Goal: Transaction & Acquisition: Obtain resource

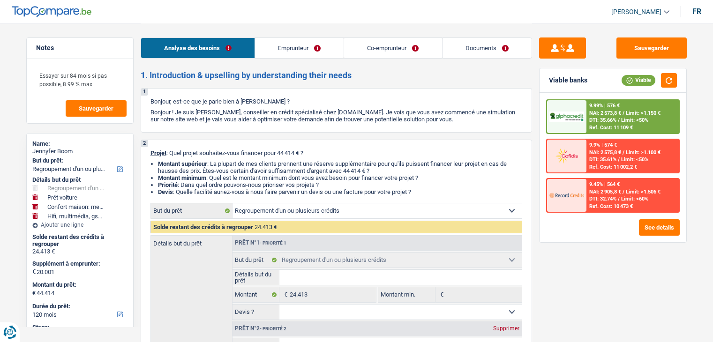
select select "refinancing"
select select "car"
select select "household"
select select "tech"
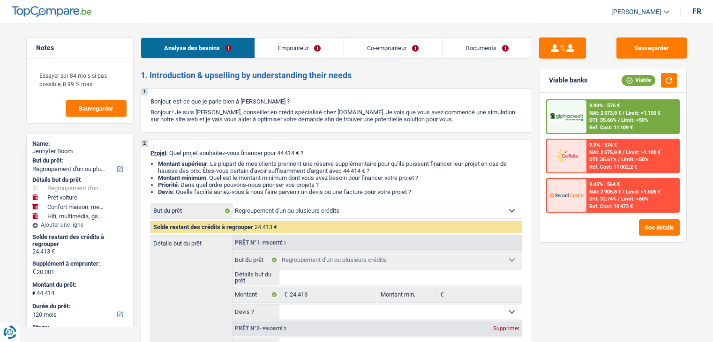
select select "120"
select select "refinancing"
select select "car"
select select "yes"
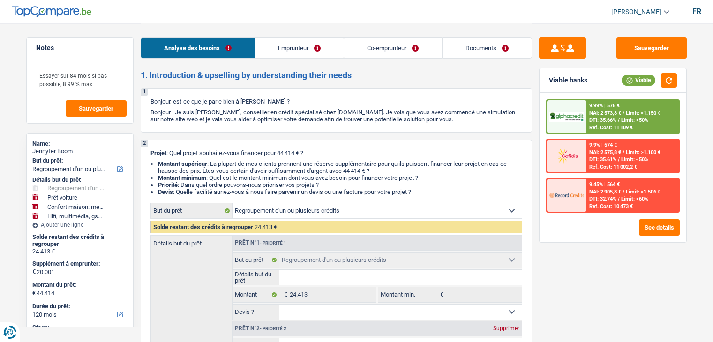
select select "household"
select select "tech"
select select "120"
select select "worker"
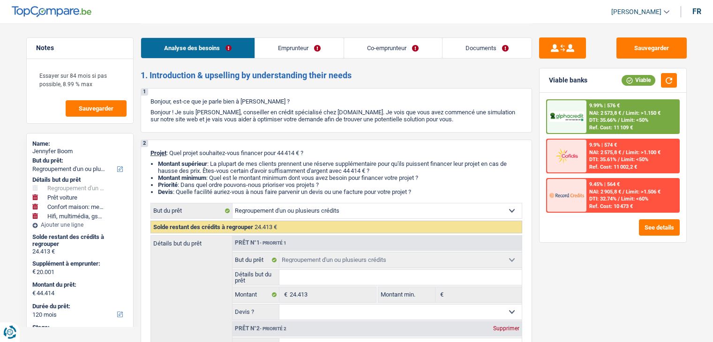
select select "netSalary"
select select "rents"
select select "cardOrCredit"
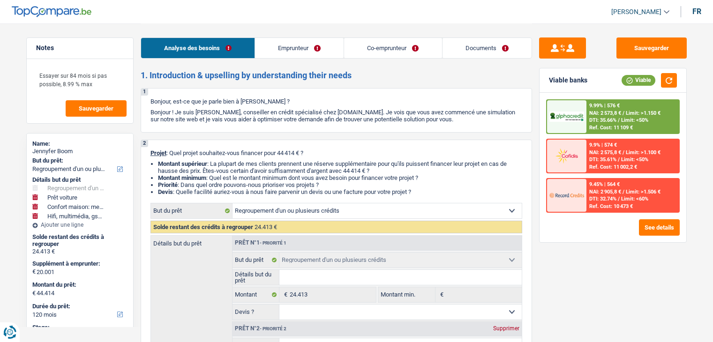
select select "cardOrCredit"
select select "refinancing"
select select "car"
select select "yes"
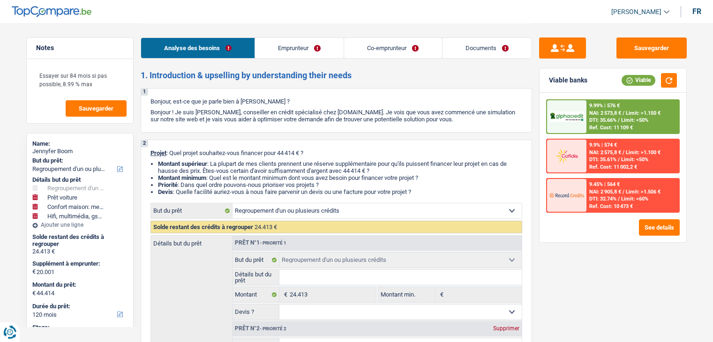
select select "household"
select select "tech"
select select "120"
click at [455, 45] on link "Documents" at bounding box center [487, 48] width 89 height 20
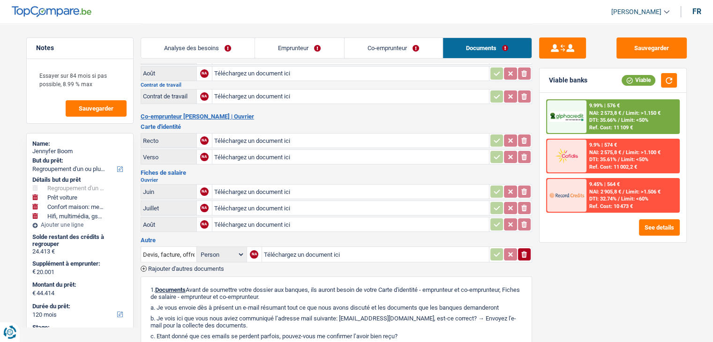
scroll to position [188, 0]
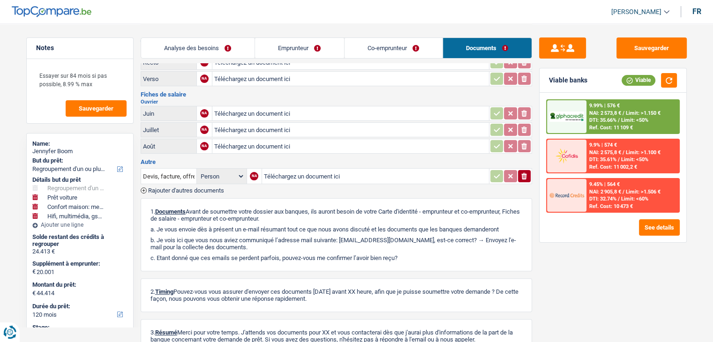
drag, startPoint x: 386, startPoint y: 120, endPoint x: 409, endPoint y: 110, distance: 25.4
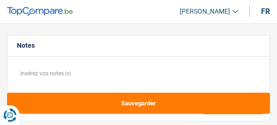
select select "other"
select select "84"
select select "other"
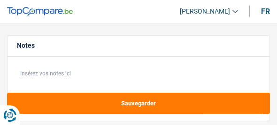
select select "84"
select select "worker"
select select "netSalary"
select select "rents"
select select "other"
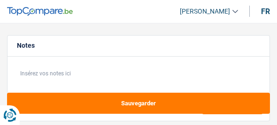
select select "other"
select select "84"
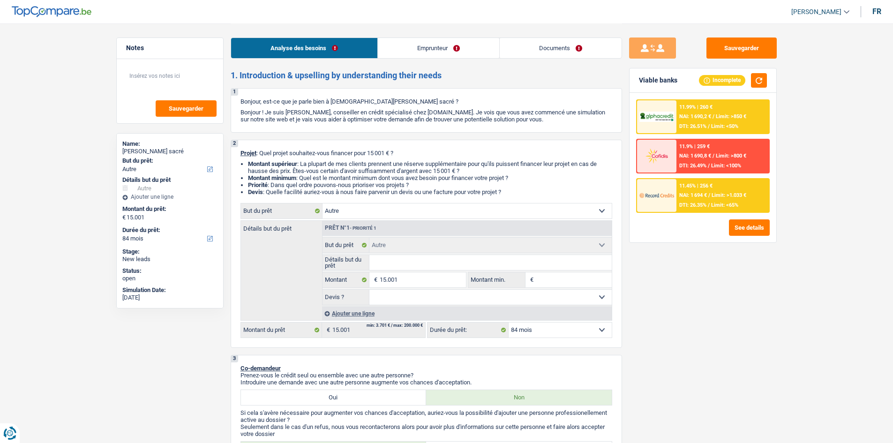
click at [276, 54] on link "Emprunteur" at bounding box center [438, 48] width 121 height 20
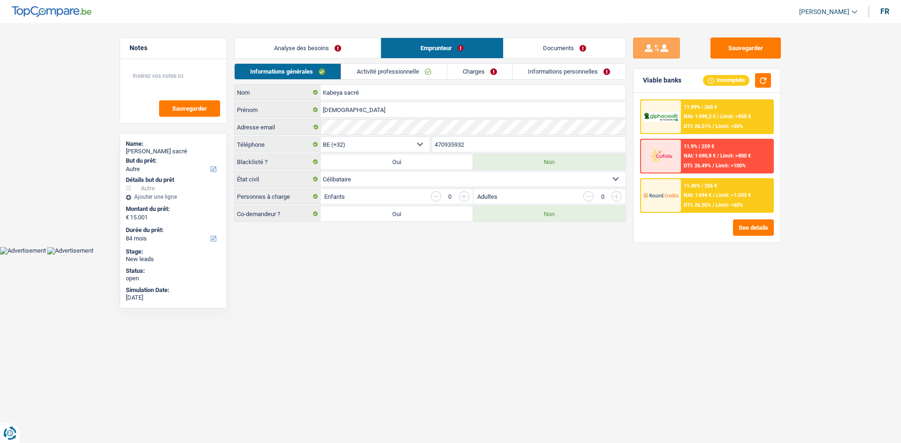
click at [276, 66] on link "Charges" at bounding box center [479, 71] width 65 height 15
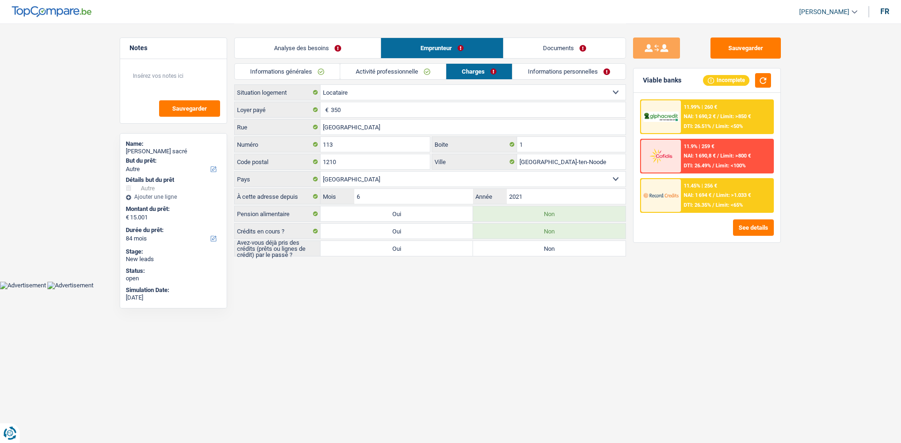
click at [276, 70] on link "Activité professionnelle" at bounding box center [393, 71] width 106 height 15
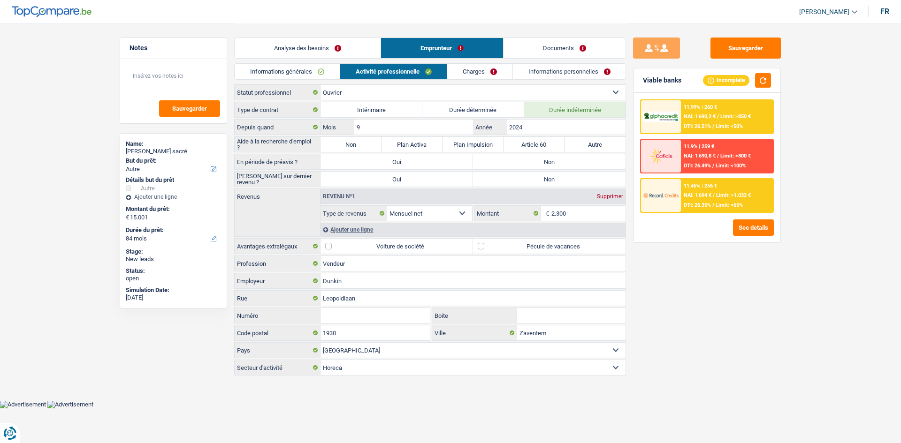
click at [276, 35] on div "Analyse des besoins Emprunteur Documents" at bounding box center [430, 43] width 392 height 40
click at [276, 44] on link "Analyse des besoins" at bounding box center [308, 48] width 146 height 20
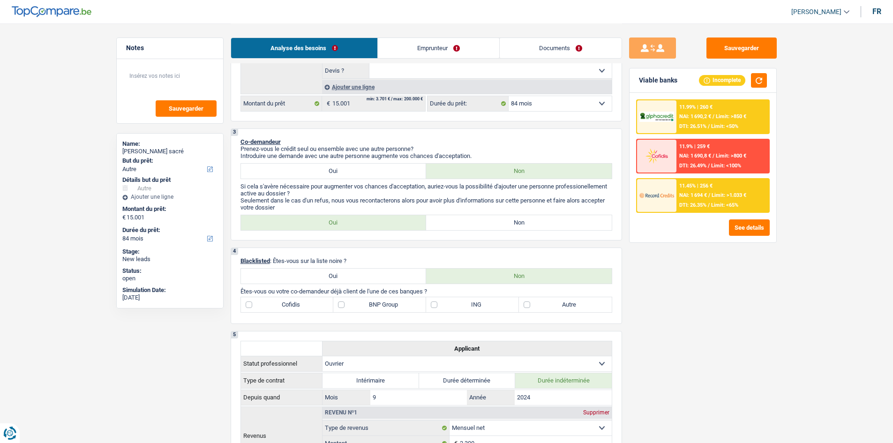
scroll to position [58, 0]
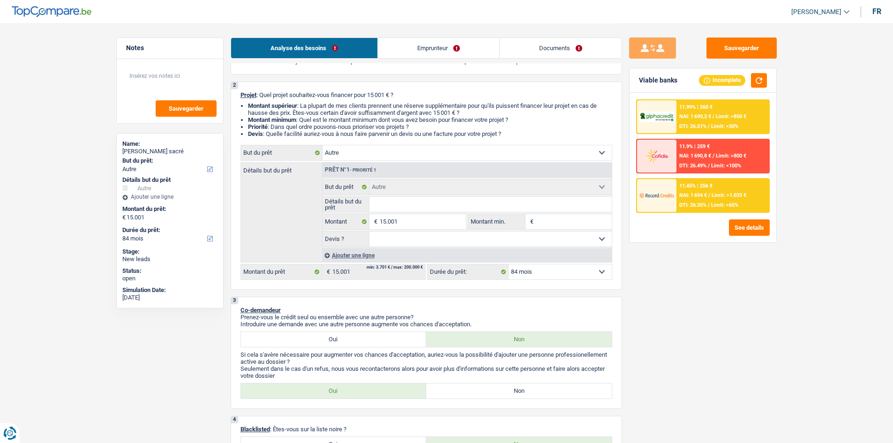
click at [276, 125] on select "Confort maison: meubles, textile, peinture, électroménager, outillage non-profe…" at bounding box center [467, 152] width 289 height 15
select select "household"
click at [276, 125] on select "Confort maison: meubles, textile, peinture, électroménager, outillage non-profe…" at bounding box center [467, 152] width 289 height 15
select select "household"
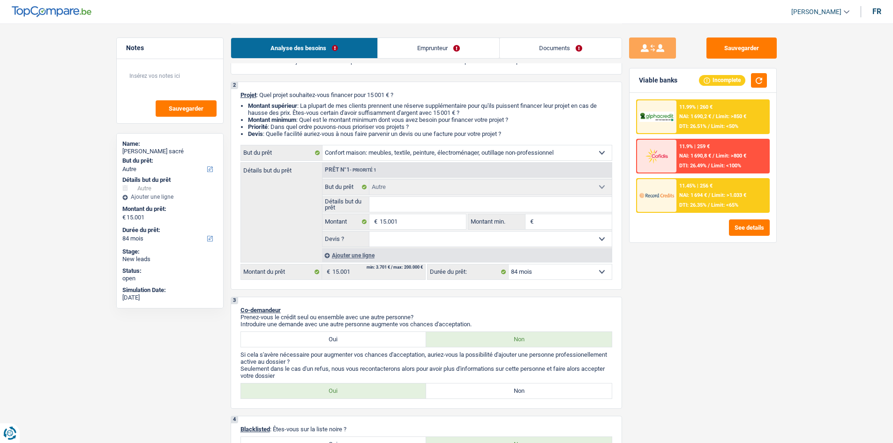
select select "household"
select select "other"
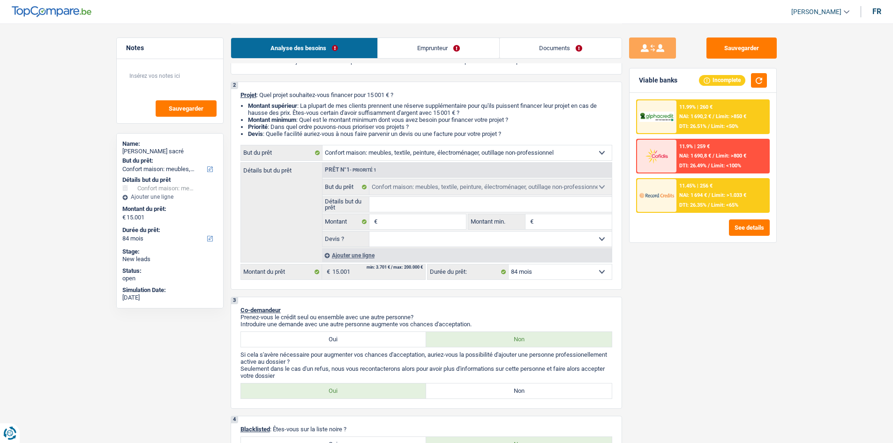
select select "other"
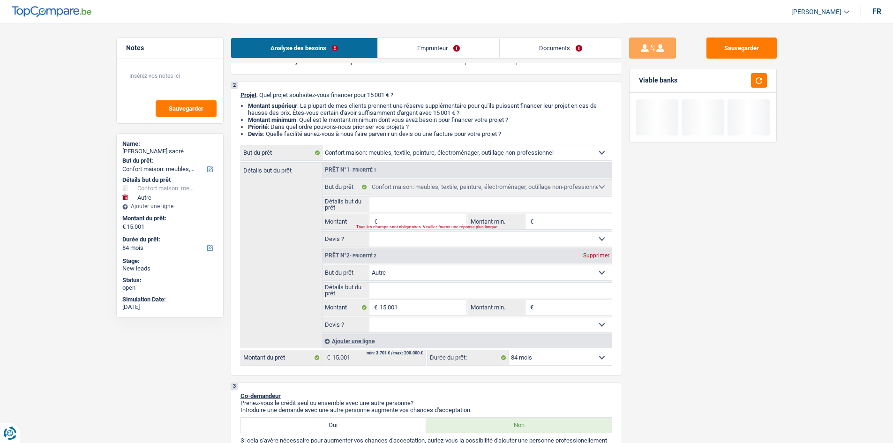
click at [276, 125] on div "Supprimer" at bounding box center [596, 256] width 31 height 6
type input "0"
select select
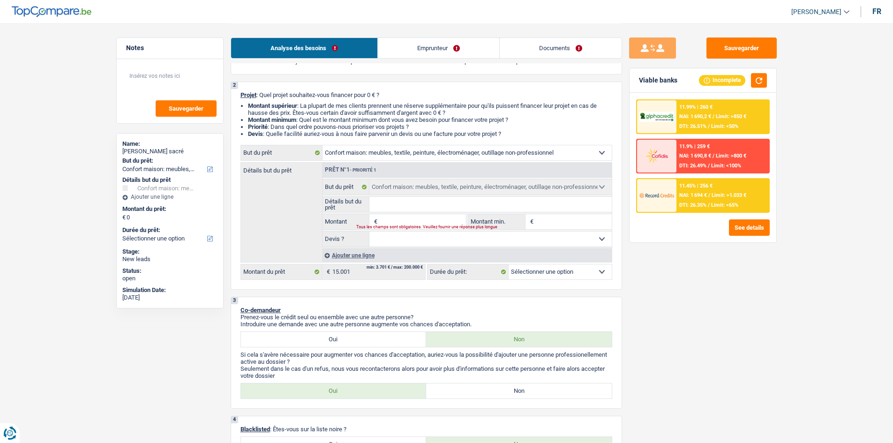
click at [276, 125] on input "Montant" at bounding box center [423, 221] width 86 height 15
type input "1"
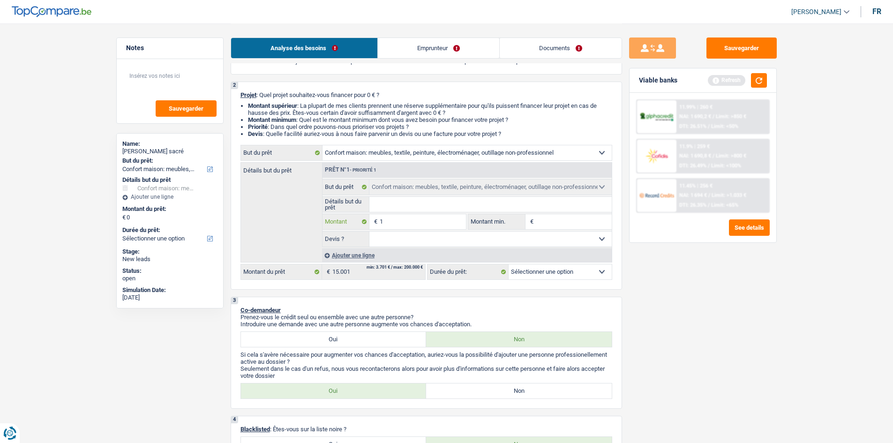
type input "10"
type input "100"
type input "1.000"
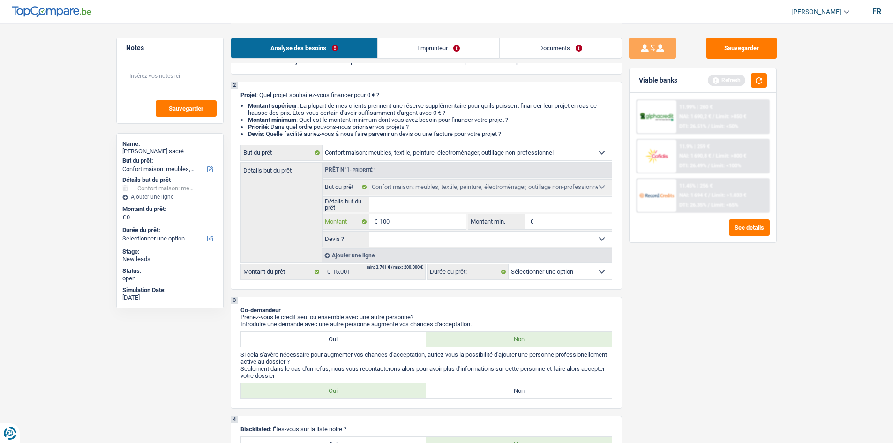
type input "1.000"
type input "10.001"
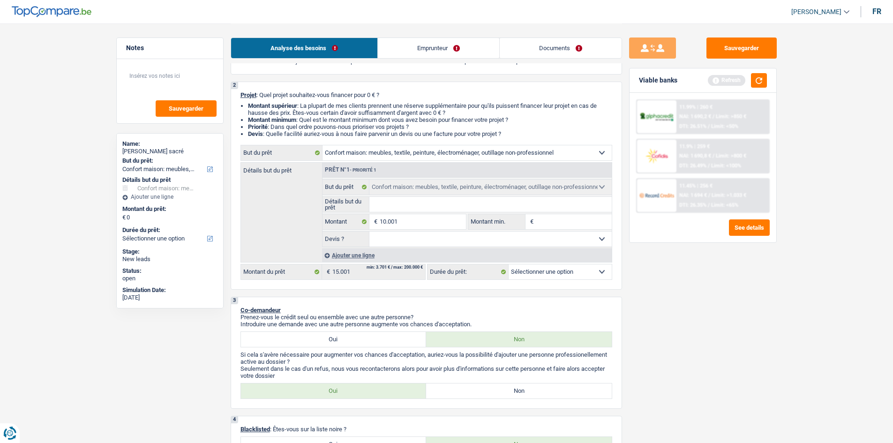
type input "10.001"
click at [276, 125] on div "Sauvegarder Viable banks Refresh 11.99% | 260 € NAI: 1 690,2 € / Limit: >850 € …" at bounding box center [703, 233] width 162 height 391
select select "60"
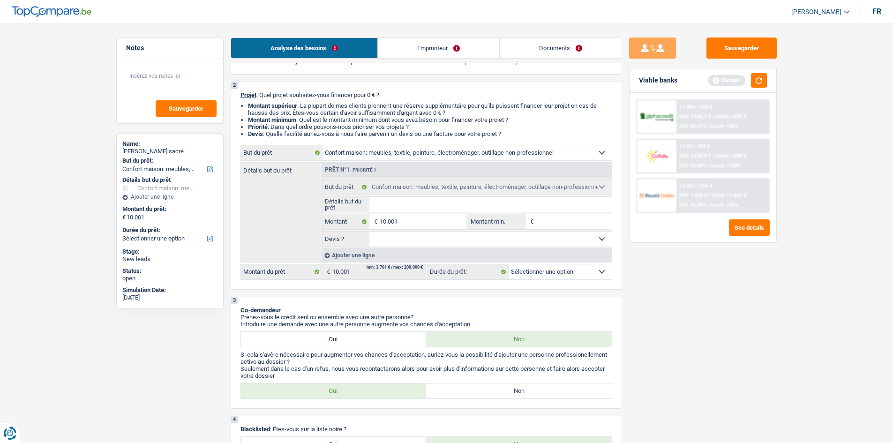
select select "60"
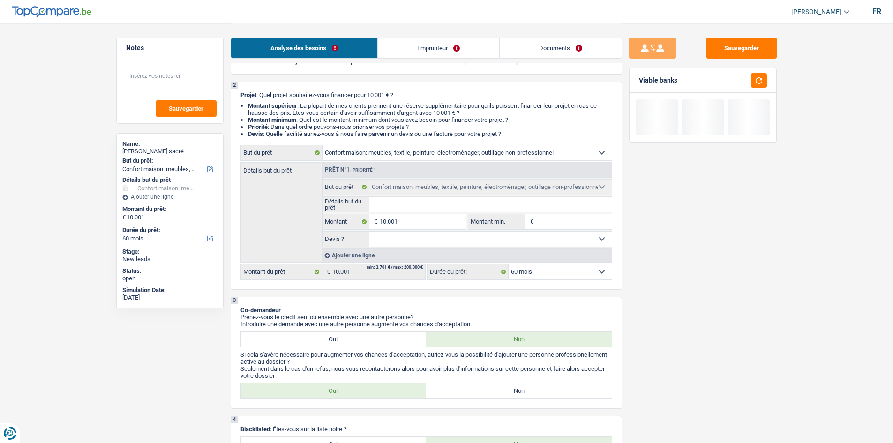
click at [276, 125] on div "Ajouter une ligne" at bounding box center [467, 256] width 290 height 14
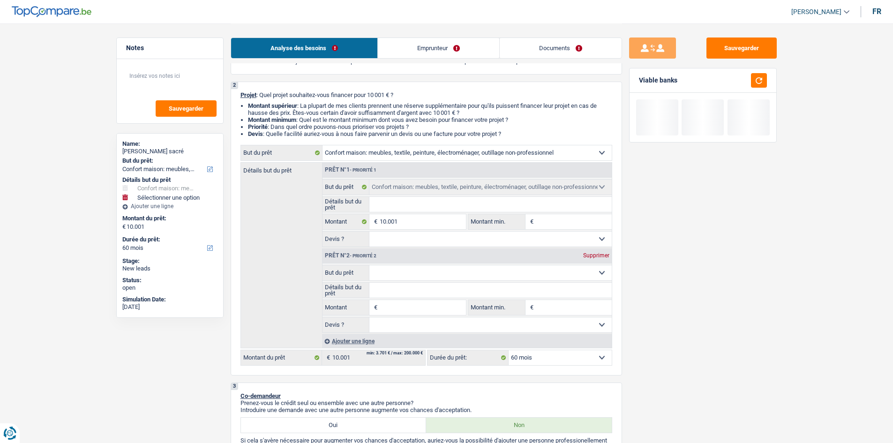
click at [276, 125] on select "Confort maison: meubles, textile, peinture, électroménager, outillage non-profe…" at bounding box center [491, 272] width 242 height 15
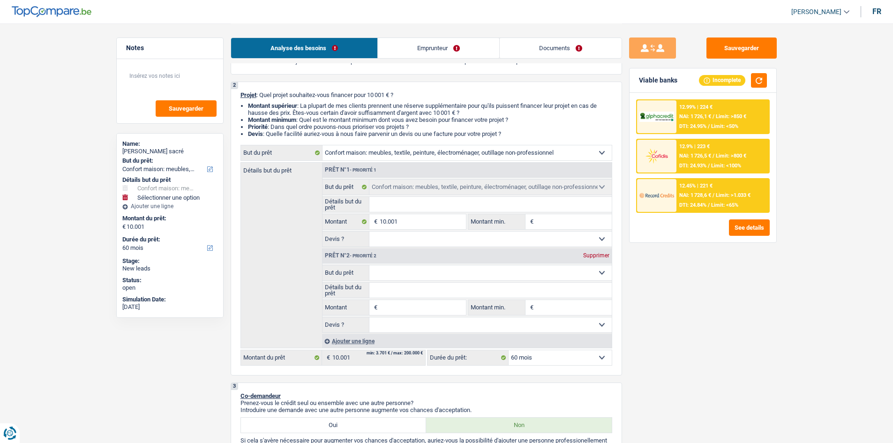
click at [276, 125] on div "Sauvegarder Viable banks Incomplete 12.99% | 224 € NAI: 1 726,1 € / Limit: >850…" at bounding box center [703, 233] width 162 height 391
click at [276, 125] on select "Confort maison: meubles, textile, peinture, électroménager, outillage non-profe…" at bounding box center [491, 272] width 242 height 15
select select "familyEvent"
click at [276, 125] on select "Confort maison: meubles, textile, peinture, électroménager, outillage non-profe…" at bounding box center [491, 272] width 242 height 15
select select "familyEvent"
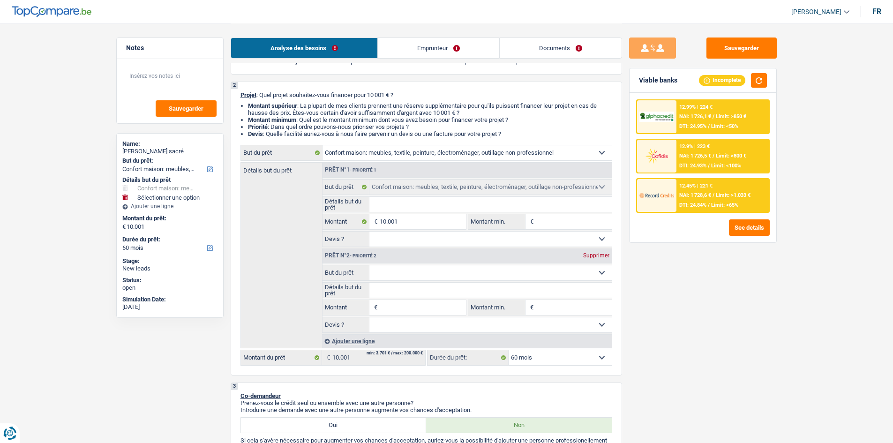
select select "familyEvent"
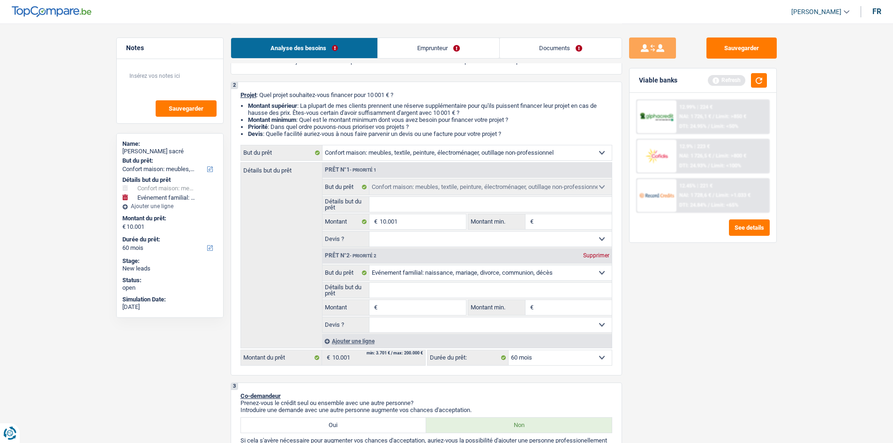
click at [276, 125] on input "Montant" at bounding box center [423, 307] width 86 height 15
type input "5"
type input "50"
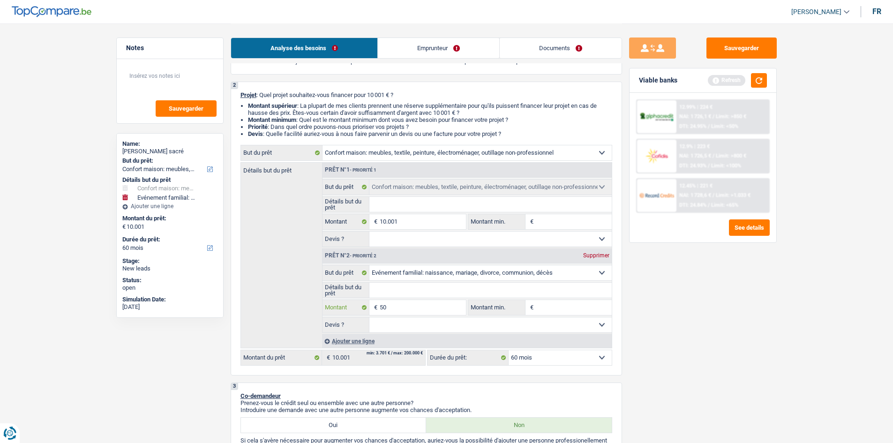
type input "500"
type input "5.000"
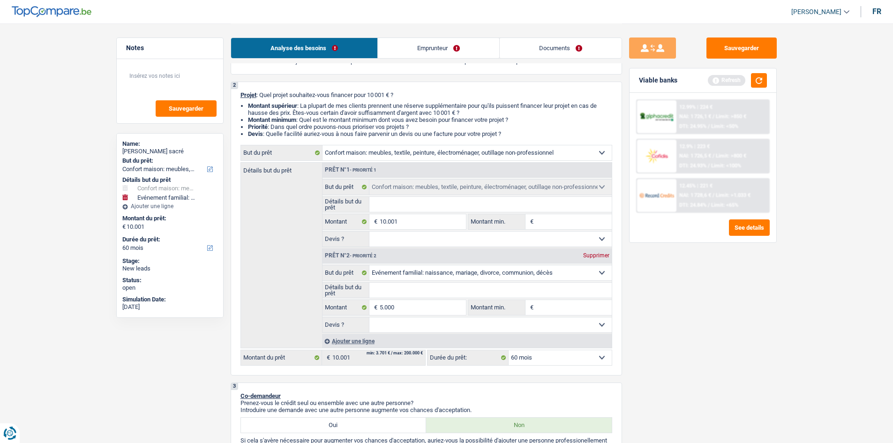
type input "15.001"
click at [276, 125] on div "Sauvegarder Viable banks Refresh 12.99% | 224 € NAI: 1 726,1 € / Limit: >850 € …" at bounding box center [703, 233] width 162 height 391
select select "84"
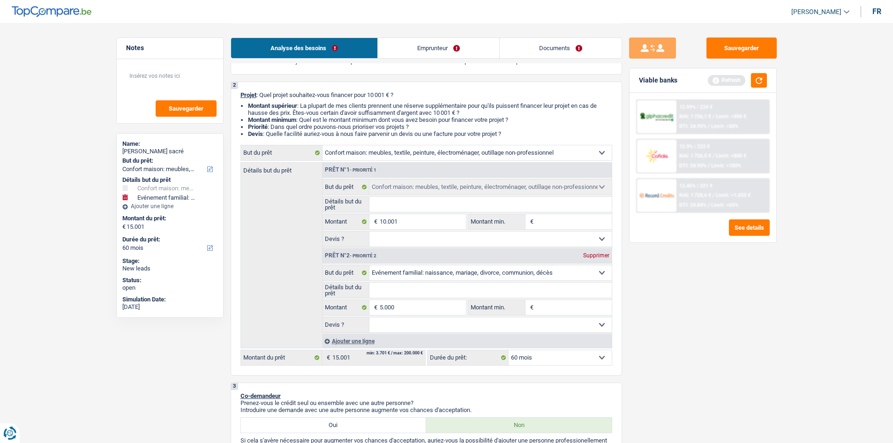
select select "84"
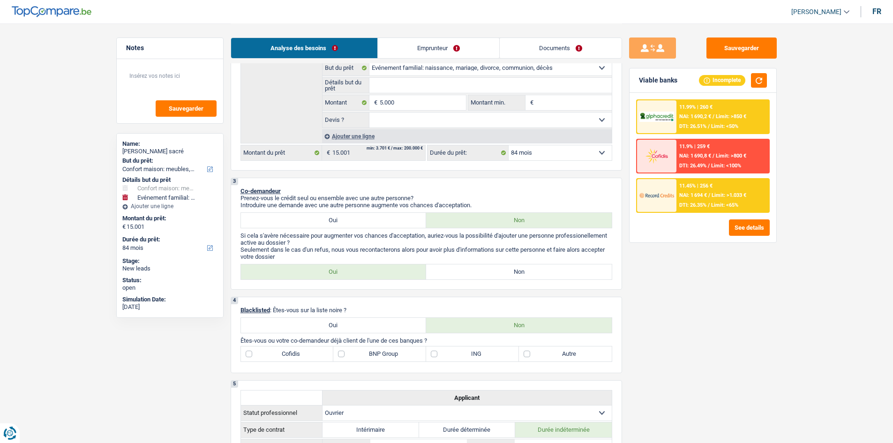
scroll to position [152, 0]
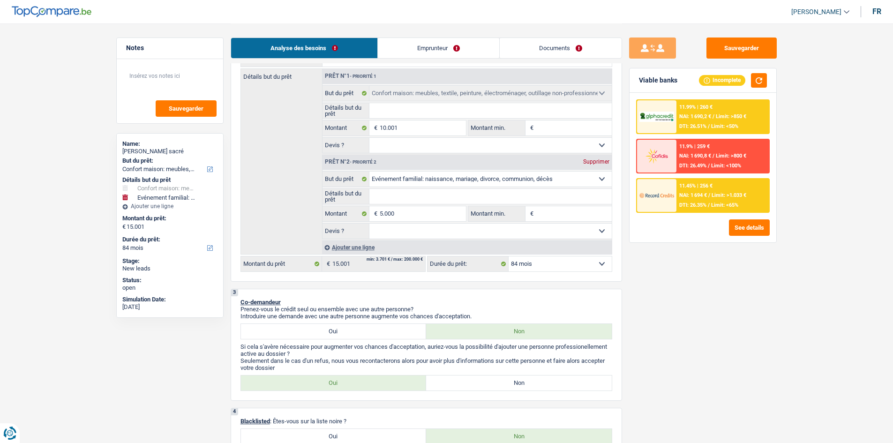
click at [276, 125] on input "Détails but du prêt" at bounding box center [491, 196] width 242 height 15
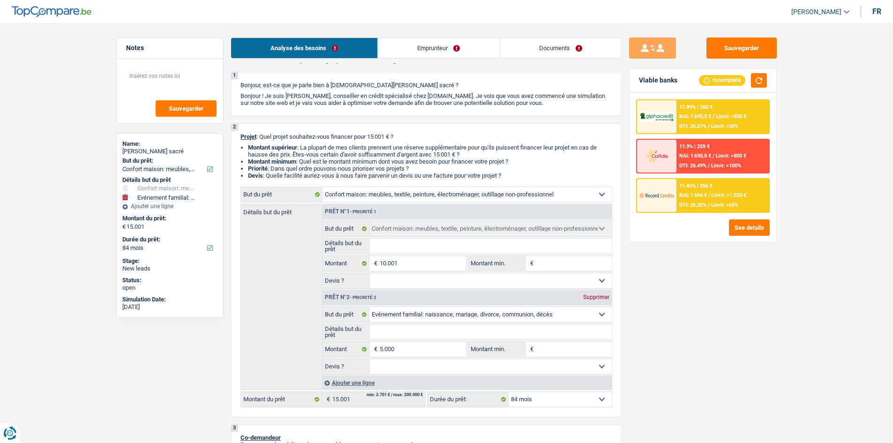
scroll to position [11, 0]
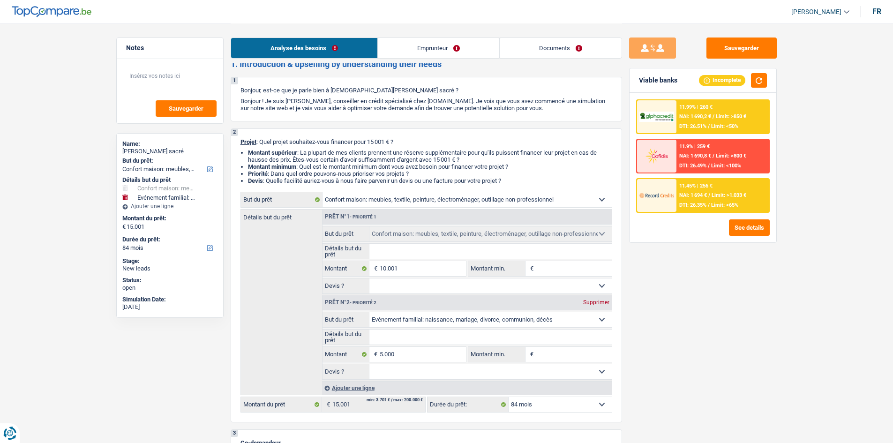
click at [276, 125] on fieldset "Confort maison: meubles, textile, peinture, électroménager, outillage non-profe…" at bounding box center [467, 260] width 289 height 68
click at [276, 125] on input "Détails but du prêt" at bounding box center [491, 251] width 242 height 15
click at [276, 62] on div "Analyse des besoins Emprunteur Documents" at bounding box center [427, 43] width 392 height 40
click at [276, 53] on link "Emprunteur" at bounding box center [438, 48] width 121 height 20
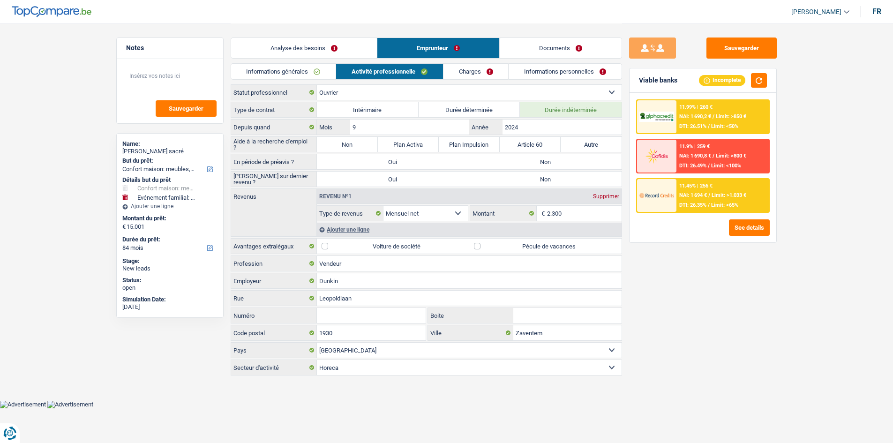
scroll to position [0, 0]
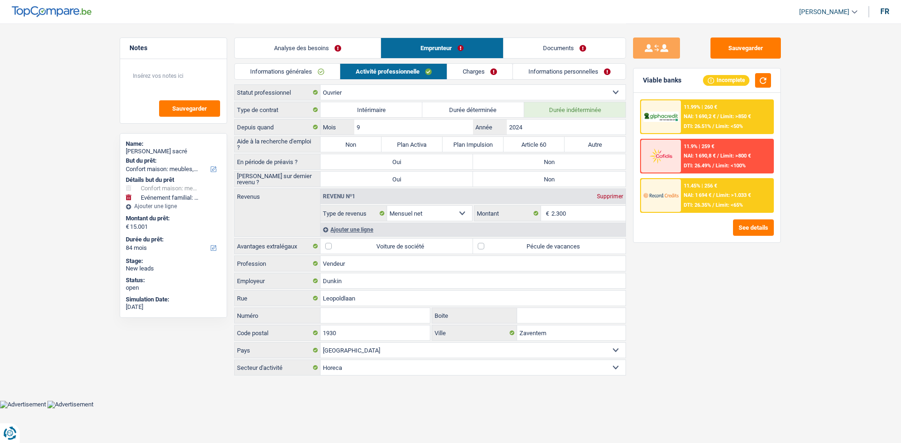
click at [276, 70] on link "Charges" at bounding box center [479, 71] width 65 height 15
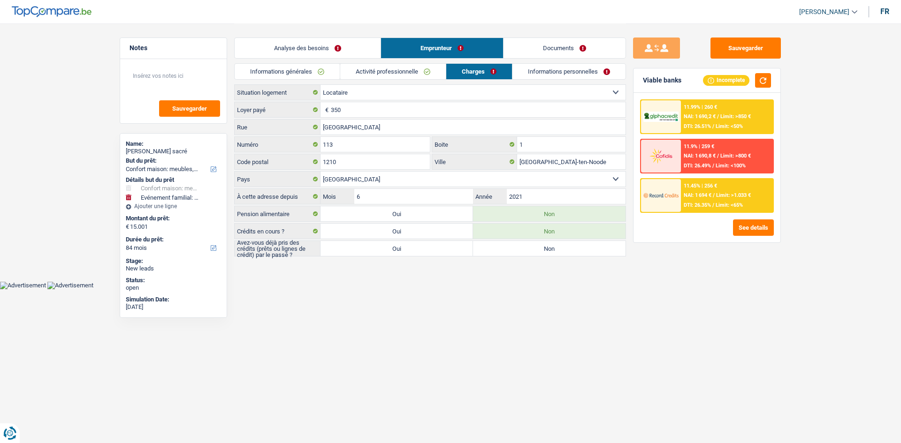
click at [276, 74] on link "Activité professionnelle" at bounding box center [393, 71] width 106 height 15
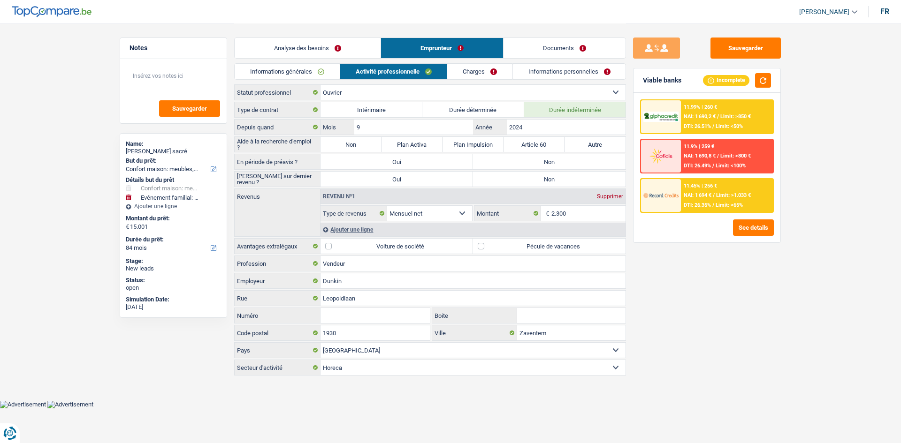
click at [276, 65] on link "Informations personnelles" at bounding box center [569, 71] width 113 height 15
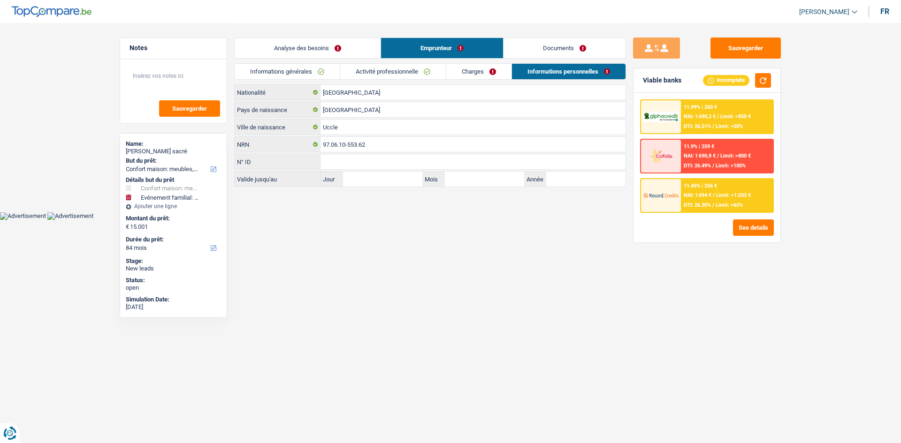
click at [276, 40] on link "Analyse des besoins" at bounding box center [308, 48] width 146 height 20
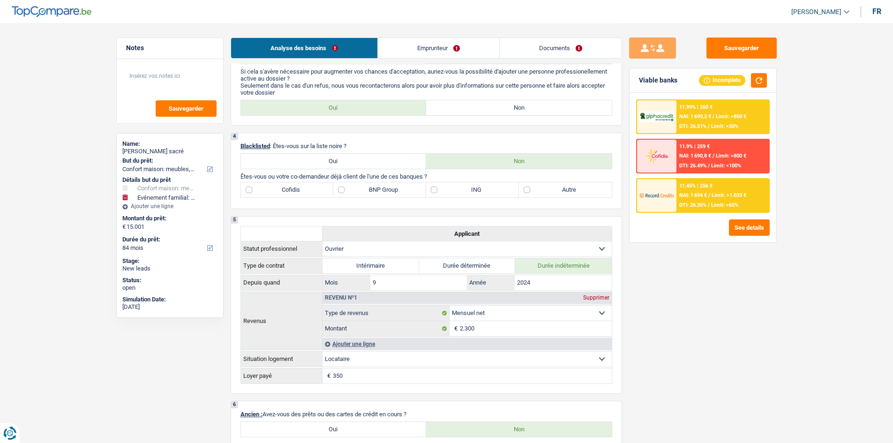
scroll to position [328, 0]
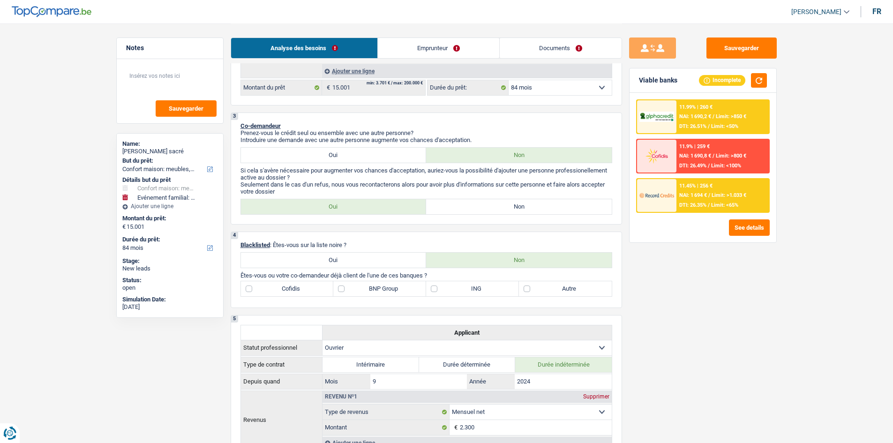
click at [276, 125] on label "Non" at bounding box center [519, 206] width 186 height 15
click at [276, 125] on input "Non" at bounding box center [519, 206] width 186 height 15
radio input "true"
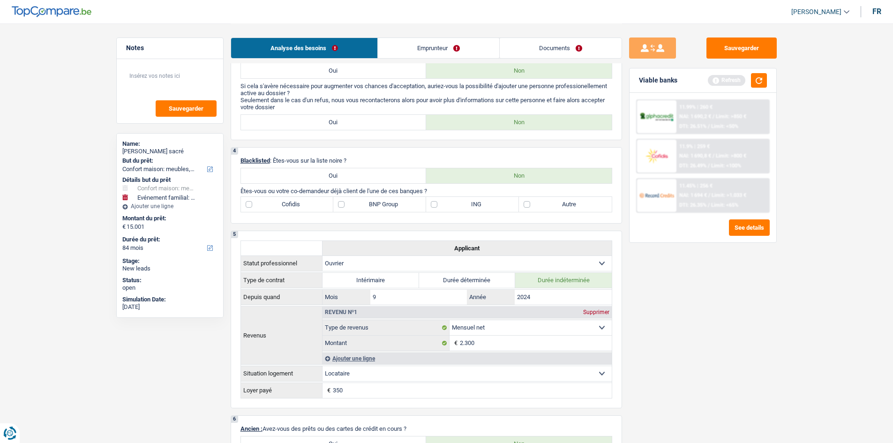
scroll to position [469, 0]
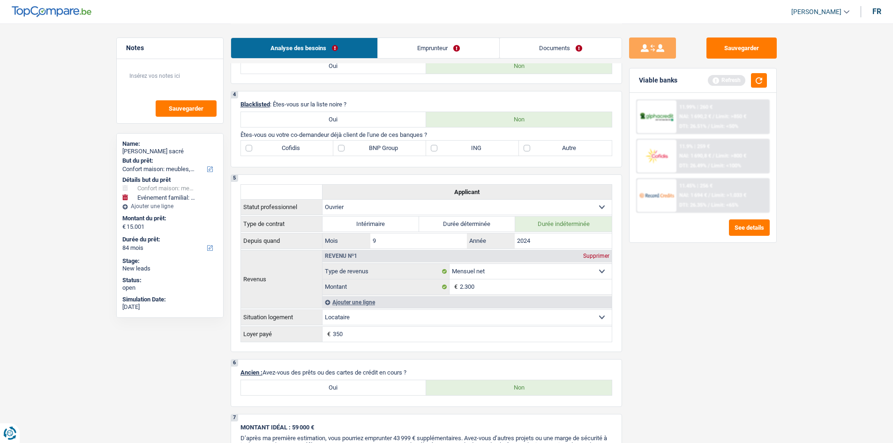
click at [276, 125] on label "BNP Group" at bounding box center [379, 148] width 93 height 15
click at [276, 125] on input "BNP Group" at bounding box center [379, 148] width 93 height 15
checkbox input "true"
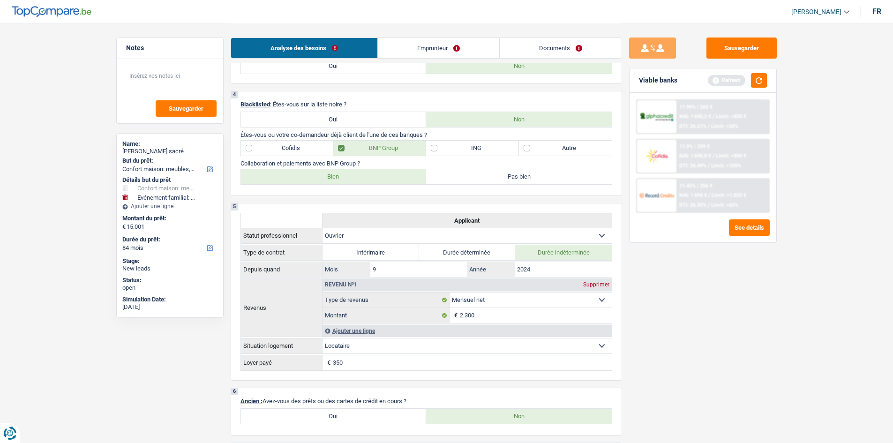
click at [276, 125] on label "Autre" at bounding box center [565, 148] width 93 height 15
click at [276, 125] on input "Autre" at bounding box center [565, 148] width 93 height 15
checkbox input "true"
click at [276, 125] on label "BNP Group" at bounding box center [379, 148] width 93 height 15
click at [276, 125] on input "BNP Group" at bounding box center [379, 148] width 93 height 15
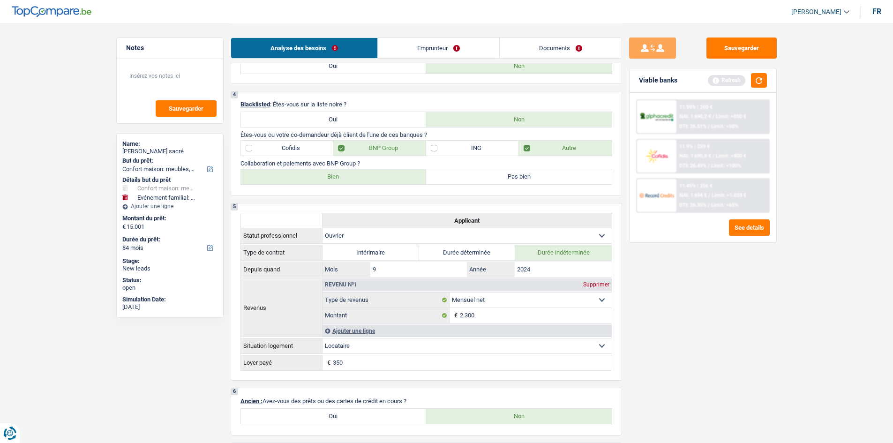
checkbox input "false"
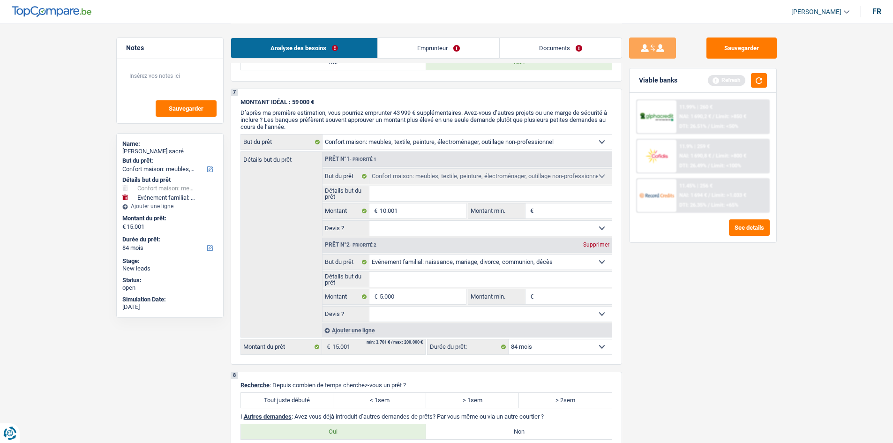
scroll to position [938, 0]
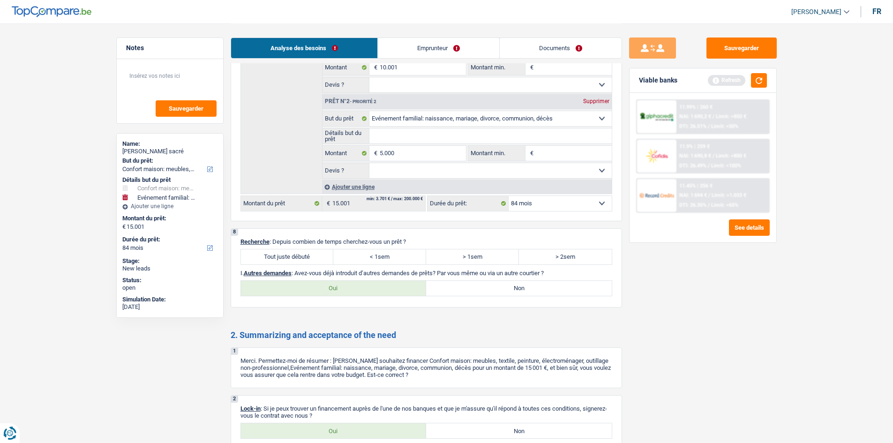
click at [276, 125] on label "Tout juste débuté" at bounding box center [287, 257] width 93 height 15
click at [276, 125] on input "Tout juste débuté" at bounding box center [287, 257] width 93 height 15
radio input "true"
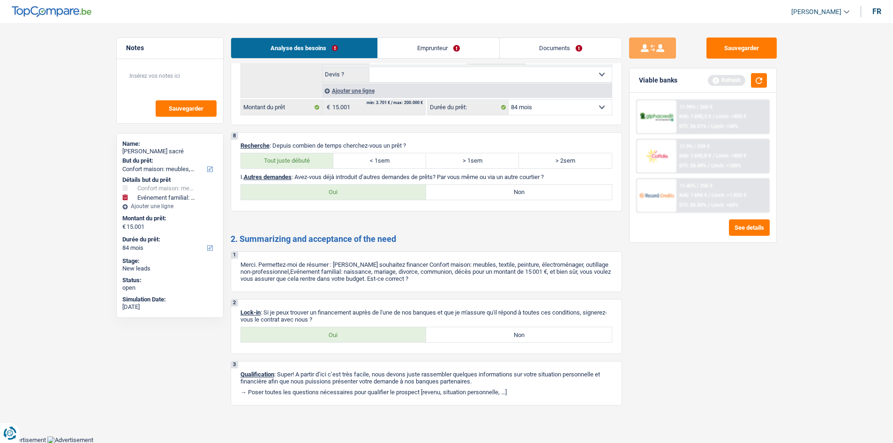
click at [276, 125] on label "Oui" at bounding box center [334, 334] width 186 height 15
click at [276, 125] on input "Oui" at bounding box center [334, 334] width 186 height 15
radio input "true"
click at [276, 125] on label "Non" at bounding box center [519, 192] width 186 height 15
click at [276, 125] on input "Non" at bounding box center [519, 192] width 186 height 15
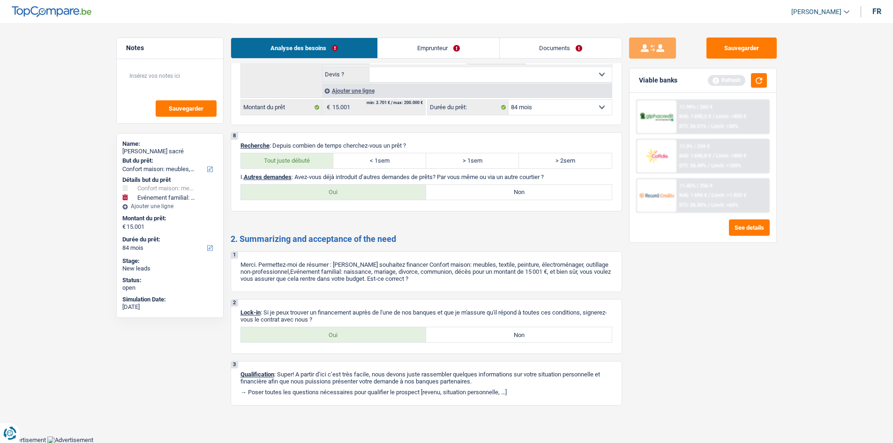
radio input "true"
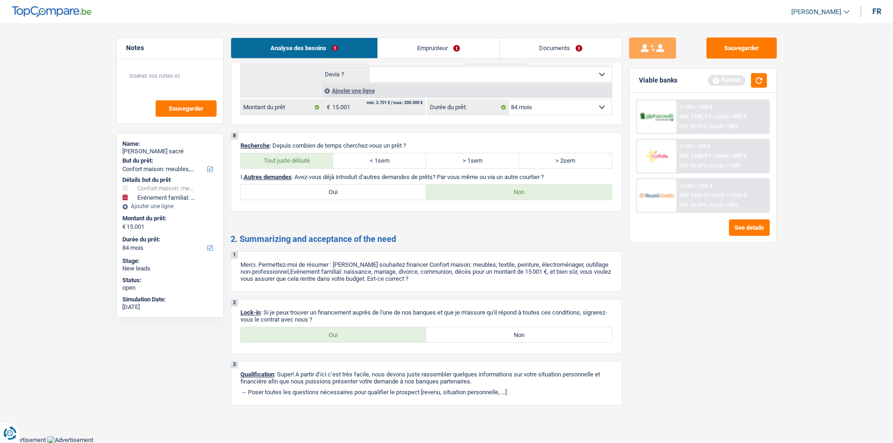
click at [276, 42] on link "Emprunteur" at bounding box center [438, 48] width 121 height 20
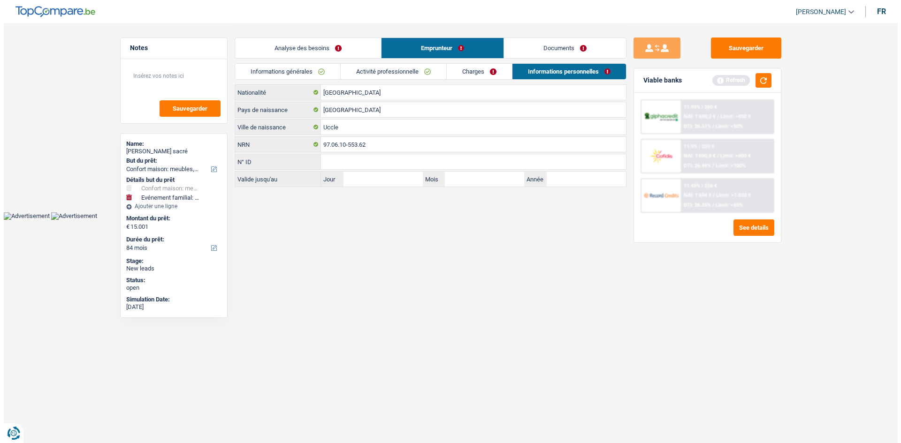
scroll to position [0, 0]
click at [276, 69] on link "Informations générales" at bounding box center [287, 71] width 105 height 15
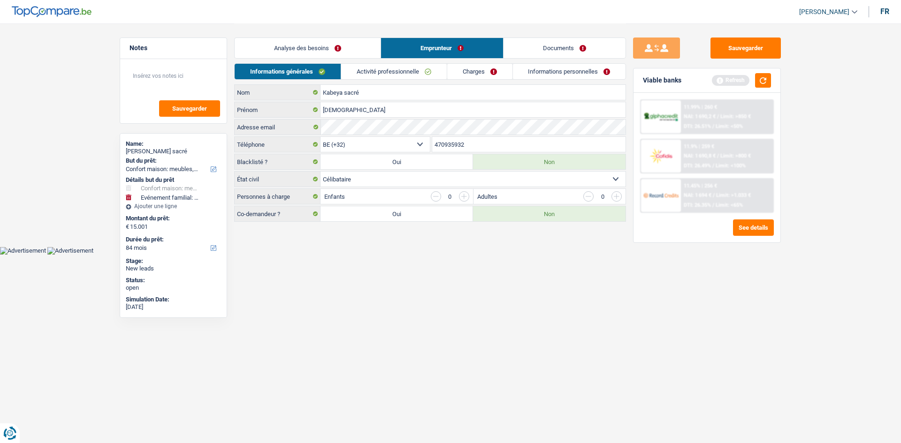
click at [276, 78] on link "Activité professionnelle" at bounding box center [394, 71] width 106 height 15
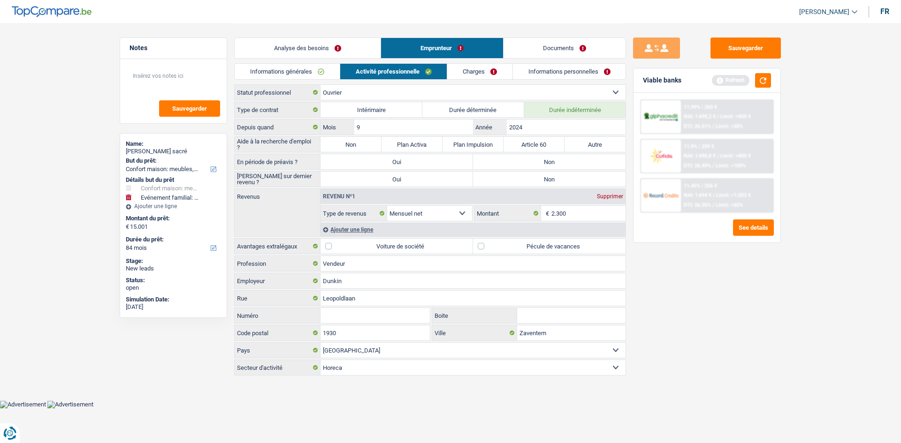
drag, startPoint x: 349, startPoint y: 138, endPoint x: 561, endPoint y: 162, distance: 212.8
click at [276, 125] on label "Non" at bounding box center [350, 144] width 61 height 15
click at [276, 125] on input "Non" at bounding box center [350, 144] width 61 height 15
radio input "true"
click at [276, 125] on label "Non" at bounding box center [549, 161] width 152 height 15
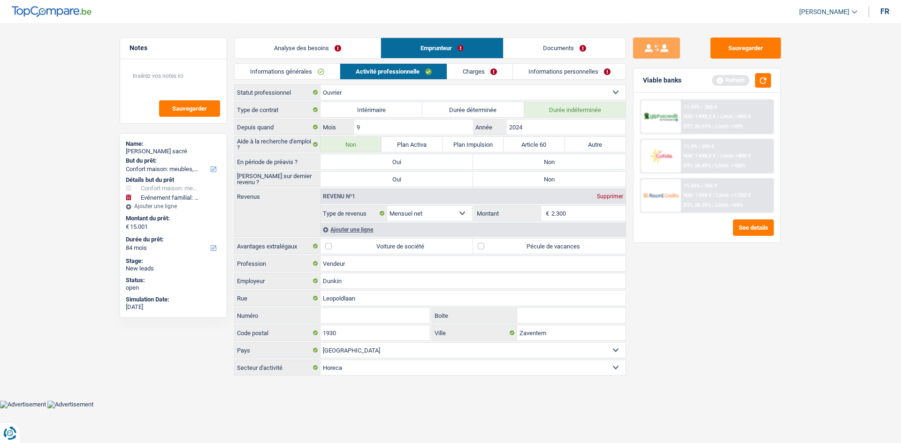
click at [276, 125] on input "Non" at bounding box center [549, 161] width 152 height 15
radio input "true"
click at [276, 125] on div "Type de contrat Intérimaire Durée déterminée Durée indéterminée Depuis quand 9 …" at bounding box center [430, 239] width 392 height 274
click at [276, 125] on label "Non" at bounding box center [549, 179] width 152 height 15
click at [276, 125] on input "Non" at bounding box center [549, 179] width 152 height 15
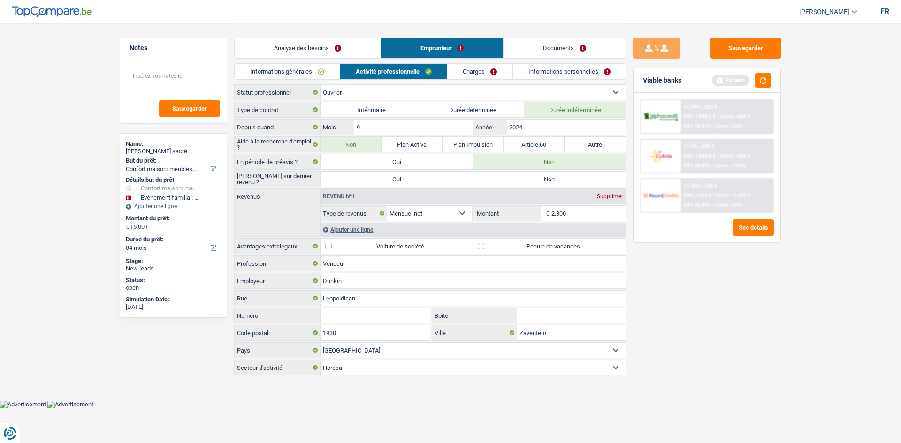
radio input "true"
drag, startPoint x: 713, startPoint y: 300, endPoint x: 671, endPoint y: 279, distance: 47.6
click at [276, 125] on div "Sauvegarder Viable banks Refresh 11.99% | 260 € NAI: 1 690,2 € / Limit: >850 € …" at bounding box center [707, 233] width 162 height 391
click at [276, 125] on input "2.300" at bounding box center [588, 213] width 75 height 15
click at [276, 125] on div "Ajouter une ligne" at bounding box center [472, 230] width 305 height 14
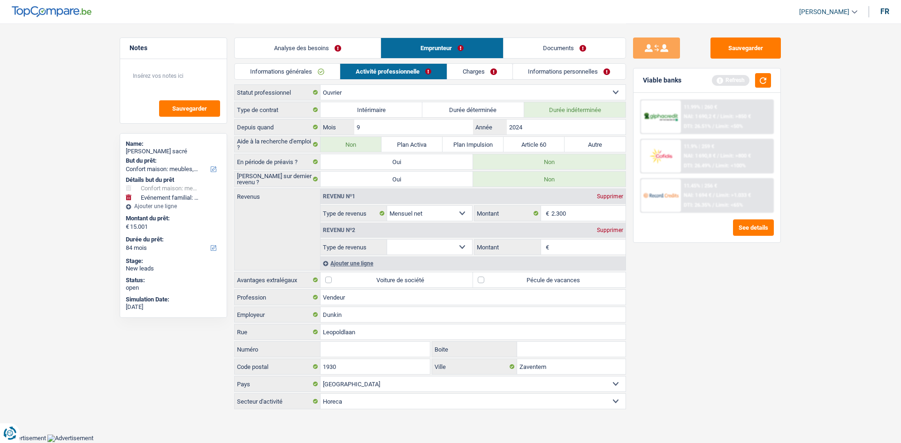
drag, startPoint x: 417, startPoint y: 247, endPoint x: 451, endPoint y: 254, distance: 34.6
click at [276, 125] on select "Allocation d'handicap Allocations chômage Allocations familiales Chèques repas …" at bounding box center [429, 247] width 85 height 15
select select "mealVouchers"
click at [276, 125] on select "Allocation d'handicap Allocations chômage Allocations familiales Chèques repas …" at bounding box center [429, 247] width 85 height 15
drag, startPoint x: 569, startPoint y: 249, endPoint x: 801, endPoint y: 318, distance: 241.7
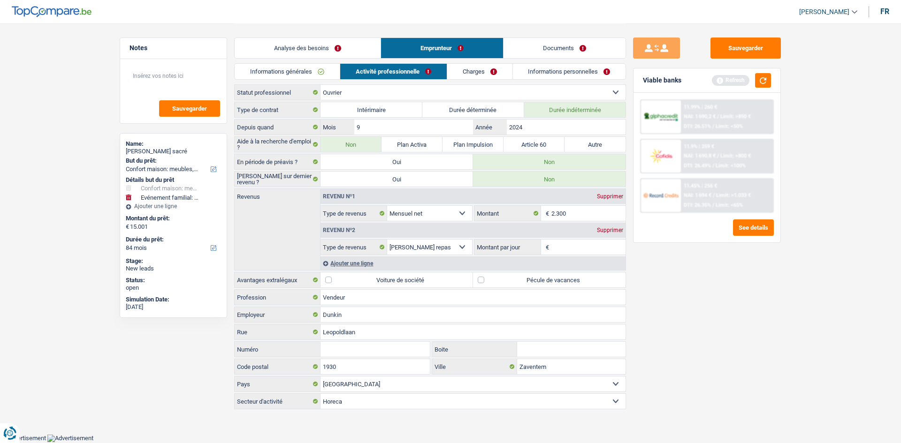
click at [276, 125] on input "Montant par jour" at bounding box center [588, 247] width 75 height 15
click at [276, 125] on label "Pécule de vacances" at bounding box center [549, 279] width 152 height 15
click at [276, 125] on input "Pécule de vacances" at bounding box center [549, 279] width 152 height 15
checkbox input "true"
click at [276, 125] on input "Montant par jour" at bounding box center [588, 247] width 75 height 15
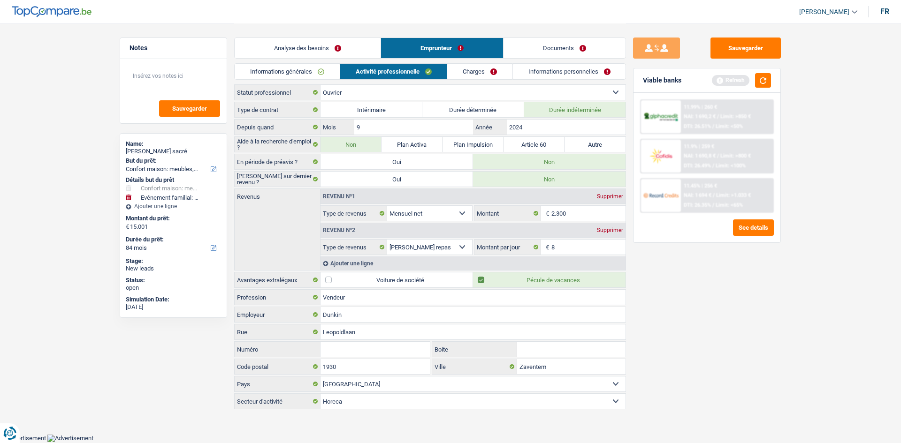
type input "8,0"
click at [276, 125] on div "Sauvegarder Viable banks Refresh 11.99% | 260 € NAI: 1 690,2 € / Limit: >850 € …" at bounding box center [707, 233] width 162 height 391
drag, startPoint x: 597, startPoint y: 250, endPoint x: 813, endPoint y: 255, distance: 215.8
click at [276, 125] on input "8,0" at bounding box center [588, 247] width 75 height 15
click at [276, 125] on div "Revenu nº2 Supprimer" at bounding box center [472, 230] width 305 height 15
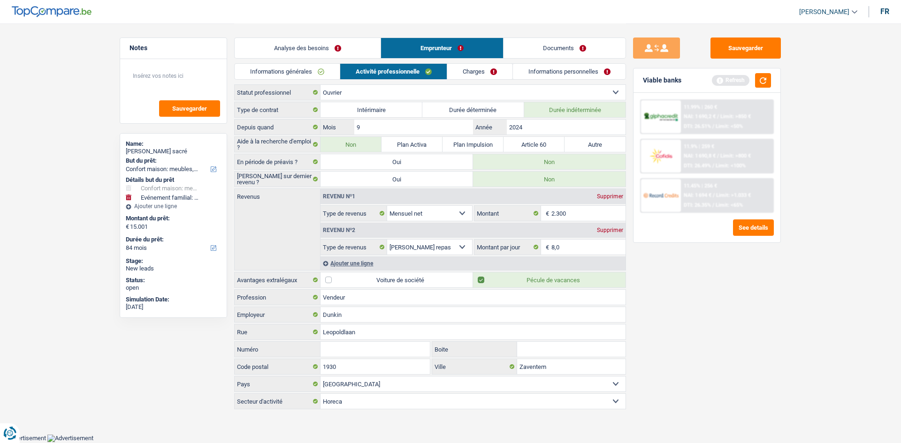
click at [276, 125] on div "Supprimer" at bounding box center [609, 230] width 31 height 6
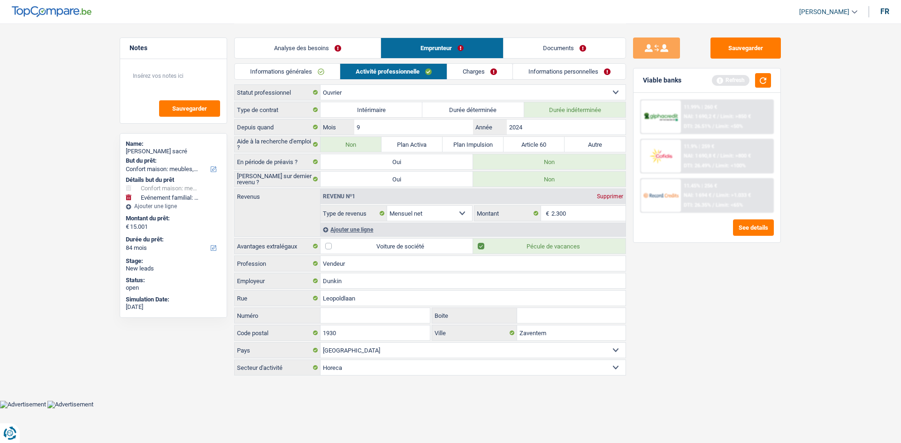
click at [276, 66] on link "Charges" at bounding box center [479, 71] width 65 height 15
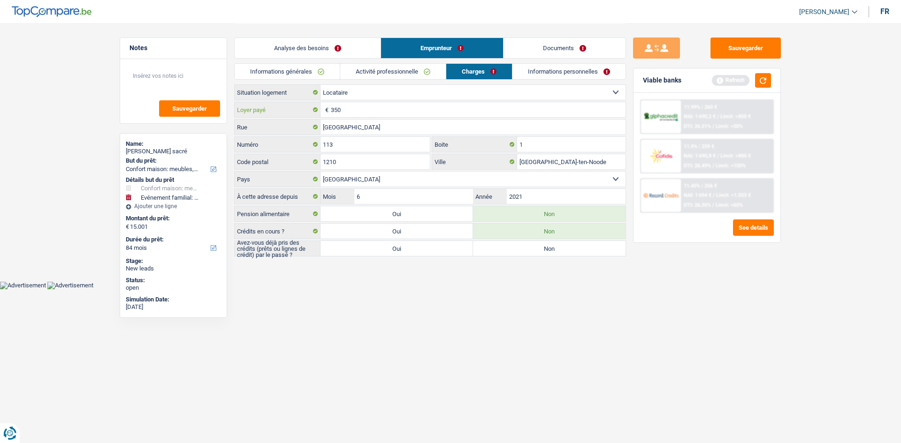
click at [276, 106] on input "350" at bounding box center [478, 109] width 295 height 15
drag, startPoint x: 755, startPoint y: 46, endPoint x: 739, endPoint y: 48, distance: 15.6
click at [276, 45] on button "Sauvegarder" at bounding box center [745, 48] width 70 height 21
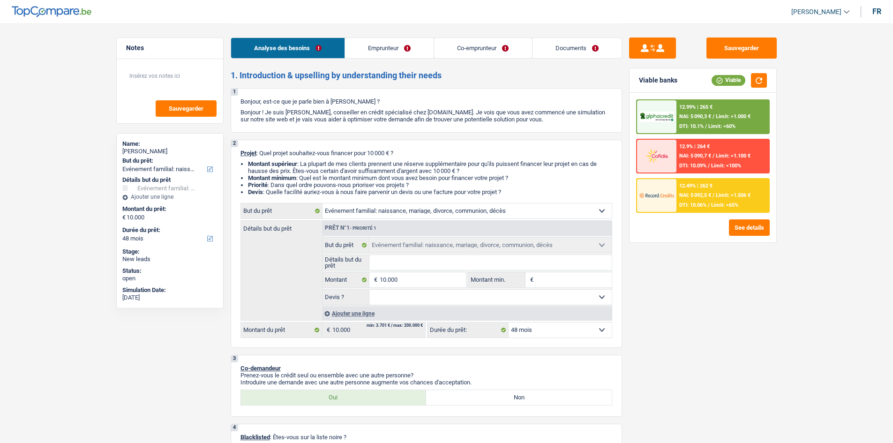
select select "familyEvent"
select select "48"
select select "familyEvent"
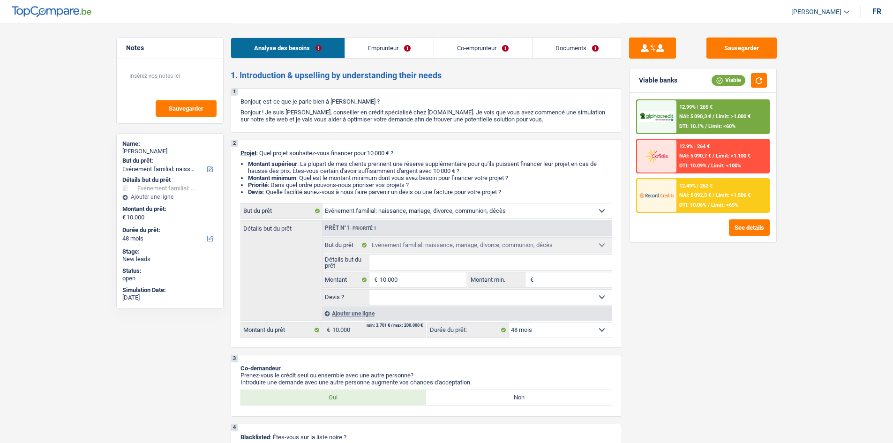
select select "48"
select select "retired"
select select "pension"
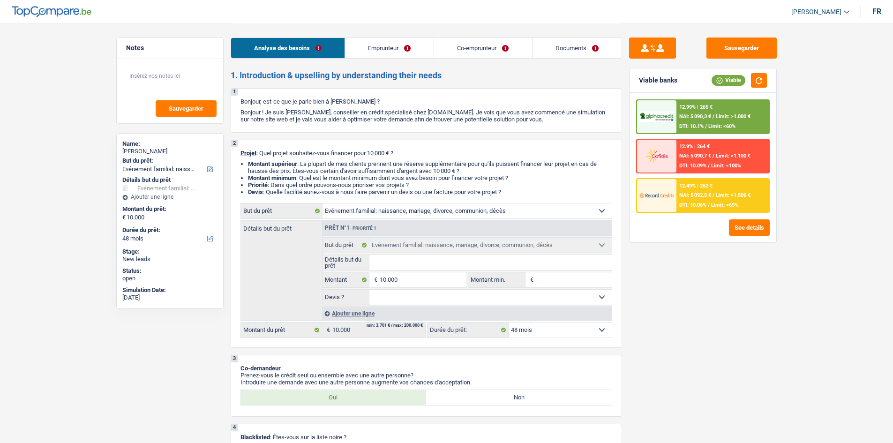
select select "ownerWithoutMortgage"
select select "carLoan"
select select "42"
select select "familyEvent"
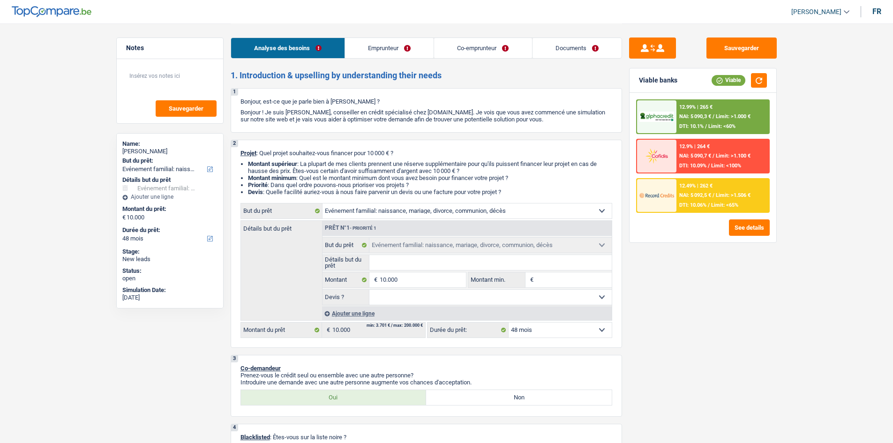
select select "48"
click at [439, 209] on select "Confort maison: meubles, textile, peinture, électroménager, outillage non-profe…" at bounding box center [467, 211] width 289 height 15
drag, startPoint x: 764, startPoint y: 334, endPoint x: 683, endPoint y: 298, distance: 88.8
click at [765, 331] on div "Sauvegarder Viable banks Viable 12.99% | 265 € NAI: 5 090,3 € / Limit: >1.000 €…" at bounding box center [703, 233] width 162 height 391
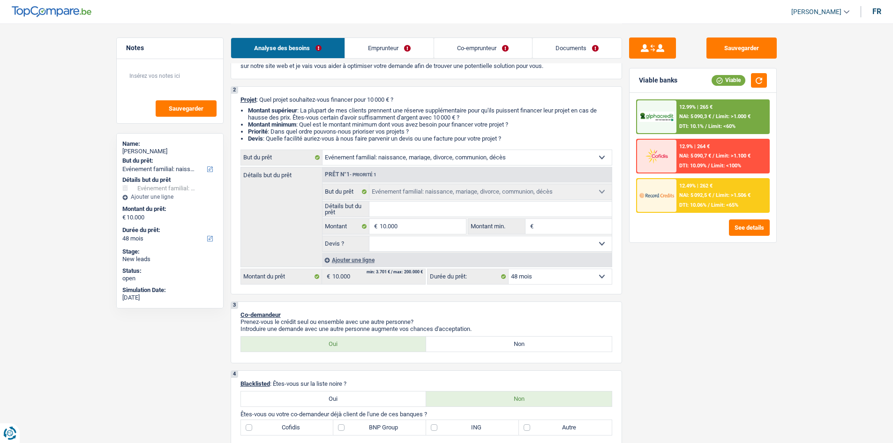
scroll to position [188, 0]
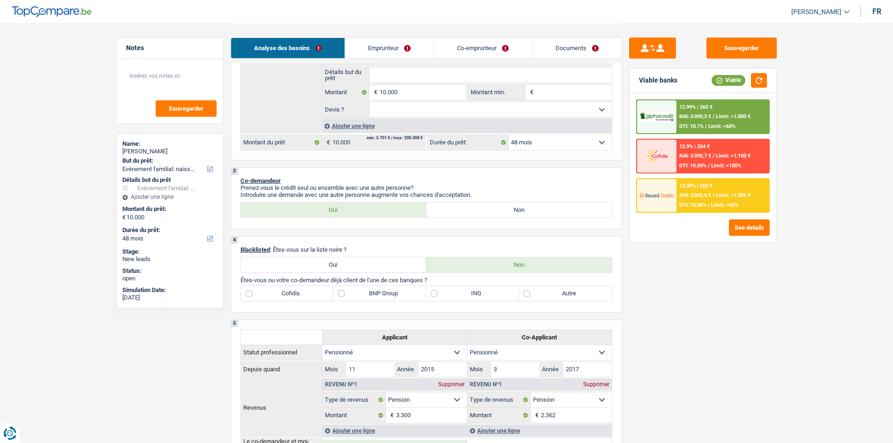
click at [436, 54] on link "Co-emprunteur" at bounding box center [483, 48] width 98 height 20
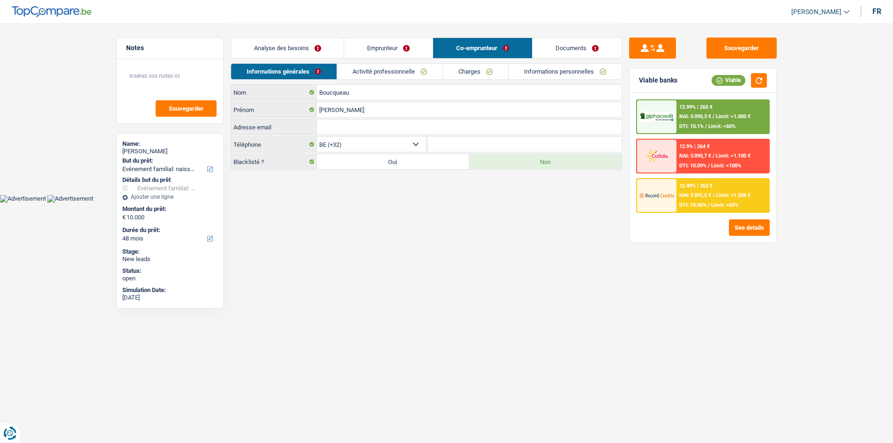
scroll to position [0, 0]
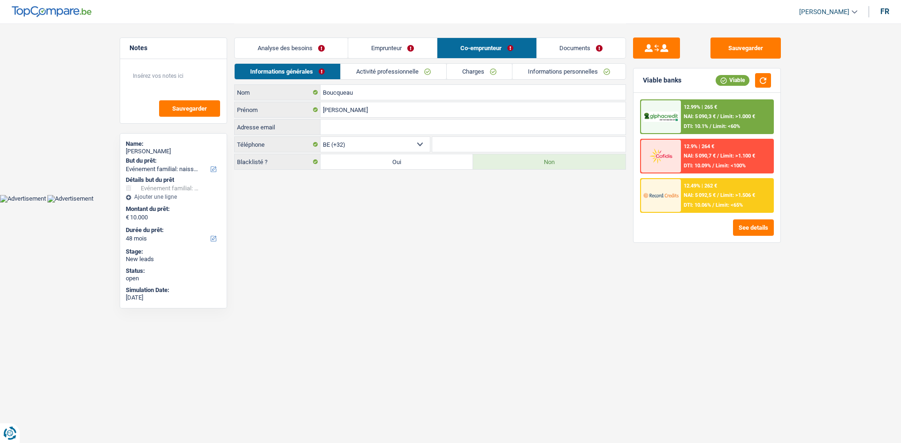
click at [407, 47] on link "Emprunteur" at bounding box center [392, 48] width 89 height 20
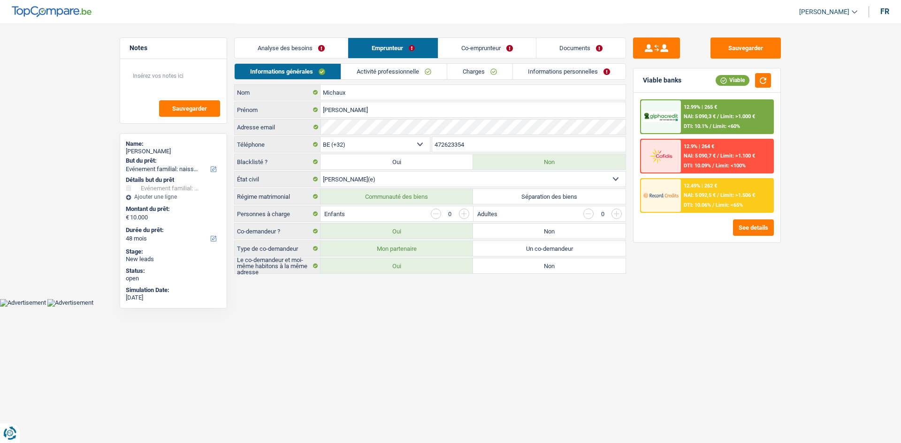
click at [322, 50] on link "Analyse des besoins" at bounding box center [291, 48] width 113 height 20
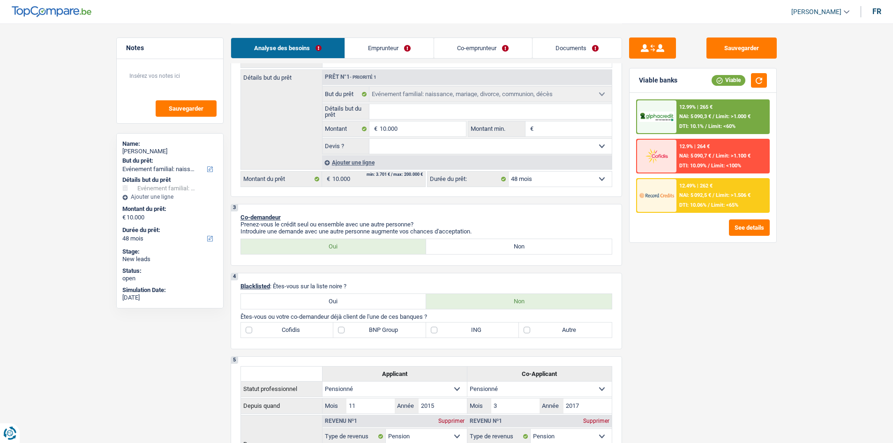
scroll to position [156, 0]
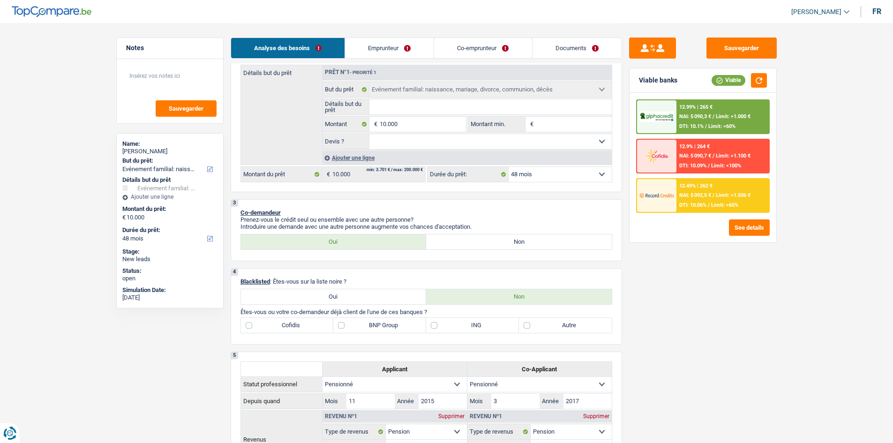
click at [390, 39] on link "Emprunteur" at bounding box center [389, 48] width 89 height 20
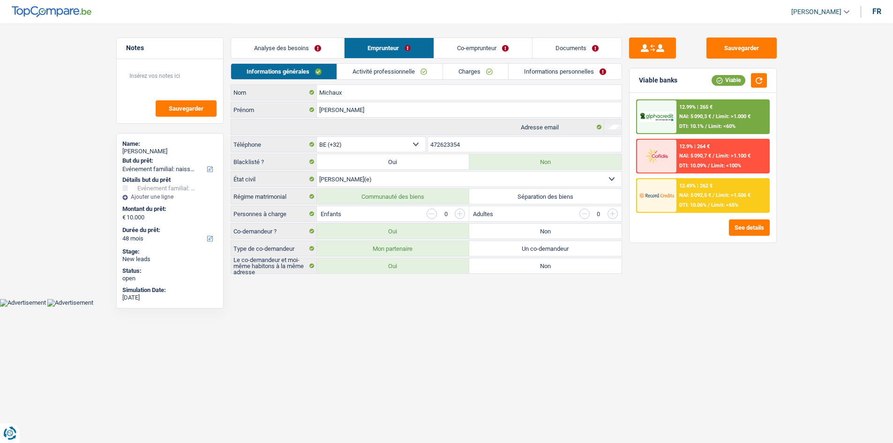
scroll to position [0, 0]
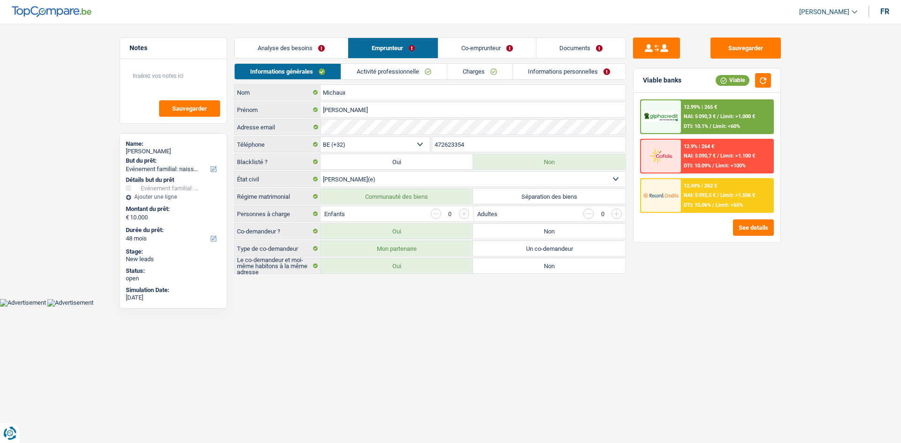
click at [303, 52] on link "Analyse des besoins" at bounding box center [291, 48] width 113 height 20
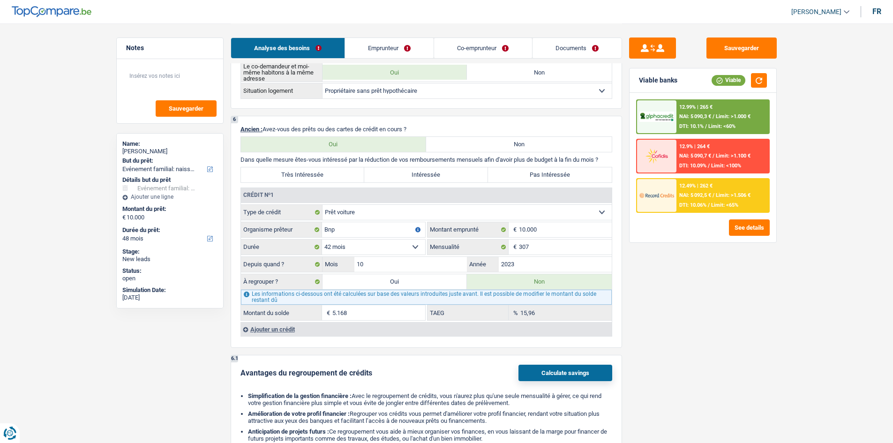
scroll to position [516, 0]
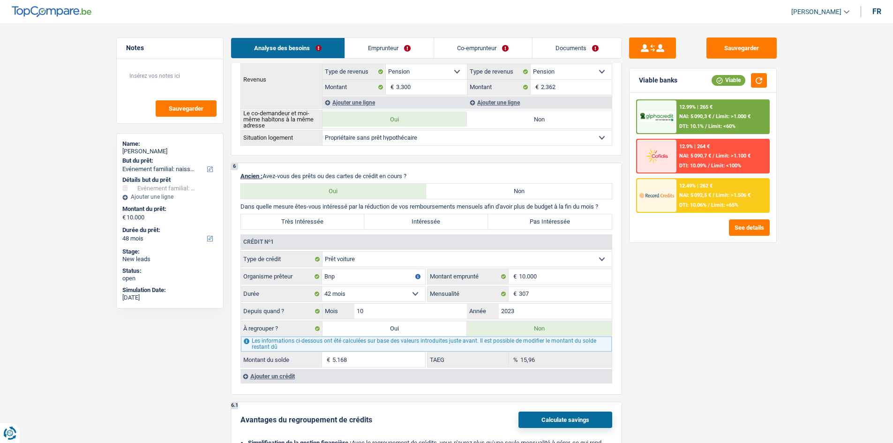
click at [405, 44] on link "Emprunteur" at bounding box center [389, 48] width 89 height 20
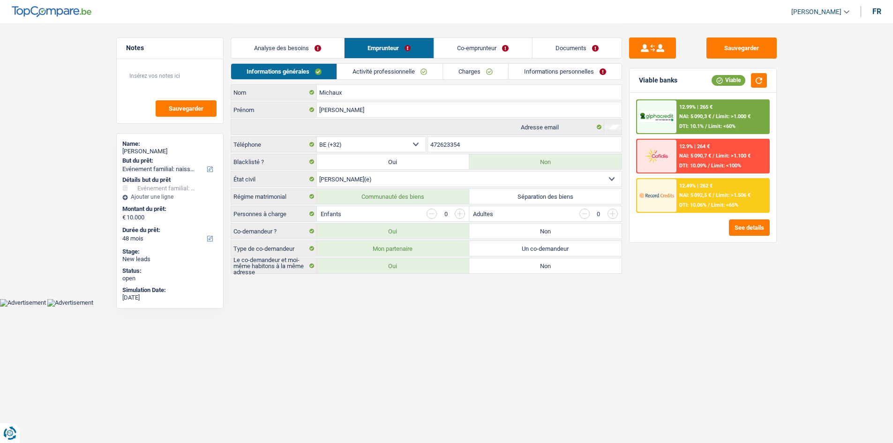
scroll to position [0, 0]
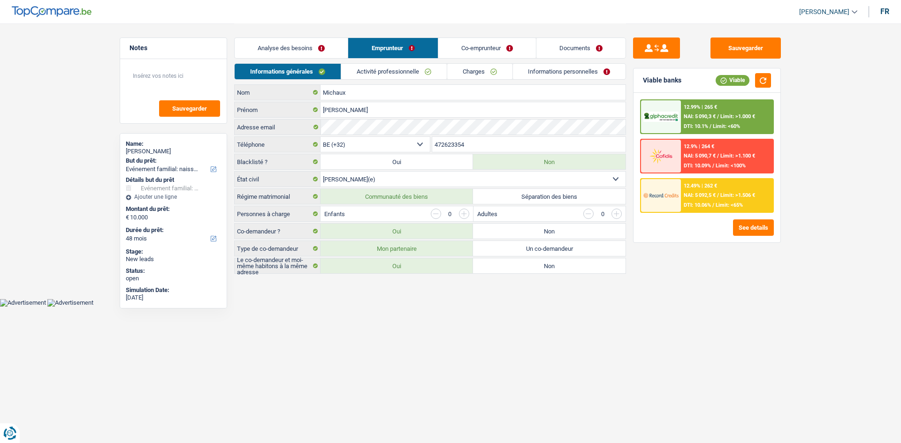
click at [399, 75] on link "Activité professionnelle" at bounding box center [394, 71] width 106 height 15
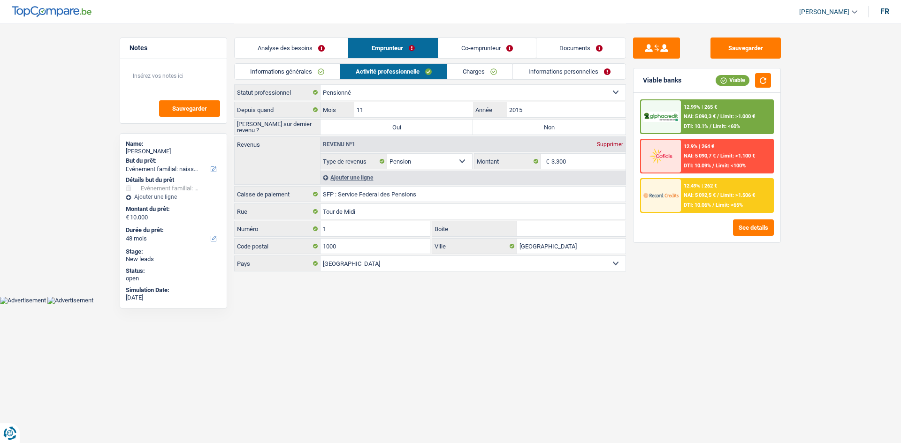
click at [499, 67] on link "Charges" at bounding box center [479, 71] width 65 height 15
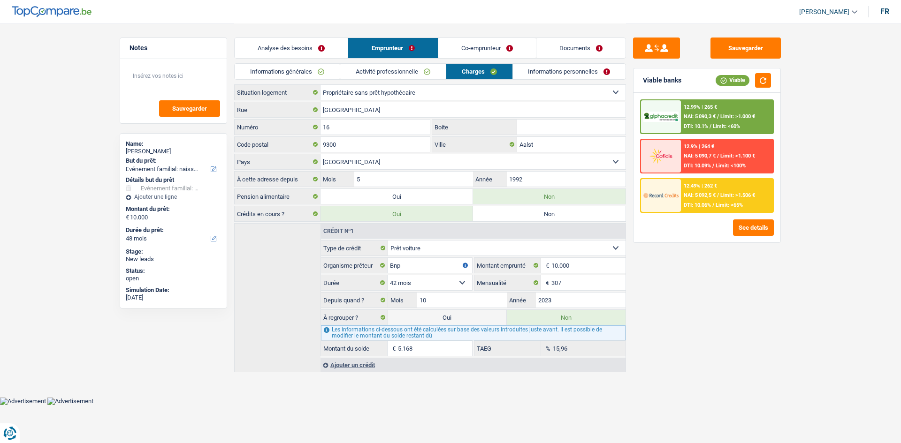
click at [545, 75] on link "Informations personnelles" at bounding box center [569, 71] width 113 height 15
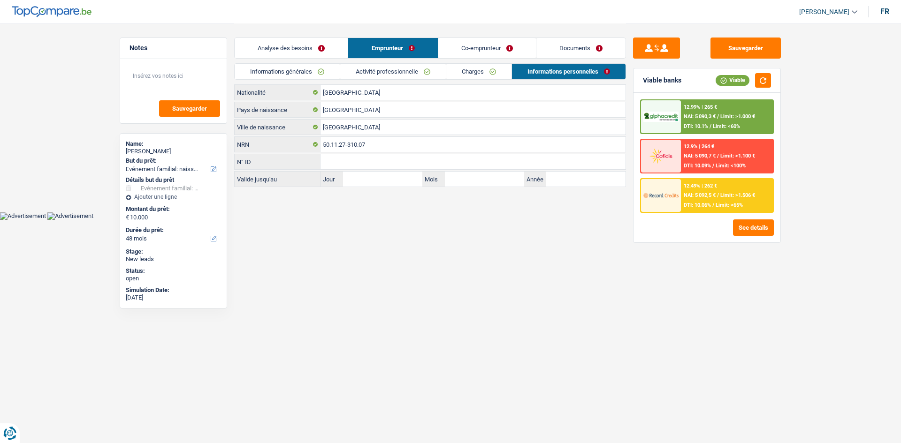
click at [500, 53] on link "Co-emprunteur" at bounding box center [487, 48] width 98 height 20
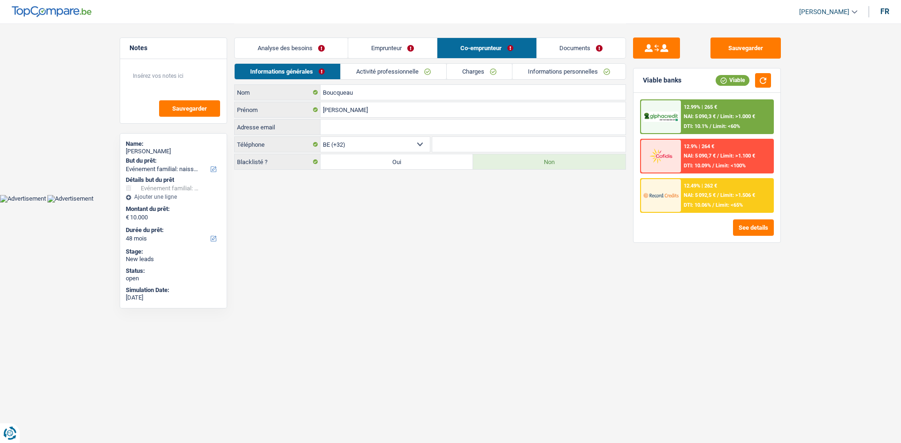
click at [250, 52] on link "Analyse des besoins" at bounding box center [291, 48] width 113 height 20
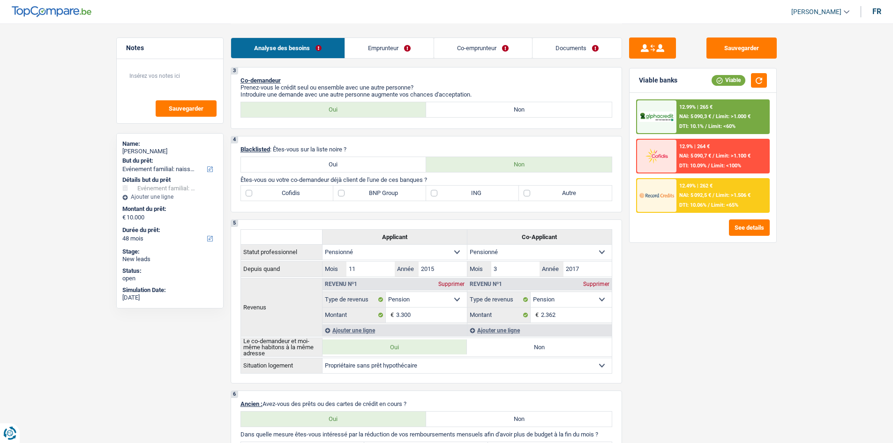
scroll to position [281, 0]
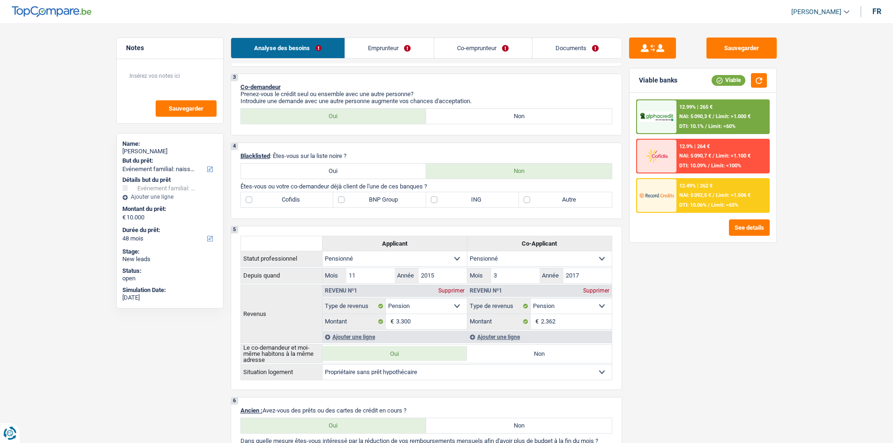
click at [389, 196] on label "BNP Group" at bounding box center [379, 199] width 93 height 15
click at [389, 196] on input "BNP Group" at bounding box center [379, 199] width 93 height 15
checkbox input "true"
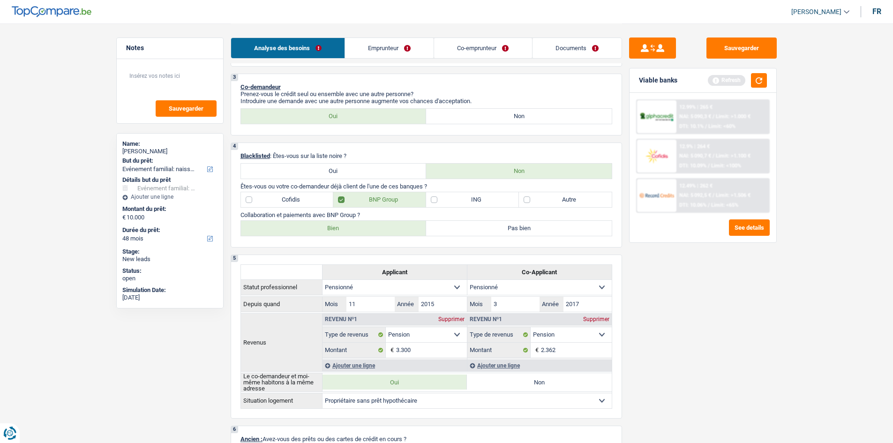
drag, startPoint x: 386, startPoint y: 232, endPoint x: 742, endPoint y: 315, distance: 366.1
click at [387, 228] on label "Bien" at bounding box center [334, 228] width 186 height 15
click at [387, 228] on input "Bien" at bounding box center [334, 228] width 186 height 15
radio input "true"
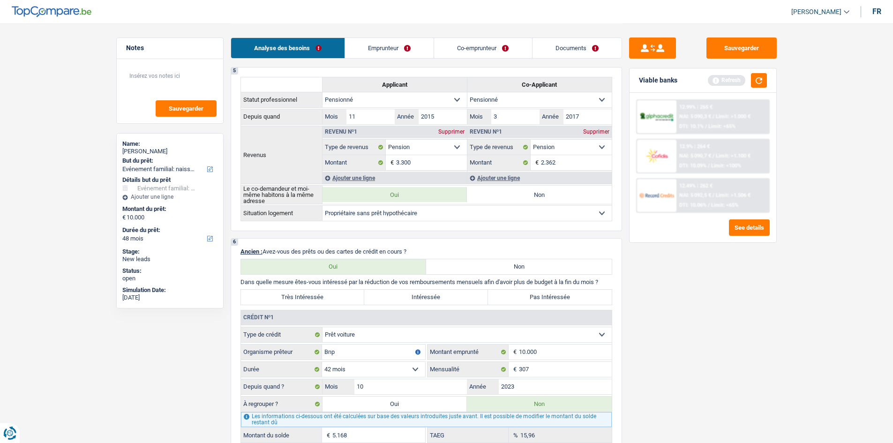
click at [572, 56] on link "Documents" at bounding box center [577, 48] width 89 height 20
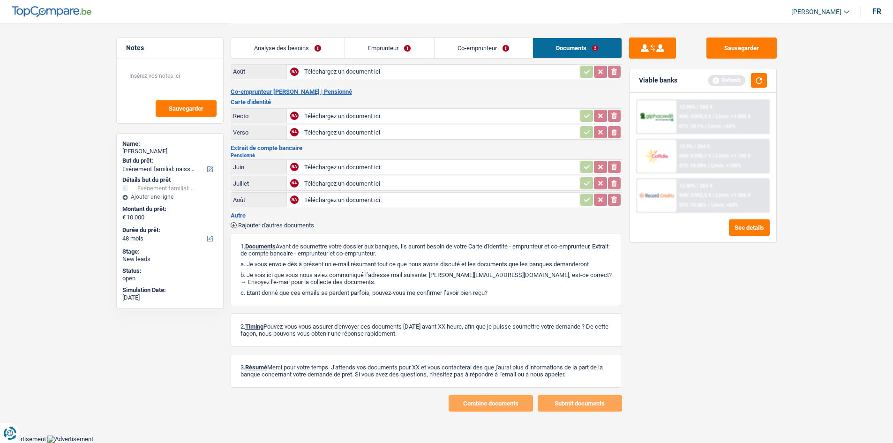
scroll to position [110, 0]
click at [452, 43] on link "Co-emprunteur" at bounding box center [484, 48] width 98 height 20
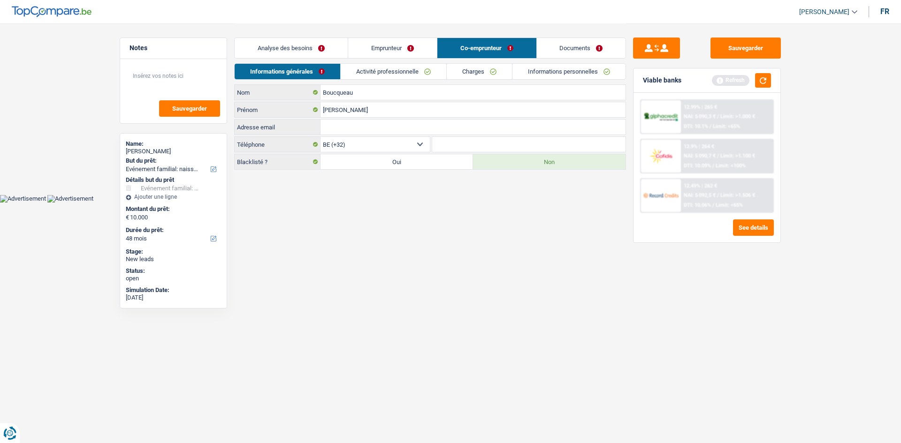
click at [539, 73] on link "Informations personnelles" at bounding box center [568, 71] width 113 height 15
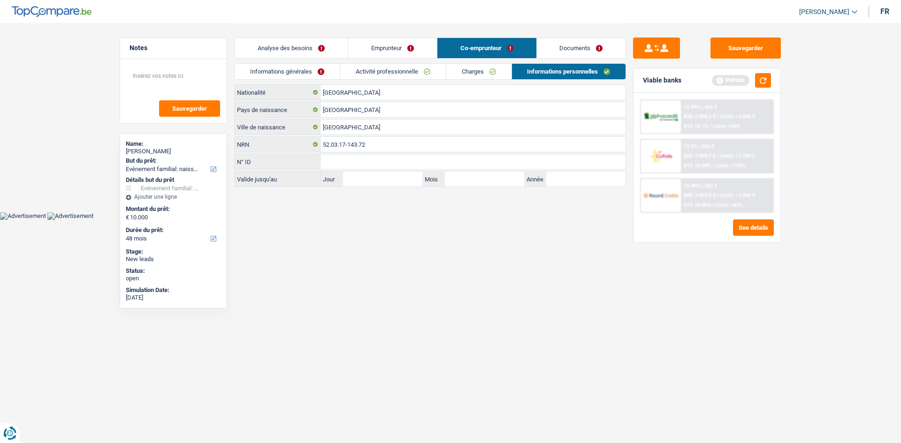
click at [477, 68] on link "Charges" at bounding box center [478, 71] width 65 height 15
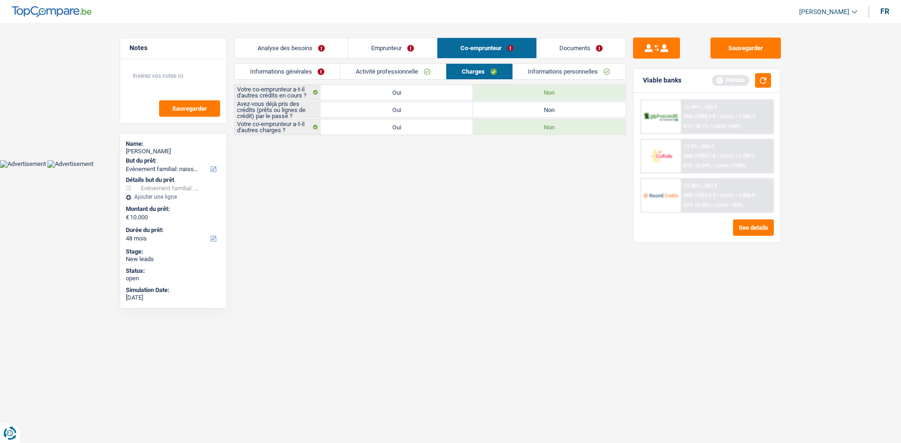
click at [408, 70] on link "Activité professionnelle" at bounding box center [393, 71] width 106 height 15
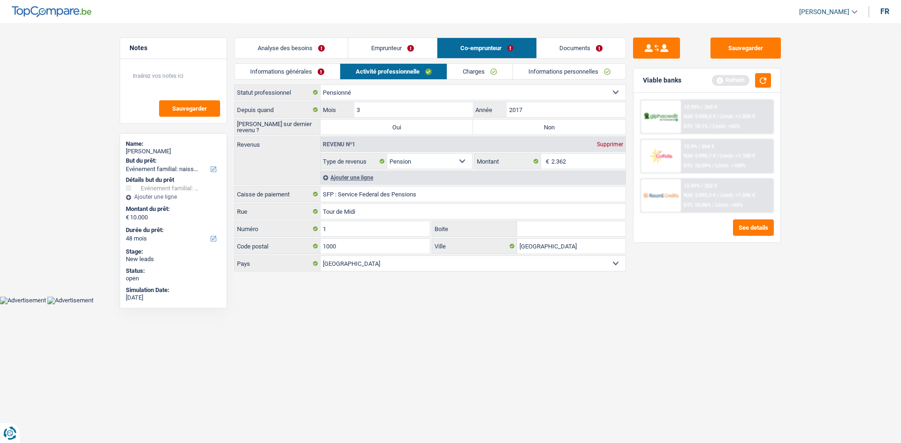
click at [299, 75] on link "Informations générales" at bounding box center [287, 71] width 105 height 15
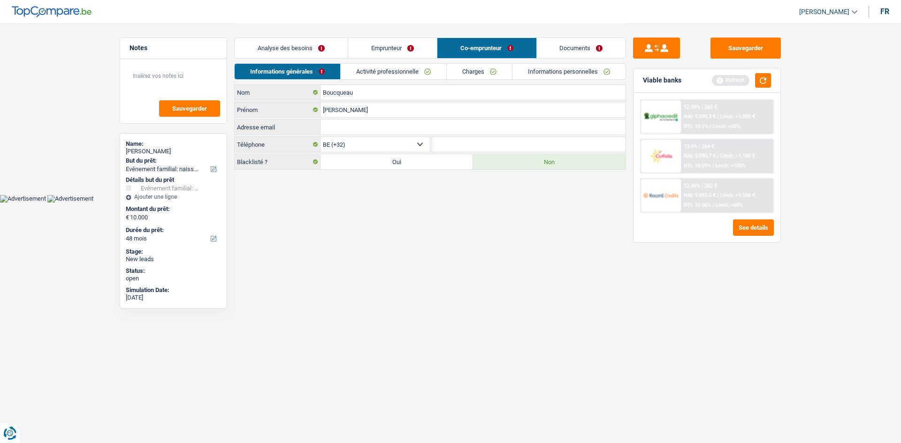
click at [386, 45] on link "Emprunteur" at bounding box center [392, 48] width 89 height 20
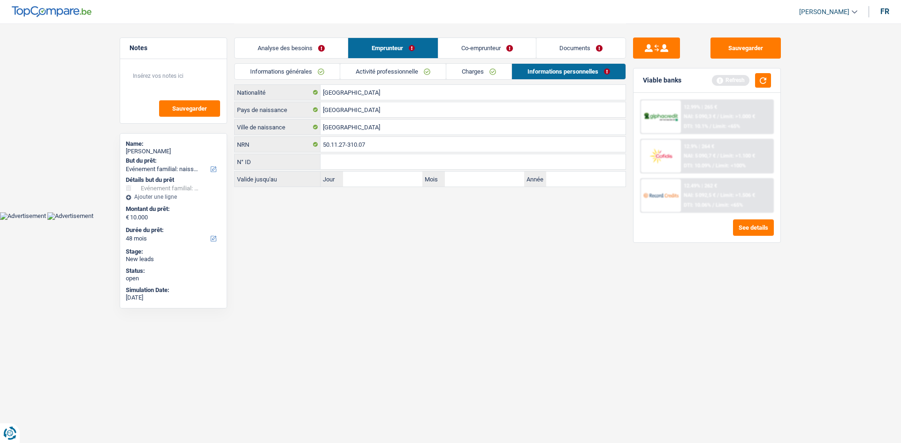
drag, startPoint x: 486, startPoint y: 75, endPoint x: 363, endPoint y: 65, distance: 123.3
click at [486, 75] on link "Charges" at bounding box center [478, 71] width 65 height 15
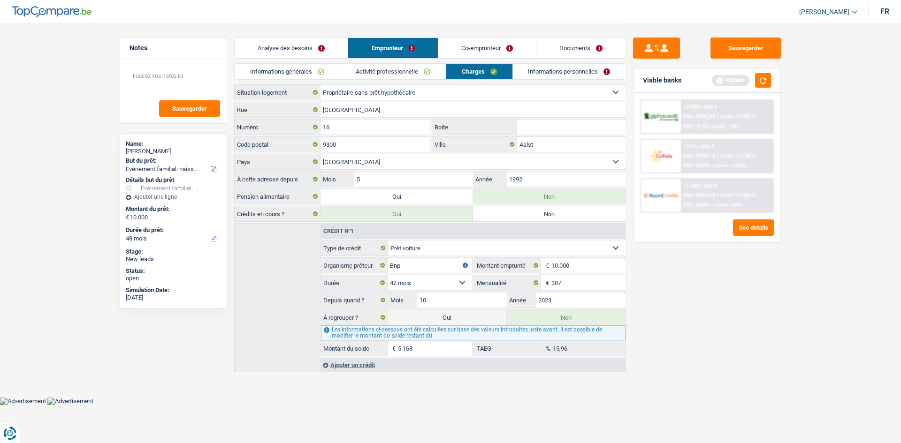
click at [356, 74] on link "Activité professionnelle" at bounding box center [393, 71] width 106 height 15
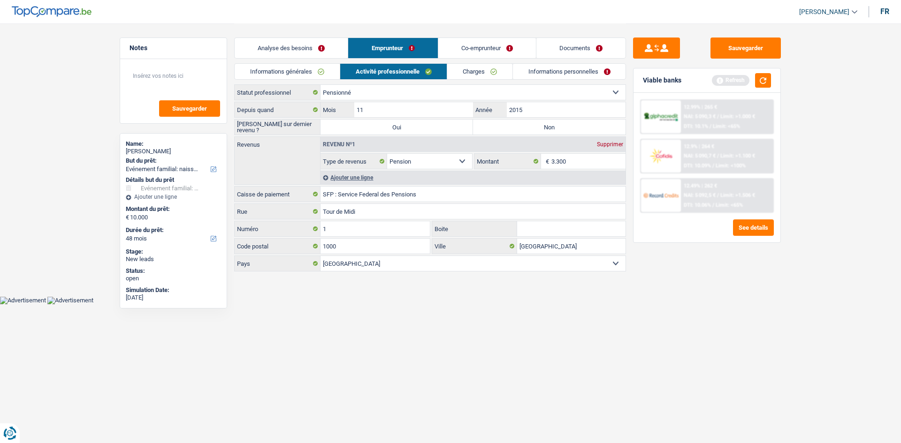
click at [298, 78] on link "Informations générales" at bounding box center [287, 71] width 105 height 15
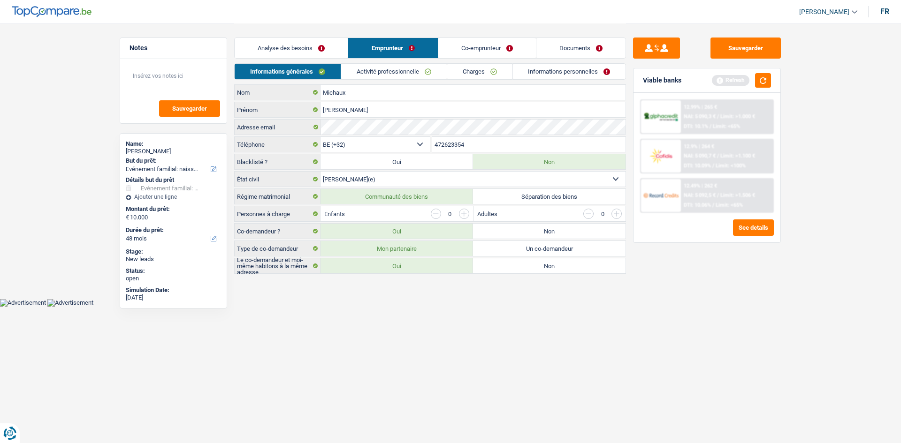
drag, startPoint x: 311, startPoint y: 49, endPoint x: 328, endPoint y: 54, distance: 17.7
click at [313, 48] on link "Analyse des besoins" at bounding box center [291, 48] width 113 height 20
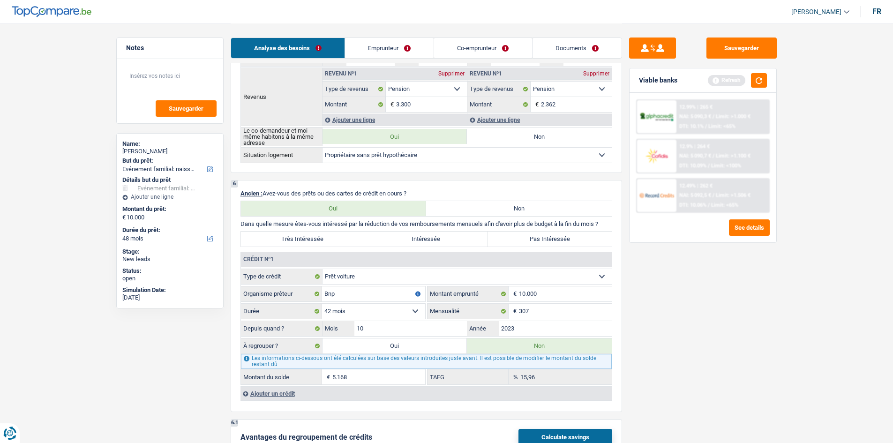
scroll to position [610, 0]
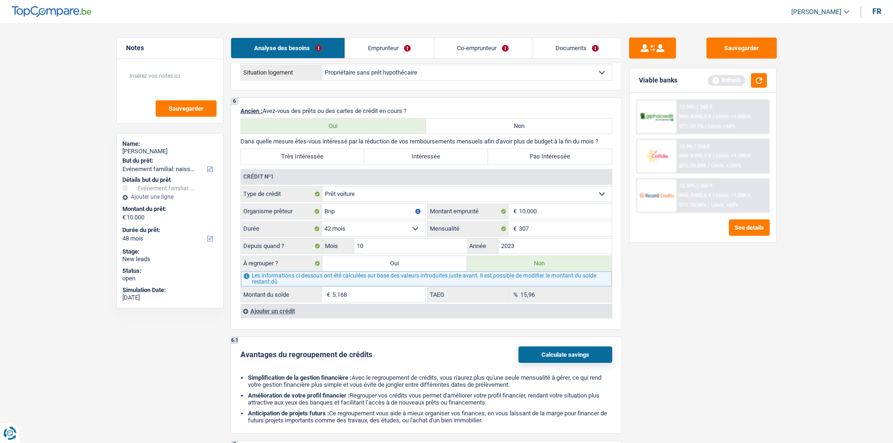
click at [566, 158] on label "Pas Intéressée" at bounding box center [550, 156] width 124 height 15
click at [566, 158] on input "Pas Intéressée" at bounding box center [550, 156] width 124 height 15
radio input "true"
click at [547, 238] on div "Depuis quand ? 10 Mois / 2023 Année" at bounding box center [426, 246] width 371 height 16
click at [560, 232] on input "307" at bounding box center [565, 228] width 93 height 15
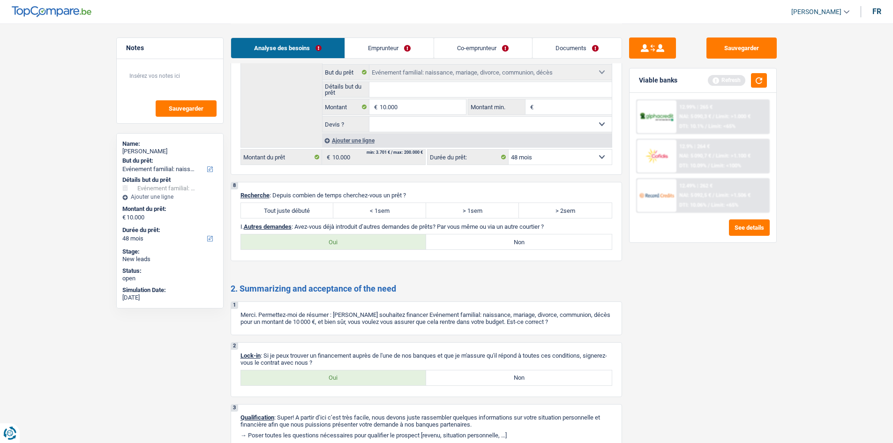
scroll to position [1109, 0]
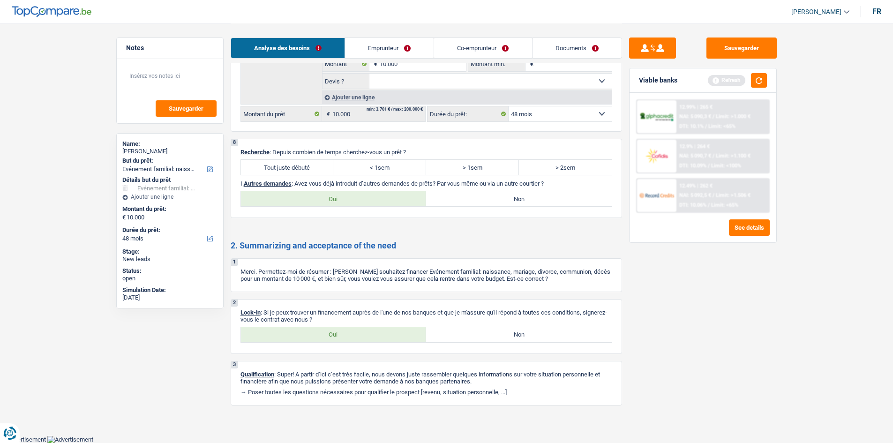
click at [290, 173] on label "Tout juste débuté" at bounding box center [287, 167] width 93 height 15
click at [290, 173] on input "Tout juste débuté" at bounding box center [287, 167] width 93 height 15
radio input "true"
click at [309, 327] on label "Oui" at bounding box center [334, 334] width 186 height 15
click at [309, 327] on input "Oui" at bounding box center [334, 334] width 186 height 15
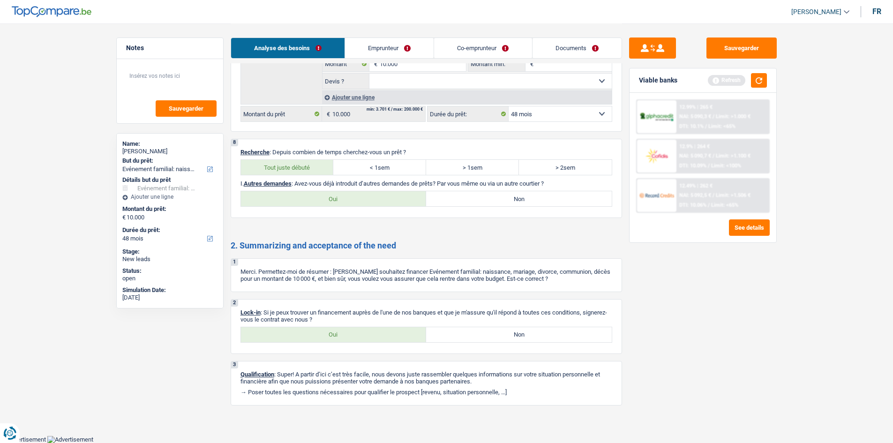
radio input "true"
click at [508, 178] on div "8 Recherche : Depuis combien de temps cherchez-vous un prêt ? Tout juste débuté…" at bounding box center [427, 178] width 392 height 79
click at [504, 188] on div "8 Recherche : Depuis combien de temps cherchez-vous un prêt ? Tout juste débuté…" at bounding box center [427, 178] width 392 height 79
click at [499, 190] on div "8 Recherche : Depuis combien de temps cherchez-vous un prêt ? Tout juste débuté…" at bounding box center [427, 178] width 392 height 79
click at [494, 201] on label "Non" at bounding box center [519, 198] width 186 height 15
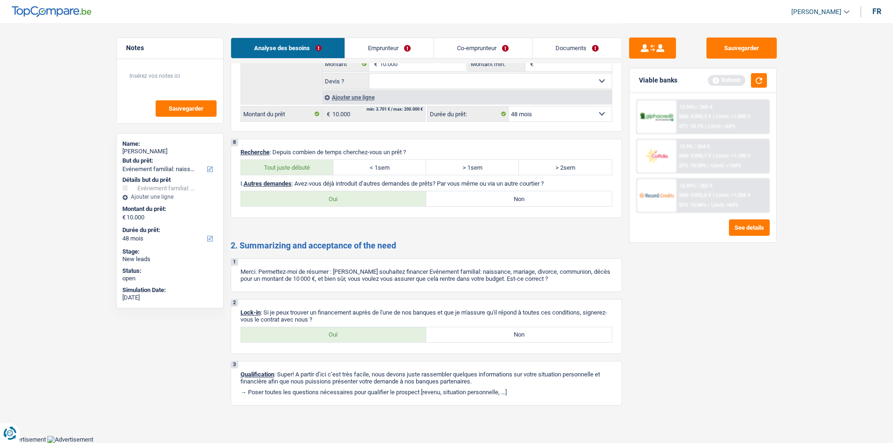
click at [494, 201] on input "Non" at bounding box center [519, 198] width 186 height 15
radio input "true"
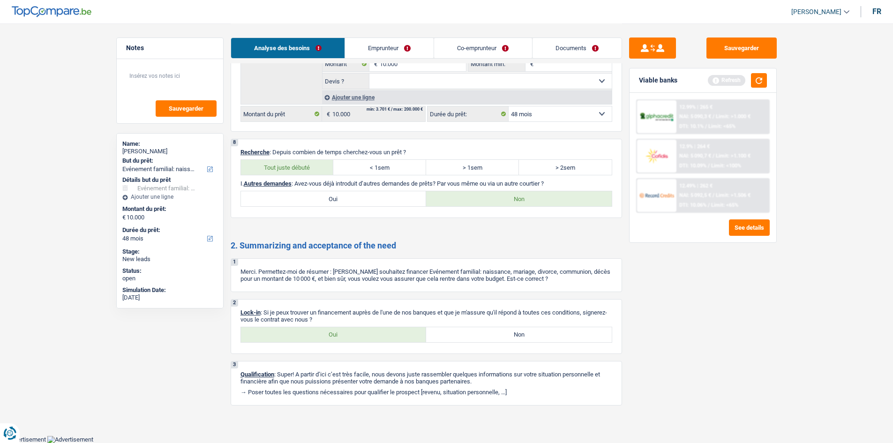
click at [361, 170] on label "< 1sem" at bounding box center [379, 167] width 93 height 15
click at [361, 170] on input "< 1sem" at bounding box center [379, 167] width 93 height 15
radio input "true"
click at [405, 45] on link "Emprunteur" at bounding box center [389, 48] width 89 height 20
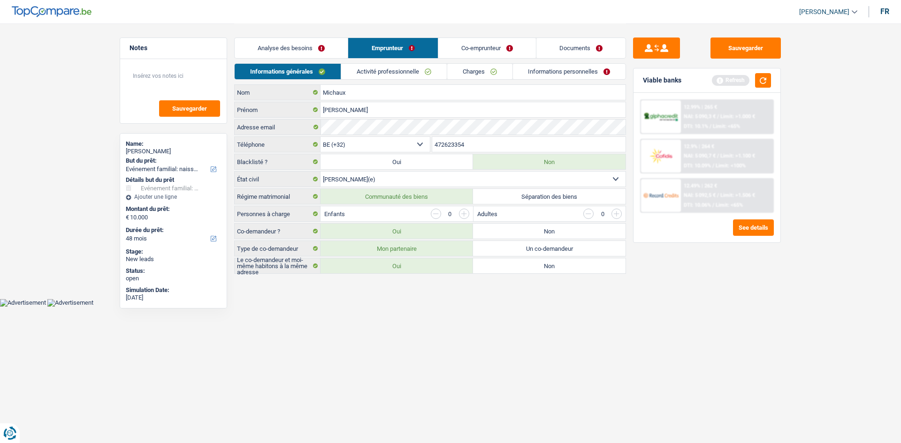
click at [413, 74] on link "Activité professionnelle" at bounding box center [394, 71] width 106 height 15
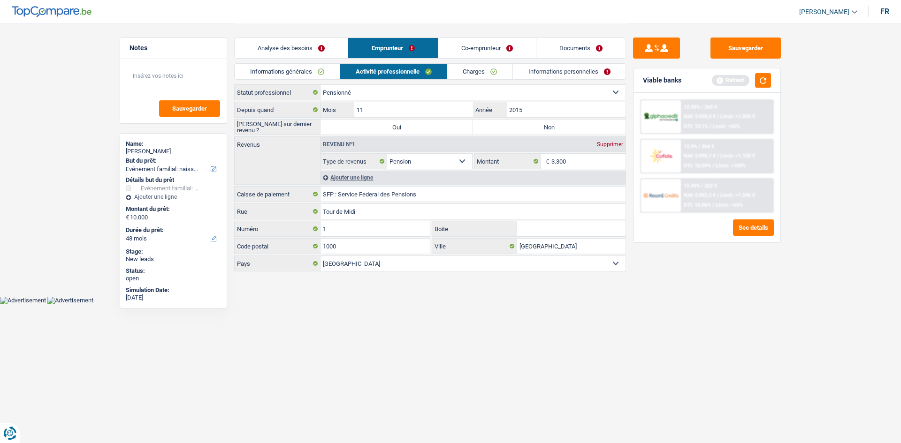
click at [552, 134] on label "Non" at bounding box center [549, 127] width 152 height 15
click at [552, 134] on input "Non" at bounding box center [549, 127] width 152 height 15
radio input "true"
click at [556, 112] on input "2015" at bounding box center [566, 109] width 119 height 15
click at [592, 159] on input "3.300" at bounding box center [588, 161] width 75 height 15
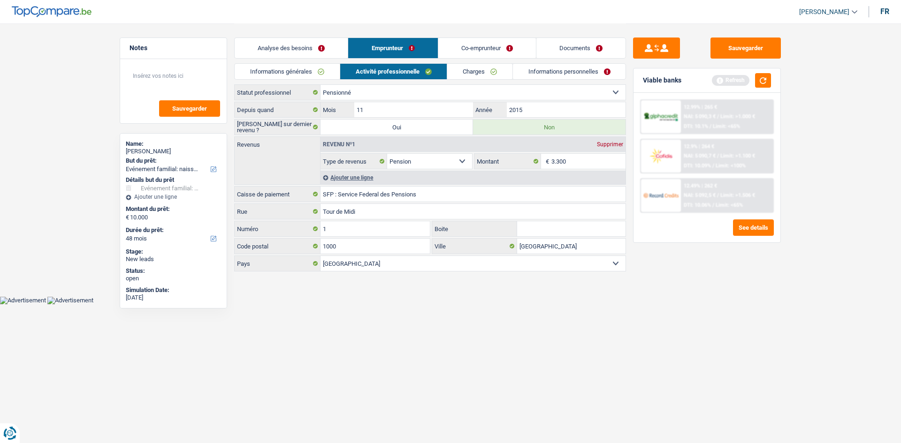
click at [478, 73] on link "Charges" at bounding box center [479, 71] width 65 height 15
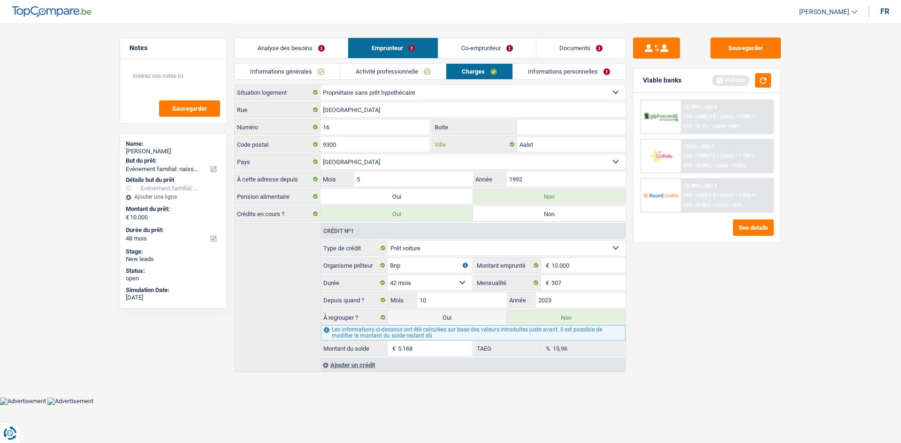
click at [573, 145] on input "Aalst" at bounding box center [571, 144] width 108 height 15
click at [539, 174] on input "1992" at bounding box center [566, 179] width 119 height 15
click at [579, 74] on link "Informations personnelles" at bounding box center [569, 71] width 113 height 15
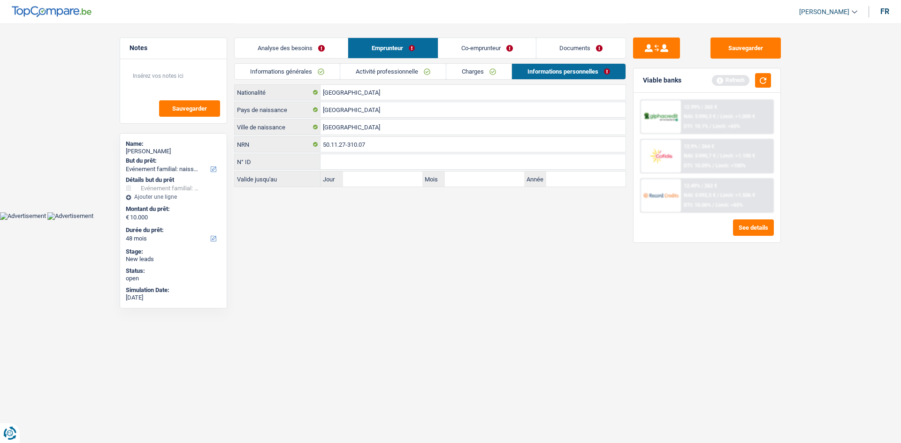
click at [451, 58] on link "Co-emprunteur" at bounding box center [487, 48] width 98 height 20
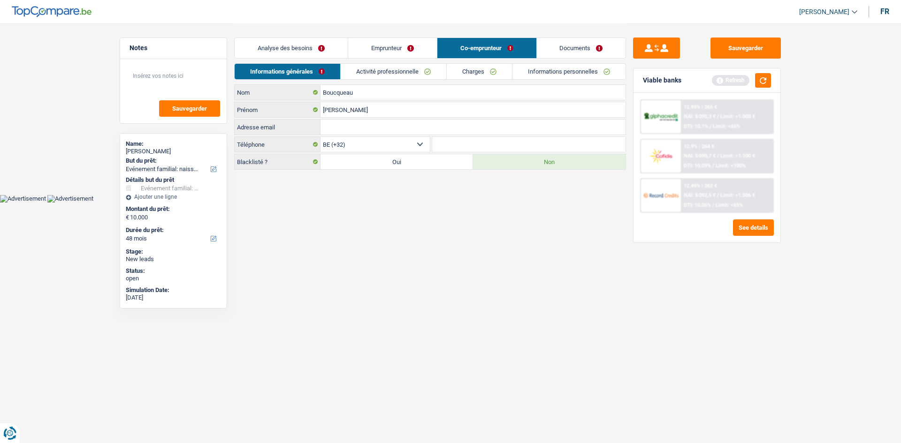
click at [422, 71] on link "Activité professionnelle" at bounding box center [394, 71] width 106 height 15
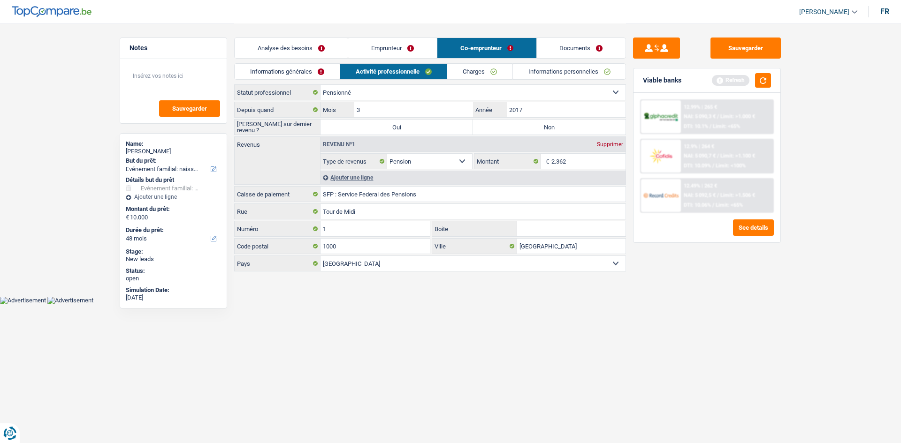
drag, startPoint x: 575, startPoint y: 134, endPoint x: 552, endPoint y: 119, distance: 27.2
click at [572, 131] on label "Non" at bounding box center [549, 127] width 152 height 15
click at [572, 131] on input "Non" at bounding box center [549, 127] width 152 height 15
radio input "true"
click at [492, 72] on link "Charges" at bounding box center [479, 71] width 65 height 15
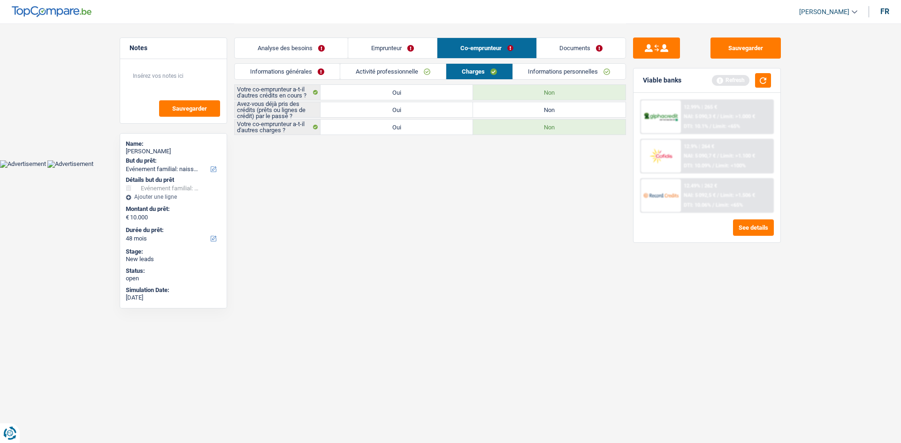
click at [440, 110] on label "Oui" at bounding box center [396, 109] width 152 height 15
click at [440, 110] on input "Oui" at bounding box center [396, 109] width 152 height 15
radio input "true"
click at [609, 74] on link "Informations personnelles" at bounding box center [569, 71] width 113 height 15
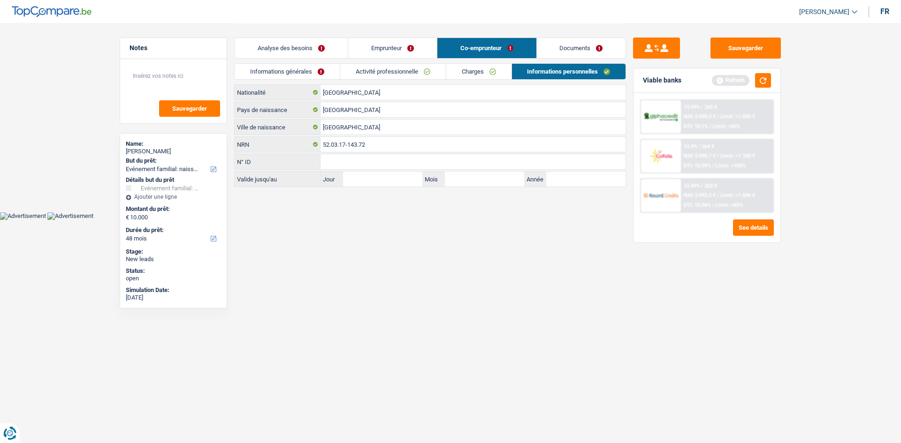
click at [589, 53] on link "Documents" at bounding box center [581, 48] width 89 height 20
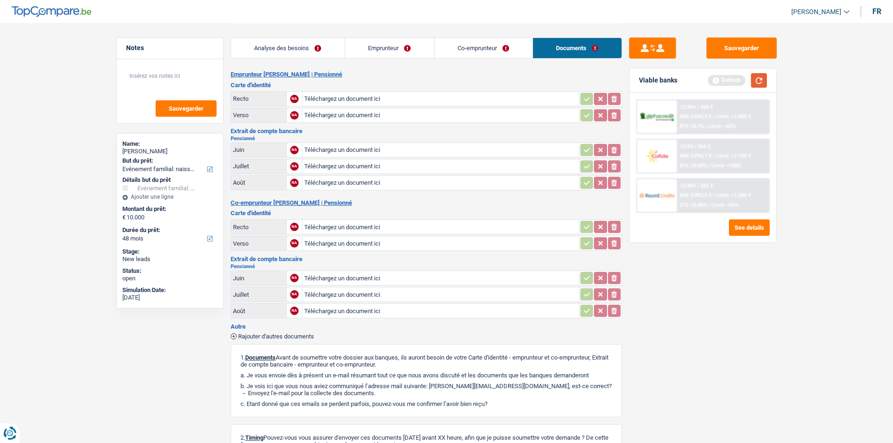
click at [753, 77] on button "button" at bounding box center [759, 80] width 16 height 15
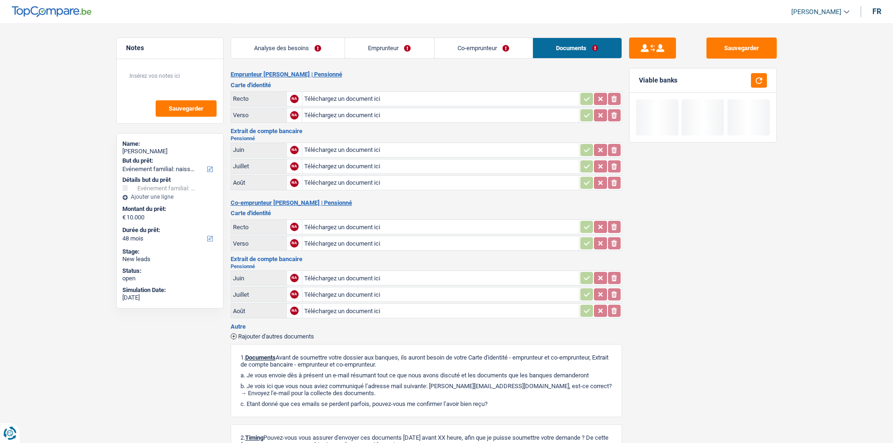
click at [295, 58] on link "Analyse des besoins" at bounding box center [288, 48] width 114 height 20
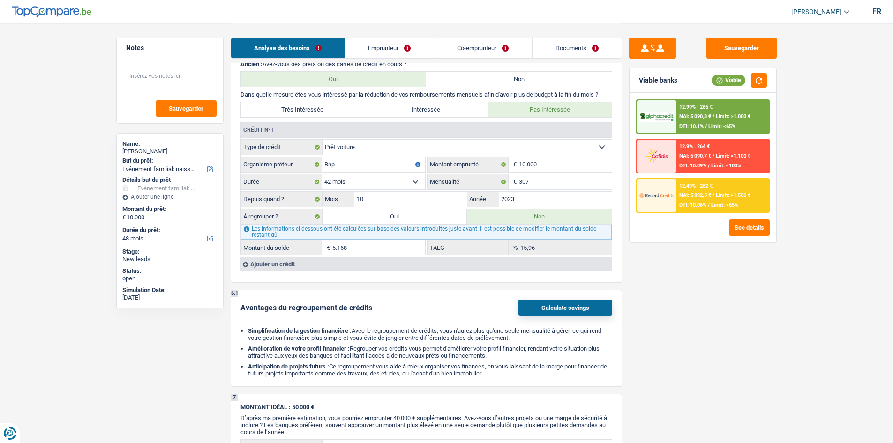
drag, startPoint x: 682, startPoint y: 356, endPoint x: 676, endPoint y: 360, distance: 7.3
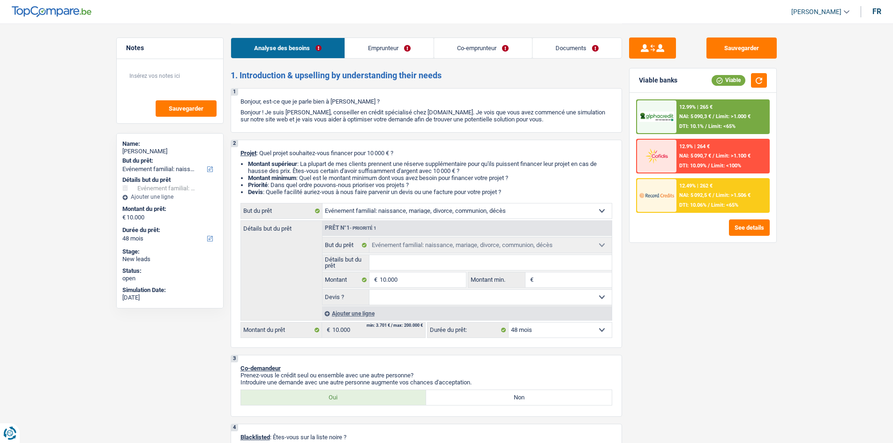
click at [703, 210] on div "12.49% | 262 € NAI: 5 092,5 € / Limit: >1.506 € DTI: 10.06% / Limit: <65%" at bounding box center [723, 195] width 92 height 33
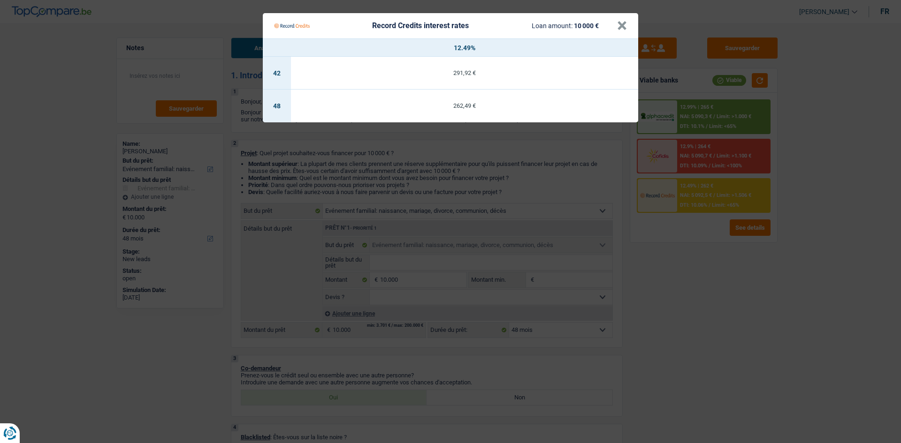
click at [717, 327] on Credits "Record Credits interest rates Loan amount: 10 000 € × 12.49% 42 291,92 € 48 262…" at bounding box center [450, 221] width 901 height 443
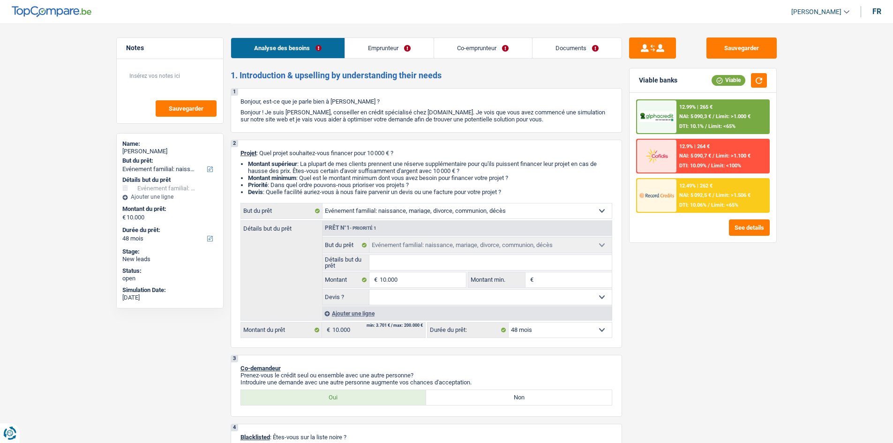
click at [738, 117] on span "Limit: >1.000 €" at bounding box center [733, 117] width 35 height 6
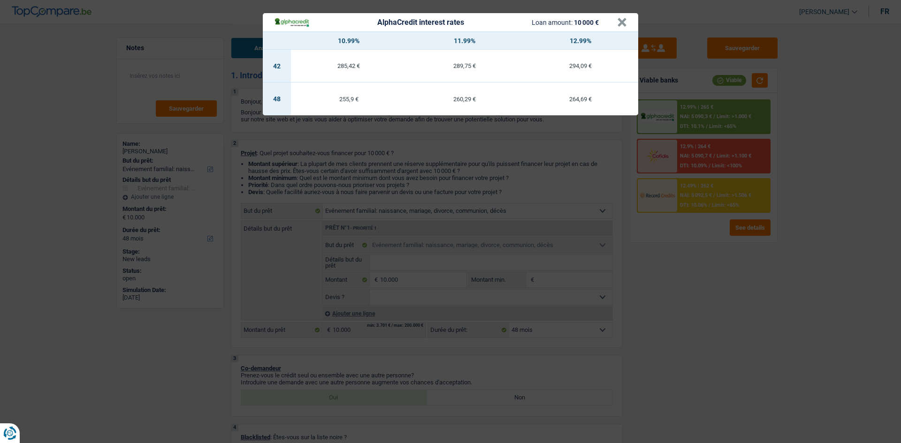
click at [722, 331] on div "AlphaCredit interest rates Loan amount: 10 000 € × 10.99% 11.99% 12.99% 42 285,…" at bounding box center [450, 221] width 901 height 443
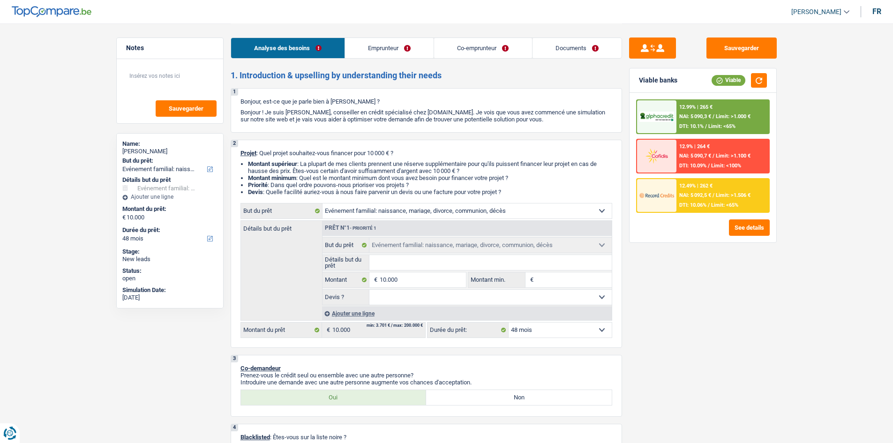
click at [579, 336] on select "12 mois 18 mois 24 mois 30 mois 36 mois 42 mois 48 mois Sélectionner une option" at bounding box center [560, 330] width 103 height 15
select select "42"
click at [509, 323] on select "12 mois 18 mois 24 mois 30 mois 36 mois 42 mois 48 mois Sélectionner une option" at bounding box center [560, 330] width 103 height 15
select select "42"
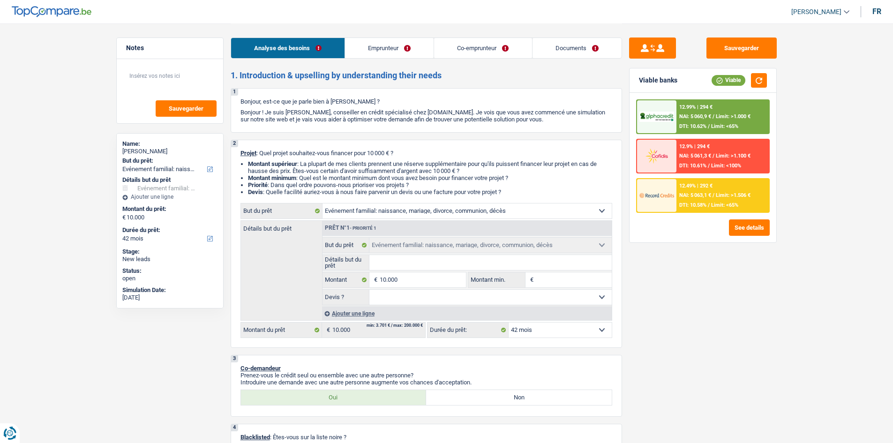
click at [678, 192] on div "12.49% | 292 € NAI: 5 063,1 € / Limit: >1.506 € DTI: 10.58% / Limit: <65%" at bounding box center [723, 195] width 92 height 33
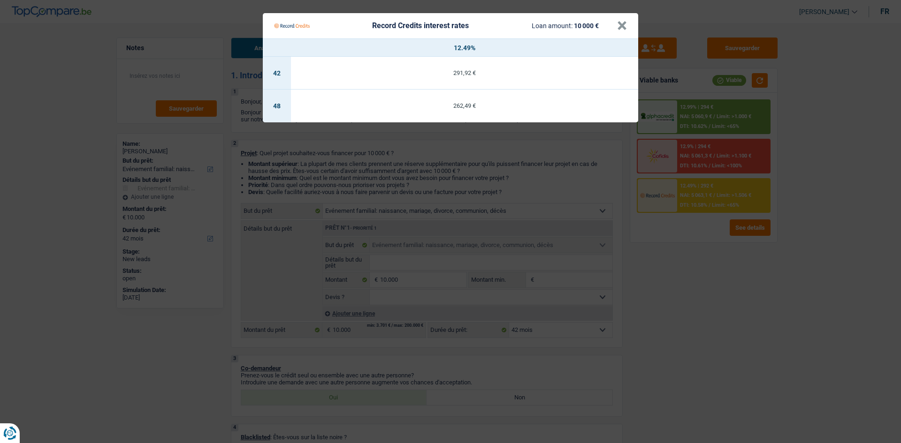
drag, startPoint x: 735, startPoint y: 302, endPoint x: 719, endPoint y: 232, distance: 71.7
click at [728, 294] on Credits "Record Credits interest rates Loan amount: 10 000 € × 12.49% 42 291,92 € 48 262…" at bounding box center [450, 221] width 901 height 443
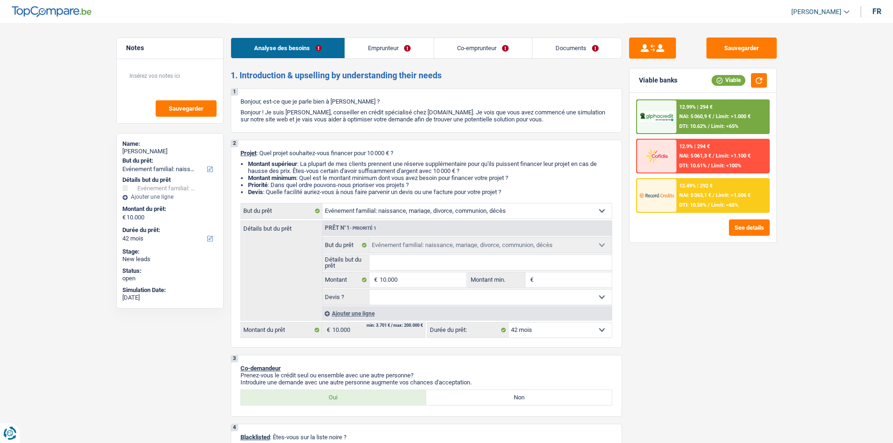
click at [714, 122] on div "12.99% | 294 € NAI: 5 060,9 € / Limit: >1.000 € DTI: 10.62% / Limit: <65%" at bounding box center [723, 116] width 92 height 33
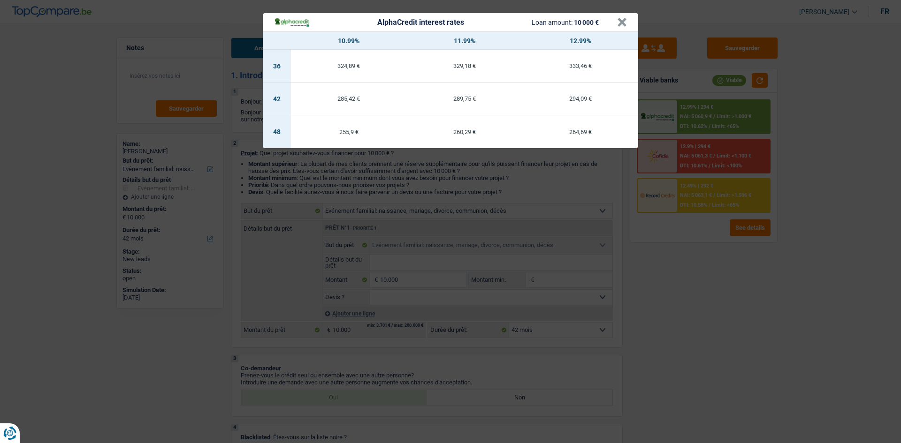
drag, startPoint x: 767, startPoint y: 353, endPoint x: 743, endPoint y: 356, distance: 24.6
click at [766, 353] on div "AlphaCredit interest rates Loan amount: 10 000 € × 10.99% 11.99% 12.99% 36 324,…" at bounding box center [450, 221] width 901 height 443
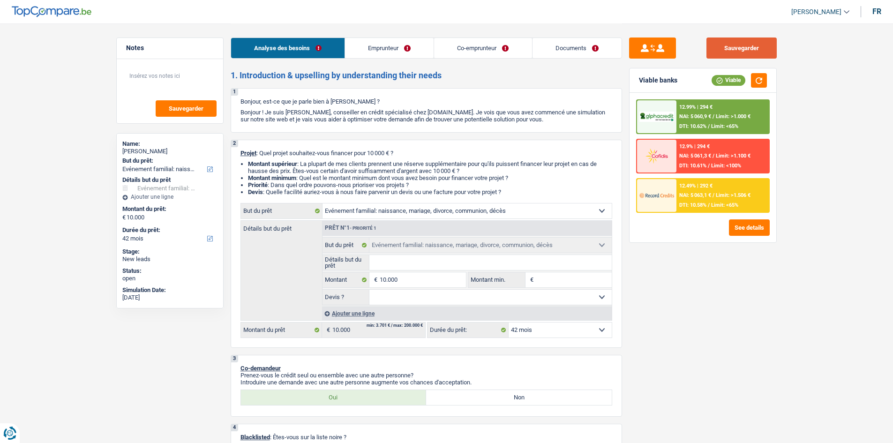
click at [723, 44] on button "Sauvegarder" at bounding box center [742, 48] width 70 height 21
drag, startPoint x: 410, startPoint y: 281, endPoint x: 680, endPoint y: 337, distance: 275.0
click at [410, 281] on input "10.000" at bounding box center [423, 279] width 86 height 15
click at [676, 130] on div at bounding box center [656, 116] width 39 height 33
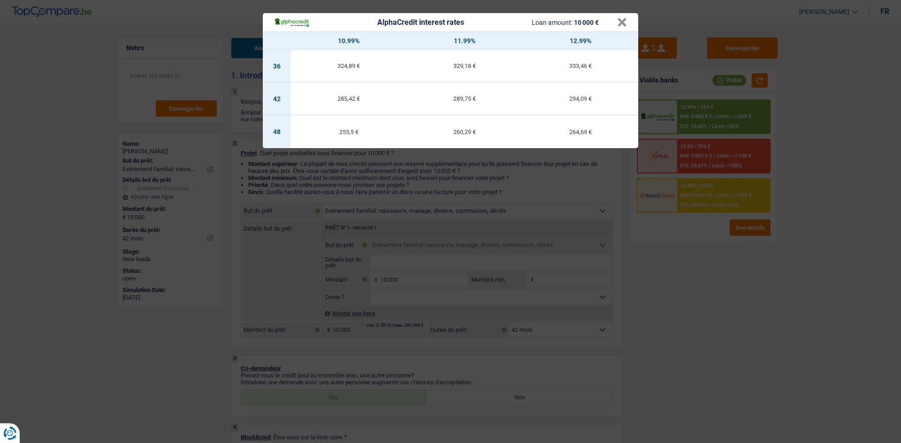
drag, startPoint x: 713, startPoint y: 254, endPoint x: 668, endPoint y: 272, distance: 48.6
click at [711, 254] on div "AlphaCredit interest rates Loan amount: 10 000 € × 10.99% 11.99% 12.99% 36 324,…" at bounding box center [450, 221] width 901 height 443
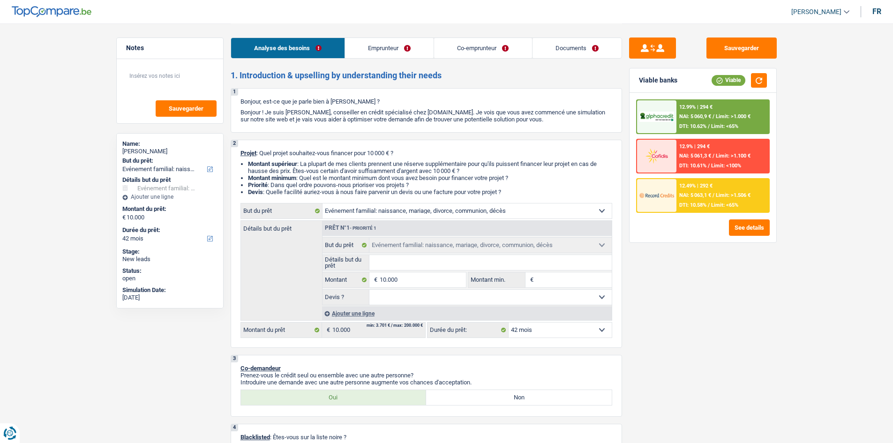
drag, startPoint x: 575, startPoint y: 57, endPoint x: 561, endPoint y: 65, distance: 15.8
click at [575, 57] on link "Documents" at bounding box center [577, 48] width 89 height 20
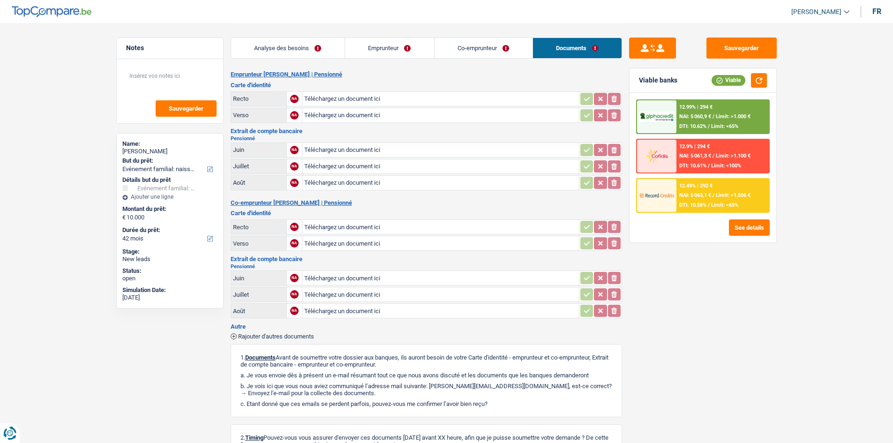
click at [485, 54] on link "Co-emprunteur" at bounding box center [484, 48] width 98 height 20
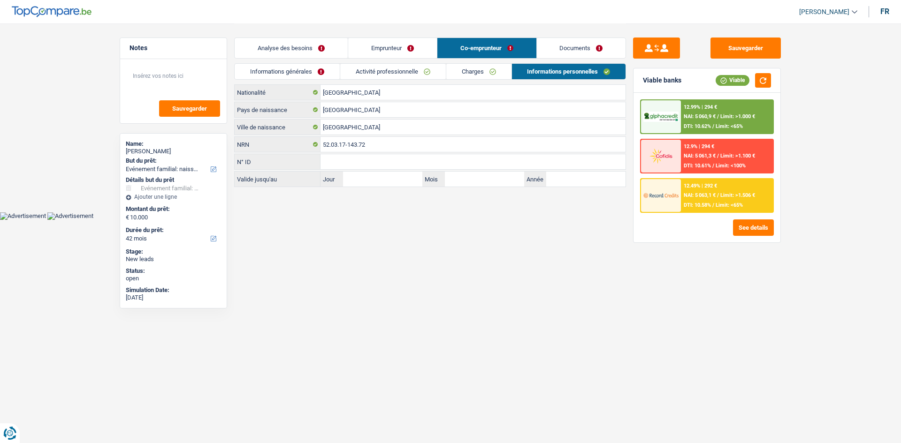
click at [377, 47] on link "Emprunteur" at bounding box center [392, 48] width 89 height 20
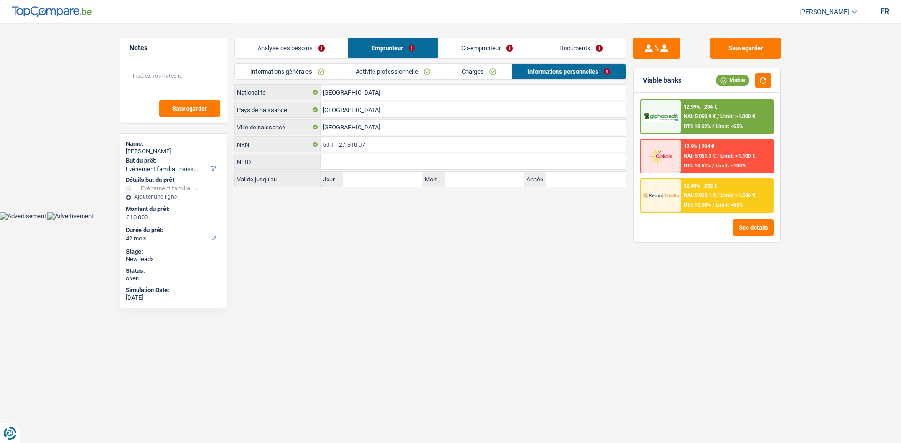
click at [319, 46] on link "Analyse des besoins" at bounding box center [291, 48] width 113 height 20
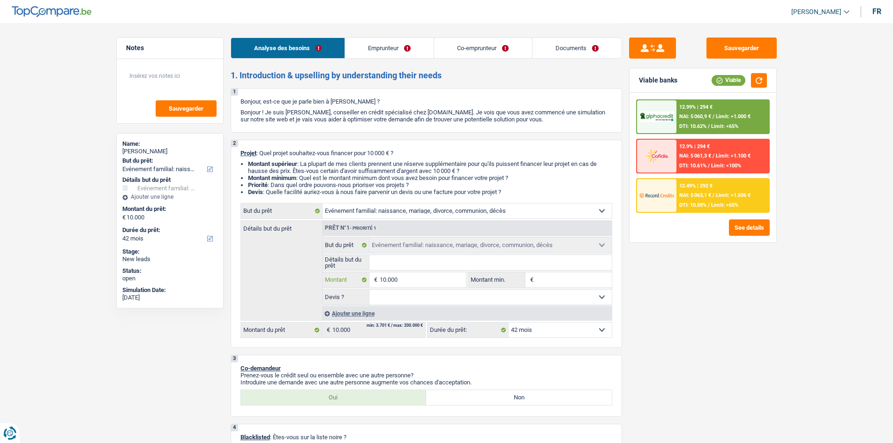
click at [418, 280] on input "10.000" at bounding box center [423, 279] width 86 height 15
type input "1.000"
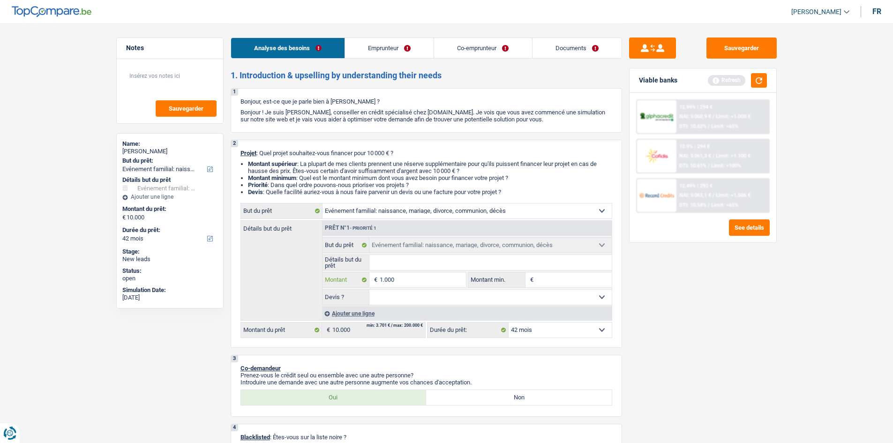
type input "100"
type input "10"
type input "1"
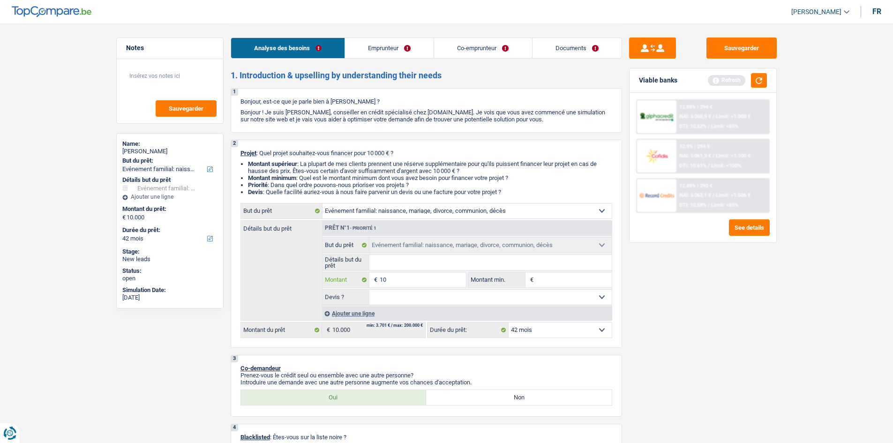
type input "1"
type input "12"
type input "120"
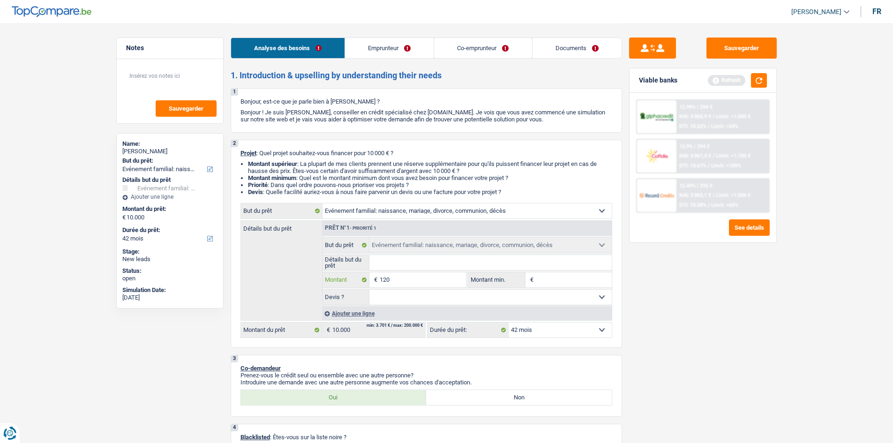
type input "1.200"
type input "12.000"
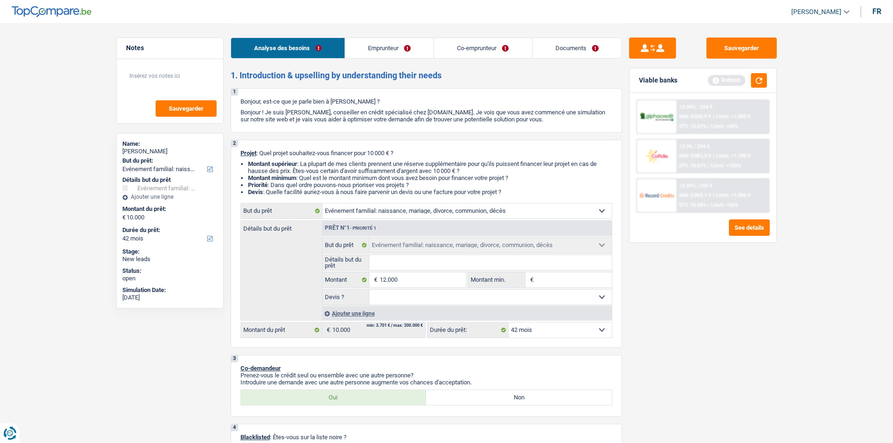
type input "12.000"
drag, startPoint x: 692, startPoint y: 291, endPoint x: 492, endPoint y: 318, distance: 201.2
click at [684, 283] on div "Sauvegarder Viable banks Refresh 12.99% | 294 € NAI: 5 060,9 € / Limit: >1.000 …" at bounding box center [703, 233] width 162 height 391
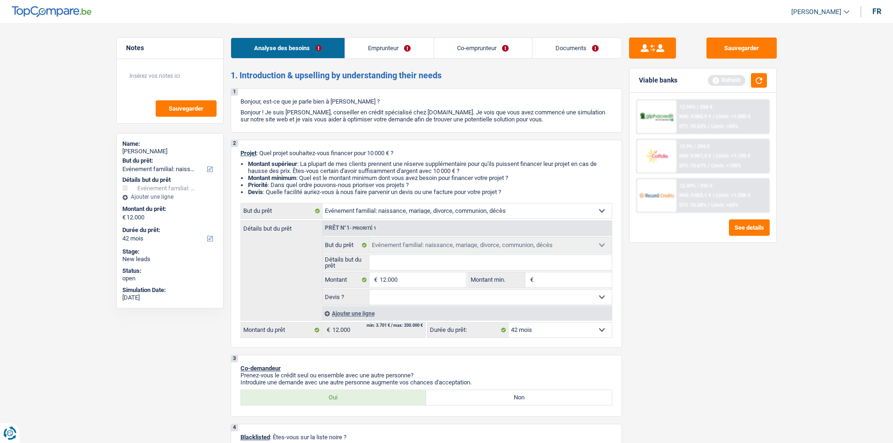
select select "60"
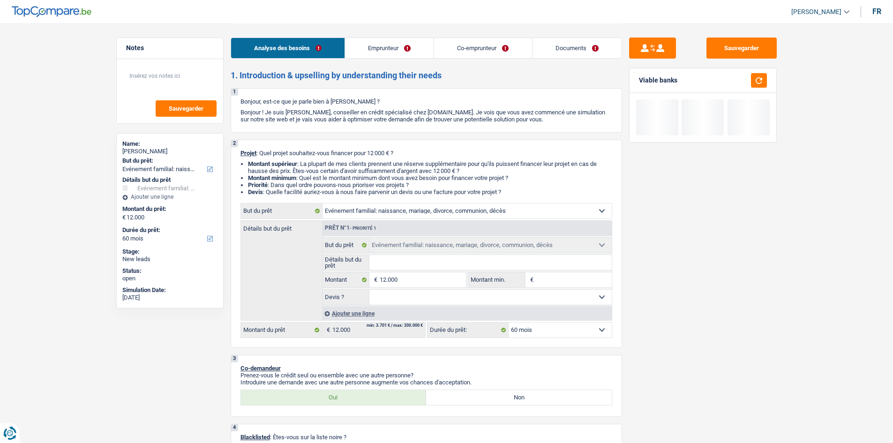
click at [522, 324] on select "12 mois 18 mois 24 mois 30 mois 36 mois 42 mois 48 mois 60 mois Sélectionner un…" at bounding box center [560, 330] width 103 height 15
select select "42"
click at [509, 323] on select "12 mois 18 mois 24 mois 30 mois 36 mois 42 mois 48 mois 60 mois Sélectionner un…" at bounding box center [560, 330] width 103 height 15
select select "42"
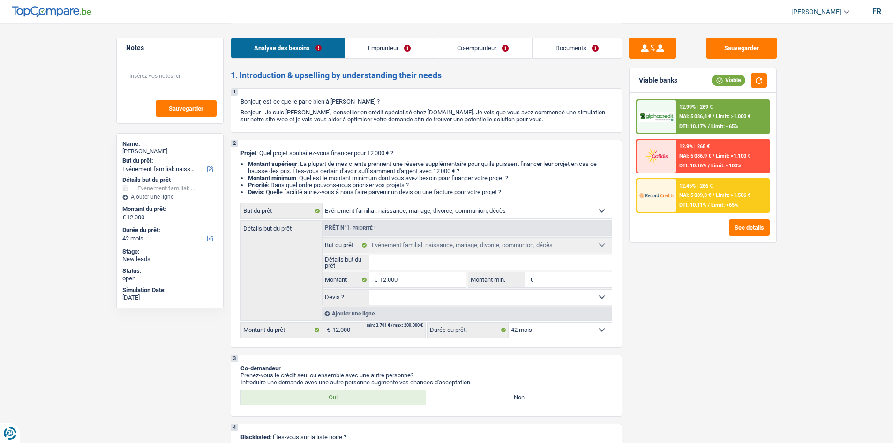
click at [705, 319] on div "Sauvegarder Viable banks Viable 12.99% | 269 € NAI: 5 086,4 € / Limit: >1.000 €…" at bounding box center [703, 233] width 162 height 391
click at [757, 77] on button "button" at bounding box center [759, 80] width 16 height 15
click at [722, 113] on div "12.99% | 353 € NAI: 5 002,1 € / Limit: >1.000 € DTI: 11.65% / Limit: <65%" at bounding box center [723, 116] width 92 height 33
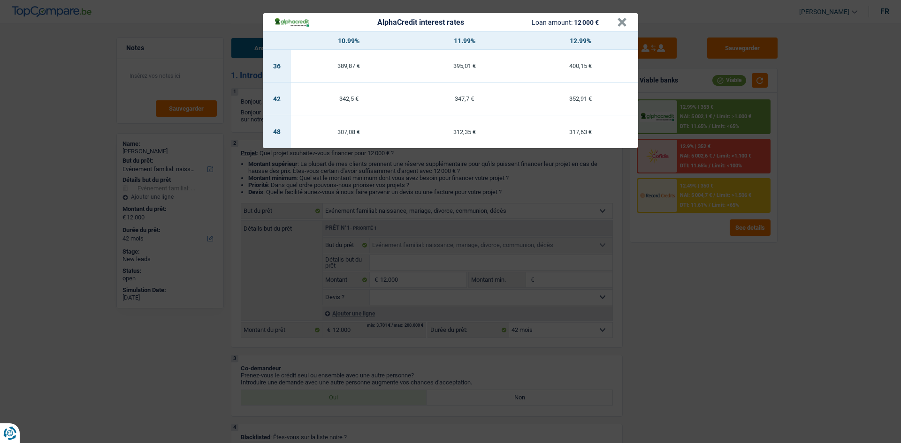
drag, startPoint x: 711, startPoint y: 255, endPoint x: 714, endPoint y: 250, distance: 5.7
click at [713, 255] on div "AlphaCredit interest rates Loan amount: 12 000 € × 10.99% 11.99% 12.99% 36 389,…" at bounding box center [450, 221] width 901 height 443
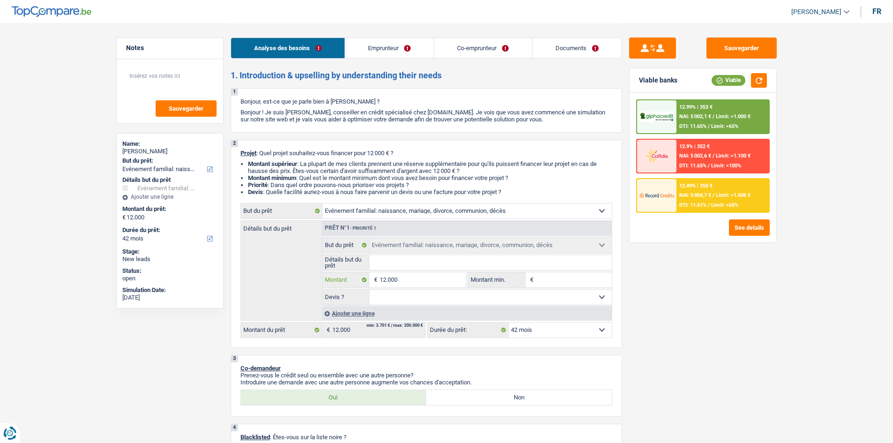
click at [412, 276] on input "12.000" at bounding box center [423, 279] width 86 height 15
type input "1.200"
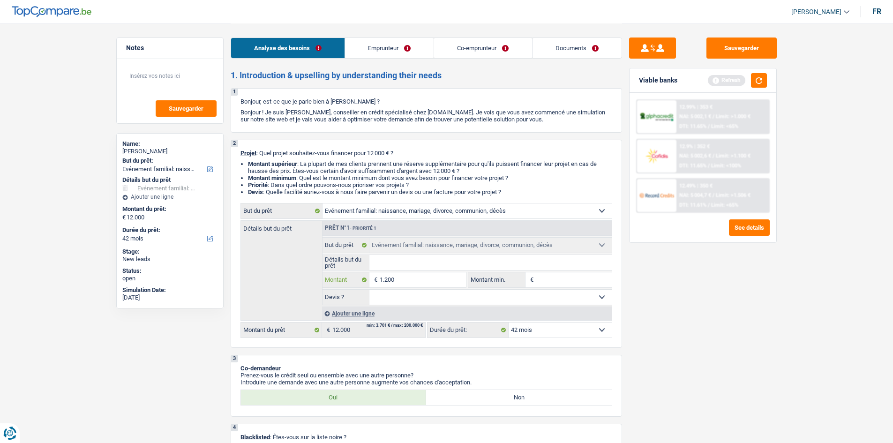
type input "120"
type input "12"
type input "1"
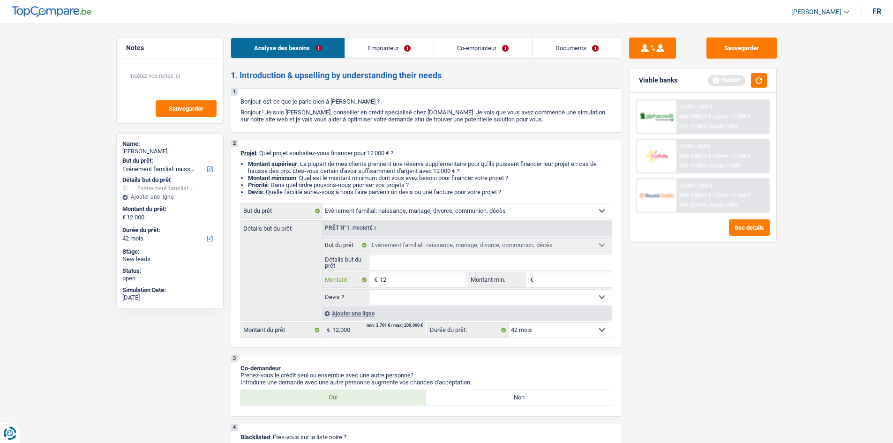
type input "1"
type input "10"
type input "100"
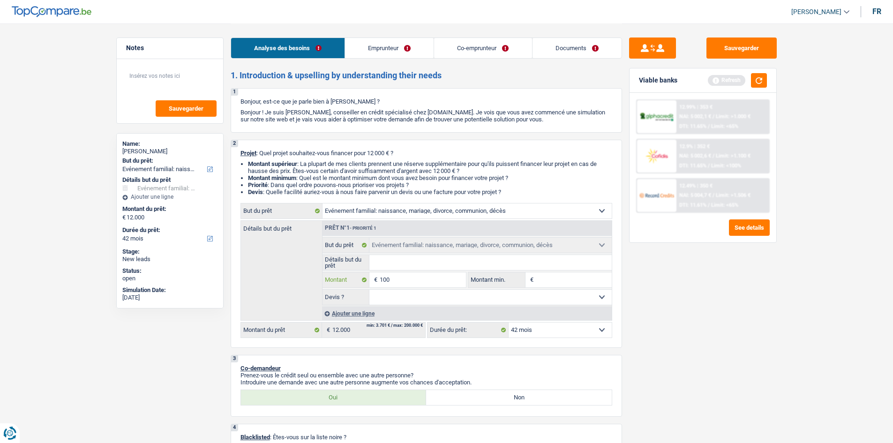
type input "1.000"
type input "10.000"
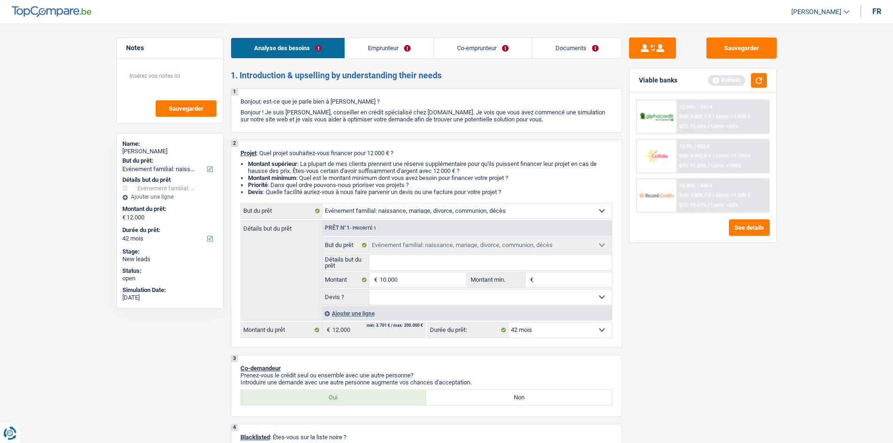
type input "10.000"
select select "48"
type input "10.000"
select select "48"
type input "10.000"
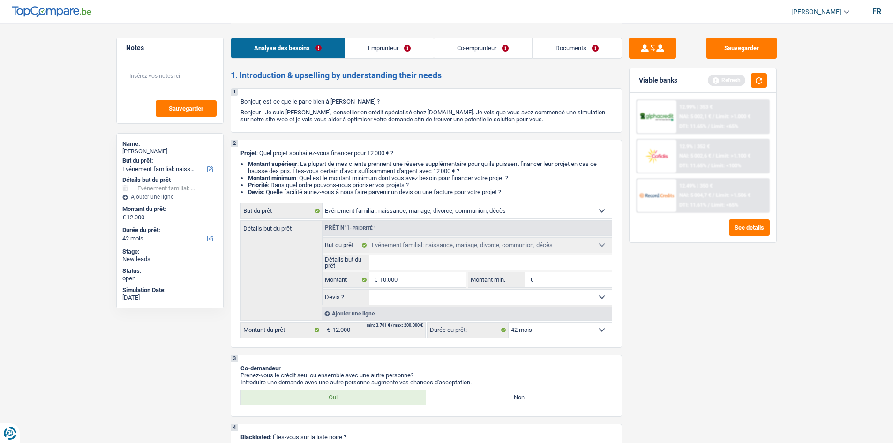
select select "48"
click at [677, 303] on div "Sauvegarder Viable banks Refresh 12.99% | 353 € NAI: 5 002,1 € / Limit: >1.000 …" at bounding box center [703, 233] width 162 height 391
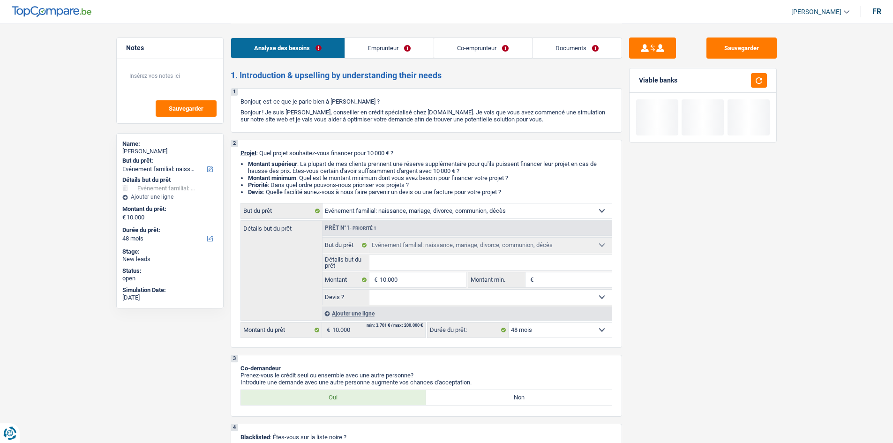
click at [593, 333] on select "12 mois 18 mois 24 mois 30 mois 36 mois 42 mois 48 mois Sélectionner une option" at bounding box center [560, 330] width 103 height 15
select select "42"
click at [509, 323] on select "12 mois 18 mois 24 mois 30 mois 36 mois 42 mois 48 mois Sélectionner une option" at bounding box center [560, 330] width 103 height 15
select select "42"
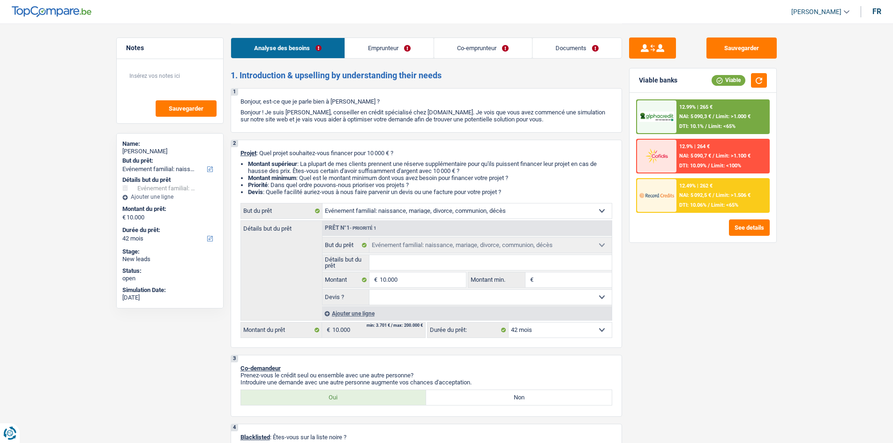
click at [780, 85] on div "Sauvegarder Viable banks Viable 12.99% | 265 € NAI: 5 090,3 € / Limit: >1.000 €…" at bounding box center [703, 233] width 162 height 391
drag, startPoint x: 768, startPoint y: 83, endPoint x: 766, endPoint y: 72, distance: 10.5
click at [766, 79] on div "Viable banks Viable" at bounding box center [703, 80] width 147 height 24
click at [763, 72] on div "Viable banks Viable" at bounding box center [703, 80] width 147 height 24
click at [763, 78] on button "button" at bounding box center [759, 80] width 16 height 15
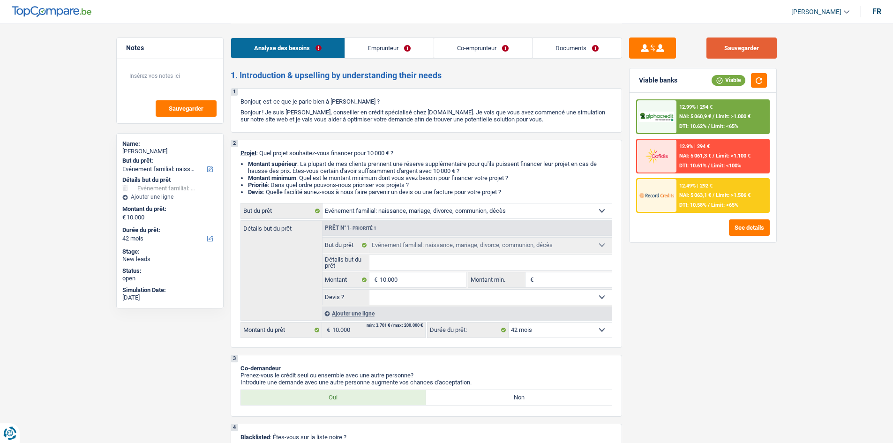
click at [742, 42] on button "Sauvegarder" at bounding box center [742, 48] width 70 height 21
drag, startPoint x: 574, startPoint y: 45, endPoint x: 560, endPoint y: 48, distance: 13.9
click at [574, 45] on link "Documents" at bounding box center [577, 48] width 89 height 20
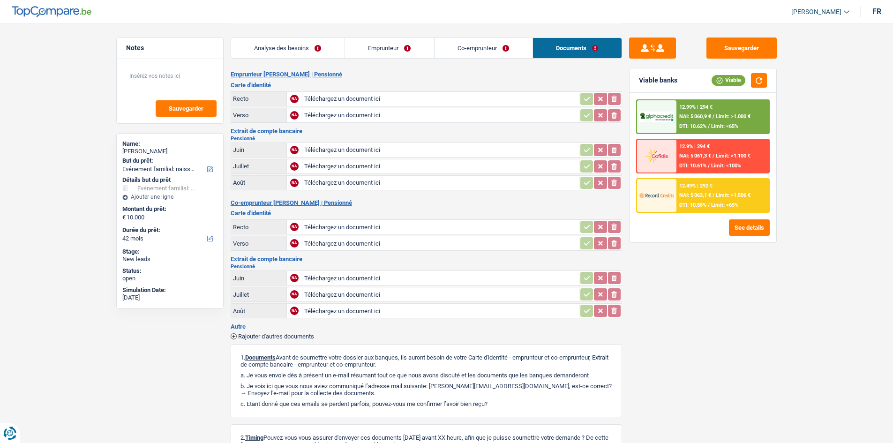
click at [500, 53] on link "Co-emprunteur" at bounding box center [484, 48] width 98 height 20
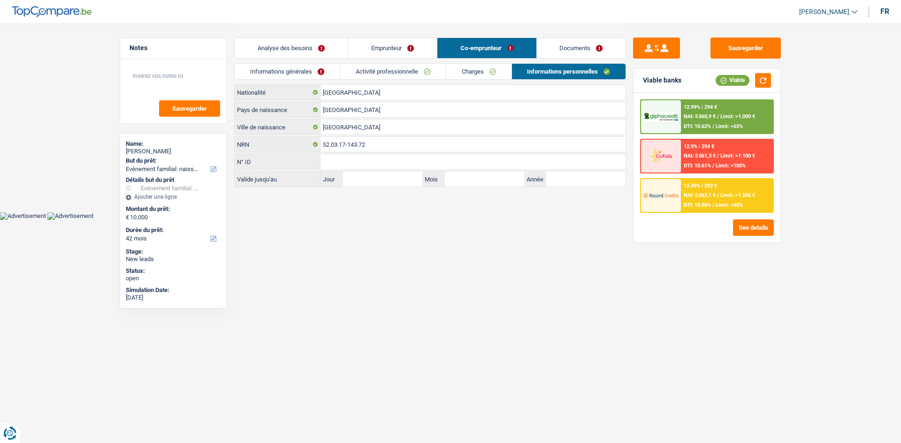
click at [595, 39] on link "Documents" at bounding box center [581, 48] width 89 height 20
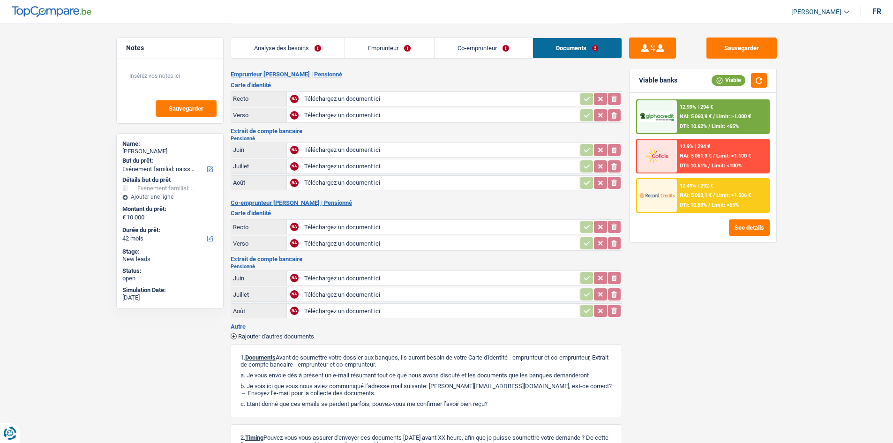
click at [416, 49] on link "Emprunteur" at bounding box center [389, 48] width 89 height 20
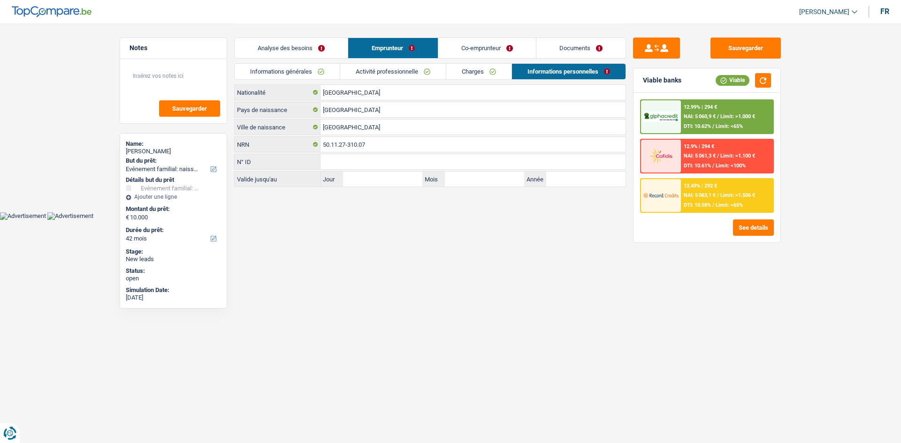
click at [330, 45] on link "Analyse des besoins" at bounding box center [291, 48] width 113 height 20
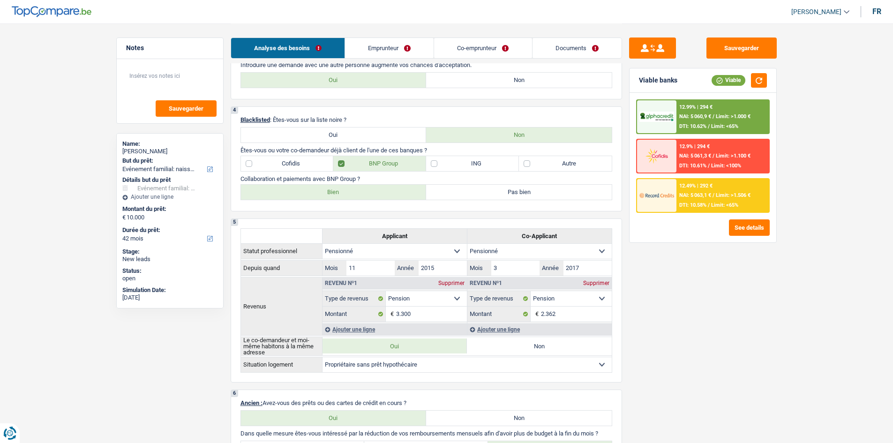
scroll to position [422, 0]
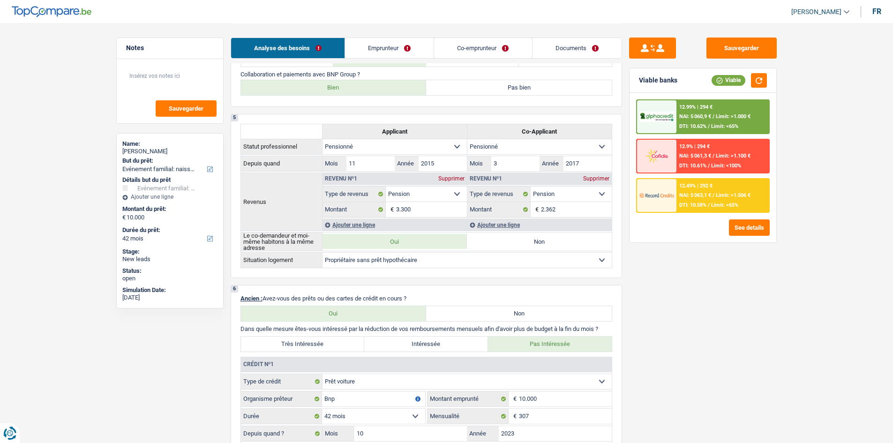
click at [725, 102] on div "12.99% | 294 € NAI: 5 060,9 € / Limit: >1.000 € DTI: 10.62% / Limit: <65%" at bounding box center [723, 116] width 92 height 33
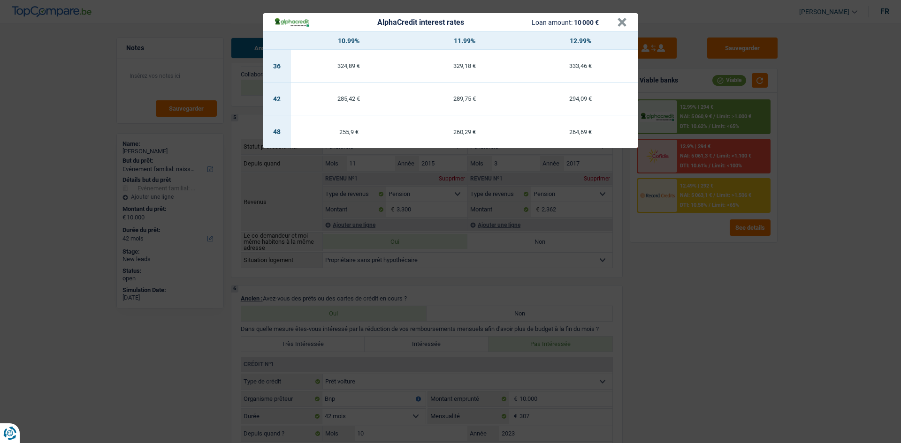
drag, startPoint x: 736, startPoint y: 306, endPoint x: 728, endPoint y: 303, distance: 8.9
click at [737, 306] on div "AlphaCredit interest rates Loan amount: 10 000 € × 10.99% 11.99% 12.99% 36 324,…" at bounding box center [450, 221] width 901 height 443
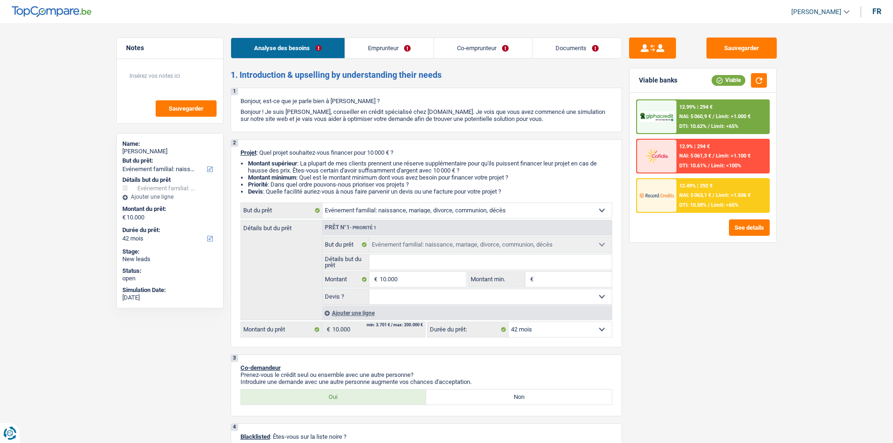
scroll to position [0, 0]
click at [560, 52] on link "Documents" at bounding box center [577, 48] width 89 height 20
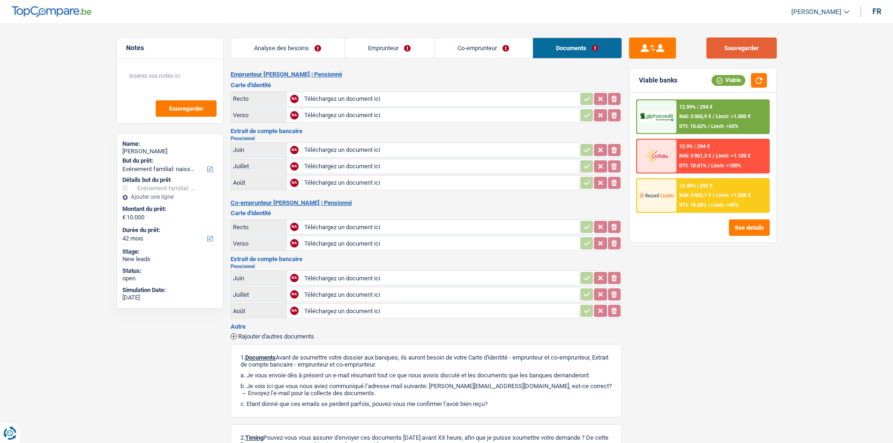
click at [751, 47] on button "Sauvegarder" at bounding box center [742, 48] width 70 height 21
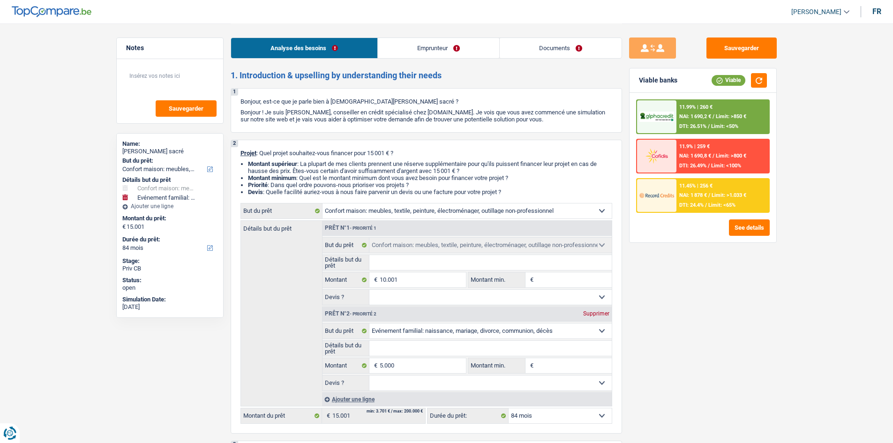
select select "household"
select select "familyEvent"
select select "84"
select select "household"
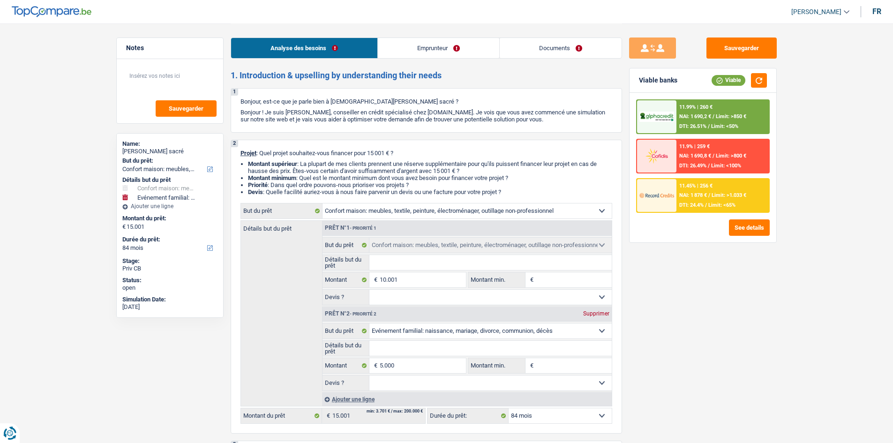
select select "household"
select select "familyEvent"
select select "84"
select select "worker"
select select "netSalary"
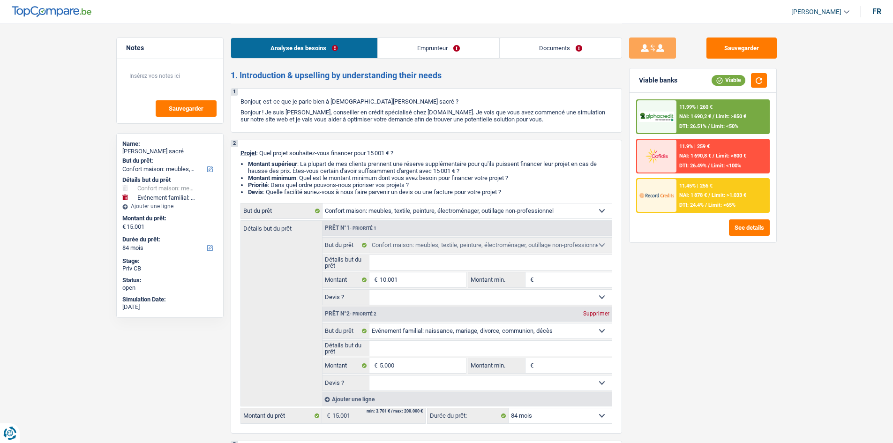
select select "rents"
select select "household"
select select "familyEvent"
select select "84"
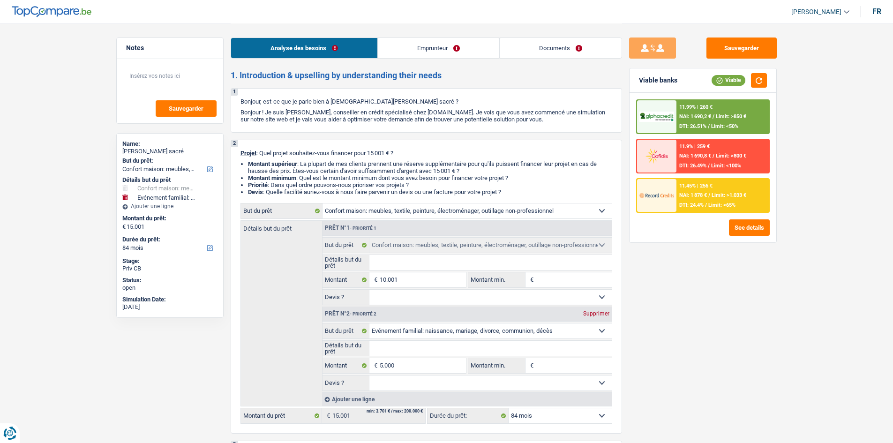
select select "rents"
select select "BE"
click at [459, 48] on link "Emprunteur" at bounding box center [438, 48] width 121 height 20
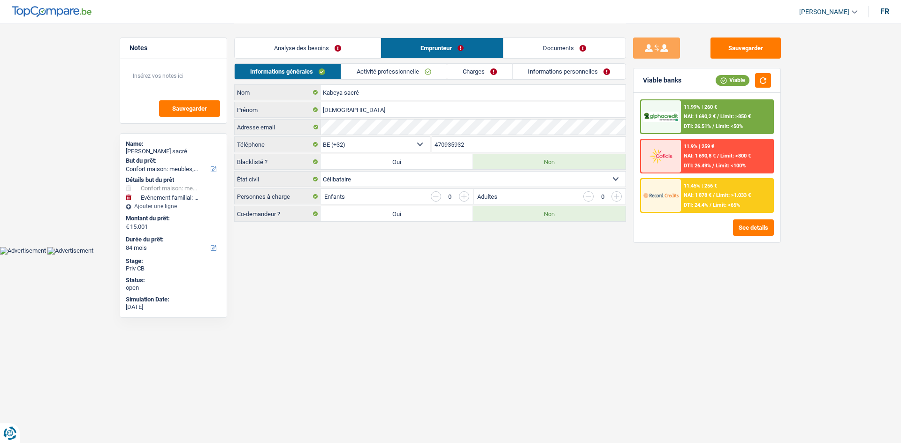
click at [469, 78] on link "Charges" at bounding box center [479, 71] width 65 height 15
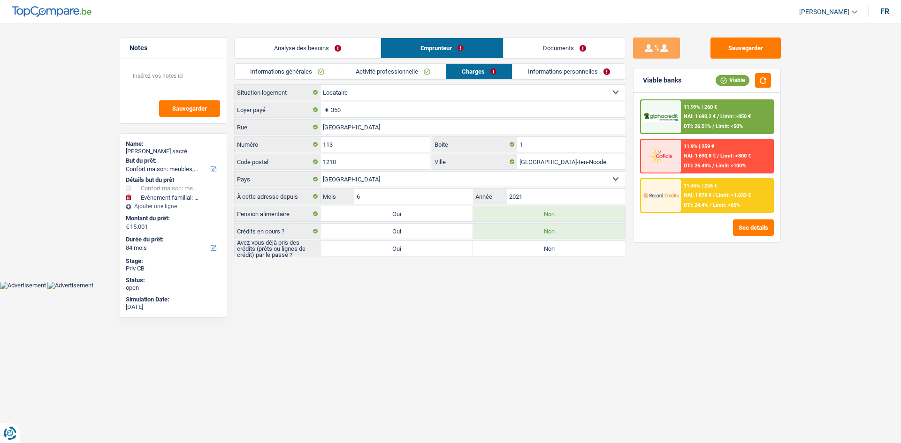
click at [421, 68] on link "Activité professionnelle" at bounding box center [393, 71] width 106 height 15
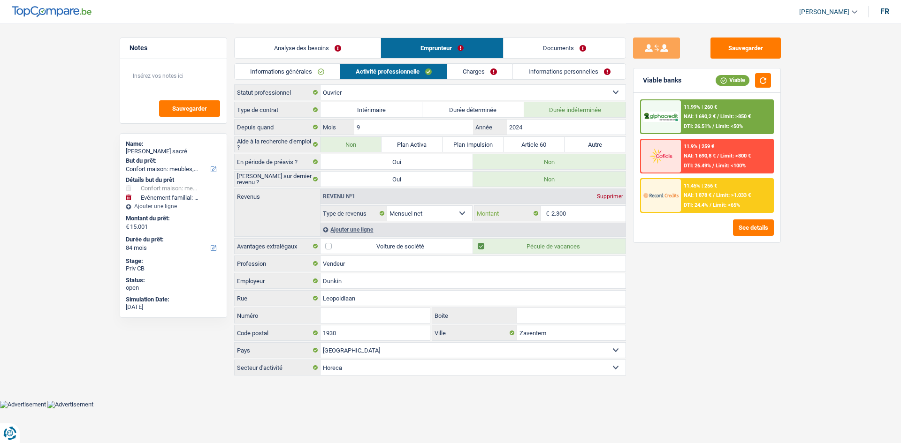
click at [575, 214] on input "2.300" at bounding box center [588, 213] width 75 height 15
click at [479, 77] on link "Charges" at bounding box center [479, 71] width 65 height 15
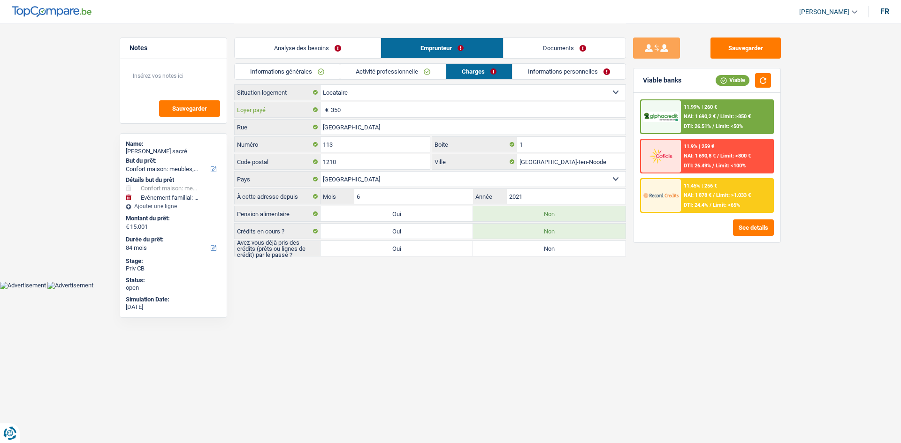
drag, startPoint x: 370, startPoint y: 111, endPoint x: 629, endPoint y: 308, distance: 325.7
click at [371, 111] on input "350" at bounding box center [478, 109] width 295 height 15
click at [397, 247] on label "Oui" at bounding box center [396, 248] width 152 height 15
click at [397, 247] on input "Oui" at bounding box center [396, 248] width 152 height 15
radio input "true"
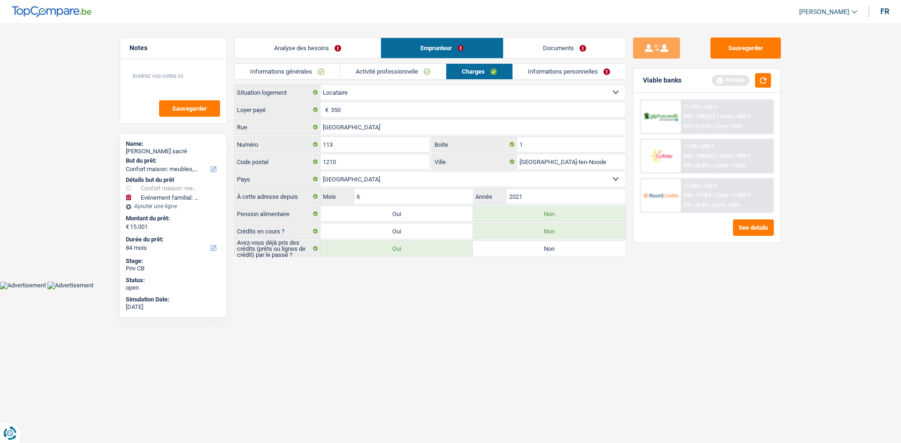
click at [619, 71] on link "Informations personnelles" at bounding box center [569, 71] width 113 height 15
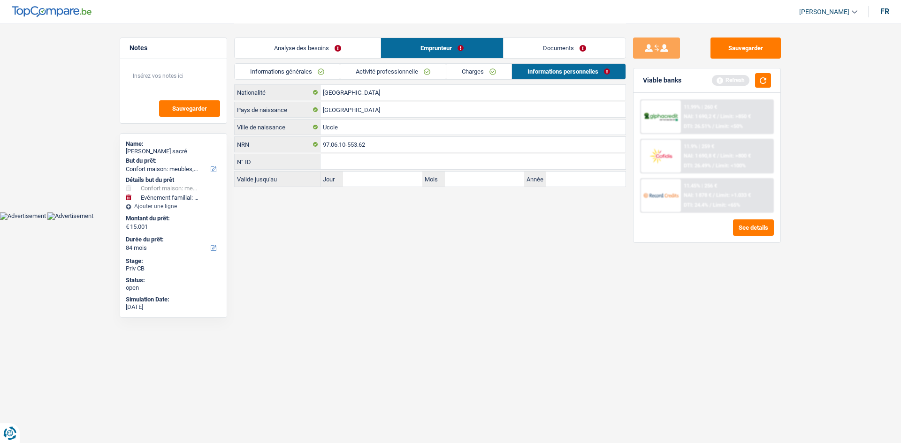
click at [592, 52] on link "Documents" at bounding box center [564, 48] width 122 height 20
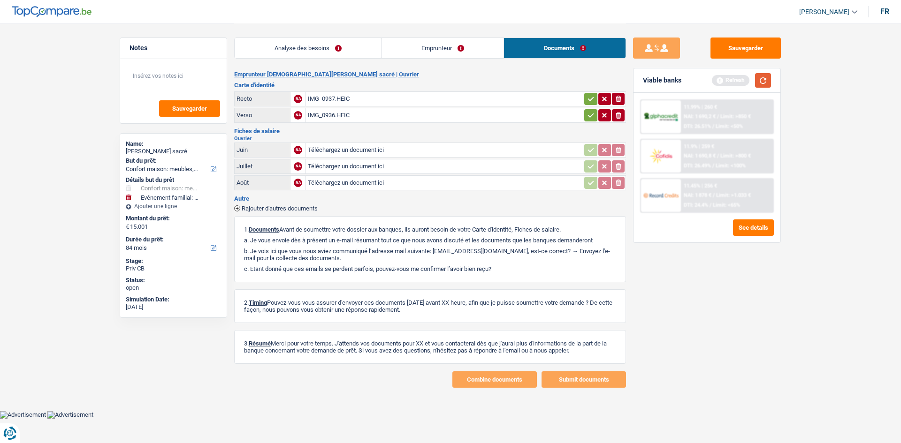
drag, startPoint x: 757, startPoint y: 83, endPoint x: 849, endPoint y: 92, distance: 92.4
click at [757, 85] on button "button" at bounding box center [763, 80] width 16 height 15
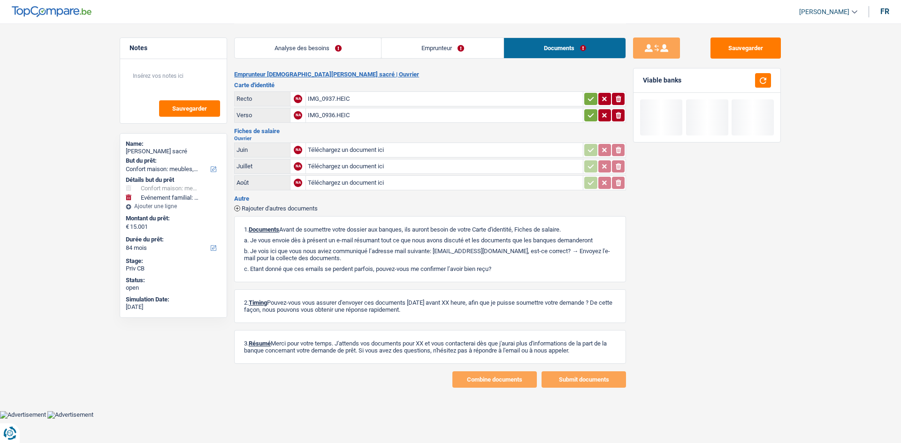
click at [395, 100] on div "IMG_0937.HEIC" at bounding box center [444, 99] width 273 height 14
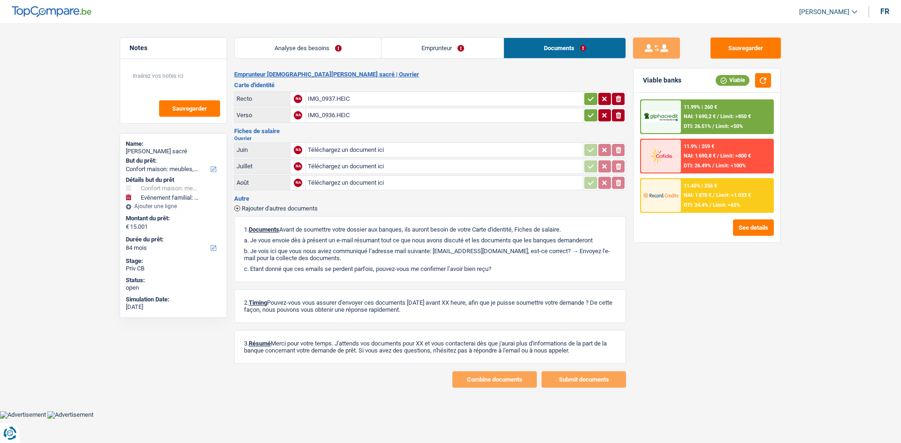
click at [764, 51] on button "Sauvegarder" at bounding box center [745, 48] width 70 height 21
click at [722, 34] on div "Sauvegarder Viable banks Viable 11.99% | 260 € NAI: 1 690,2 € / Limit: >850 € D…" at bounding box center [707, 205] width 162 height 364
click at [773, 47] on button "Sauvegarder" at bounding box center [745, 48] width 70 height 21
click at [289, 49] on link "Analyse des besoins" at bounding box center [308, 48] width 146 height 20
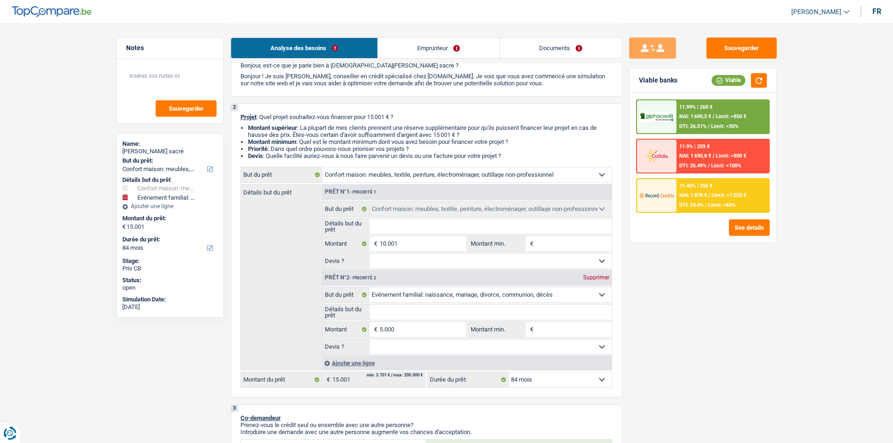
scroll to position [94, 0]
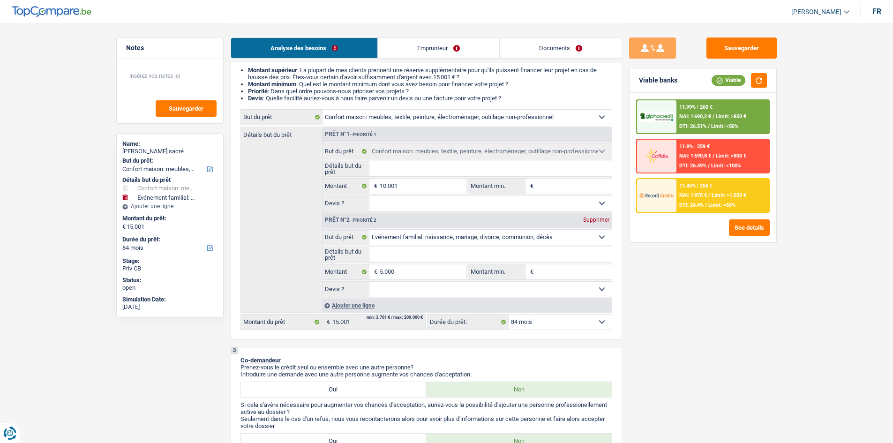
click at [727, 107] on div "11.99% | 260 € NAI: 1 690,2 € / Limit: >850 € DTI: 26.51% / Limit: <50%" at bounding box center [723, 116] width 92 height 33
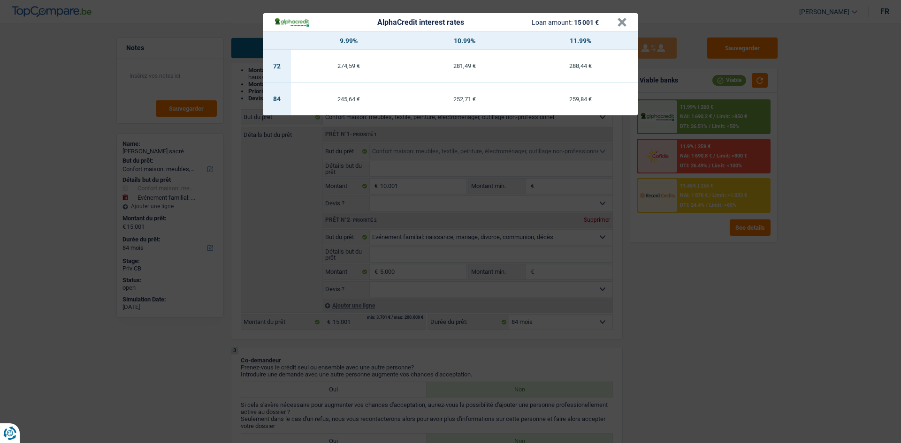
click at [743, 269] on div "AlphaCredit interest rates Loan amount: 15 001 € × 9.99% 10.99% 11.99% 72 274,5…" at bounding box center [450, 221] width 901 height 443
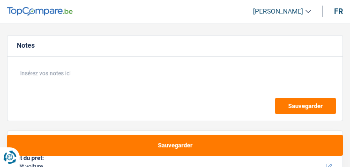
select select "car"
select select "60"
select select "car"
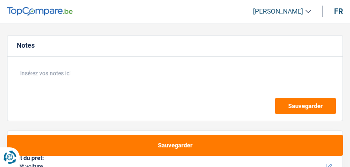
select select "60"
select select "independent"
select select "netSalary"
select select "ownerWithMortgage"
select select "mortgage"
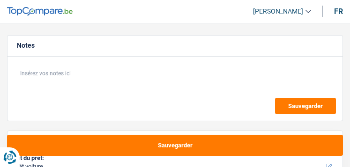
select select "300"
select select "car"
select select "60"
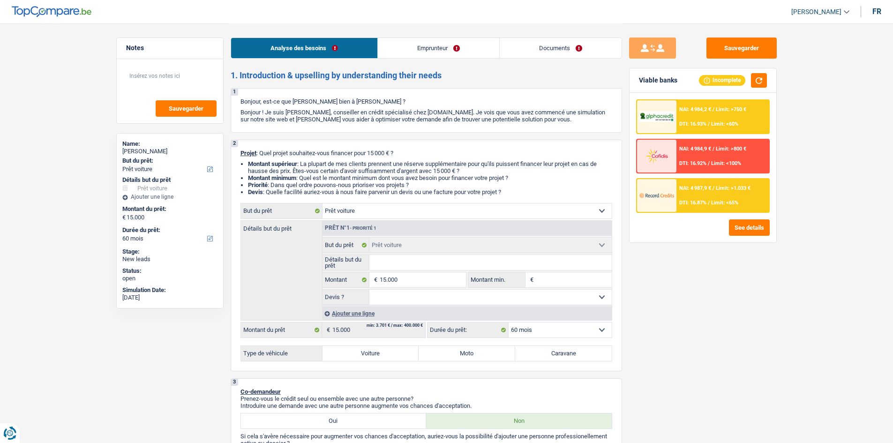
click at [350, 167] on input "Détails but du prêt" at bounding box center [491, 262] width 242 height 15
type input "c"
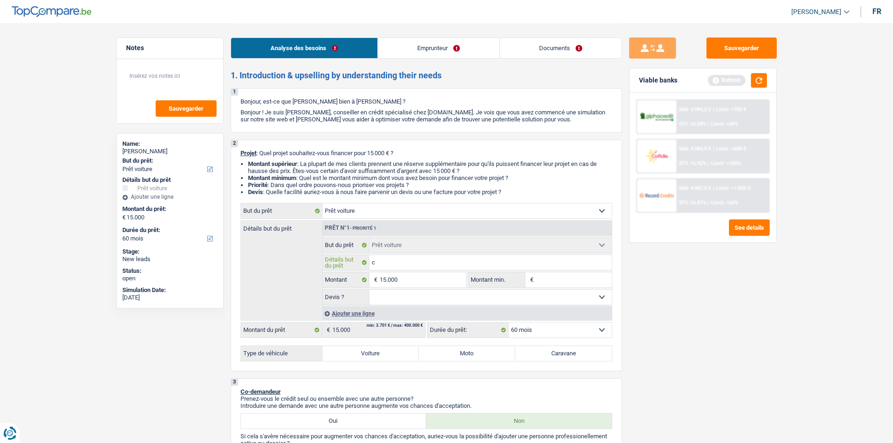
type input "cz"
type input "czm"
type input "czmi"
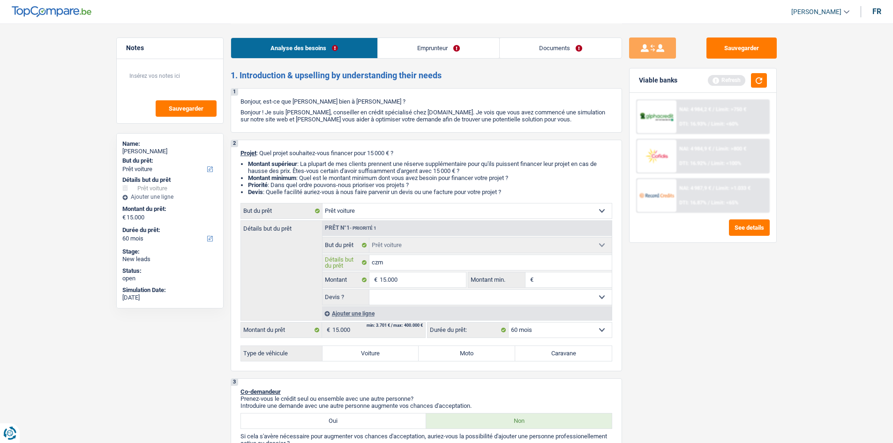
type input "czmi"
type input "czmio"
type input "czmion"
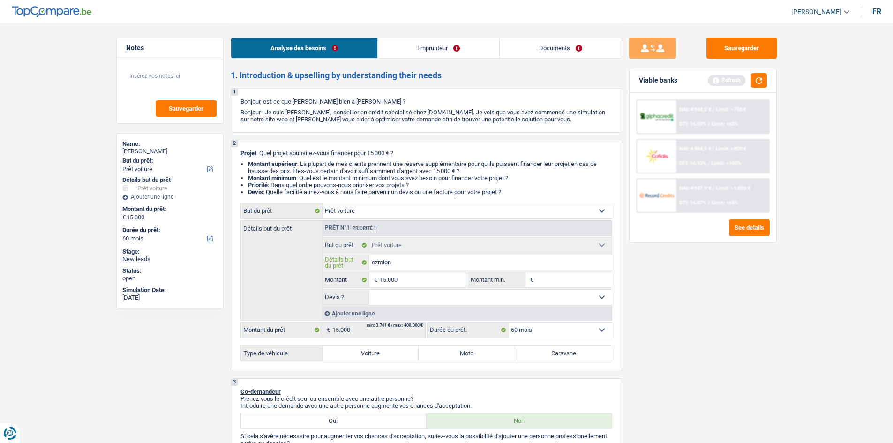
type input "czmione"
type input "czmionet"
type input "czmionett"
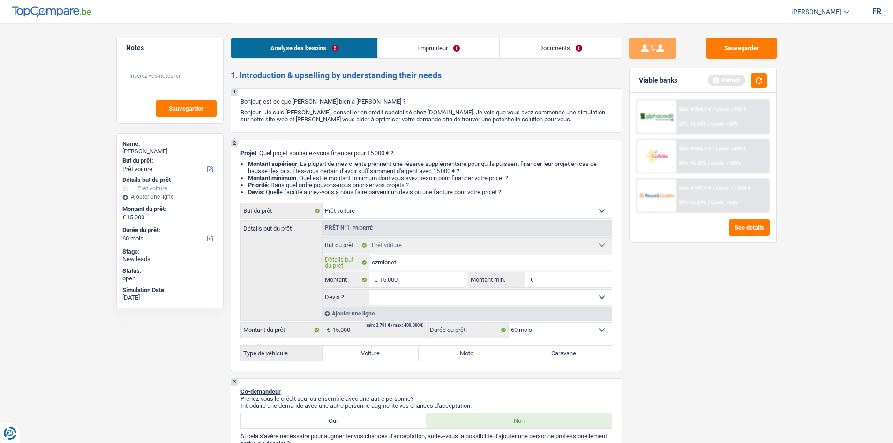
type input "czmionett"
type input "czmionette"
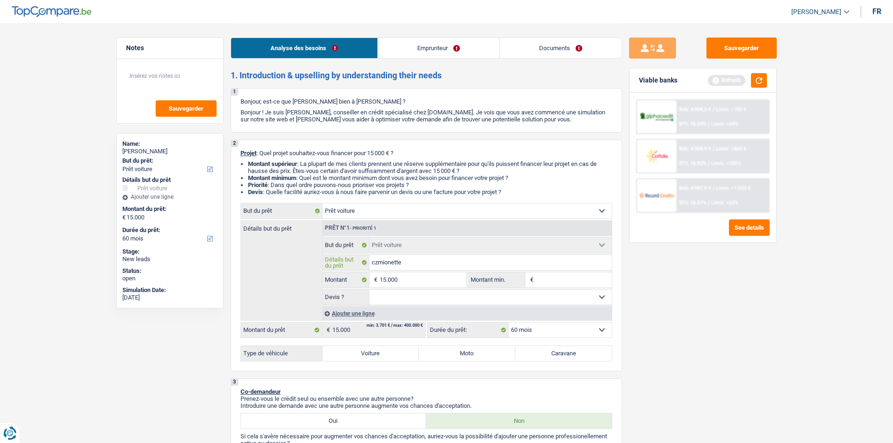
drag, startPoint x: 377, startPoint y: 263, endPoint x: 416, endPoint y: 276, distance: 41.1
click at [350, 167] on input "czmionette" at bounding box center [491, 262] width 242 height 15
type input "cmionette"
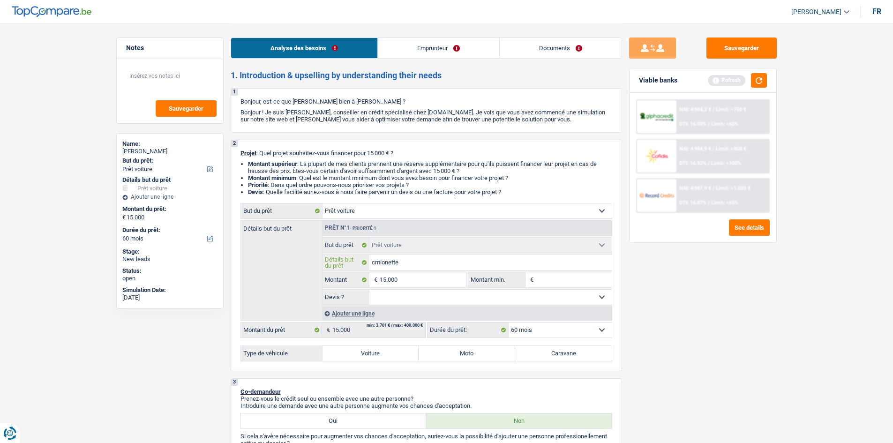
type input "camionette"
drag, startPoint x: 695, startPoint y: 305, endPoint x: 525, endPoint y: 324, distance: 170.8
click at [350, 167] on div "Sauvegarder Viable banks Refresh NAI: 4 984,2 € / Limit: >750 € DTI: 16.93% / L…" at bounding box center [703, 233] width 162 height 391
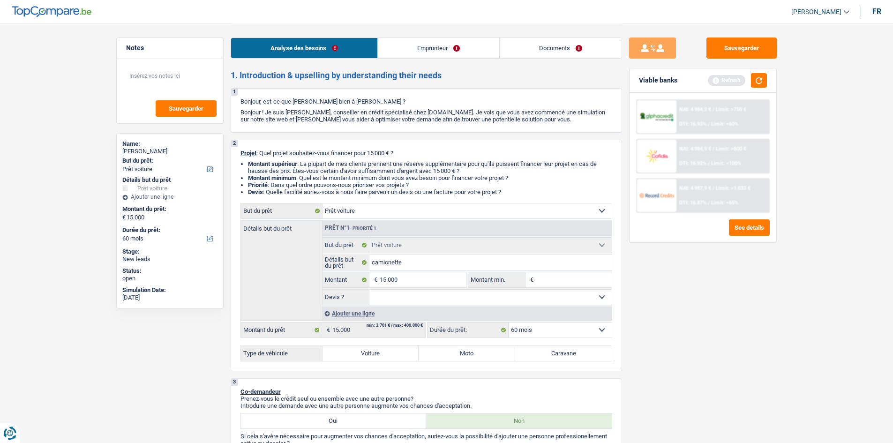
click at [350, 167] on label "Voiture" at bounding box center [371, 353] width 97 height 15
click at [350, 167] on input "Voiture" at bounding box center [371, 353] width 97 height 15
radio input "true"
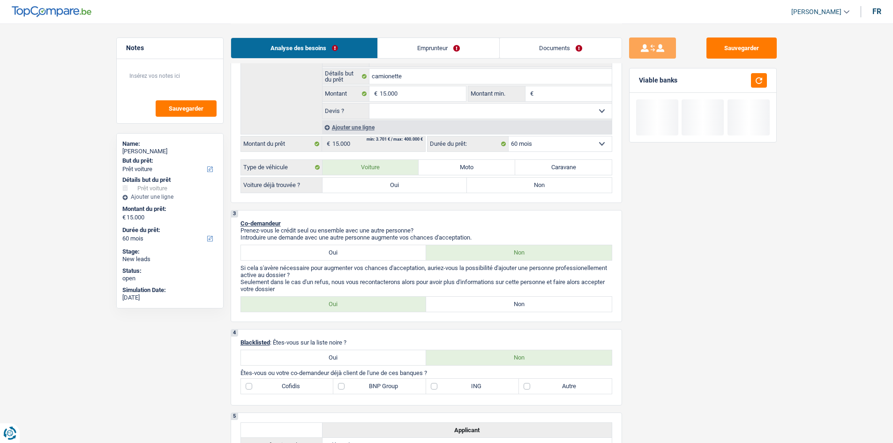
scroll to position [188, 0]
click at [350, 167] on label "Oui" at bounding box center [395, 183] width 145 height 15
click at [350, 167] on input "Oui" at bounding box center [395, 183] width 145 height 15
radio input "true"
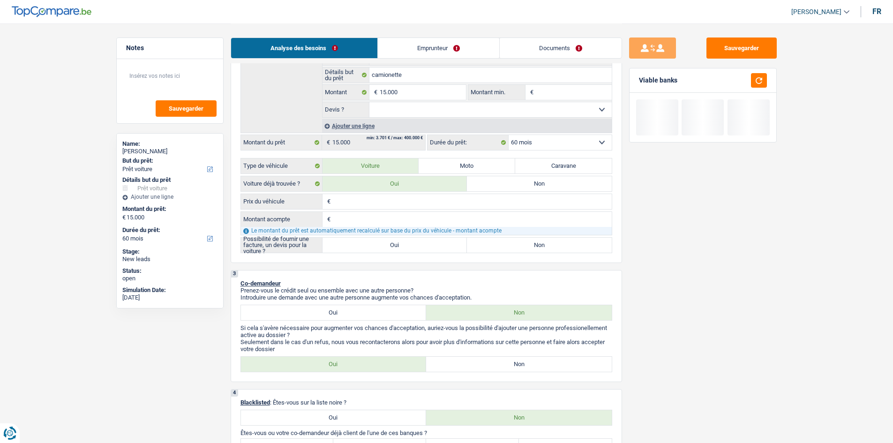
click at [350, 167] on label "Oui" at bounding box center [395, 245] width 145 height 15
click at [350, 167] on input "Oui" at bounding box center [395, 245] width 145 height 15
radio input "true"
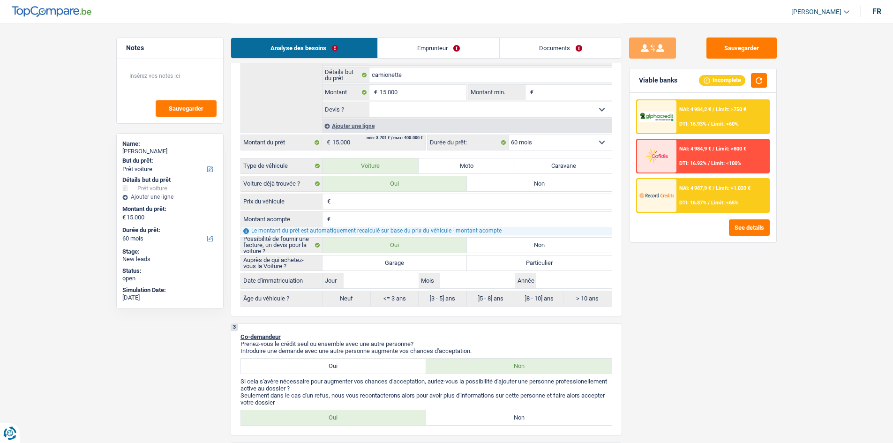
click at [350, 167] on label "Garage" at bounding box center [395, 263] width 145 height 15
click at [350, 167] on input "Garage" at bounding box center [395, 263] width 145 height 15
radio input "true"
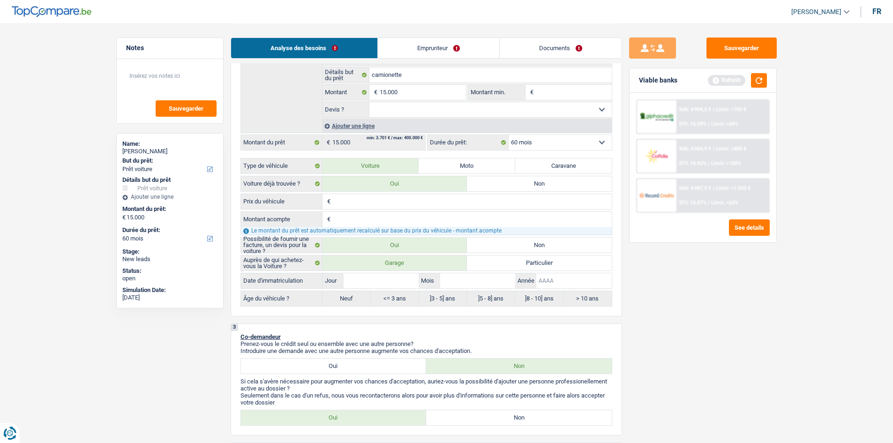
click at [350, 167] on input "Année" at bounding box center [574, 280] width 75 height 15
type input "2"
type input "20"
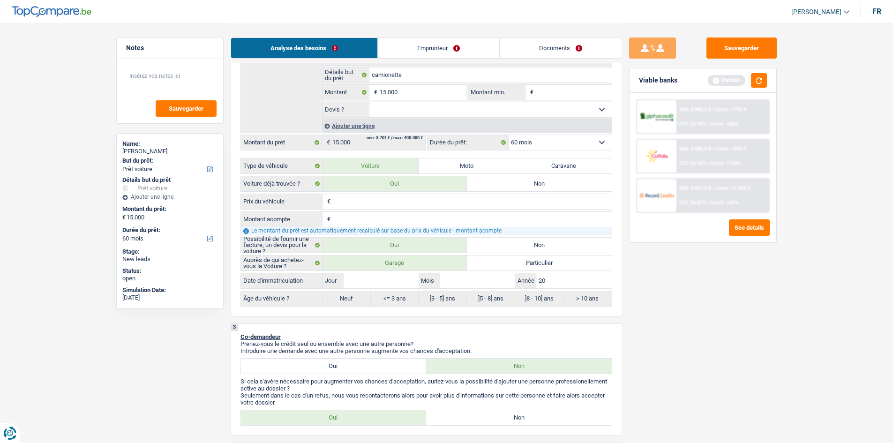
type input "202"
type input "2023"
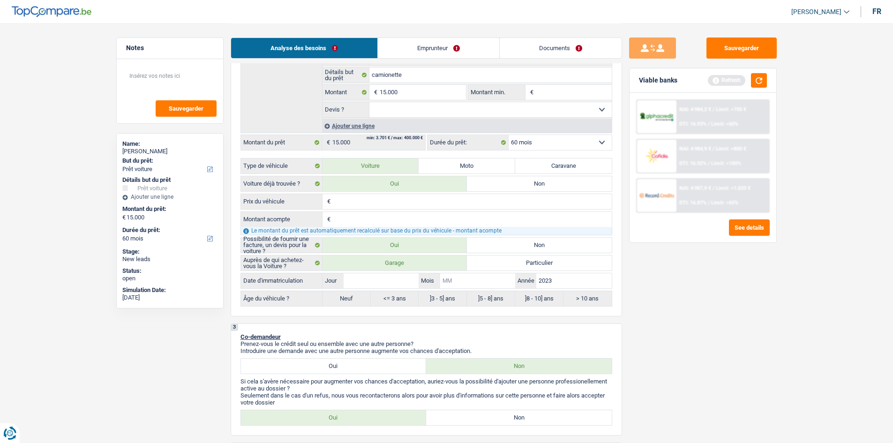
click at [350, 167] on input "Mois" at bounding box center [477, 280] width 75 height 15
type input "3"
click at [350, 167] on input "Jour" at bounding box center [381, 280] width 75 height 15
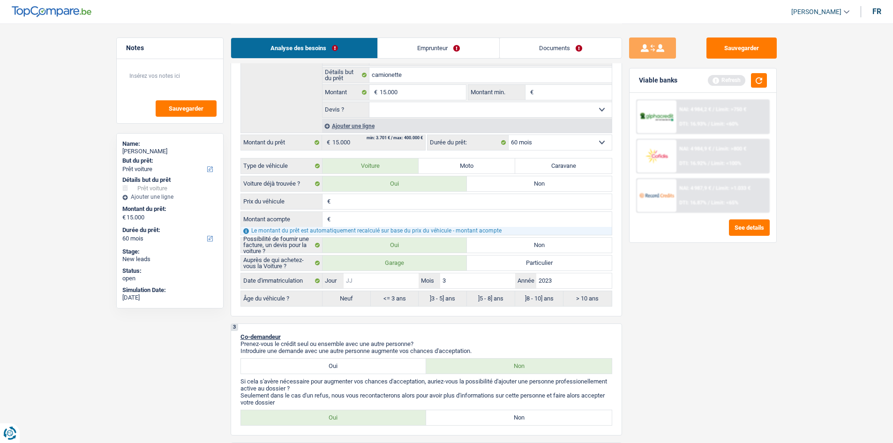
type input "3"
click at [350, 167] on div "Sauvegarder Viable banks Refresh NAI: 4 984,2 € / Limit: >750 € DTI: 16.93% / L…" at bounding box center [703, 233] width 162 height 391
radio input "false"
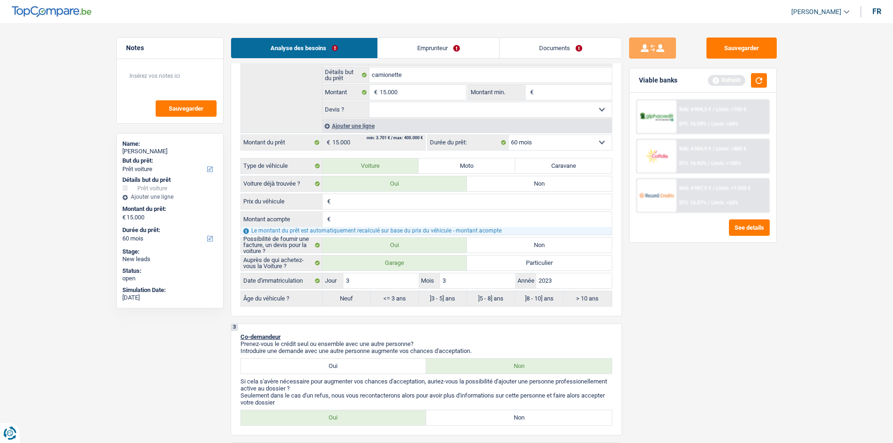
radio input "true"
click at [350, 58] on li "Emprunteur" at bounding box center [439, 48] width 122 height 21
click at [350, 50] on link "Emprunteur" at bounding box center [438, 48] width 121 height 20
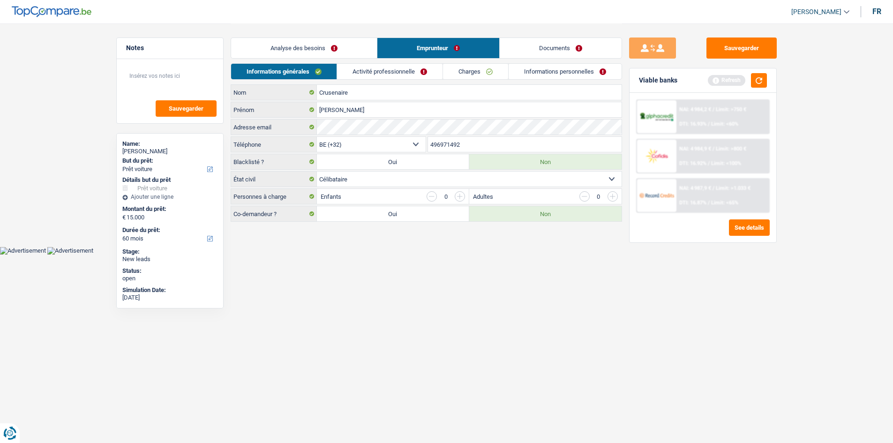
scroll to position [0, 0]
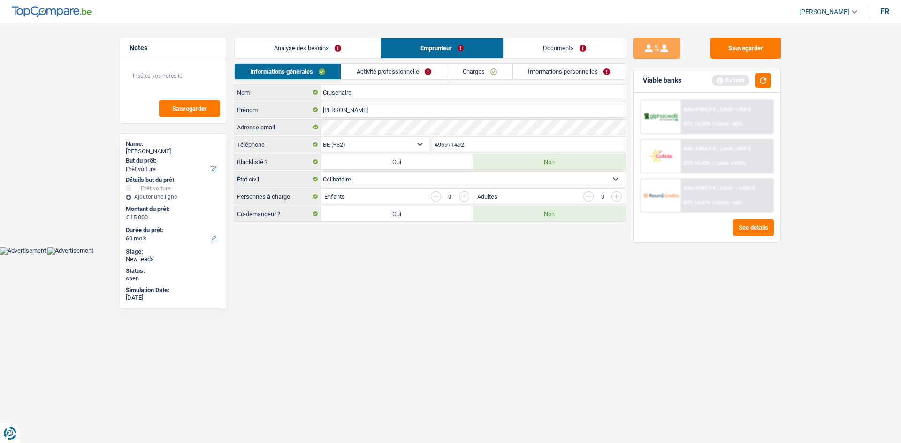
click at [350, 70] on link "Activité professionnelle" at bounding box center [394, 71] width 106 height 15
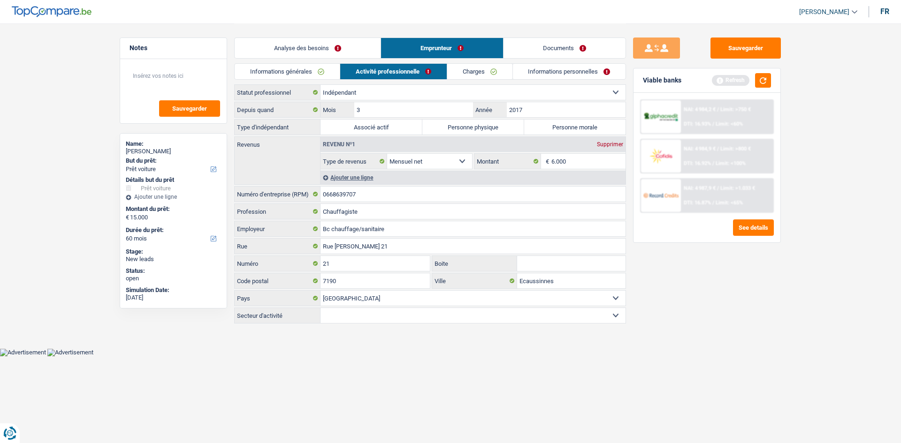
click at [350, 125] on label "Personne physique" at bounding box center [473, 127] width 102 height 15
click at [350, 125] on input "Personne physique" at bounding box center [473, 127] width 102 height 15
radio input "true"
click at [327, 57] on link "Analyse des besoins" at bounding box center [308, 48] width 146 height 20
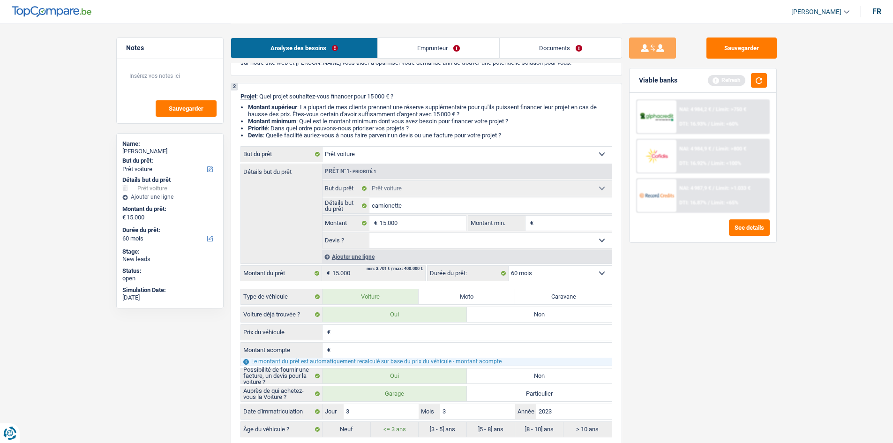
scroll to position [141, 0]
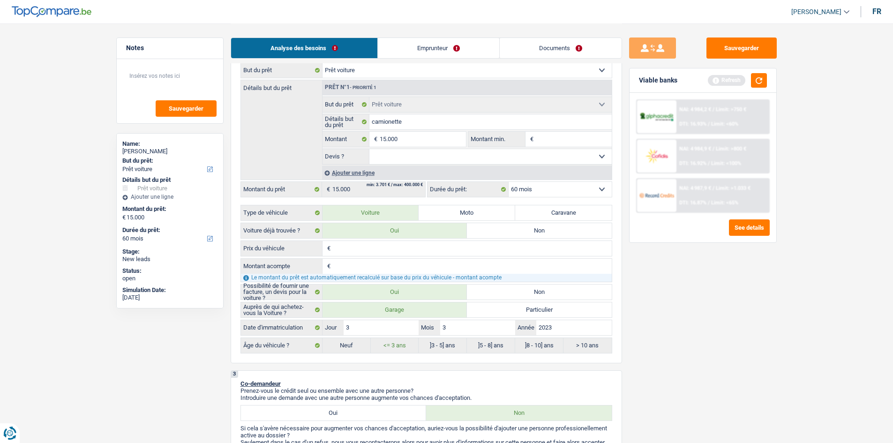
click at [350, 57] on link "Emprunteur" at bounding box center [438, 48] width 121 height 20
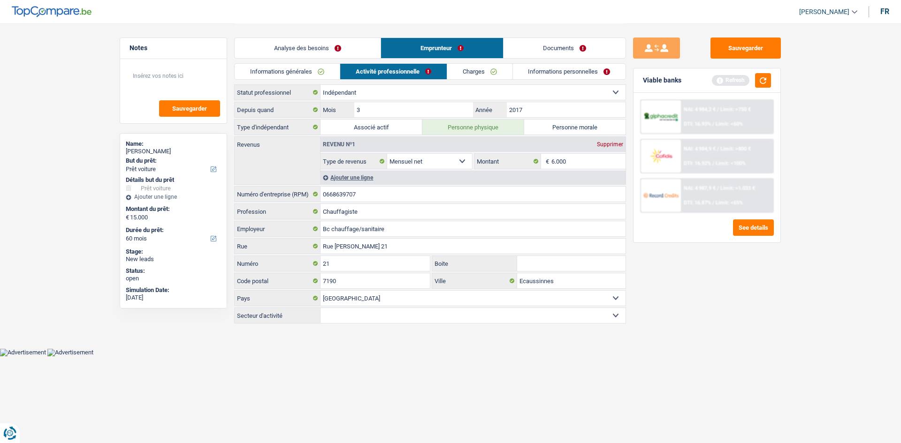
click at [321, 46] on link "Analyse des besoins" at bounding box center [308, 48] width 146 height 20
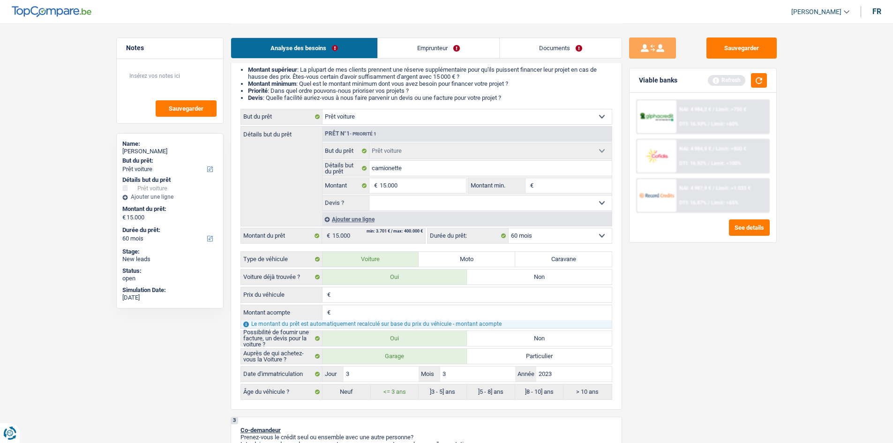
scroll to position [94, 0]
drag, startPoint x: 456, startPoint y: 209, endPoint x: 450, endPoint y: 211, distance: 6.4
click at [350, 167] on select "Oui Non Non répondu Sélectionner une option" at bounding box center [491, 203] width 242 height 15
select select "yes"
click at [350, 167] on select "Oui Non Non répondu Sélectionner une option" at bounding box center [491, 203] width 242 height 15
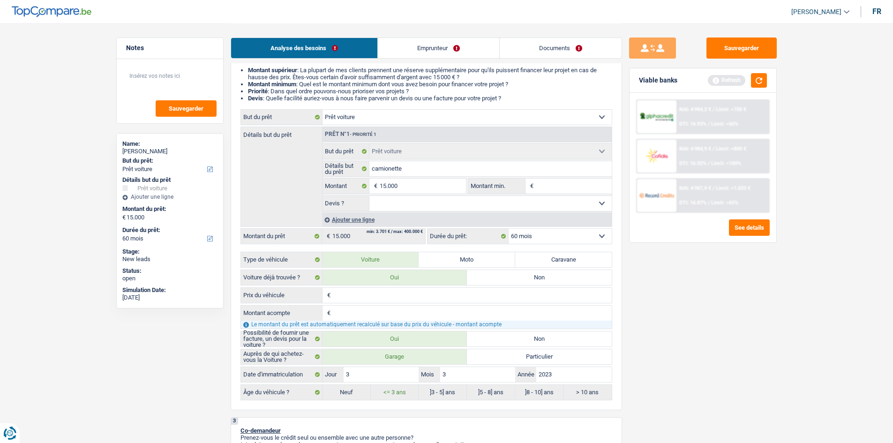
select select "yes"
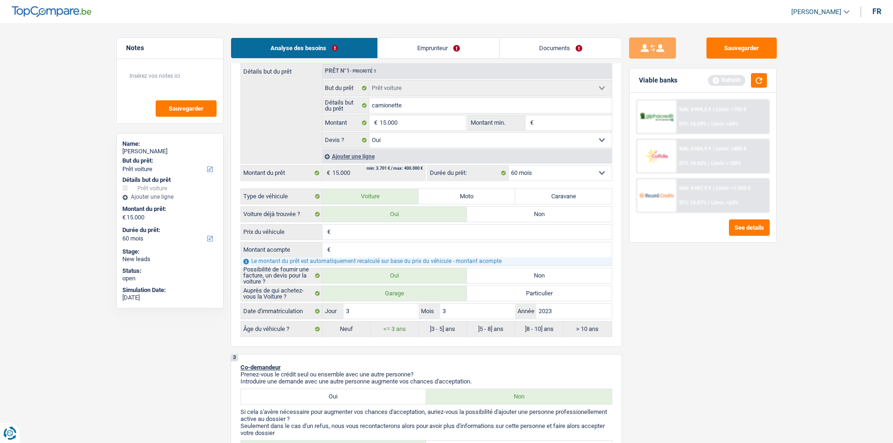
scroll to position [141, 0]
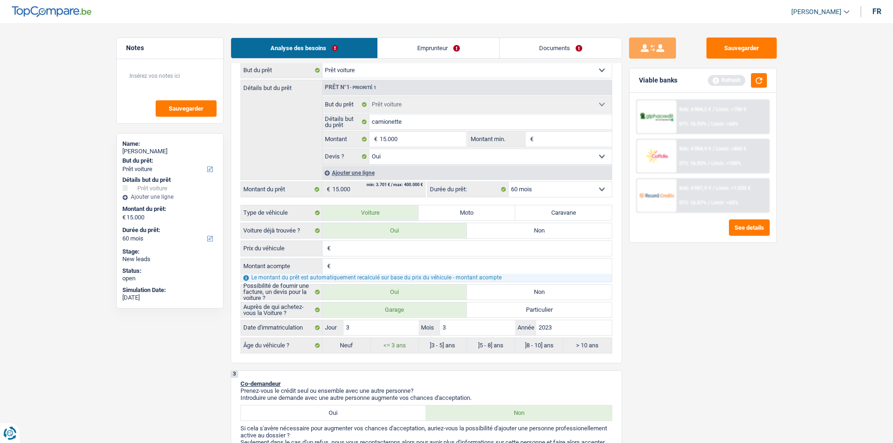
drag, startPoint x: 355, startPoint y: 245, endPoint x: 709, endPoint y: 297, distance: 357.5
click at [350, 167] on input "Prix du véhicule" at bounding box center [472, 248] width 279 height 15
type input "2"
type input "20"
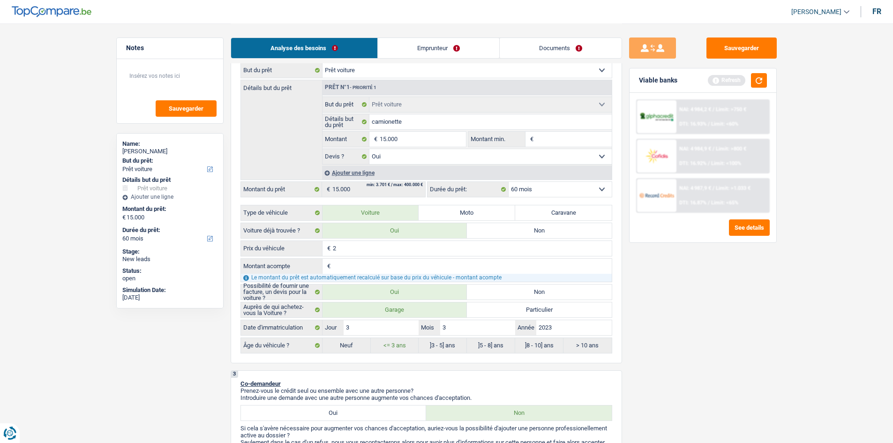
type input "20"
type input "200"
type input "2.000"
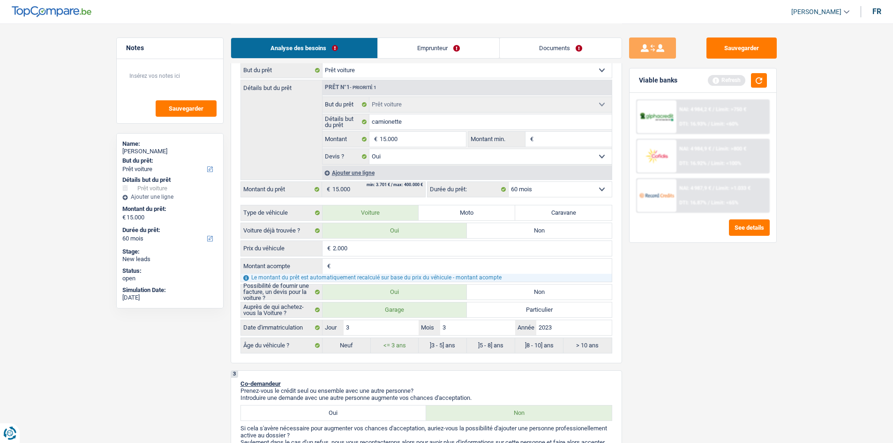
type input "20.000"
click at [350, 167] on div "Sauvegarder Viable banks Refresh NAI: 4 984,2 € / Limit: >750 € DTI: 16.93% / L…" at bounding box center [703, 233] width 162 height 391
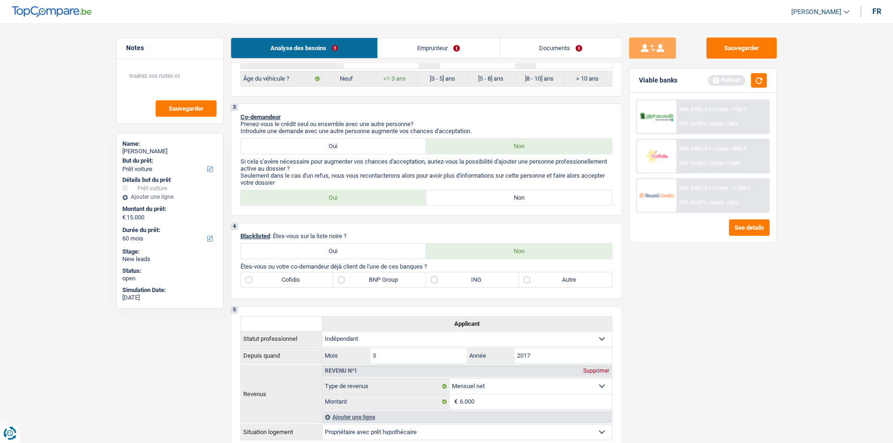
scroll to position [375, 0]
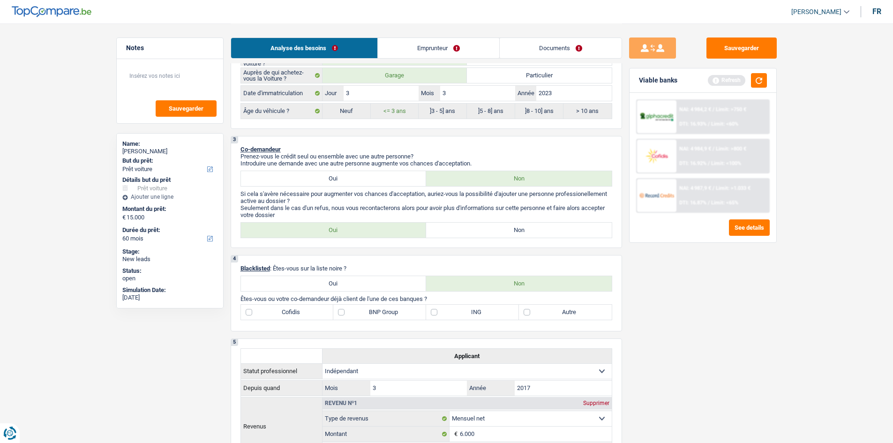
click at [350, 167] on div "3 Co-demandeur Prenez-vous le crédit seul ou ensemble avec une autre personne? …" at bounding box center [427, 192] width 392 height 112
click at [350, 167] on label "Non" at bounding box center [519, 230] width 186 height 15
click at [350, 167] on input "Non" at bounding box center [519, 230] width 186 height 15
radio input "true"
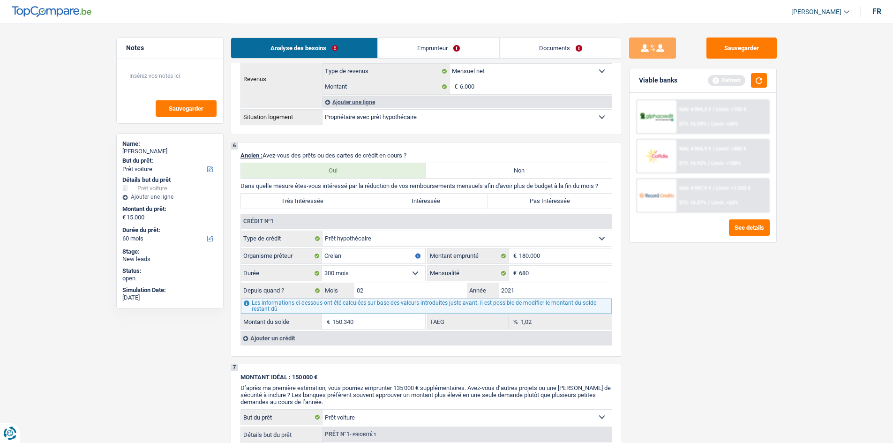
scroll to position [750, 0]
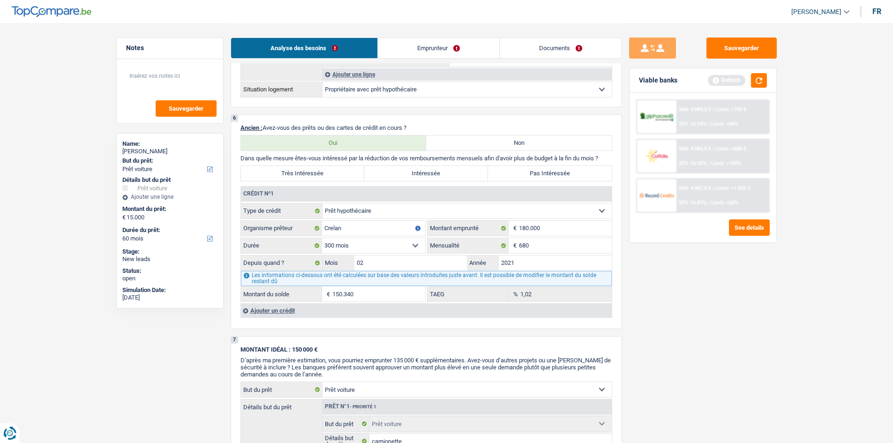
click at [350, 166] on label "Pas Intéressée" at bounding box center [550, 173] width 124 height 15
click at [350, 166] on input "Pas Intéressée" at bounding box center [550, 173] width 124 height 15
radio input "true"
click at [350, 167] on input "680" at bounding box center [565, 245] width 93 height 15
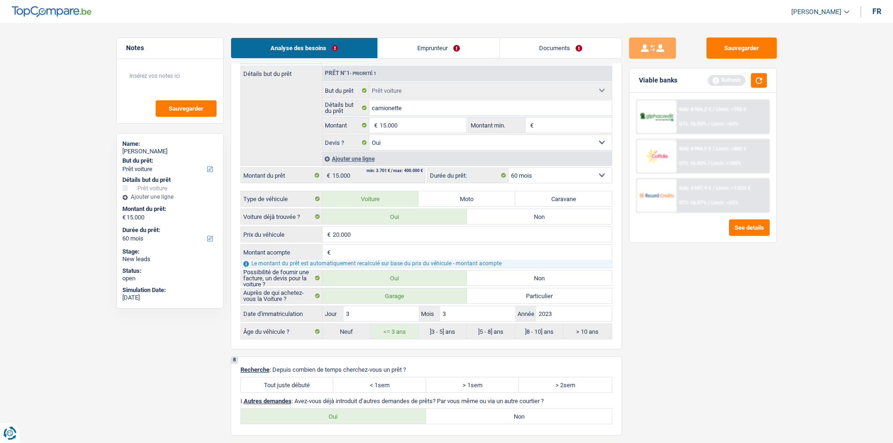
scroll to position [1173, 0]
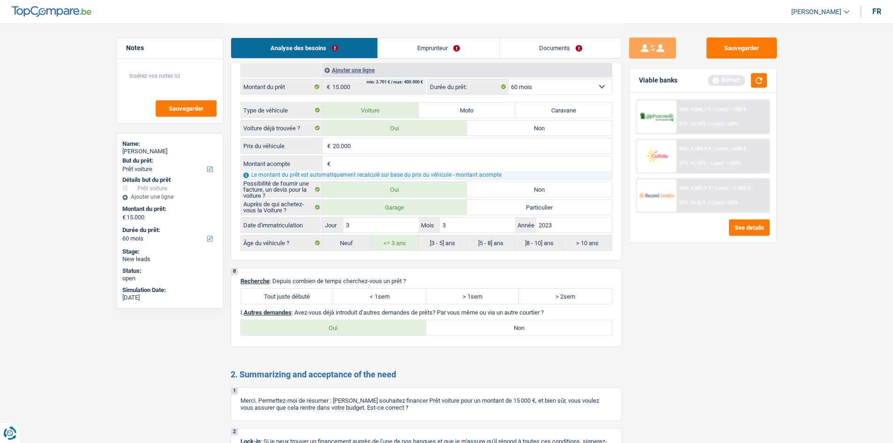
click at [325, 167] on label "Tout juste débuté" at bounding box center [287, 296] width 93 height 15
click at [325, 167] on input "Tout juste débuté" at bounding box center [287, 296] width 93 height 15
radio input "true"
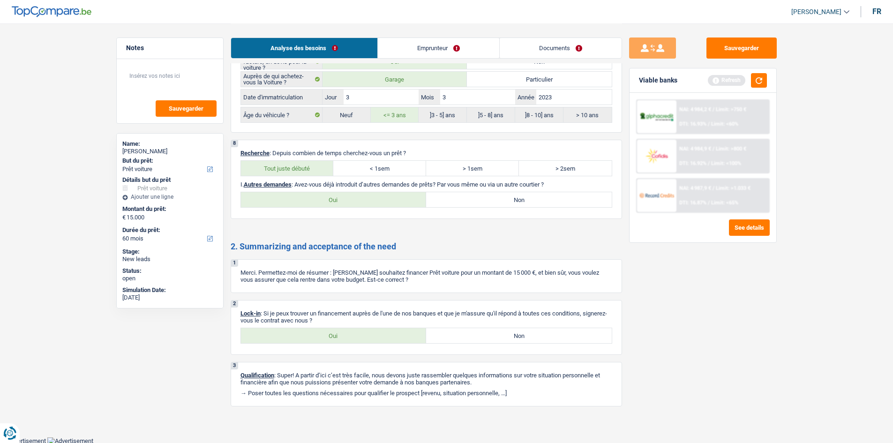
scroll to position [1302, 0]
click at [350, 167] on label "Oui" at bounding box center [334, 334] width 186 height 15
click at [350, 167] on input "Oui" at bounding box center [334, 334] width 186 height 15
radio input "true"
click at [350, 167] on label "Non" at bounding box center [519, 198] width 186 height 15
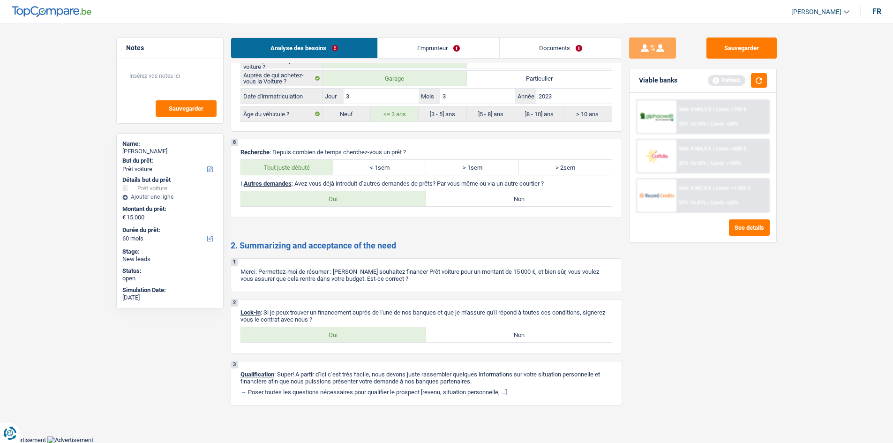
click at [350, 167] on input "Non" at bounding box center [519, 198] width 186 height 15
radio input "true"
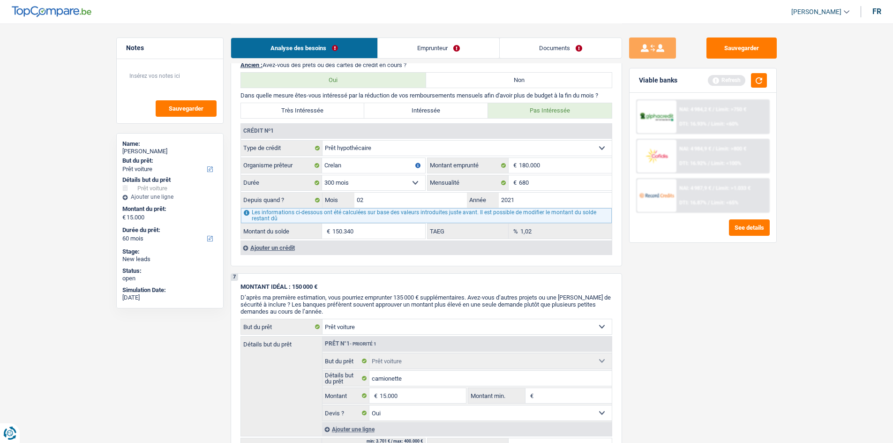
scroll to position [786, 0]
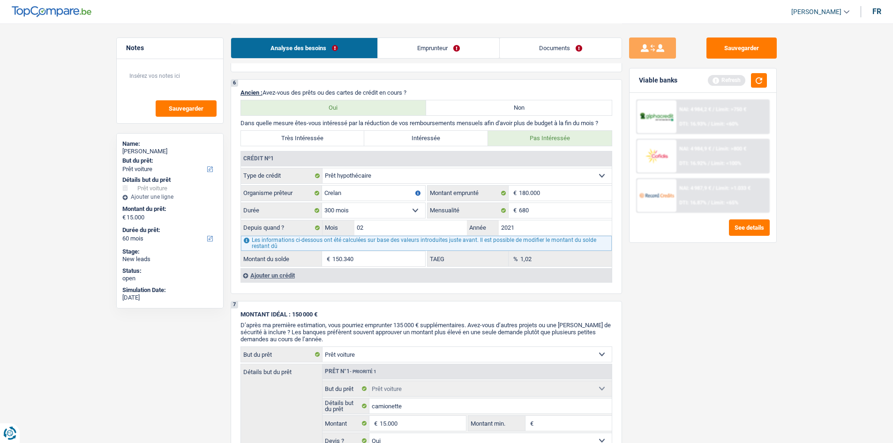
click at [276, 167] on div "Ajouter un crédit" at bounding box center [426, 275] width 371 height 14
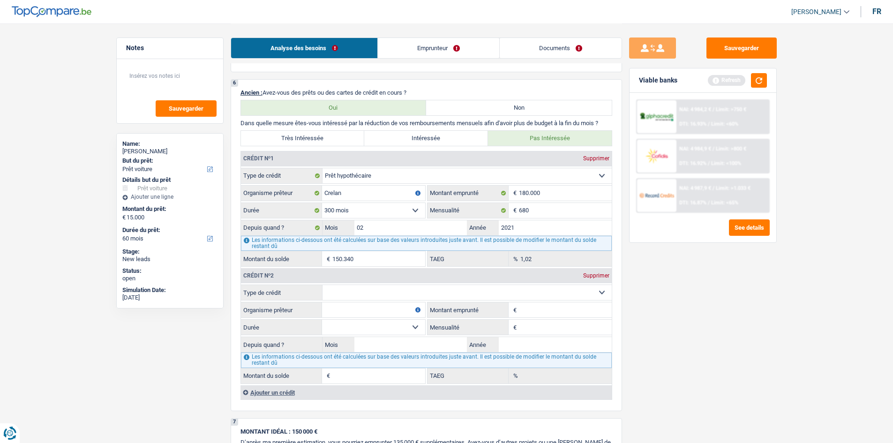
click at [350, 167] on select "Carte ou ouverture de crédit Prêt hypothécaire Vente à tempérament Prêt à tempé…" at bounding box center [467, 292] width 289 height 15
select select "carLoan"
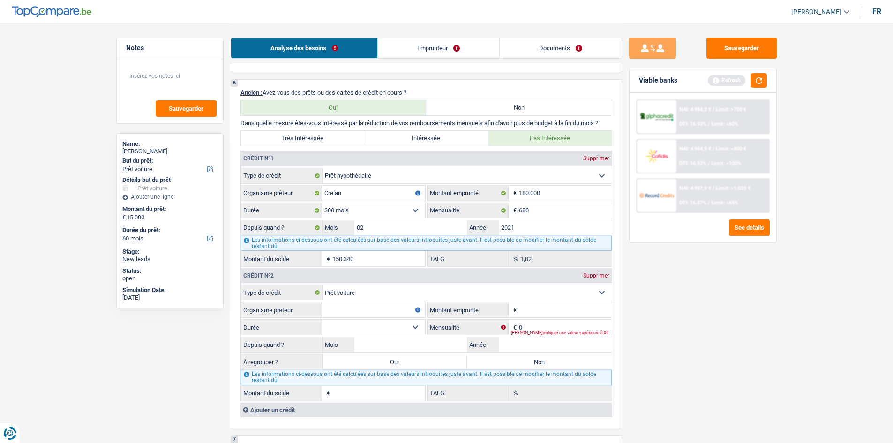
click at [350, 167] on div "Veuillez indiquer une valeur supérieure à 0€" at bounding box center [561, 333] width 101 height 4
click at [350, 167] on input "0" at bounding box center [565, 327] width 93 height 15
type input "550"
click at [350, 167] on div "Sauvegarder Viable banks Refresh NAI: 4 984,2 € / Limit: >750 € DTI: 16.93% / L…" at bounding box center [703, 233] width 162 height 391
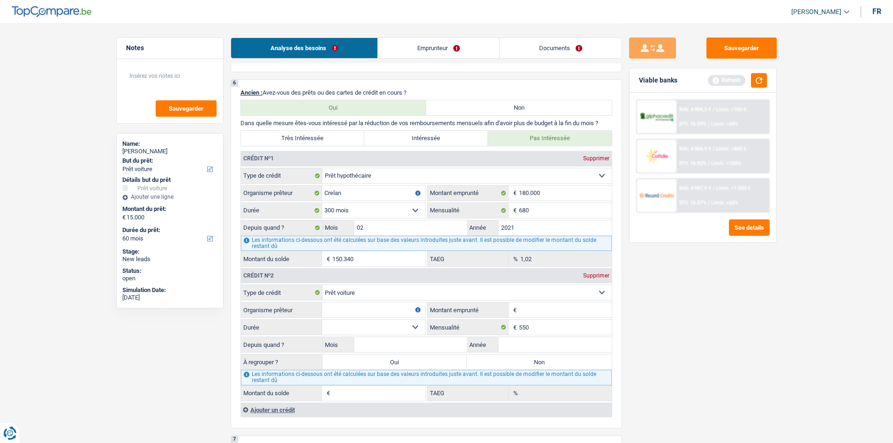
click at [350, 167] on input "Montant emprunté" at bounding box center [565, 310] width 93 height 15
type input "28.000"
click at [350, 167] on input "Année" at bounding box center [555, 344] width 113 height 15
type input "2022"
click at [350, 167] on input "Mois" at bounding box center [411, 344] width 113 height 15
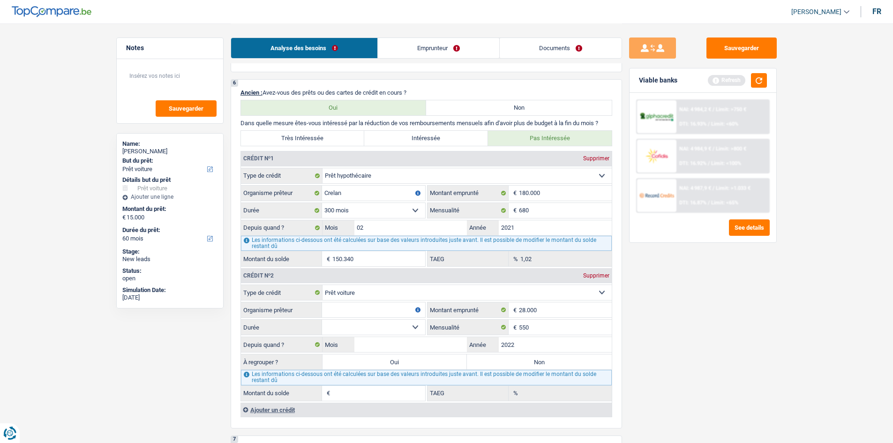
click at [350, 51] on link "Emprunteur" at bounding box center [438, 48] width 121 height 20
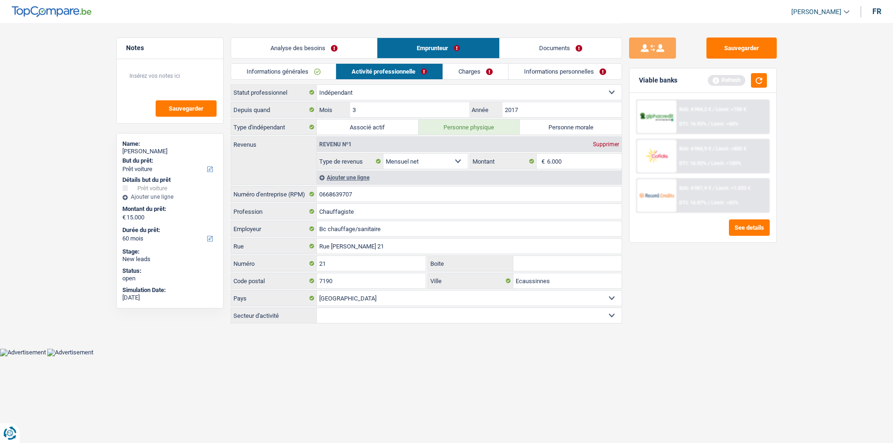
scroll to position [0, 0]
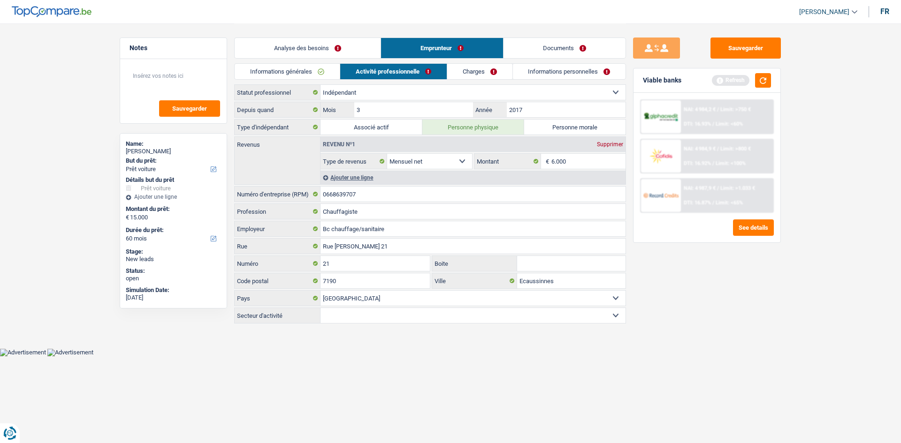
click at [317, 72] on link "Informations générales" at bounding box center [287, 71] width 105 height 15
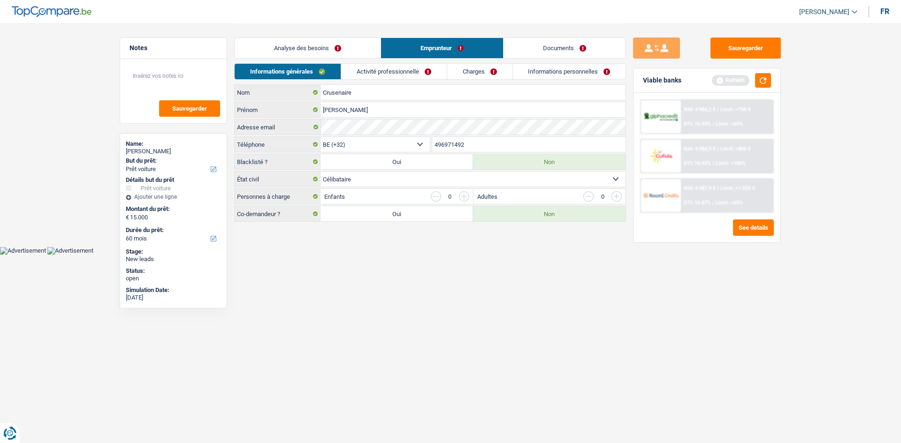
drag, startPoint x: 462, startPoint y: 199, endPoint x: 314, endPoint y: 10, distance: 240.5
click at [350, 167] on input "button" at bounding box center [464, 196] width 10 height 10
select select "familyAllowances"
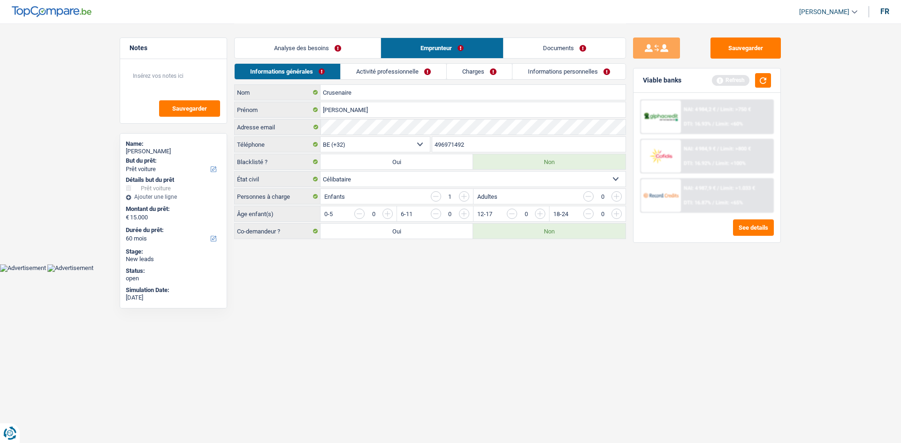
click at [348, 58] on li "Analyse des besoins" at bounding box center [307, 48] width 146 height 21
click at [350, 52] on link "Analyse des besoins" at bounding box center [308, 48] width 146 height 20
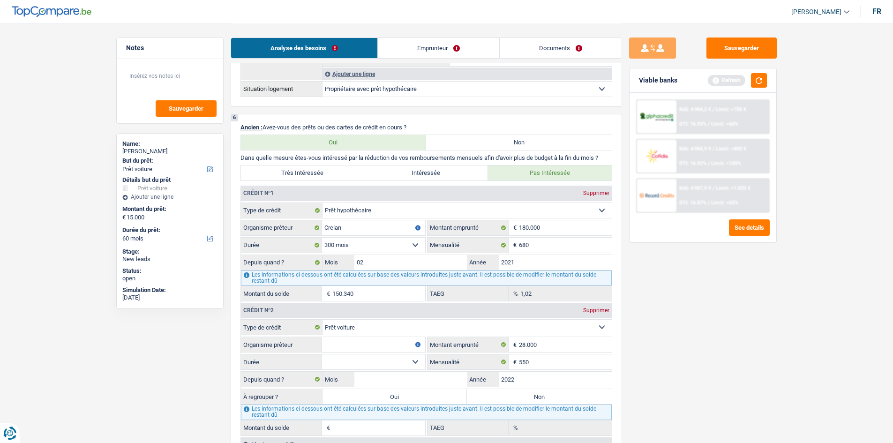
scroll to position [891, 0]
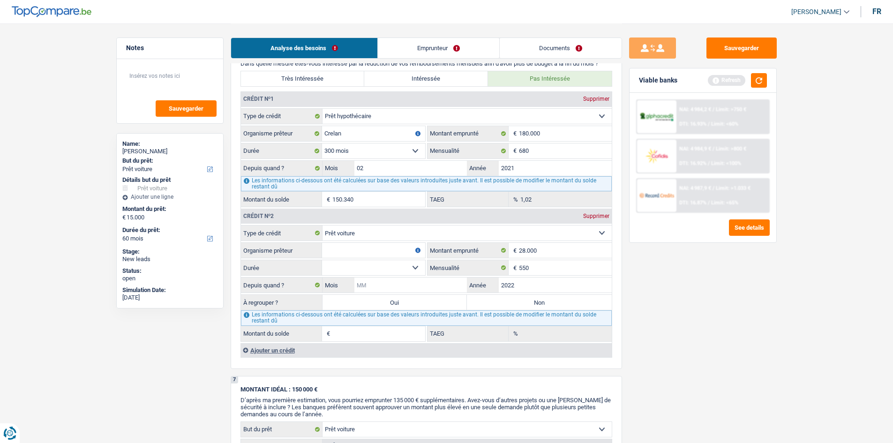
click at [350, 167] on input "Mois" at bounding box center [411, 285] width 113 height 15
type input "9"
click at [350, 167] on select "12 mois 18 mois 24 mois 30 mois 36 mois 42 mois 48 mois 60 mois 72 mois 84 mois…" at bounding box center [373, 267] width 103 height 15
select select "60"
click at [322, 167] on select "12 mois 18 mois 24 mois 30 mois 36 mois 42 mois 48 mois 60 mois 72 mois 84 mois…" at bounding box center [373, 267] width 103 height 15
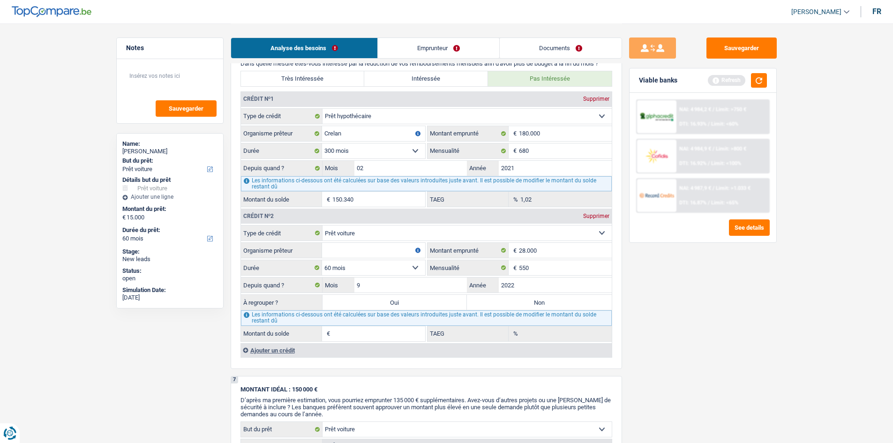
type input "12.327"
type input "6,87"
click at [350, 167] on div "Sauvegarder Viable banks Refresh NAI: 4 984,2 € / Limit: >750 € DTI: 16.93% / L…" at bounding box center [703, 233] width 162 height 391
click at [350, 167] on input "Organisme prêteur" at bounding box center [373, 250] width 103 height 15
type input "a"
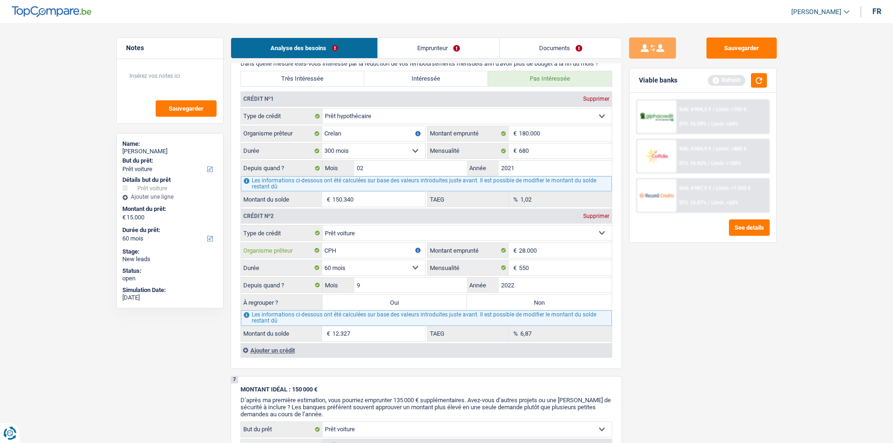
type input "CPH"
drag, startPoint x: 752, startPoint y: 321, endPoint x: 631, endPoint y: 301, distance: 122.2
click at [350, 167] on div "Sauvegarder Viable banks Refresh NAI: 4 984,2 € / Limit: >750 € DTI: 16.93% / L…" at bounding box center [703, 233] width 162 height 391
click at [350, 167] on label "Non" at bounding box center [539, 302] width 145 height 15
click at [350, 167] on input "Non" at bounding box center [539, 302] width 145 height 15
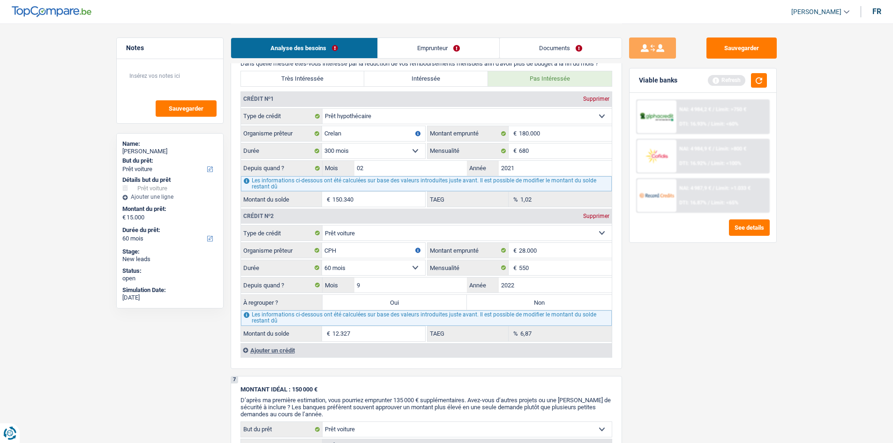
radio input "true"
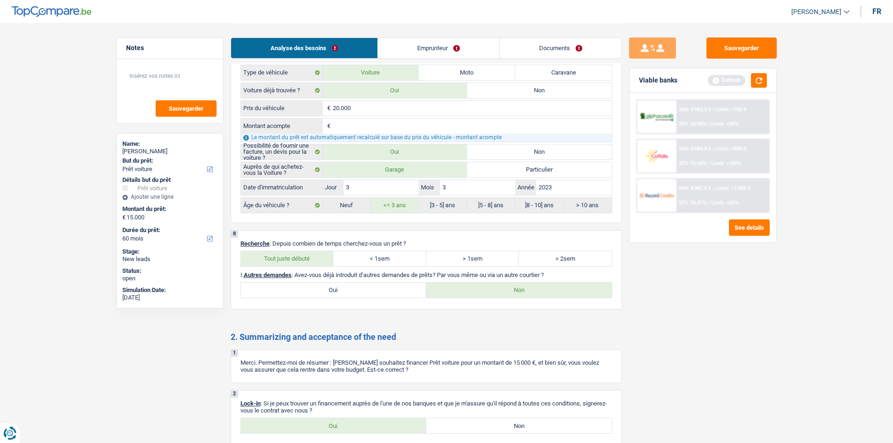
scroll to position [1351, 0]
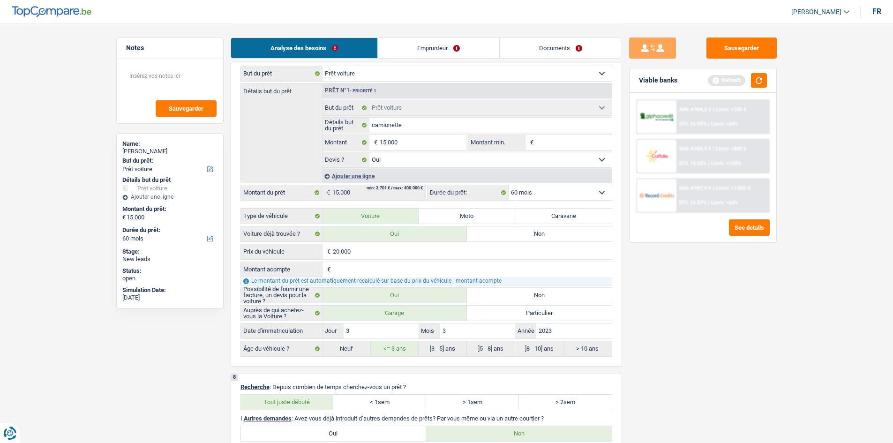
click at [350, 52] on link "Emprunteur" at bounding box center [438, 48] width 121 height 20
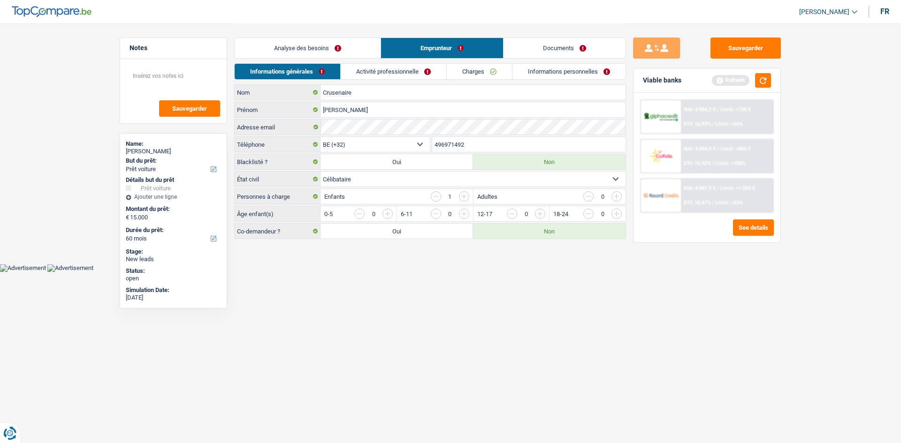
click at [350, 74] on link "Activité professionnelle" at bounding box center [394, 71] width 106 height 15
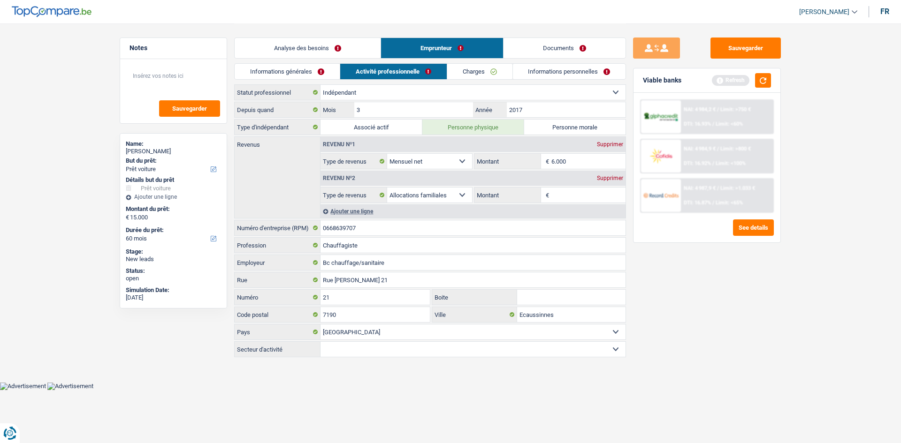
click at [312, 77] on link "Informations générales" at bounding box center [287, 71] width 105 height 15
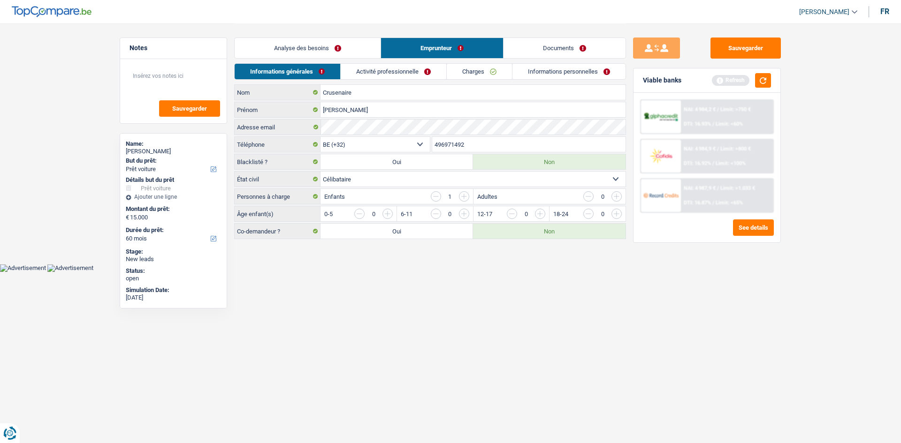
click at [350, 167] on input "button" at bounding box center [577, 216] width 391 height 15
click at [350, 72] on link "Activité professionnelle" at bounding box center [394, 71] width 106 height 15
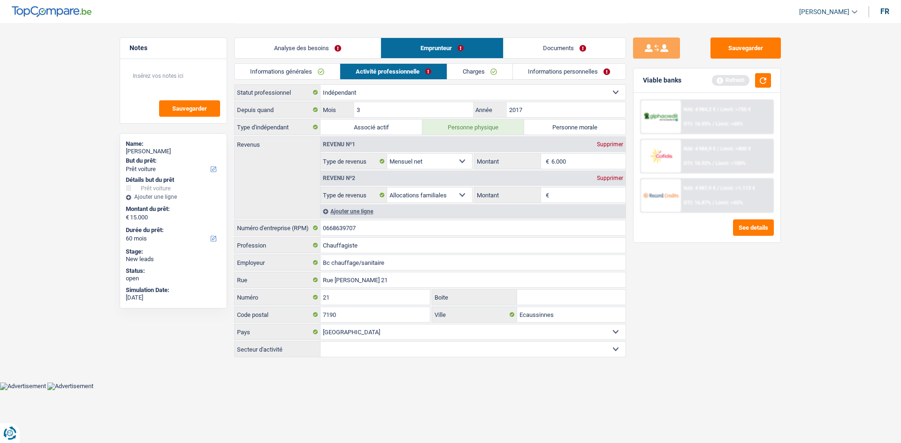
click at [350, 167] on input "Montant" at bounding box center [588, 195] width 75 height 15
click at [350, 167] on div "Supprimer" at bounding box center [609, 178] width 31 height 6
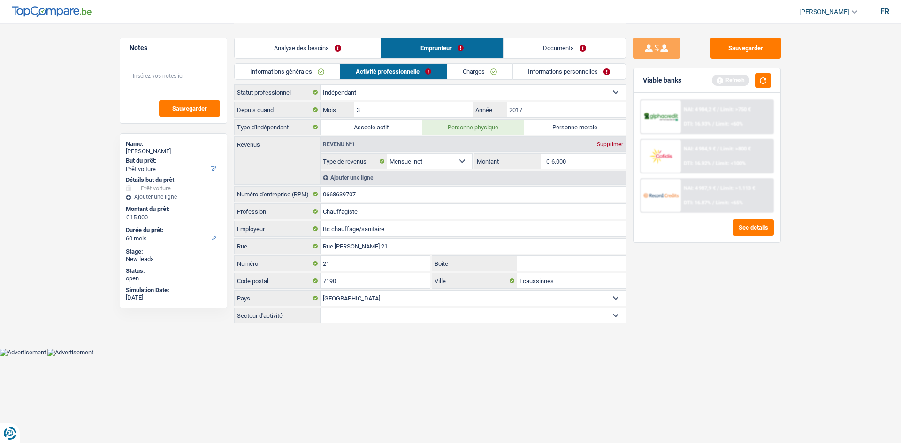
drag, startPoint x: 737, startPoint y: 329, endPoint x: 681, endPoint y: 229, distance: 114.9
click at [350, 167] on div "Sauvegarder Viable banks Refresh NAI: 4 984,2 € / Limit: >750 € DTI: 16.93% / L…" at bounding box center [707, 233] width 162 height 391
click at [350, 112] on input "2017" at bounding box center [566, 109] width 119 height 15
click at [350, 161] on input "6.000" at bounding box center [588, 161] width 75 height 15
type input "6"
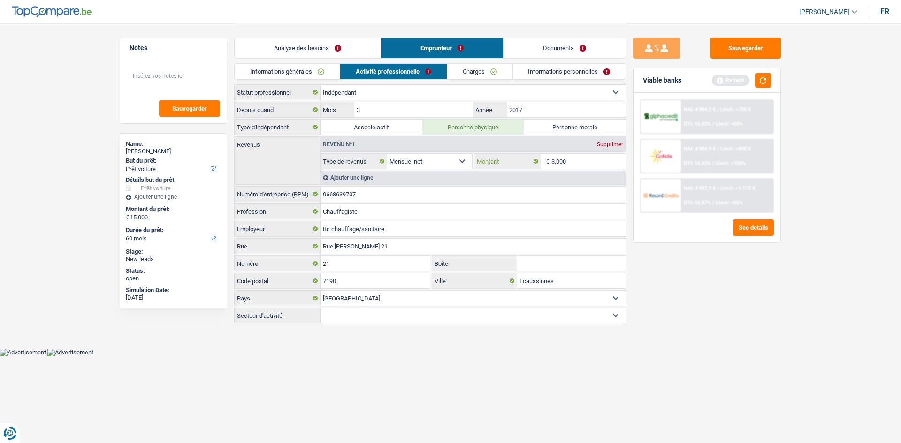
type input "3.000"
drag, startPoint x: 730, startPoint y: 235, endPoint x: 707, endPoint y: 333, distance: 100.6
click at [350, 167] on div "Sauvegarder Viable banks Refresh NAI: 4 984,2 € / Limit: >750 € DTI: 16.93% / L…" at bounding box center [707, 233] width 162 height 391
click at [350, 70] on link "Charges" at bounding box center [479, 71] width 65 height 15
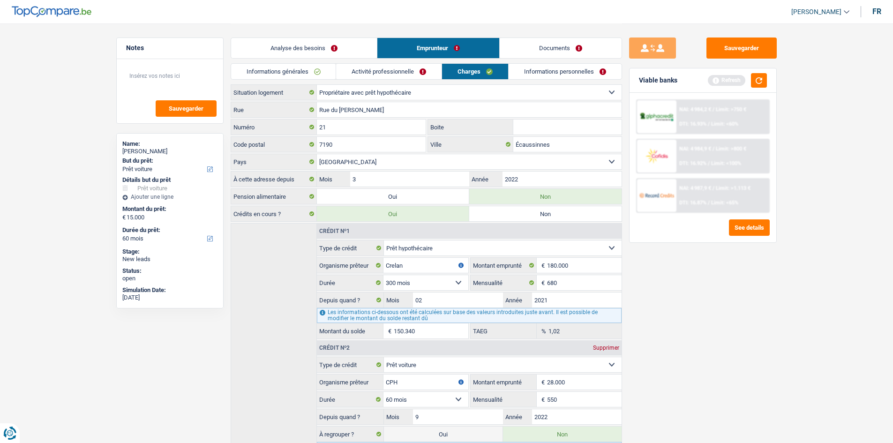
click at [350, 68] on link "Informations personnelles" at bounding box center [565, 71] width 113 height 15
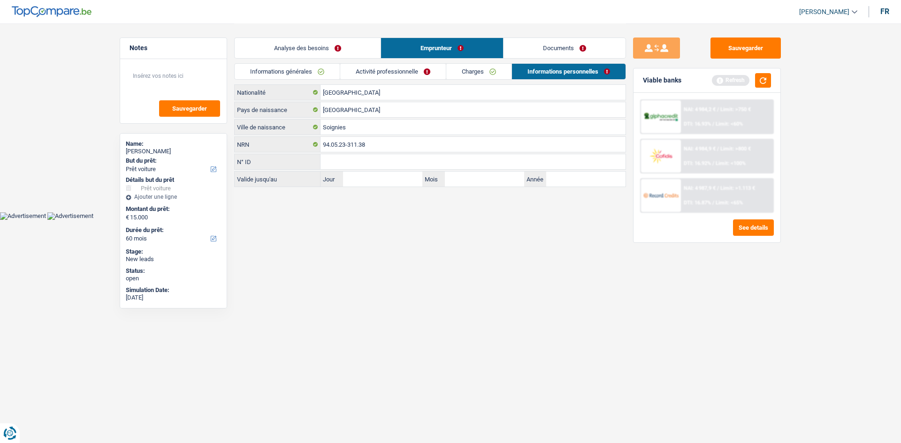
click at [350, 73] on link "Activité professionnelle" at bounding box center [393, 71] width 106 height 15
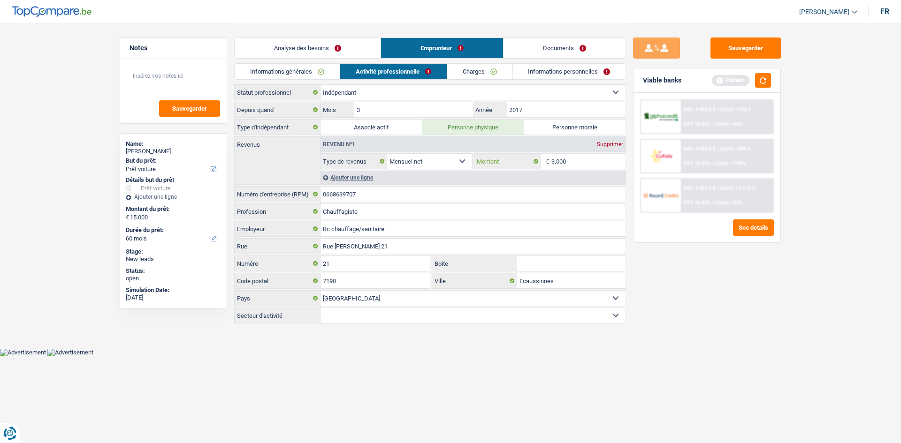
click at [350, 163] on input "3.000" at bounding box center [588, 161] width 75 height 15
click at [350, 70] on link "Charges" at bounding box center [479, 71] width 65 height 15
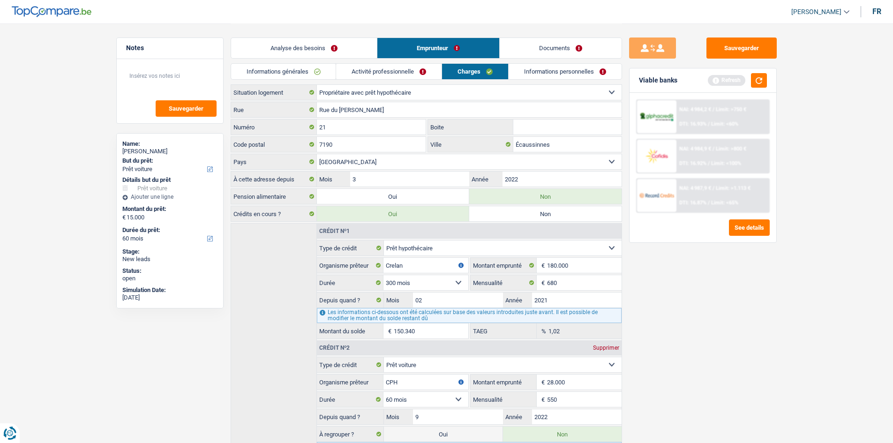
click at [350, 70] on link "Informations personnelles" at bounding box center [565, 71] width 113 height 15
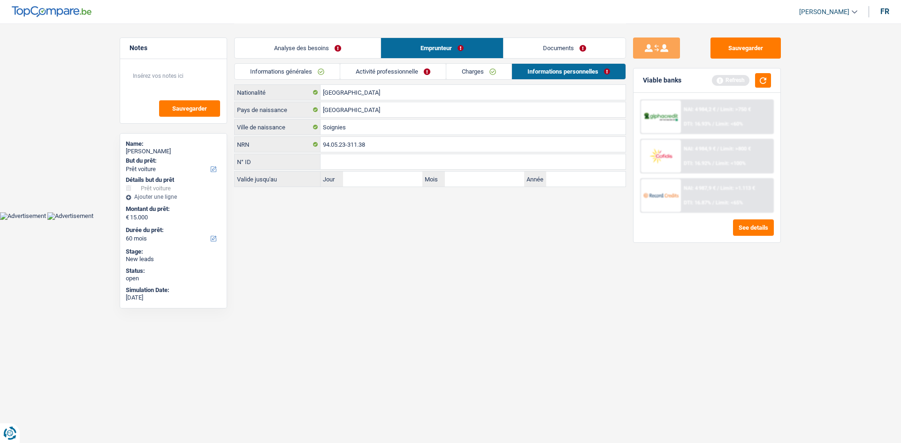
click at [350, 54] on link "Documents" at bounding box center [564, 48] width 122 height 20
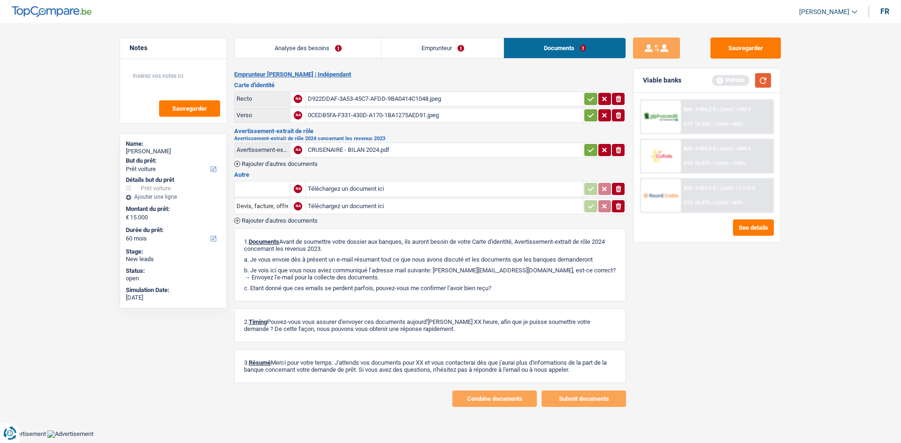
click at [350, 77] on button "button" at bounding box center [763, 80] width 16 height 15
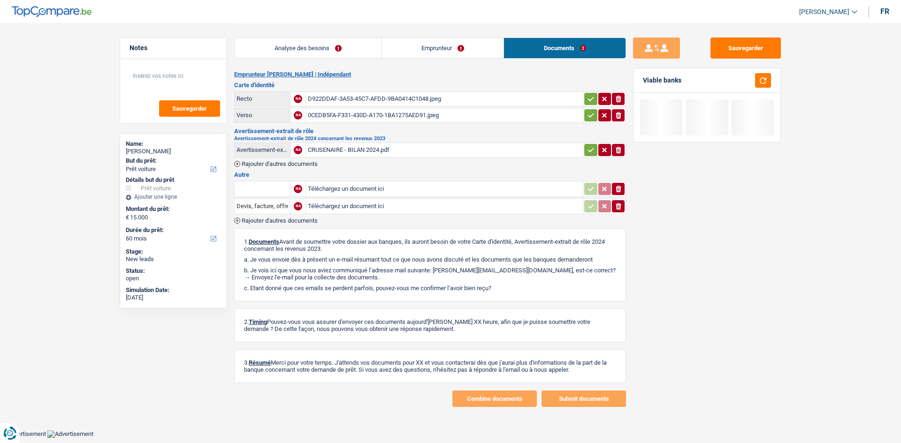
click at [350, 150] on div "CRUSENAIRE - BILAN 2024.pdf" at bounding box center [444, 150] width 273 height 14
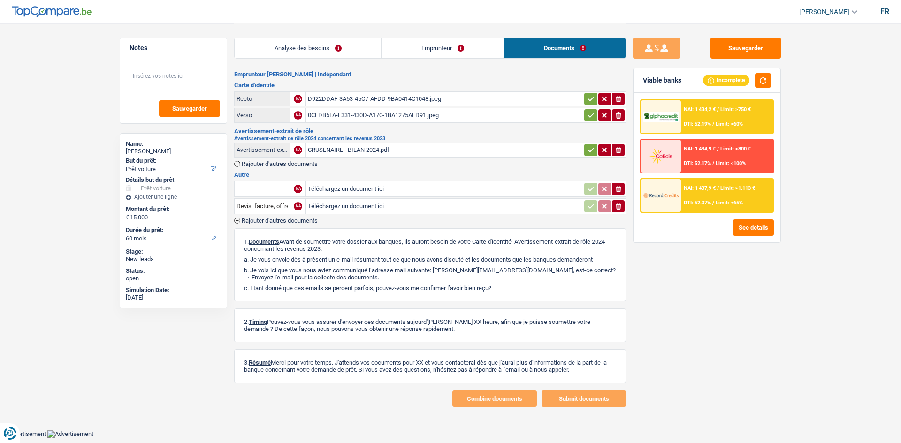
click at [350, 46] on div "Sauvegarder" at bounding box center [707, 48] width 148 height 21
click at [350, 38] on div "Sauvegarder Viable banks Incomplete NAI: 1 434,2 € / Limit: >750 € DTI: 52.19% …" at bounding box center [707, 215] width 162 height 384
click at [350, 38] on button "Sauvegarder" at bounding box center [745, 48] width 70 height 21
click at [328, 57] on link "Analyse des besoins" at bounding box center [308, 48] width 146 height 20
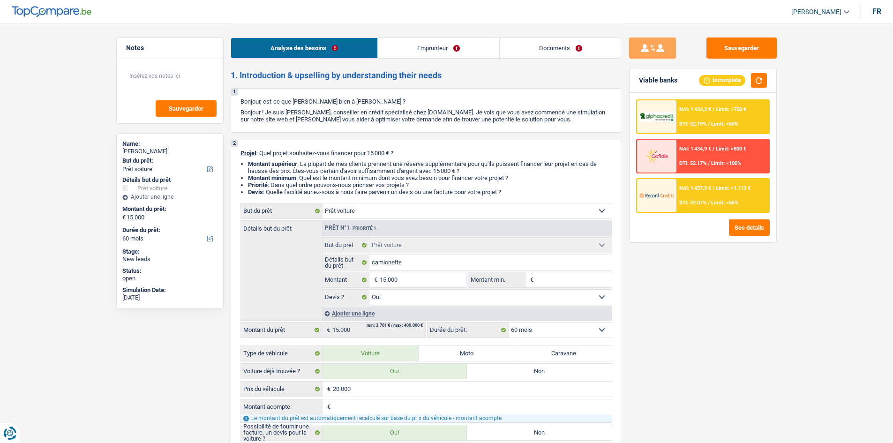
click at [350, 42] on link "Documents" at bounding box center [561, 48] width 122 height 20
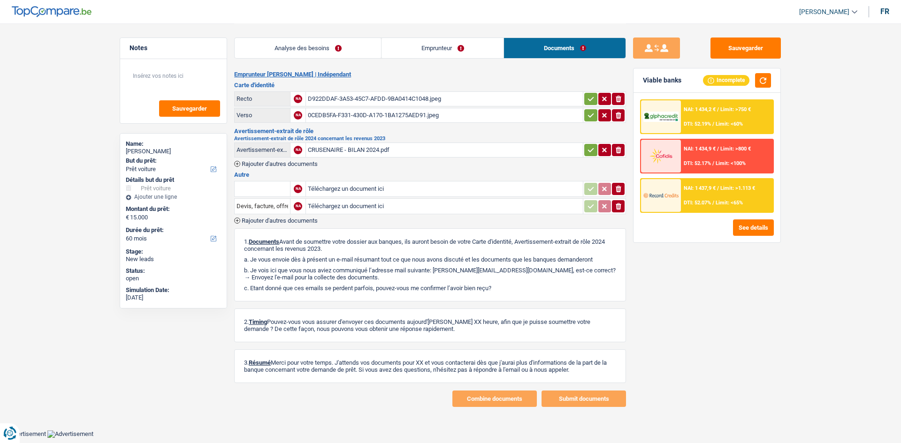
click at [328, 53] on link "Analyse des besoins" at bounding box center [308, 48] width 146 height 20
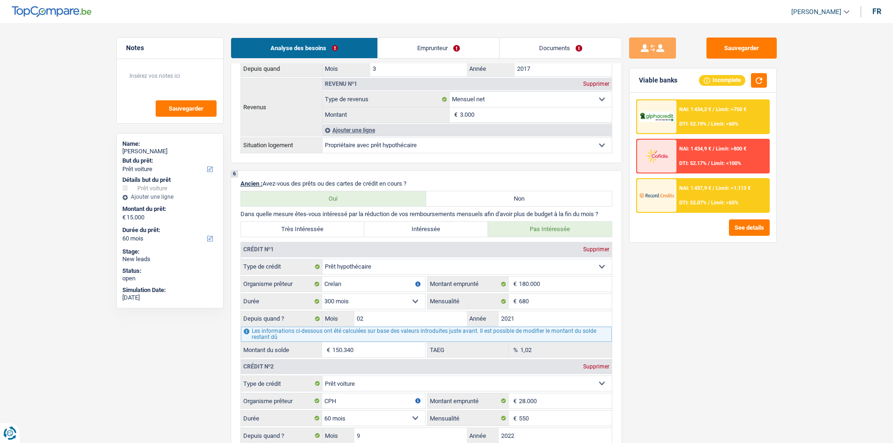
scroll to position [610, 0]
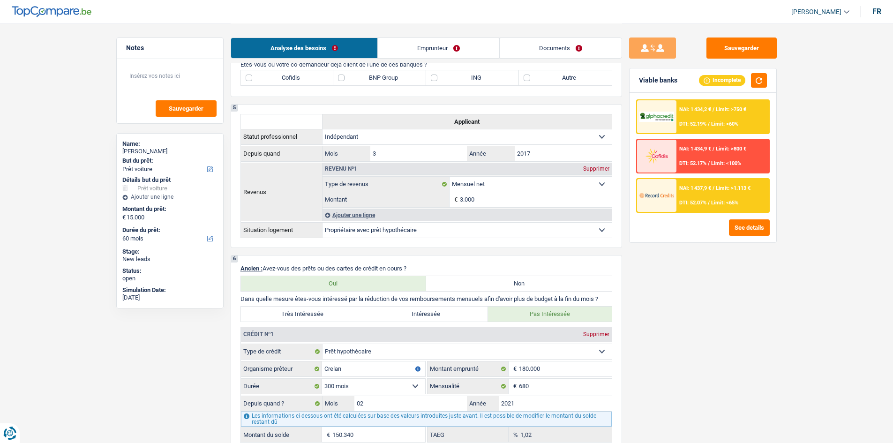
drag, startPoint x: 576, startPoint y: 76, endPoint x: 715, endPoint y: 184, distance: 175.4
click at [350, 76] on label "Autre" at bounding box center [565, 77] width 93 height 15
click at [350, 76] on input "Autre" at bounding box center [565, 77] width 93 height 15
checkbox input "true"
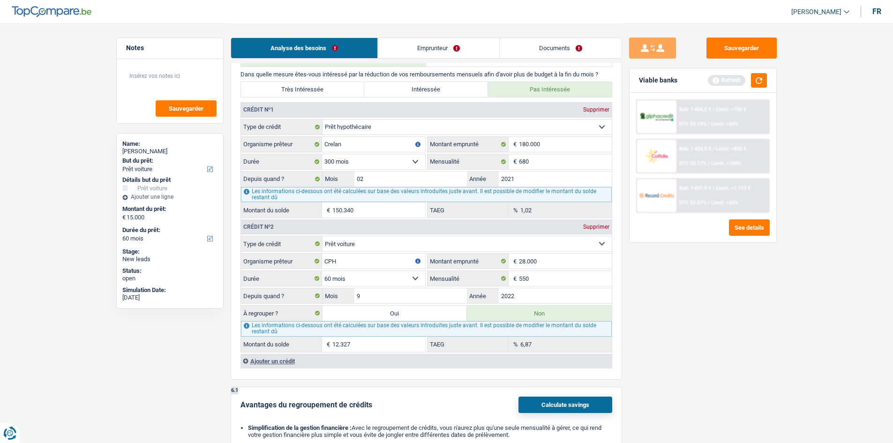
scroll to position [844, 0]
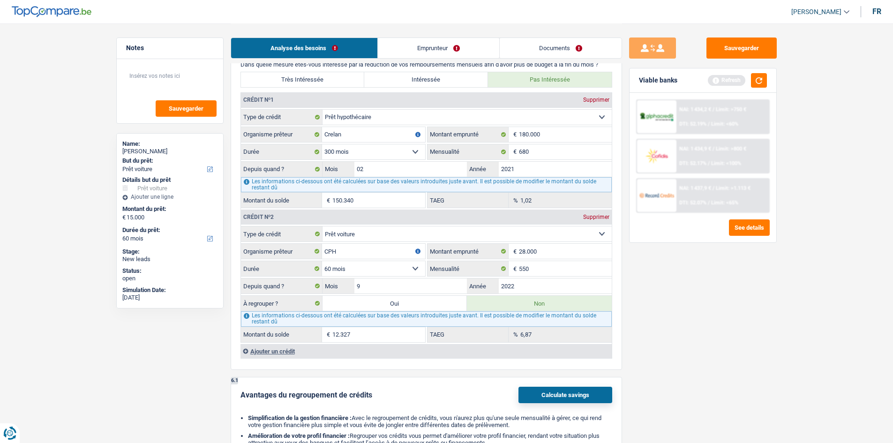
click at [350, 49] on link "Emprunteur" at bounding box center [438, 48] width 121 height 20
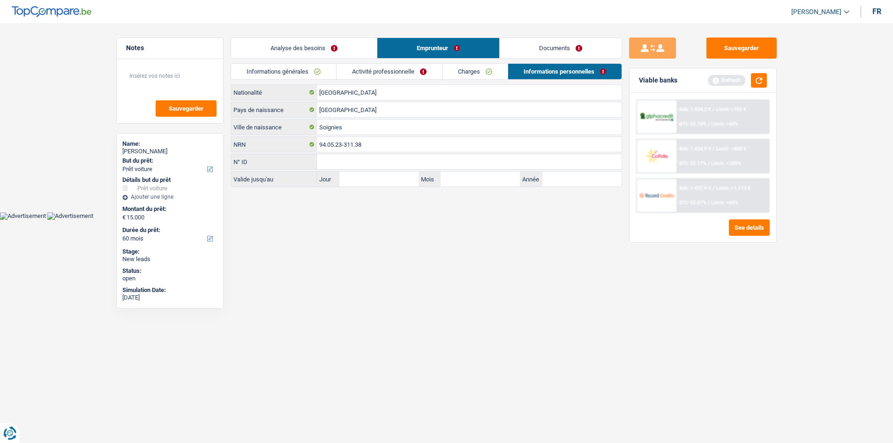
scroll to position [0, 0]
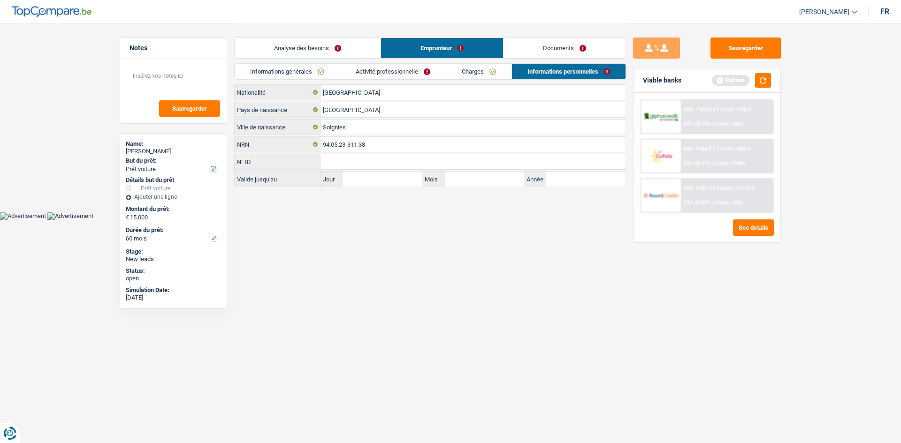
click at [350, 68] on link "Activité professionnelle" at bounding box center [393, 71] width 106 height 15
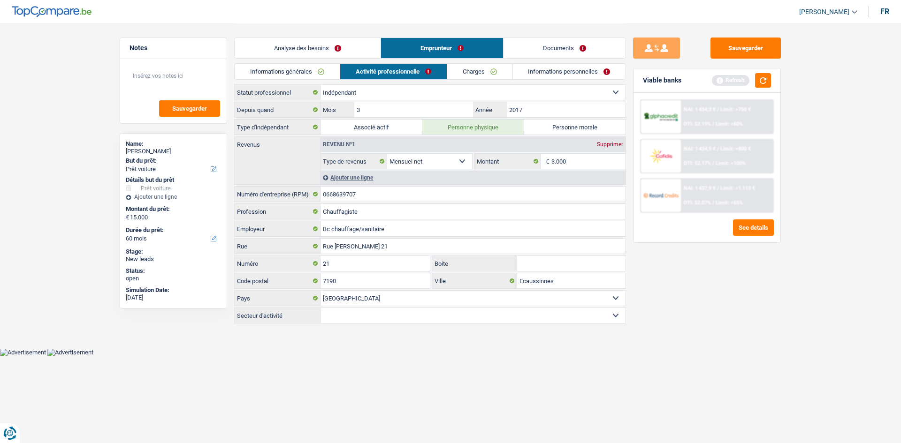
click at [300, 59] on div "Analyse des besoins Emprunteur Documents" at bounding box center [430, 43] width 392 height 40
click at [300, 52] on link "Analyse des besoins" at bounding box center [308, 48] width 146 height 20
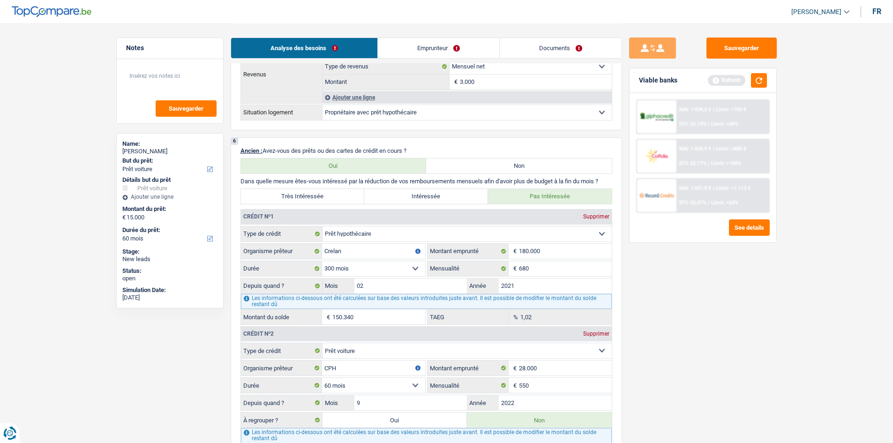
scroll to position [844, 0]
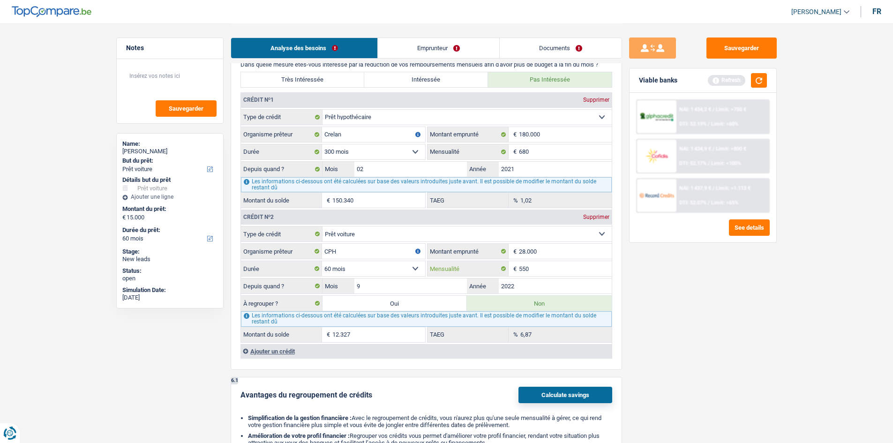
click at [350, 167] on input "550" at bounding box center [565, 268] width 93 height 15
click at [350, 120] on div "NAI: 1 434,2 € / Limit: >750 € DTI: 52.19% / Limit: <60%" at bounding box center [723, 116] width 92 height 33
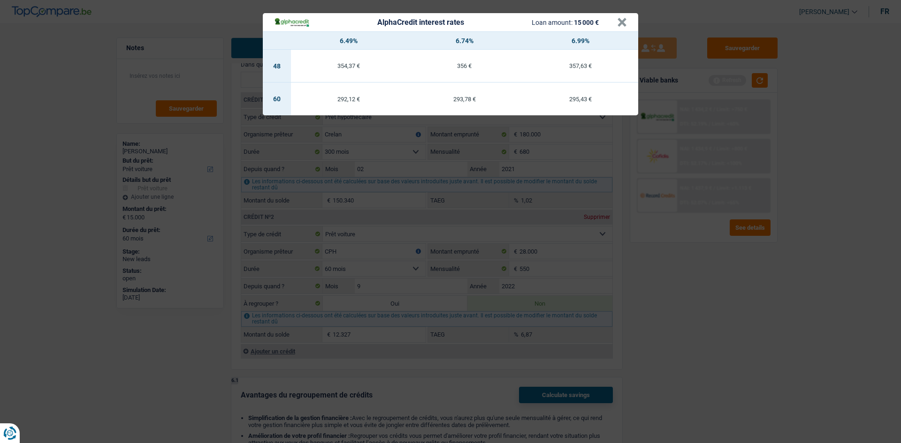
click at [350, 167] on div "AlphaCredit interest rates Loan amount: 15 000 € × 6.49% 6.74% 6.99% 48 354,37 …" at bounding box center [450, 221] width 901 height 443
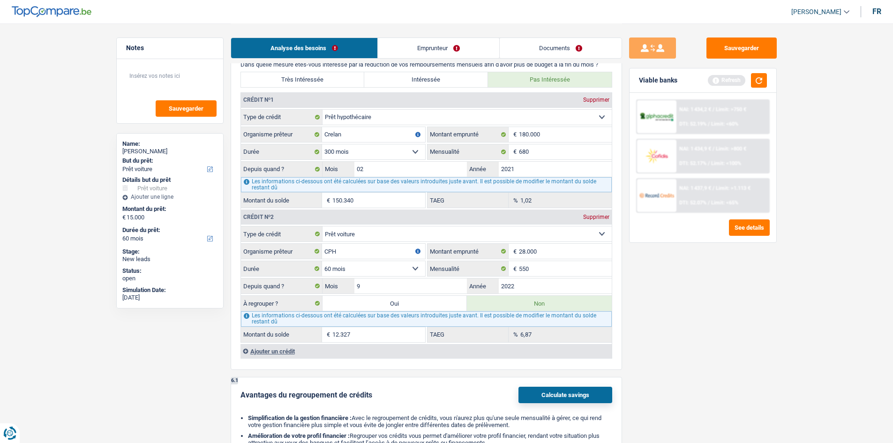
click at [350, 118] on div "NAI: 1 434,2 € / Limit: >750 € DTI: 52.19% / Limit: <60%" at bounding box center [723, 116] width 92 height 33
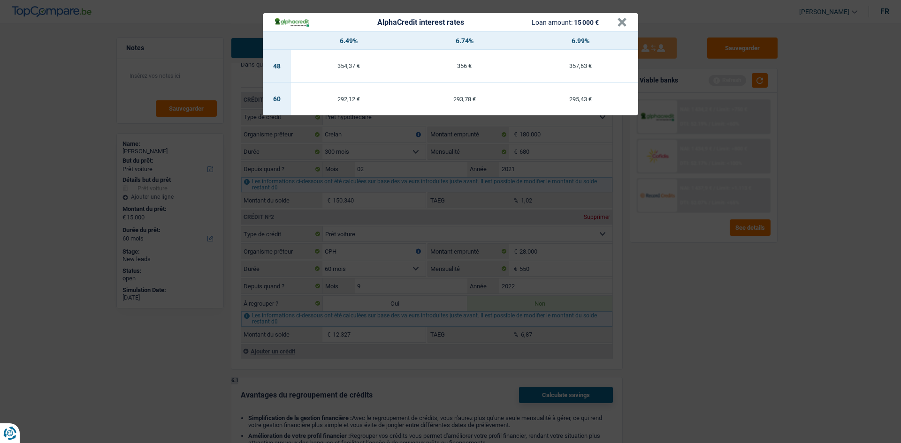
click at [350, 167] on div "AlphaCredit interest rates Loan amount: 15 000 € × 6.49% 6.74% 6.99% 48 354,37 …" at bounding box center [450, 221] width 901 height 443
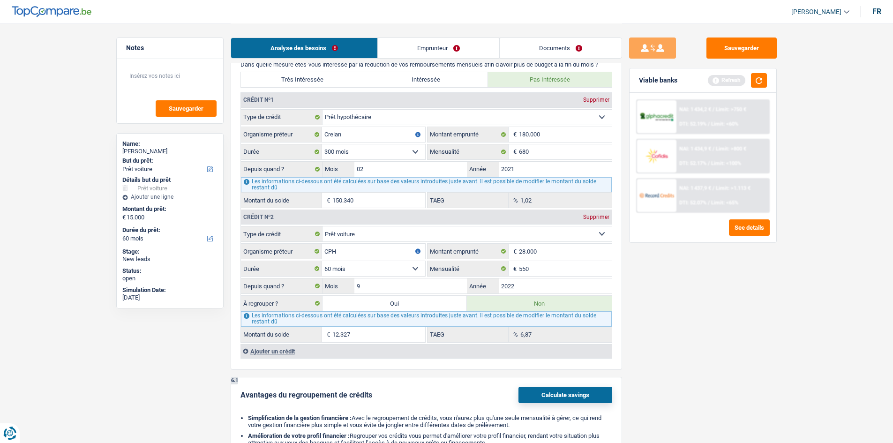
click at [350, 167] on div "NAI: 1 437,9 € / Limit: >1.113 € DTI: 52.07% / Limit: <65%" at bounding box center [723, 195] width 92 height 33
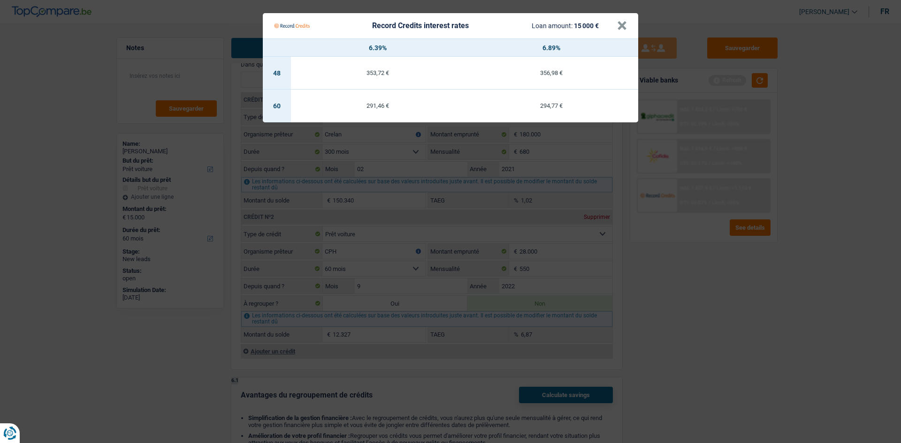
click at [350, 167] on Credits "Record Credits interest rates Loan amount: 15 000 € × 6.39% 6.89% 48 353,72 € 3…" at bounding box center [450, 221] width 901 height 443
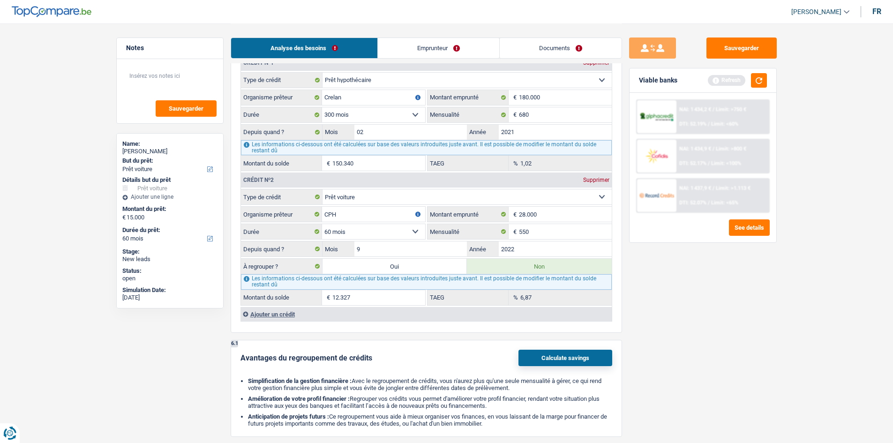
scroll to position [891, 0]
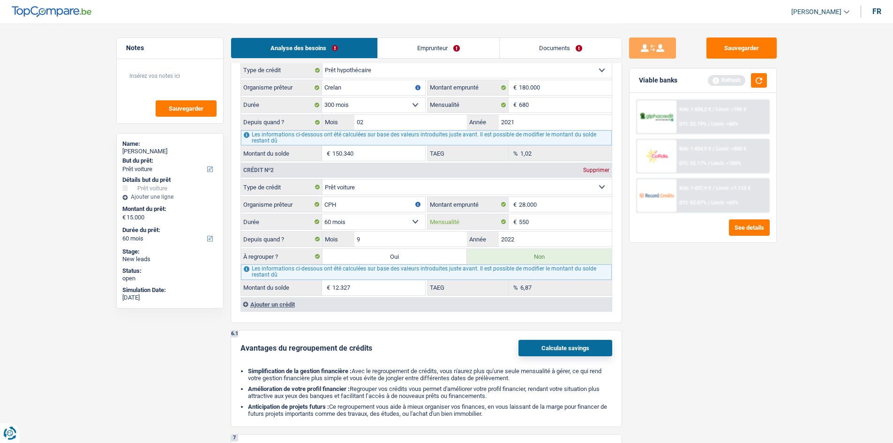
click at [350, 167] on input "550" at bounding box center [565, 221] width 93 height 15
click at [350, 167] on label "Oui" at bounding box center [395, 256] width 145 height 15
click at [350, 167] on input "Oui" at bounding box center [395, 256] width 145 height 15
radio input "true"
type input "27.327"
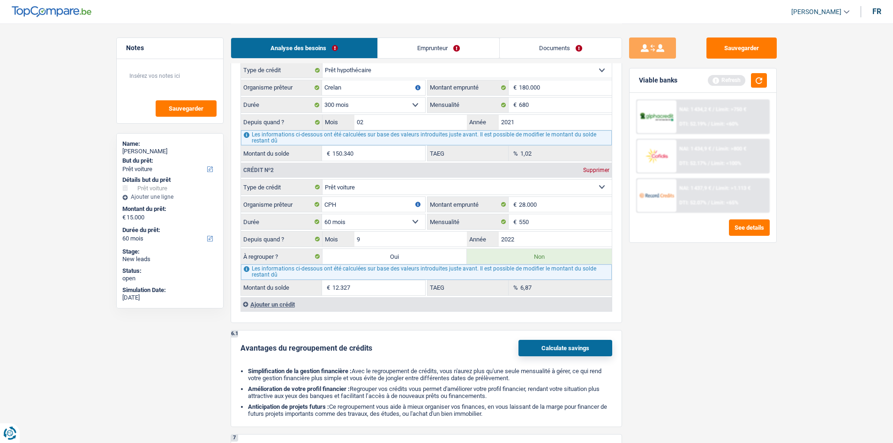
type input "12.327"
select select
type input "12.327"
select select
radio input "false"
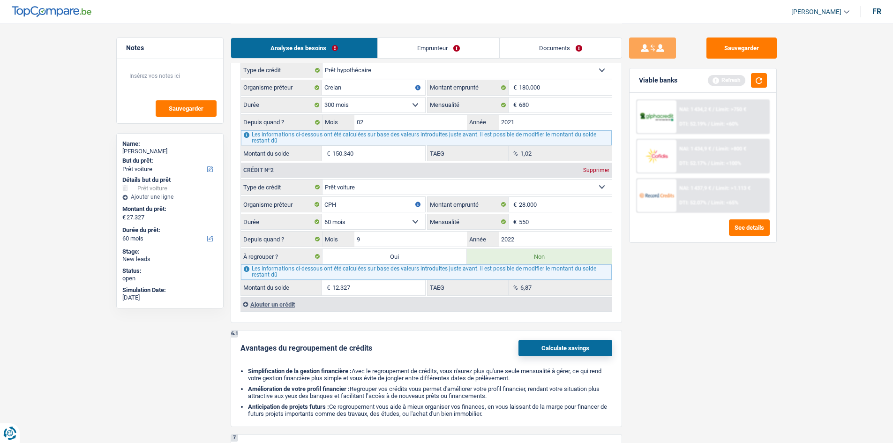
select select "refinancing"
select select "120"
select select "refinancing"
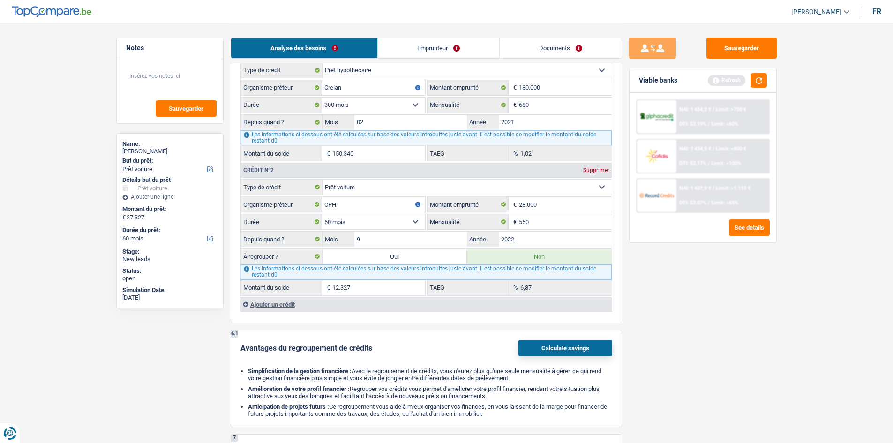
select select "120"
select select "refinancing"
select select "120"
select select "car"
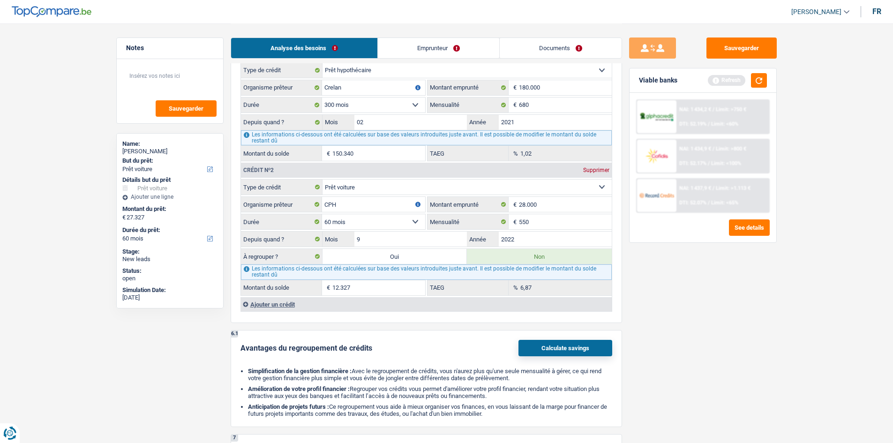
select select "car"
select select "yes"
select select "car"
select select "yes"
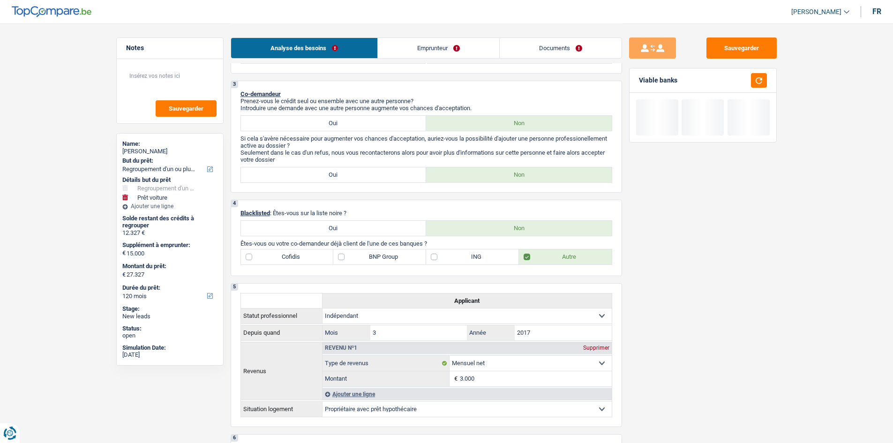
scroll to position [141, 0]
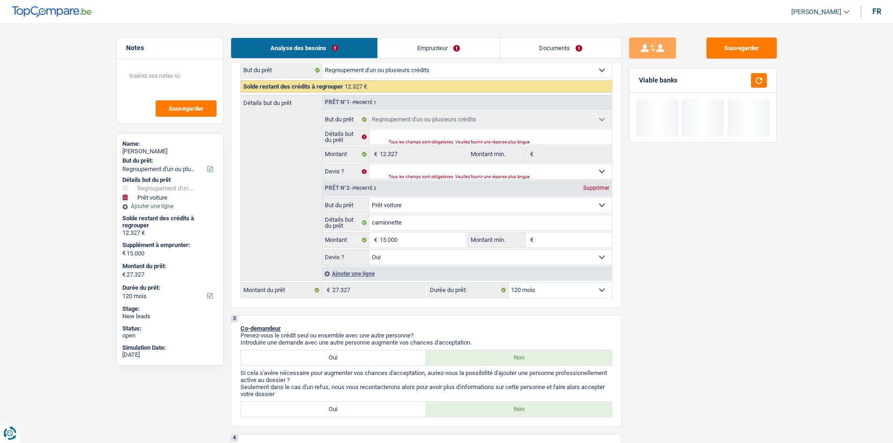
drag, startPoint x: 552, startPoint y: 288, endPoint x: 557, endPoint y: 288, distance: 4.7
click at [350, 167] on select "12 mois 18 mois 24 mois 30 mois 36 mois 42 mois 48 mois 60 mois 72 mois 84 mois…" at bounding box center [560, 290] width 103 height 15
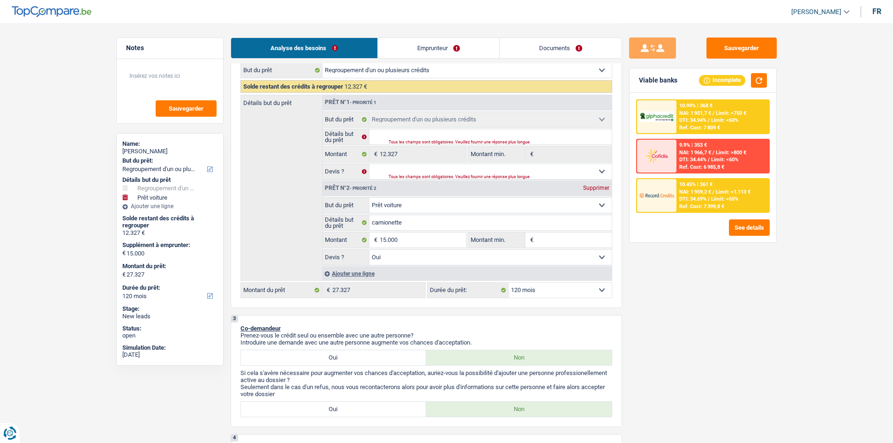
select select "72"
click at [350, 167] on select "12 mois 18 mois 24 mois 30 mois 36 mois 42 mois 48 mois 60 mois 72 mois 84 mois…" at bounding box center [560, 290] width 103 height 15
select select "72"
click at [350, 167] on div "10.45% | 506 € NAI: 1 814 € / Limit: >1.113 € DTI: 39.53% / Limit: <65% Ref. Co…" at bounding box center [723, 195] width 92 height 33
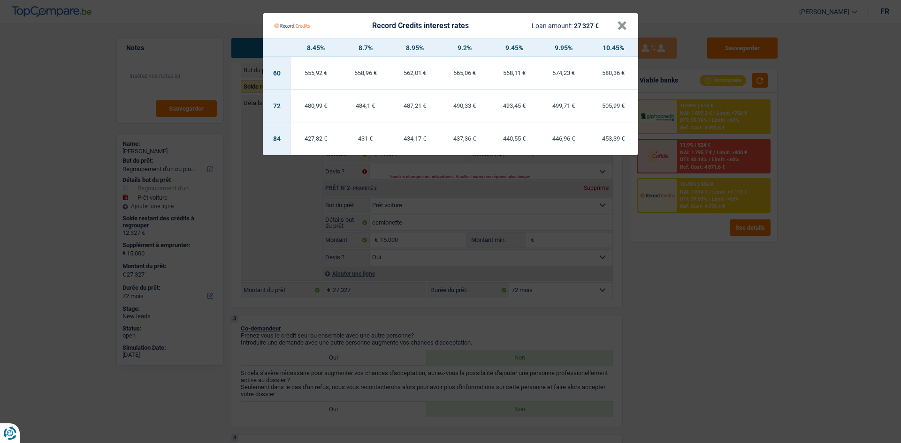
click at [350, 167] on Credits "Record Credits interest rates Loan amount: 27 327 € × 8.45% 8.7% 8.95% 9.2% 9.4…" at bounding box center [450, 221] width 901 height 443
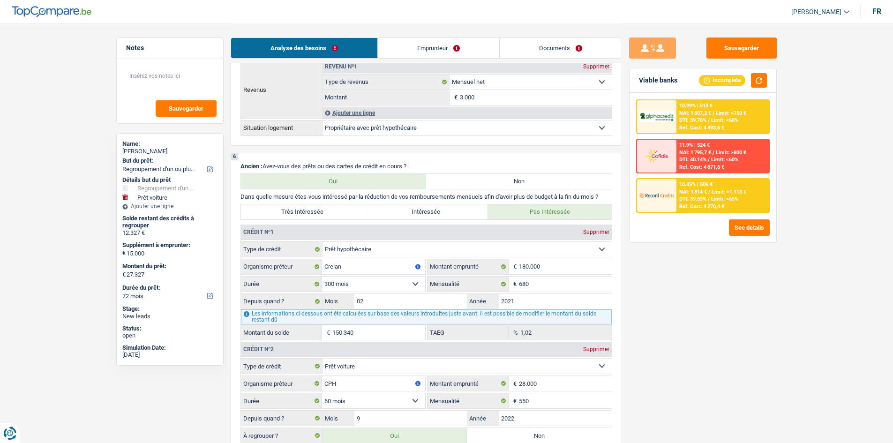
scroll to position [844, 0]
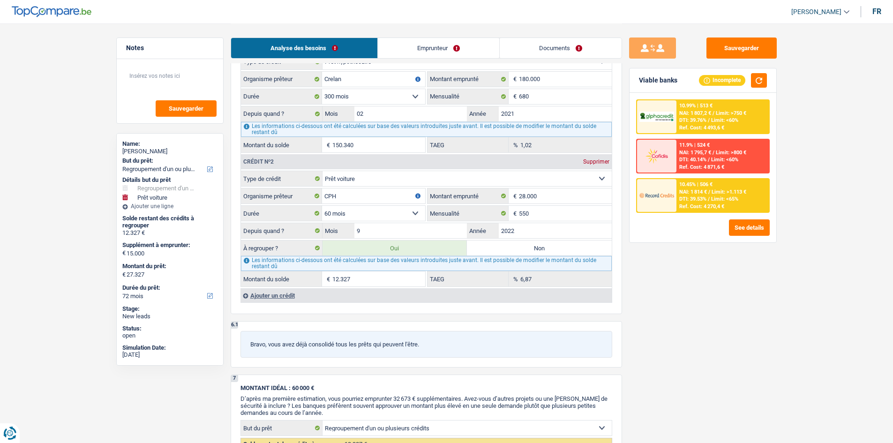
click at [350, 117] on div "10.99% | 513 € NAI: 1 807,2 € / Limit: >750 € DTI: 39.76% / Limit: <60% Ref. Co…" at bounding box center [723, 116] width 92 height 33
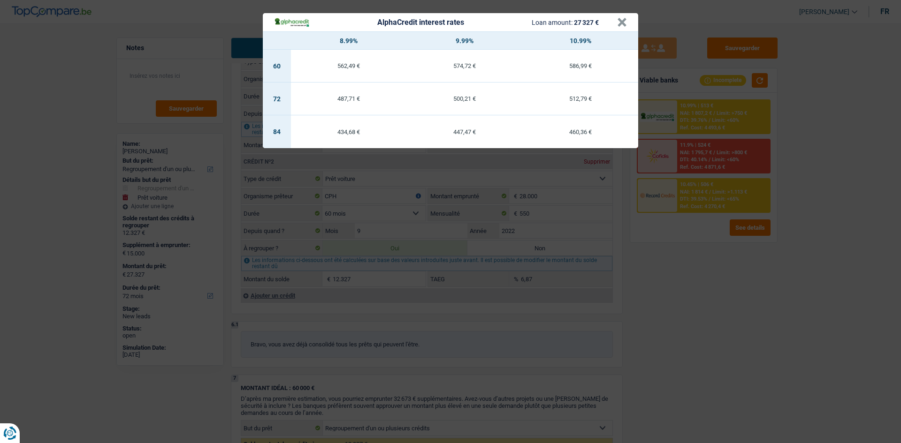
click at [350, 167] on div "AlphaCredit interest rates Loan amount: 27 327 € × 8.99% 9.99% 10.99% 60 562,49…" at bounding box center [450, 221] width 901 height 443
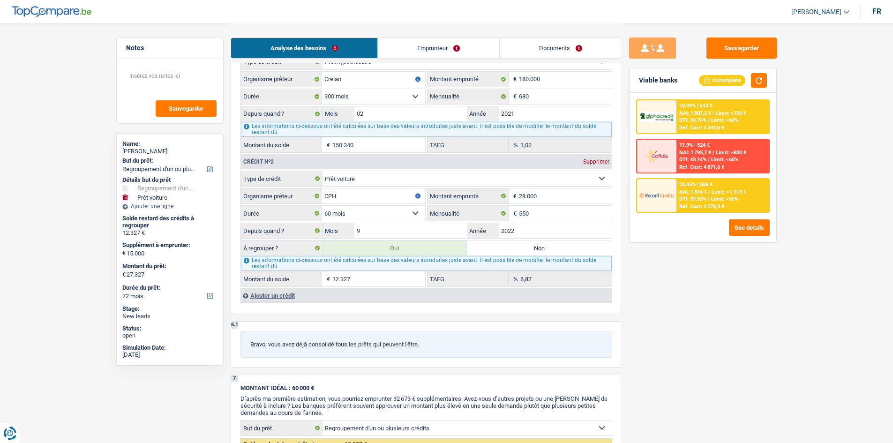
click at [350, 57] on link "Emprunteur" at bounding box center [438, 48] width 121 height 20
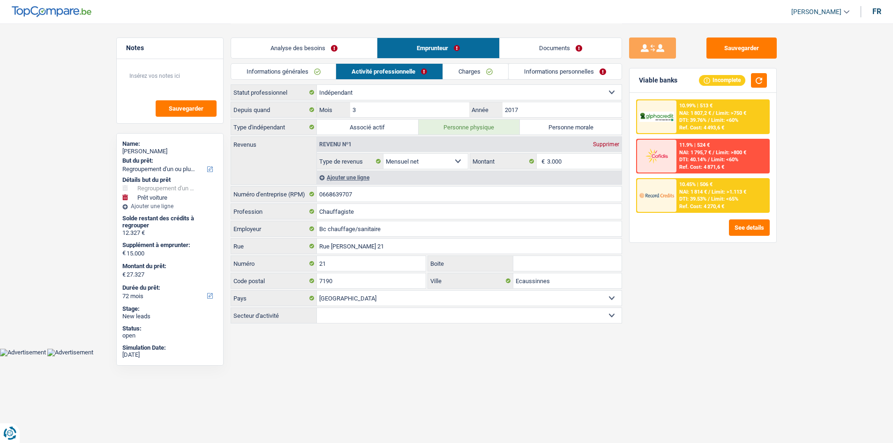
scroll to position [0, 0]
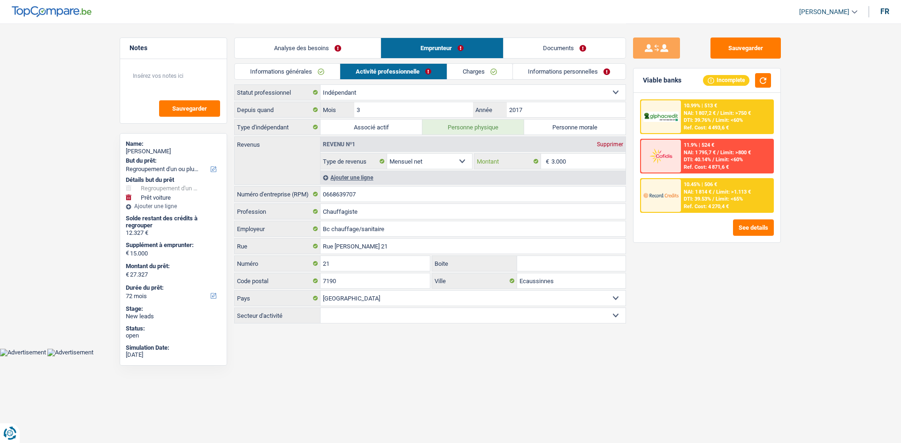
click at [350, 163] on input "3.000" at bounding box center [588, 161] width 75 height 15
click at [350, 47] on link "Documents" at bounding box center [564, 48] width 122 height 20
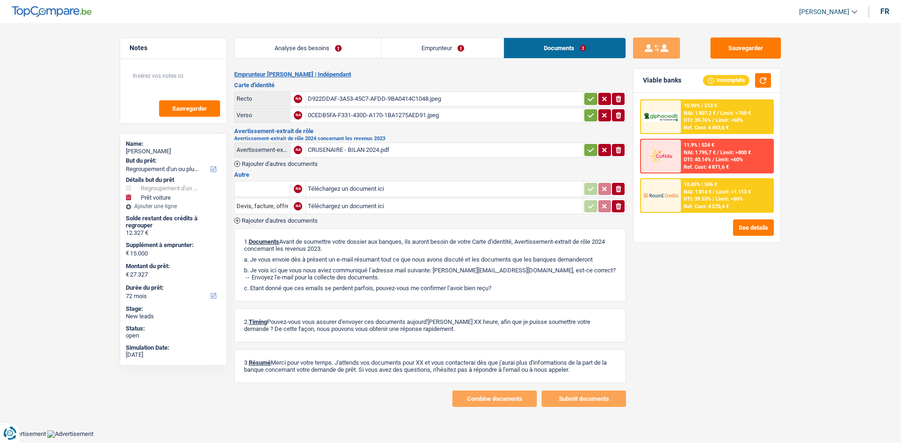
click at [331, 51] on link "Analyse des besoins" at bounding box center [308, 48] width 146 height 20
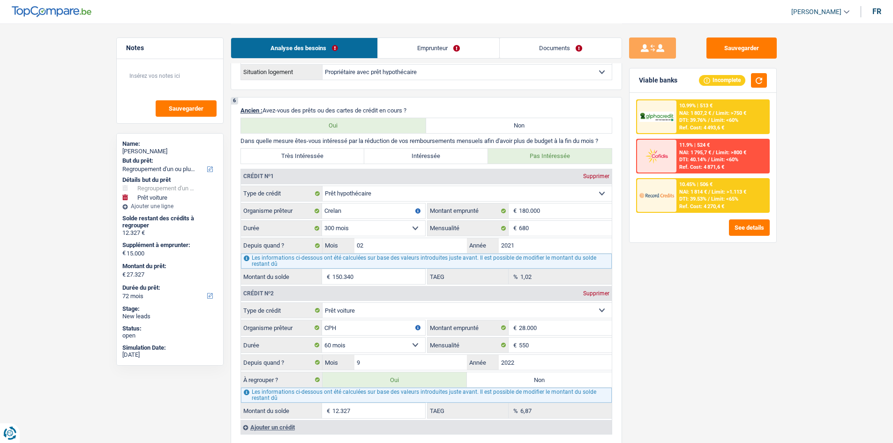
scroll to position [797, 0]
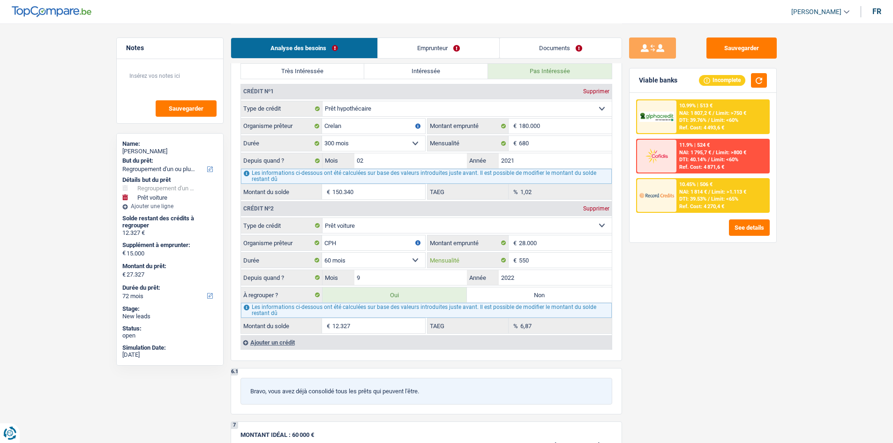
click at [350, 167] on input "550" at bounding box center [565, 260] width 93 height 15
click at [350, 167] on div "Sauvegarder Viable banks Incomplete 10.99% | 513 € NAI: 1 807,2 € / Limit: >750…" at bounding box center [703, 233] width 162 height 391
drag, startPoint x: 609, startPoint y: 313, endPoint x: 614, endPoint y: 310, distance: 5.7
click at [350, 167] on div "Les informations ci-dessous ont été calculées sur base des valeurs introduites …" at bounding box center [426, 310] width 371 height 15
click at [350, 167] on input "28.000" at bounding box center [565, 242] width 93 height 15
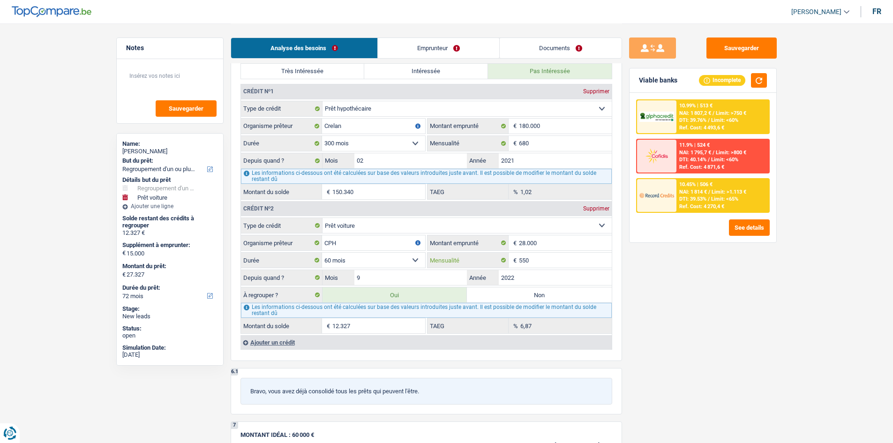
click at [350, 167] on input "550" at bounding box center [565, 260] width 93 height 15
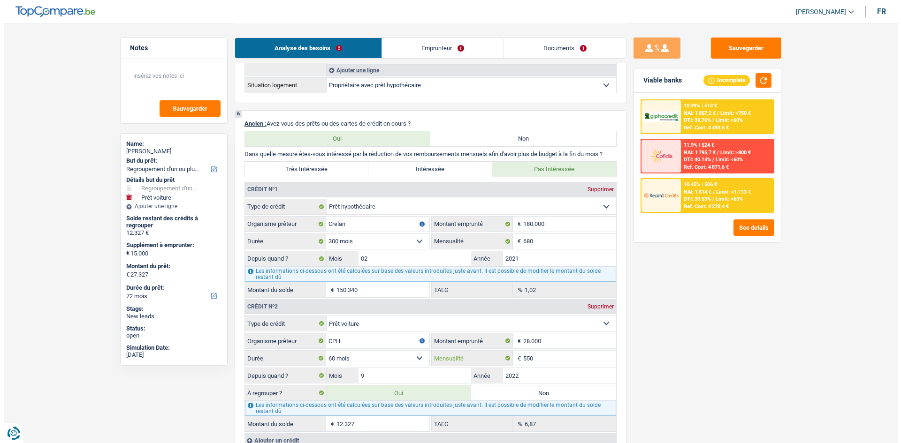
scroll to position [610, 0]
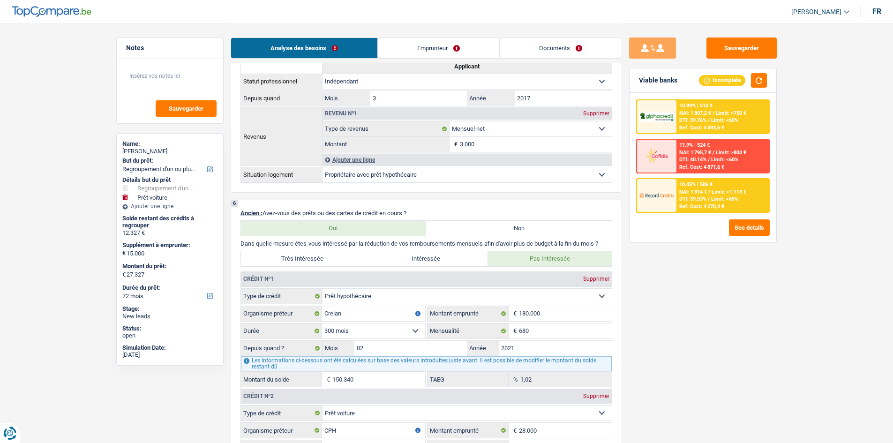
click at [350, 167] on div "10.45% | 506 € NAI: 1 814 € / Limit: >1.113 € DTI: 39.53% / Limit: <65% Ref. Co…" at bounding box center [723, 195] width 92 height 33
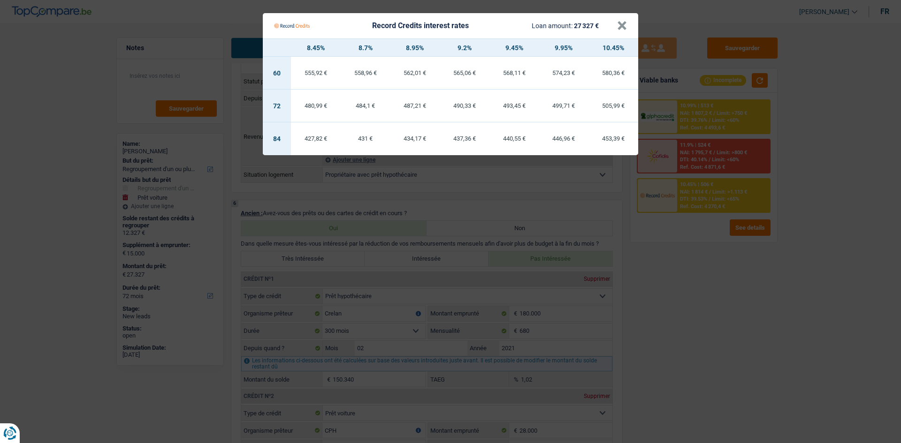
click at [350, 167] on Credits "Record Credits interest rates Loan amount: 27 327 € × 8.45% 8.7% 8.95% 9.2% 9.4…" at bounding box center [450, 221] width 901 height 443
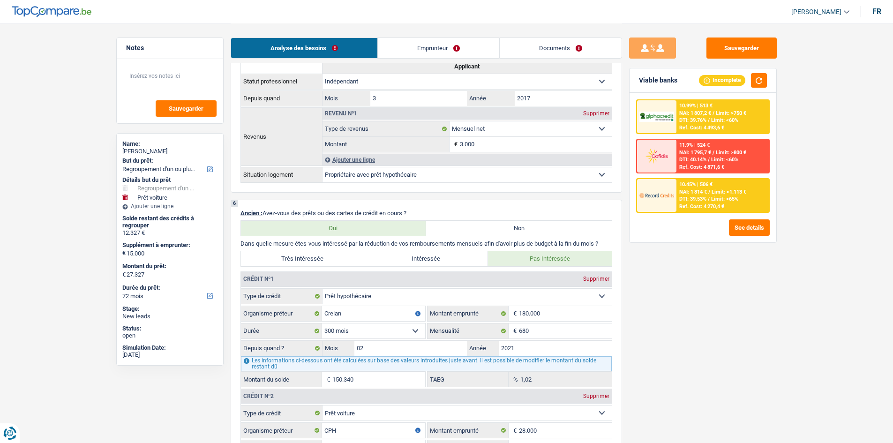
click at [350, 127] on div "Ref. Cost: 4 493,6 €" at bounding box center [702, 128] width 45 height 6
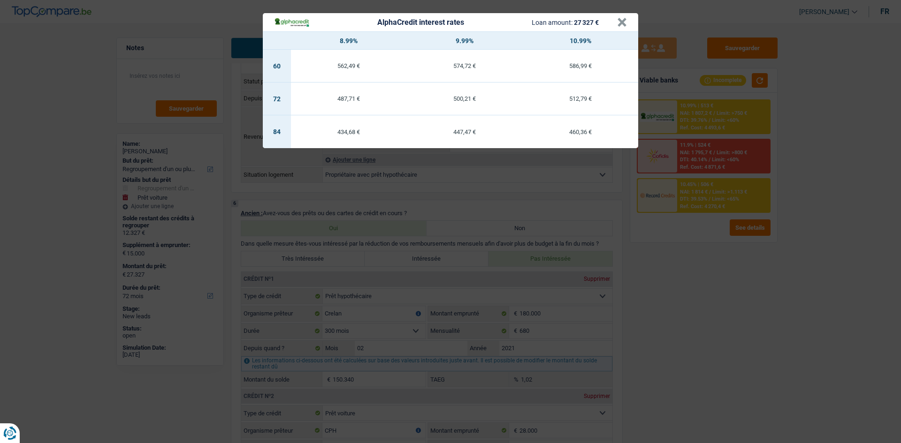
click at [350, 167] on div "AlphaCredit interest rates Loan amount: 27 327 € × 8.99% 9.99% 10.99% 60 562,49…" at bounding box center [450, 221] width 901 height 443
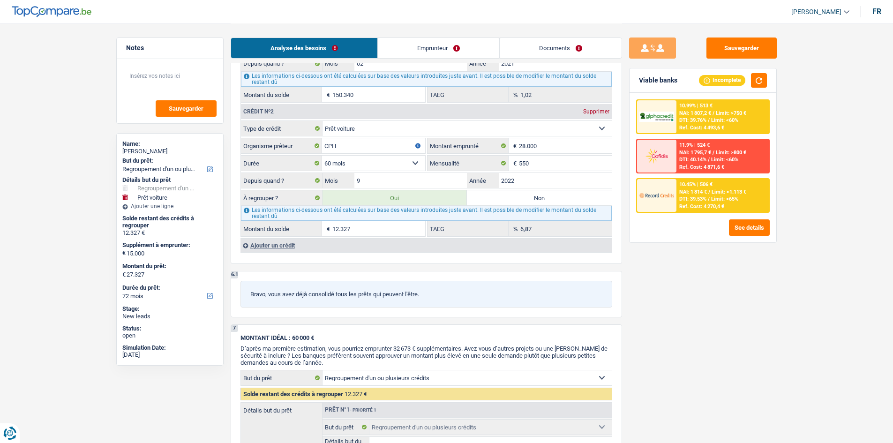
scroll to position [891, 0]
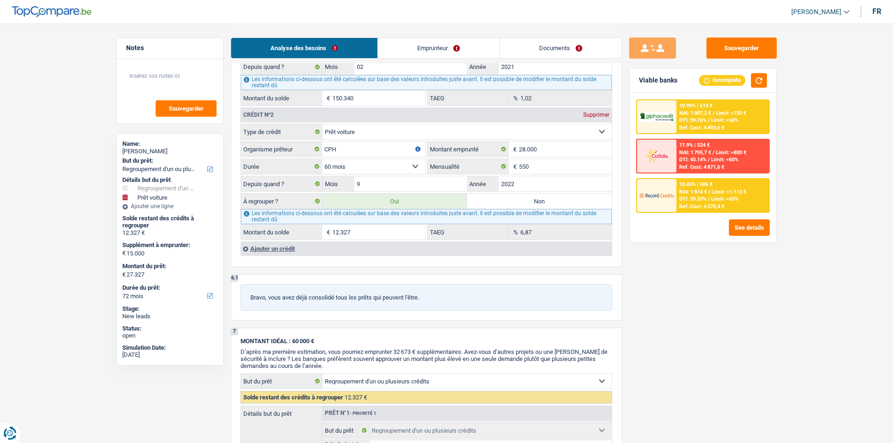
click at [350, 167] on div "6,87 % TAEG" at bounding box center [520, 232] width 184 height 15
click at [350, 167] on div "Sauvegarder Viable banks Incomplete 10.99% | 513 € NAI: 1 807,2 € / Limit: >750…" at bounding box center [703, 233] width 162 height 391
click at [350, 167] on div "6,87 % TAEG" at bounding box center [520, 232] width 184 height 15
click at [350, 167] on div "Sauvegarder Viable banks Incomplete 10.99% | 513 € NAI: 1 807,2 € / Limit: >750…" at bounding box center [703, 233] width 162 height 391
drag, startPoint x: 375, startPoint y: 235, endPoint x: 390, endPoint y: 283, distance: 50.3
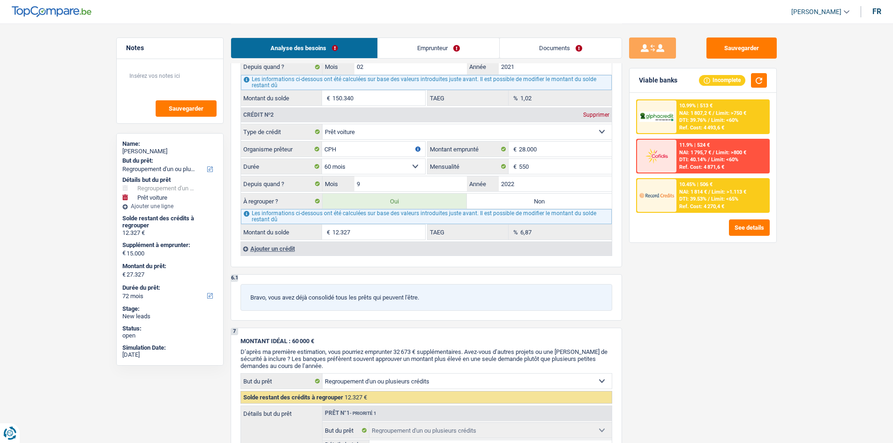
click at [350, 167] on input "12.327" at bounding box center [379, 232] width 93 height 15
click at [350, 167] on div "Sauvegarder Viable banks Incomplete 10.99% | 513 € NAI: 1 807,2 € / Limit: >750…" at bounding box center [703, 233] width 162 height 391
click at [338, 165] on select "12 mois 18 mois 24 mois 30 mois 36 mois 42 mois 48 mois 60 mois 72 mois 84 mois…" at bounding box center [373, 166] width 103 height 15
select select "72"
click at [322, 159] on select "12 mois 18 mois 24 mois 30 mois 36 mois 42 mois 48 mois 60 mois 72 mois 84 mois…" at bounding box center [373, 166] width 103 height 15
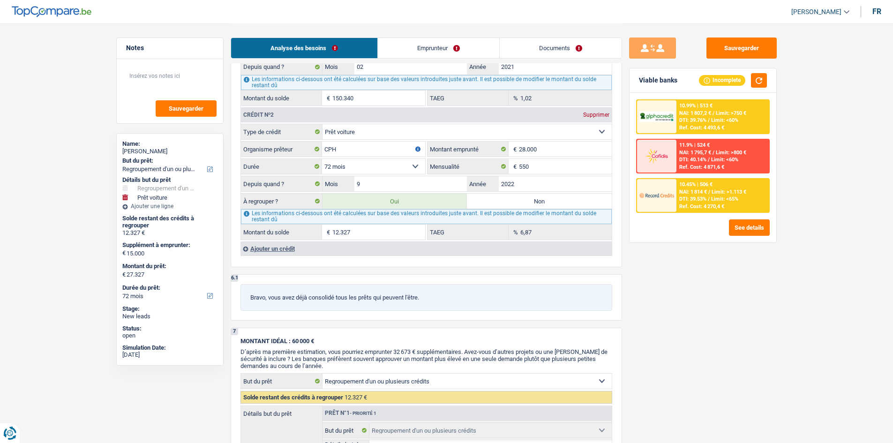
select select "120"
type input "16.517"
select select "120"
type input "16.517"
select select "120"
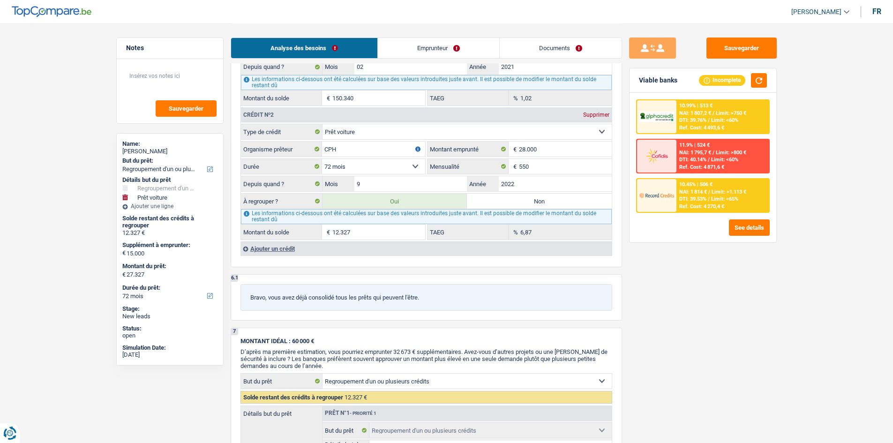
type input "16.517"
type input "12,88"
type input "31.517"
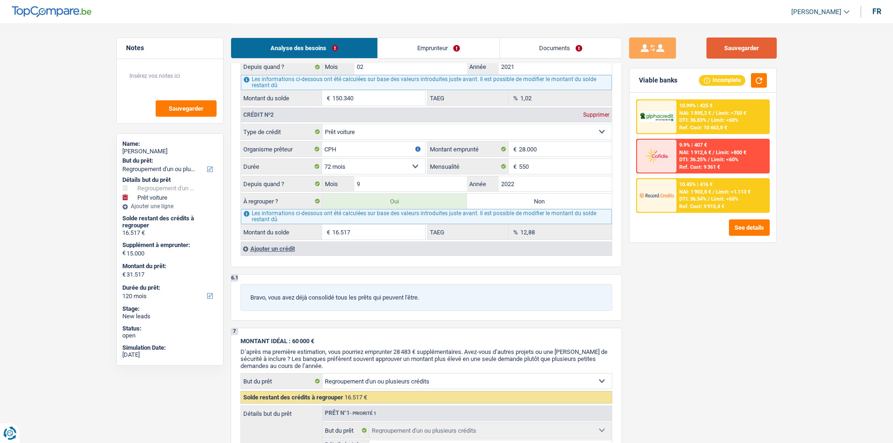
click at [350, 51] on button "Sauvegarder" at bounding box center [742, 48] width 70 height 21
click at [350, 167] on div "Ref. Cost: 9 915,4 €" at bounding box center [702, 207] width 45 height 6
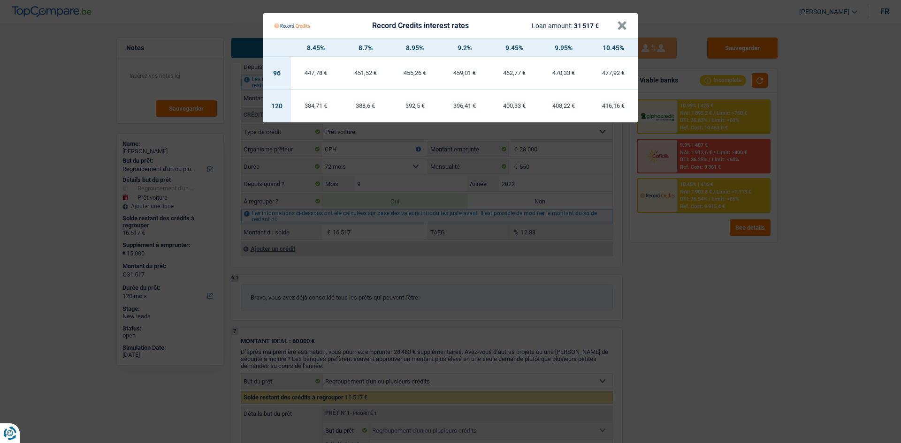
click at [350, 167] on Credits "Record Credits interest rates Loan amount: 31 517 € × 8.45% 8.7% 8.95% 9.2% 9.4…" at bounding box center [450, 221] width 901 height 443
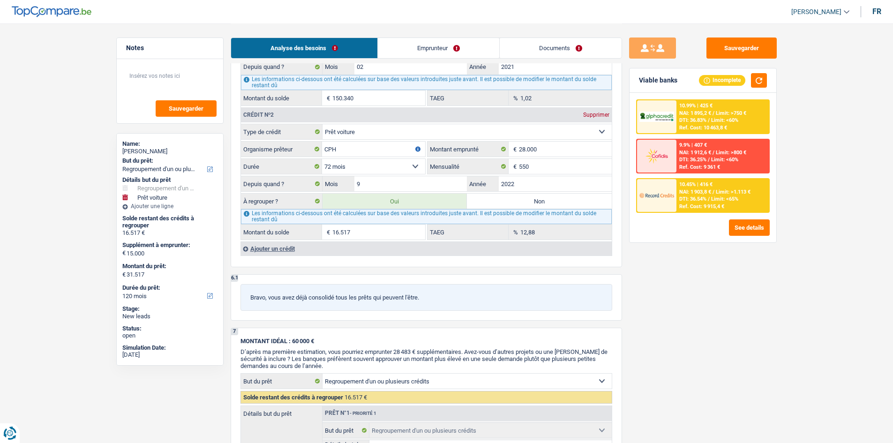
click at [350, 167] on select "12 mois 18 mois 24 mois 30 mois 36 mois 42 mois 48 mois 60 mois 72 mois 84 mois…" at bounding box center [373, 166] width 103 height 15
select select "60"
click at [322, 159] on select "12 mois 18 mois 24 mois 30 mois 36 mois 42 mois 48 mois 60 mois 72 mois 84 mois…" at bounding box center [373, 166] width 103 height 15
type input "12.327"
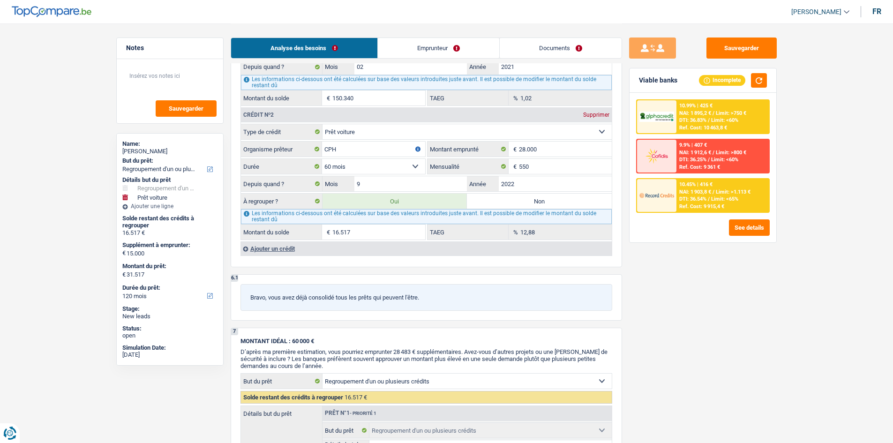
type input "12.327"
type input "6,87"
type input "27.327"
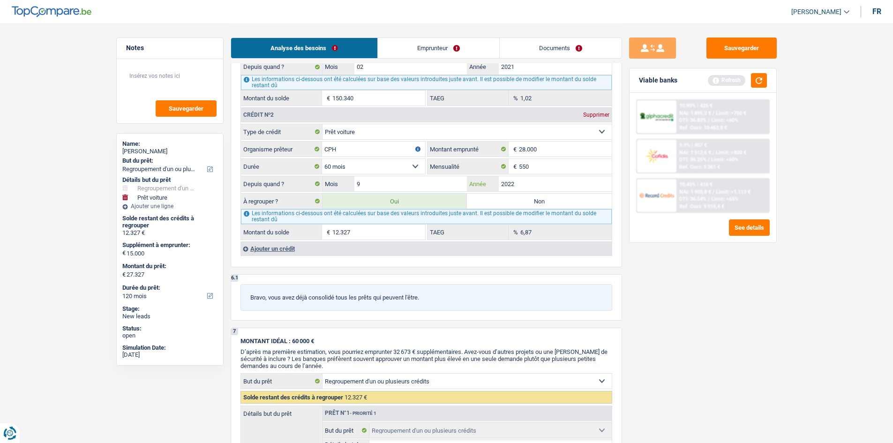
click at [350, 167] on input "2022" at bounding box center [555, 183] width 113 height 15
click at [350, 167] on div "Sauvegarder Viable banks Refresh 10.99% | 425 € NAI: 1 895,2 € / Limit: >750 € …" at bounding box center [703, 233] width 162 height 391
click at [350, 82] on button "button" at bounding box center [759, 80] width 16 height 15
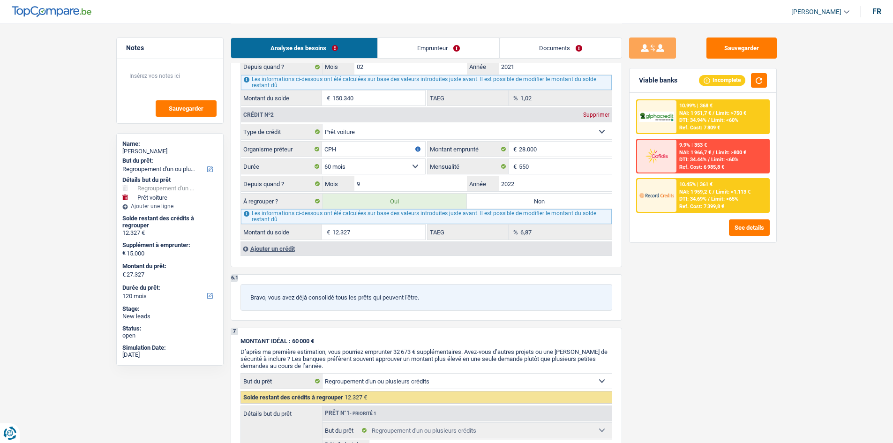
click at [350, 59] on div "Sauvegarder Viable banks Incomplete 10.99% | 368 € NAI: 1 951,7 € / Limit: >750…" at bounding box center [703, 233] width 162 height 391
click at [350, 51] on button "Sauvegarder" at bounding box center [742, 48] width 70 height 21
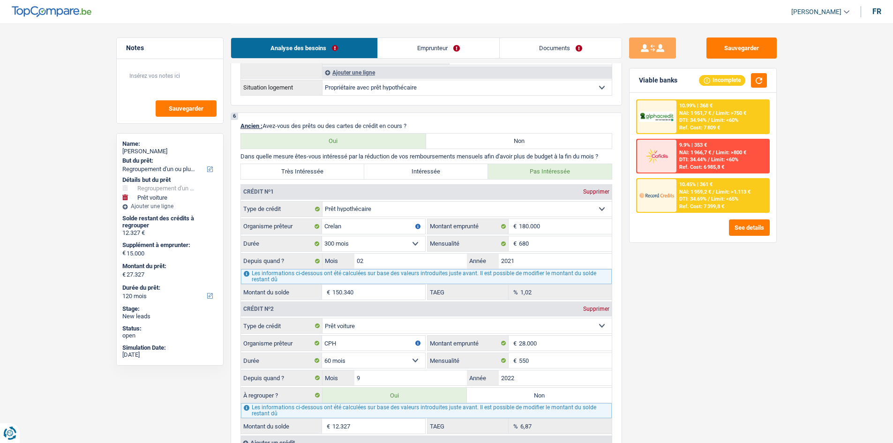
scroll to position [563, 0]
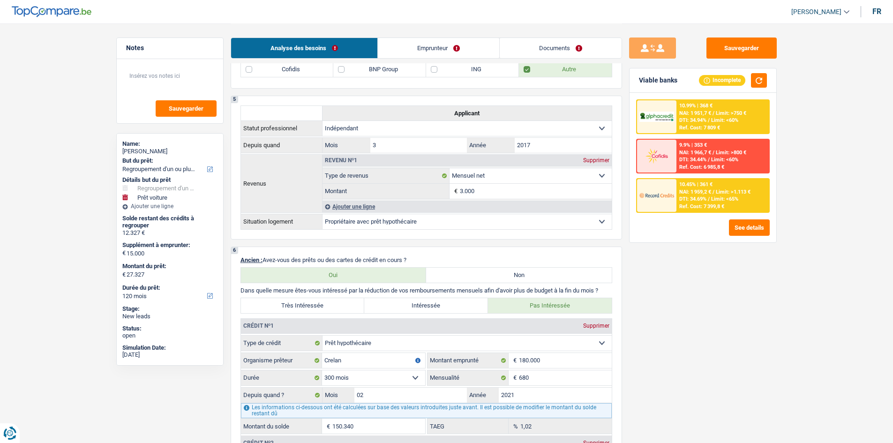
click at [350, 167] on span "NAI: 1 959,2 €" at bounding box center [696, 192] width 32 height 6
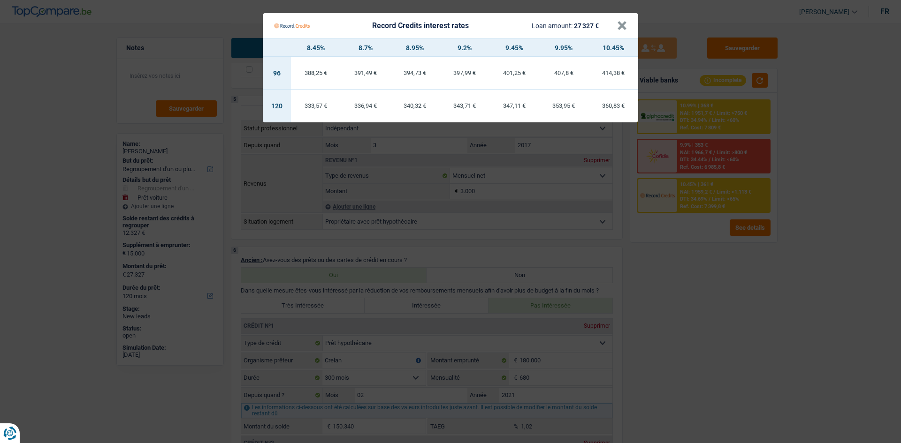
click at [350, 167] on Credits "Record Credits interest rates Loan amount: 27 327 € × 8.45% 8.7% 8.95% 9.2% 9.4…" at bounding box center [450, 221] width 901 height 443
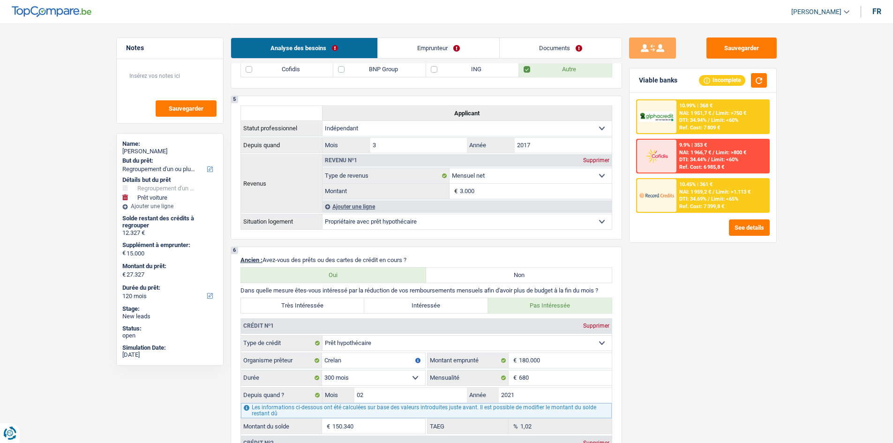
click at [350, 167] on span "NAI: 1 959,2 €" at bounding box center [696, 192] width 32 height 6
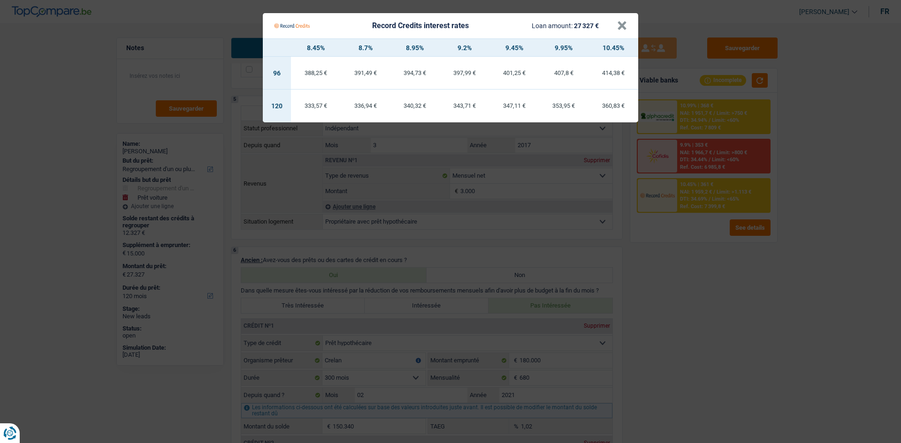
click at [350, 167] on Credits "Record Credits interest rates Loan amount: 27 327 € × 8.45% 8.7% 8.95% 9.2% 9.4…" at bounding box center [450, 221] width 901 height 443
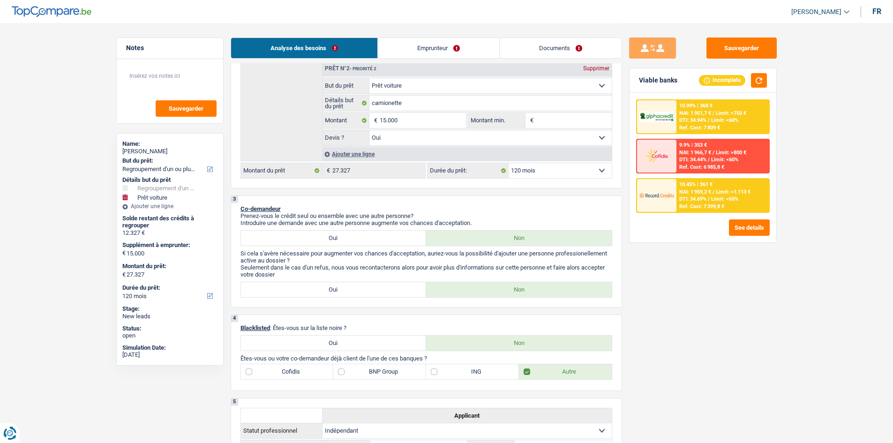
scroll to position [188, 0]
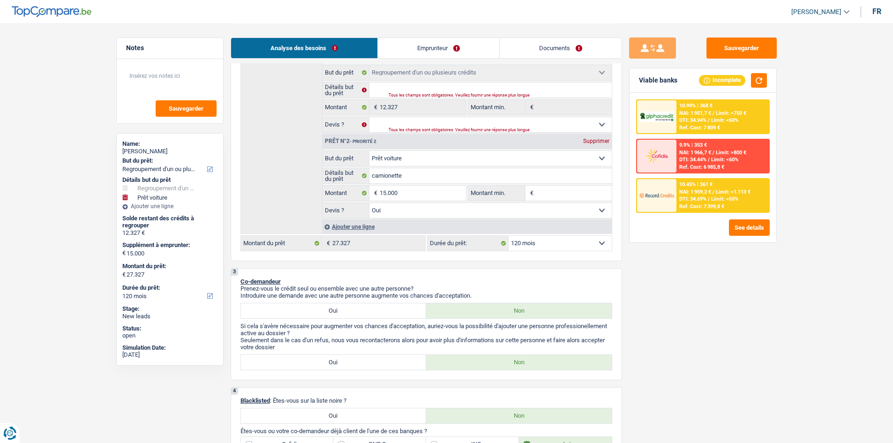
click at [350, 167] on select "12 mois 18 mois 24 mois 30 mois 36 mois 42 mois 48 mois 60 mois 72 mois 84 mois…" at bounding box center [560, 243] width 103 height 15
select select "72"
click at [350, 167] on select "12 mois 18 mois 24 mois 30 mois 36 mois 42 mois 48 mois 60 mois 72 mois 84 mois…" at bounding box center [560, 243] width 103 height 15
select select "72"
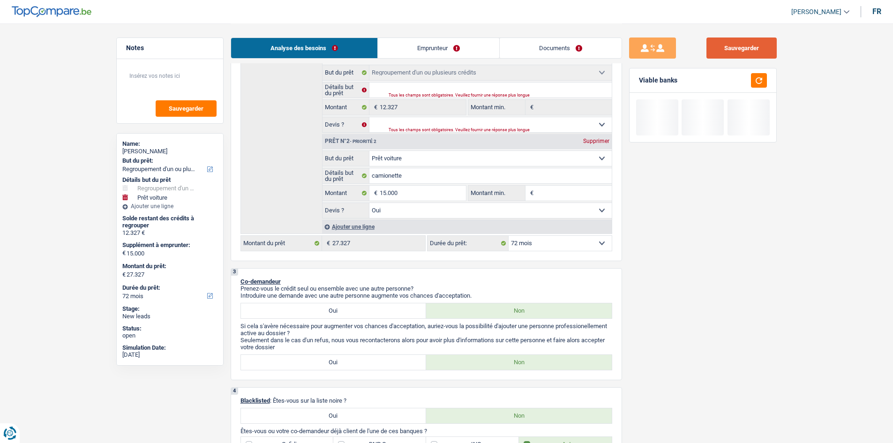
drag, startPoint x: 762, startPoint y: 45, endPoint x: 764, endPoint y: 40, distance: 5.7
click at [350, 45] on button "Sauvegarder" at bounding box center [742, 48] width 70 height 21
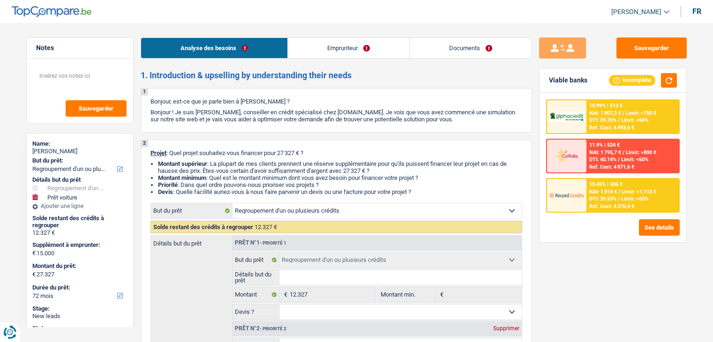
select select "refinancing"
select select "car"
select select "72"
select select "refinancing"
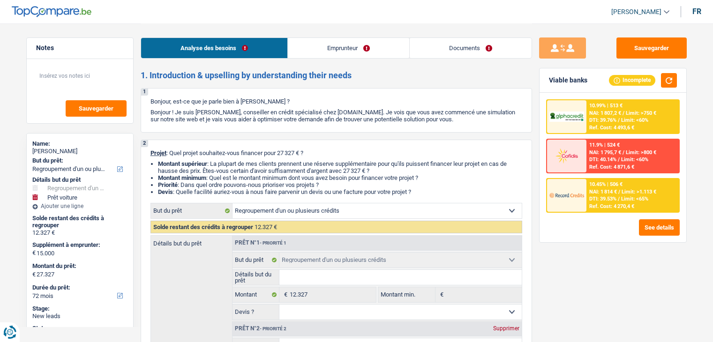
select select "refinancing"
select select "car"
select select "yes"
select select "72"
select select "independent"
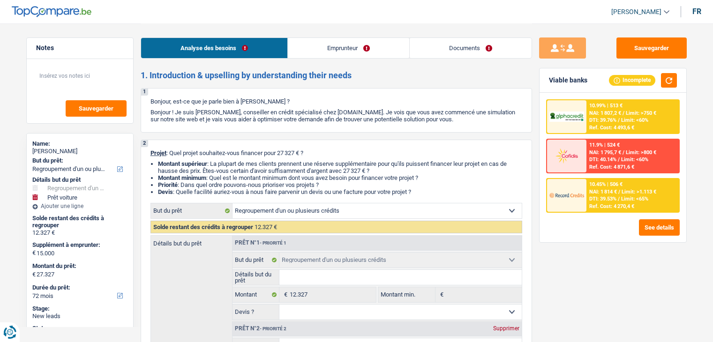
select select "netSalary"
select select "familyAllowances"
select select "ownerWithMortgage"
select select "mortgage"
select select "300"
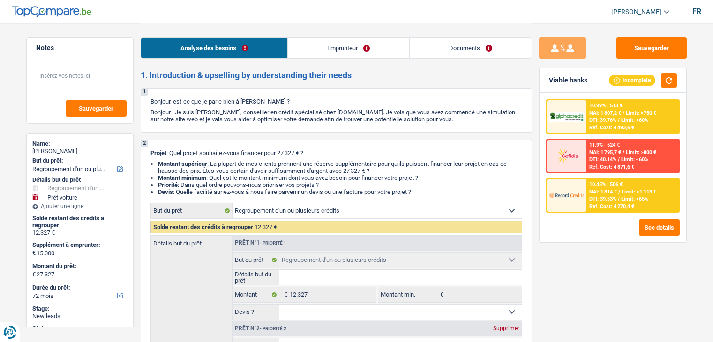
select select "carLoan"
select select "60"
select select "refinancing"
select select "car"
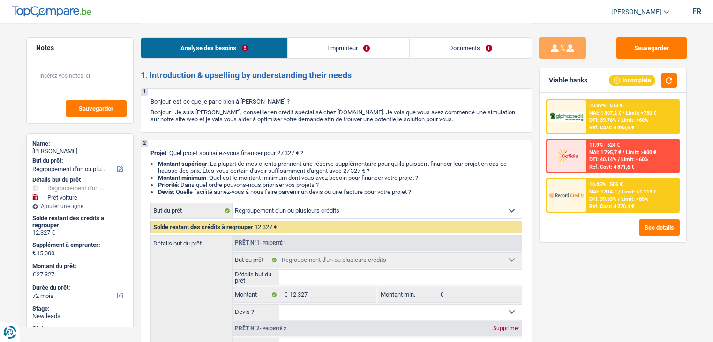
select select "yes"
select select "72"
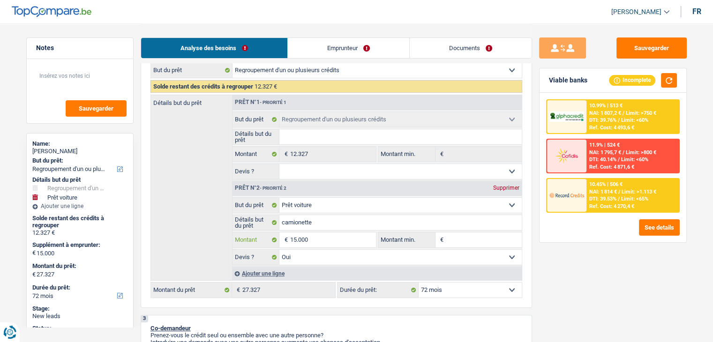
click at [325, 235] on input "15.000" at bounding box center [333, 240] width 86 height 15
click at [469, 237] on input "Montant min." at bounding box center [484, 240] width 76 height 15
drag, startPoint x: 349, startPoint y: 239, endPoint x: 508, endPoint y: 236, distance: 159.0
click at [348, 240] on input "15.000" at bounding box center [333, 240] width 86 height 15
type input "150"
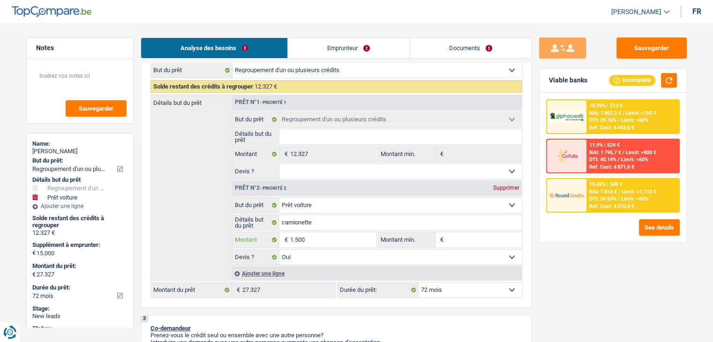
type input "150"
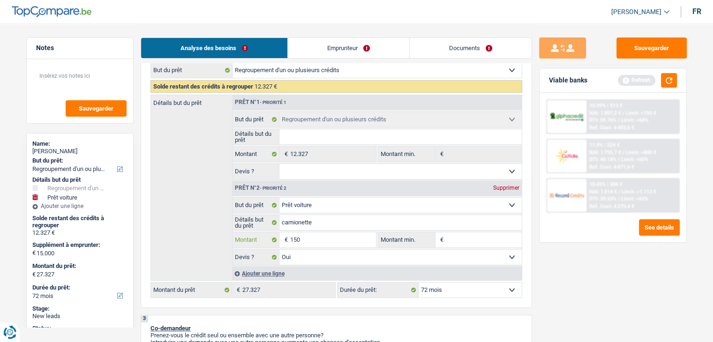
type input "15"
type input "1"
type input "2"
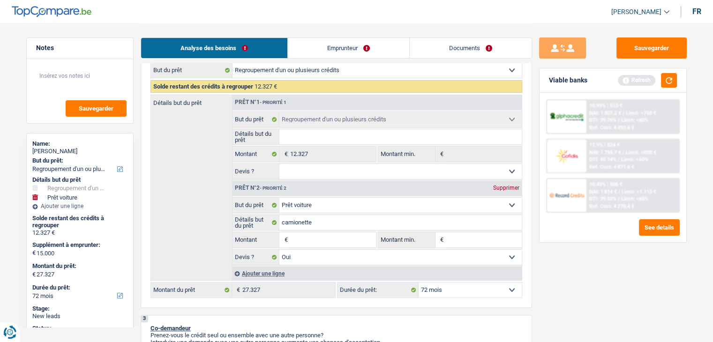
type input "2"
type input "20"
type input "200"
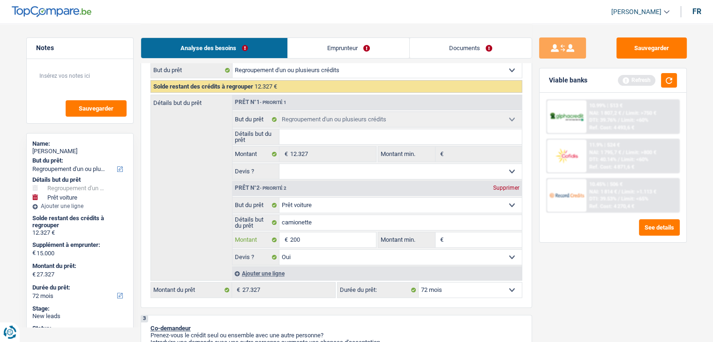
type input "2.000"
type input "20.000"
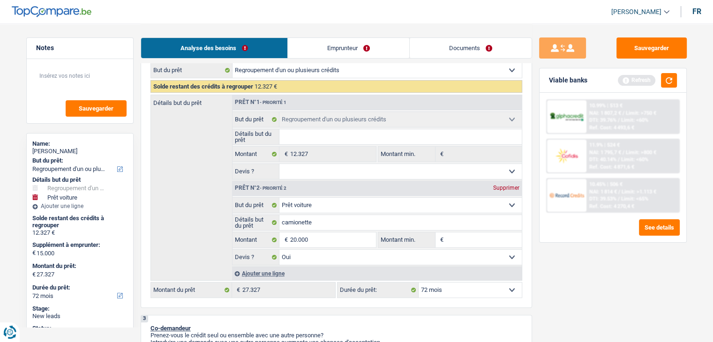
type input "20.000"
type input "32.327"
select select "120"
type input "32.327"
select select "120"
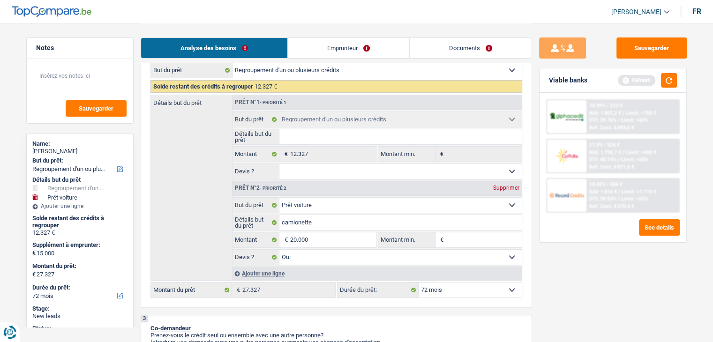
type input "32.327"
select select "120"
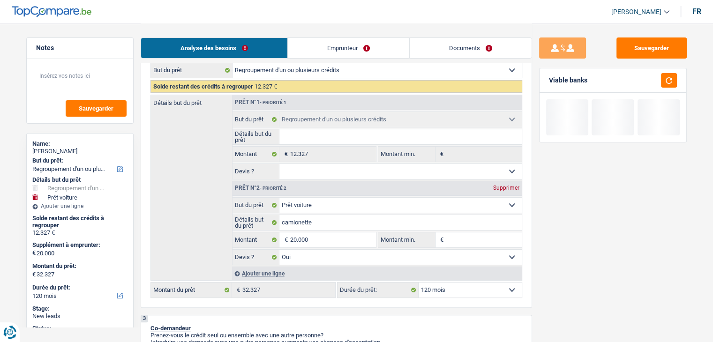
drag, startPoint x: 575, startPoint y: 257, endPoint x: 520, endPoint y: 250, distance: 55.5
click at [574, 257] on div "Sauvegarder Viable banks" at bounding box center [613, 183] width 162 height 290
click at [492, 246] on input "Montant min." at bounding box center [484, 240] width 76 height 15
type input "1"
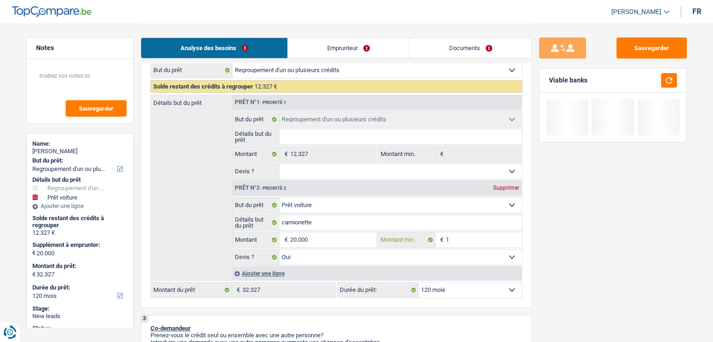
type input "15"
type input "150"
type input "1.500"
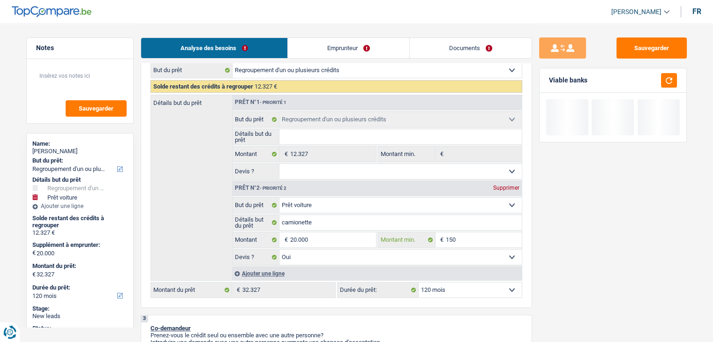
type input "1.500"
type input "15.000"
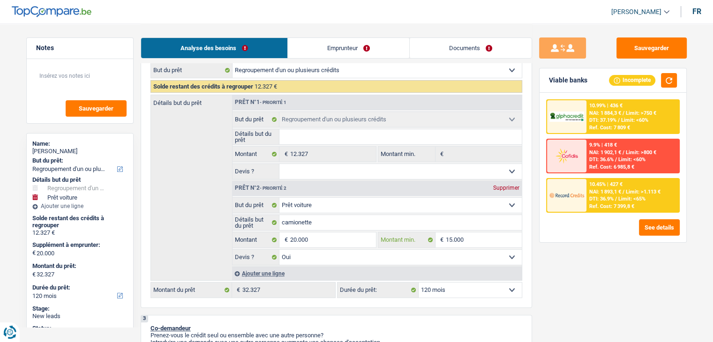
type input "15.000"
click at [597, 256] on div "Sauvegarder Viable banks Incomplete 10.99% | 436 € NAI: 1 884,3 € / Limit: >750…" at bounding box center [613, 183] width 162 height 290
click at [502, 278] on div "Ajouter une ligne" at bounding box center [377, 274] width 290 height 14
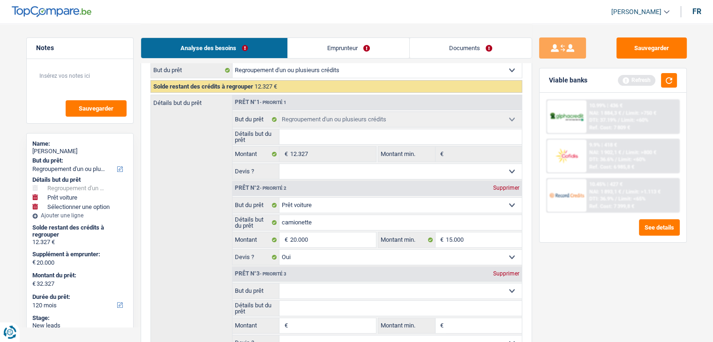
click at [490, 286] on select "Confort maison: meubles, textile, peinture, électroménager, outillage non-profe…" at bounding box center [401, 291] width 242 height 15
drag, startPoint x: 570, startPoint y: 293, endPoint x: 561, endPoint y: 290, distance: 9.3
click at [570, 293] on div "Sauvegarder Viable banks Refresh 10.99% | 436 € NAI: 1 884,3 € / Limit: >750 € …" at bounding box center [613, 183] width 162 height 290
click at [498, 274] on div "Supprimer" at bounding box center [506, 274] width 31 height 6
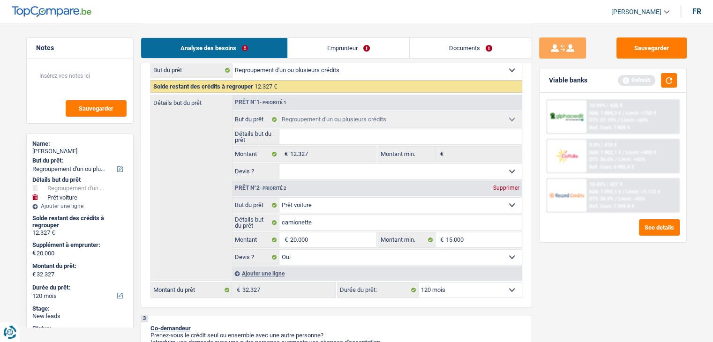
click at [478, 284] on select "12 mois 18 mois 24 mois 30 mois 36 mois 42 mois 48 mois 60 mois 72 mois 84 mois…" at bounding box center [470, 290] width 103 height 15
select select "72"
click at [419, 283] on select "12 mois 18 mois 24 mois 30 mois 36 mois 42 mois 48 mois 60 mois 72 mois 84 mois…" at bounding box center [470, 290] width 103 height 15
select select "72"
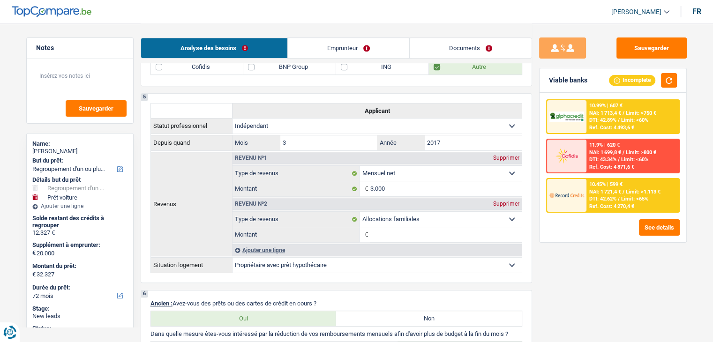
scroll to position [610, 0]
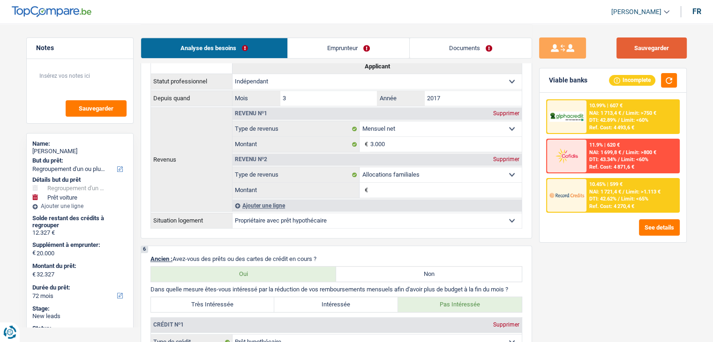
click at [659, 43] on button "Sauvegarder" at bounding box center [652, 48] width 70 height 21
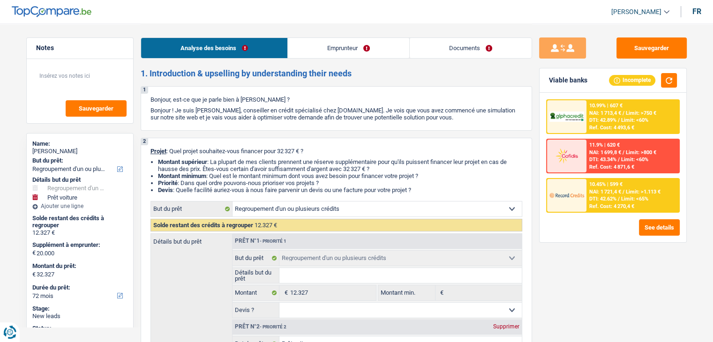
scroll to position [0, 0]
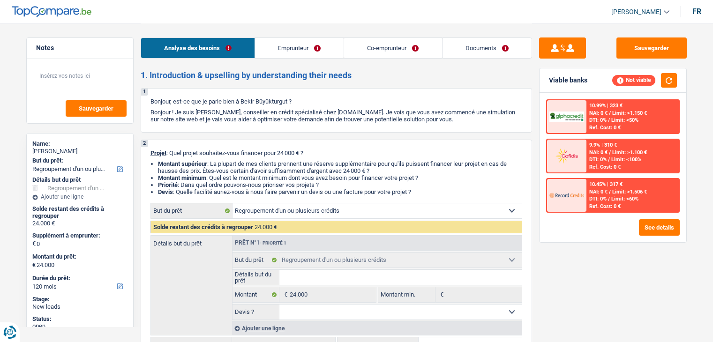
select select "refinancing"
select select "120"
select select "refinancing"
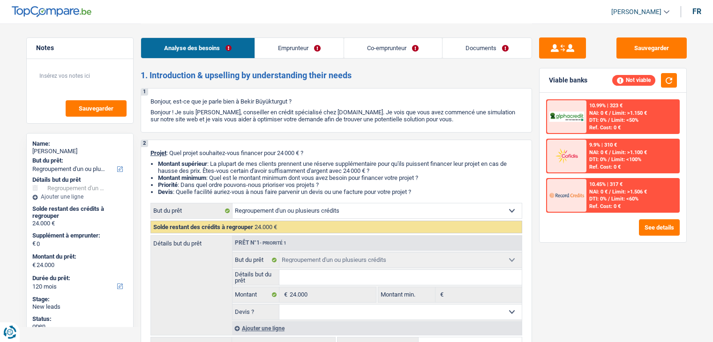
select select "120"
select select "unemployed"
select select "familyAllowances"
select select "unemployment"
select select "rents"
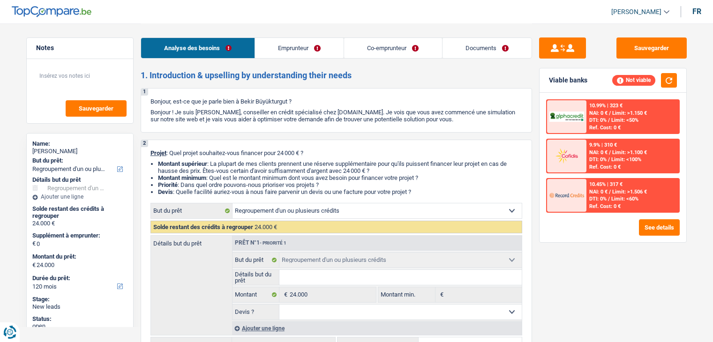
select select "refinancing"
select select "120"
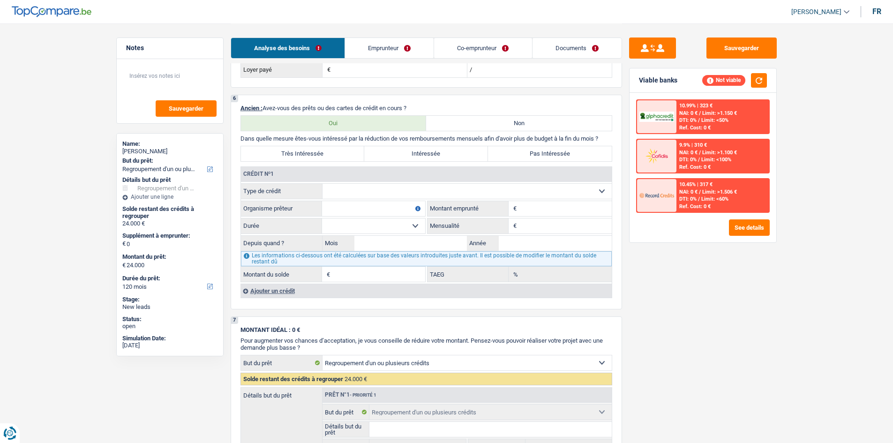
scroll to position [704, 0]
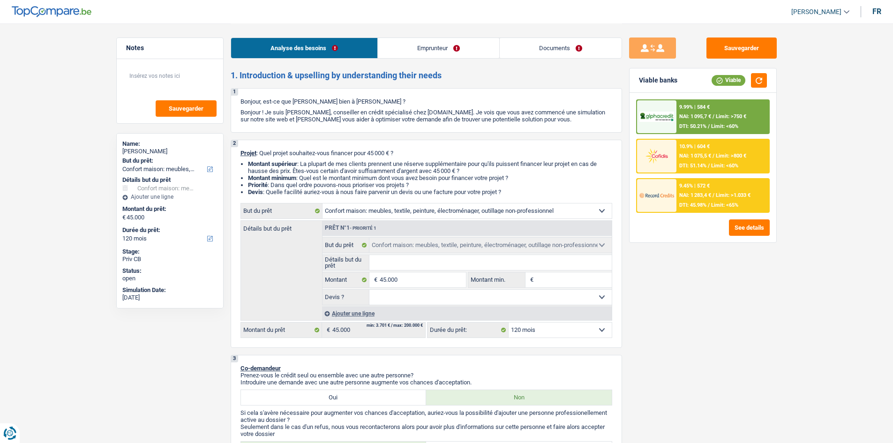
select select "household"
select select "120"
select select "household"
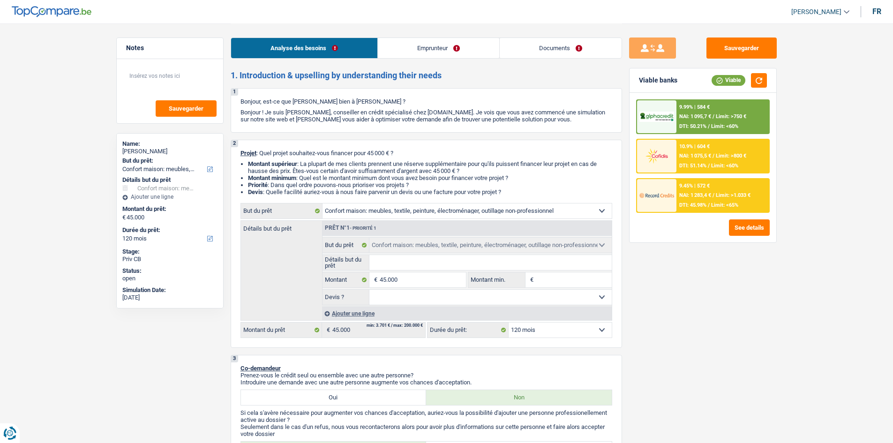
select select "120"
select select "worker"
select select "familyAllowances"
select select "netSalary"
select select "ownerWithMortgage"
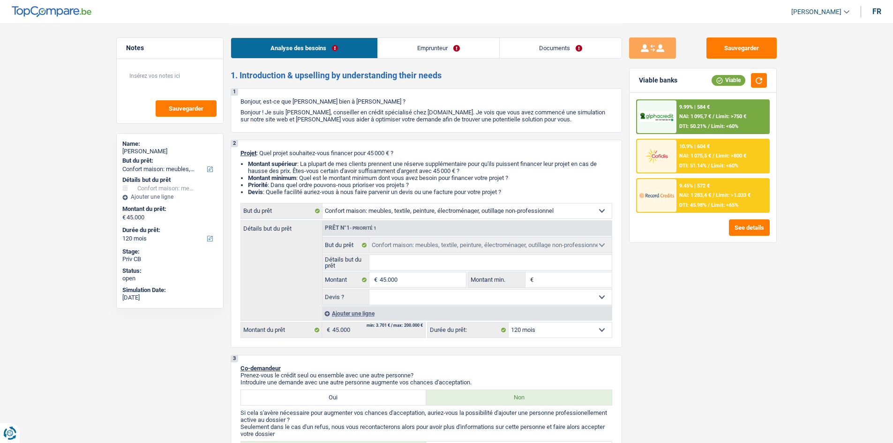
select select "mortgage"
select select "120"
select select "household"
select select "120"
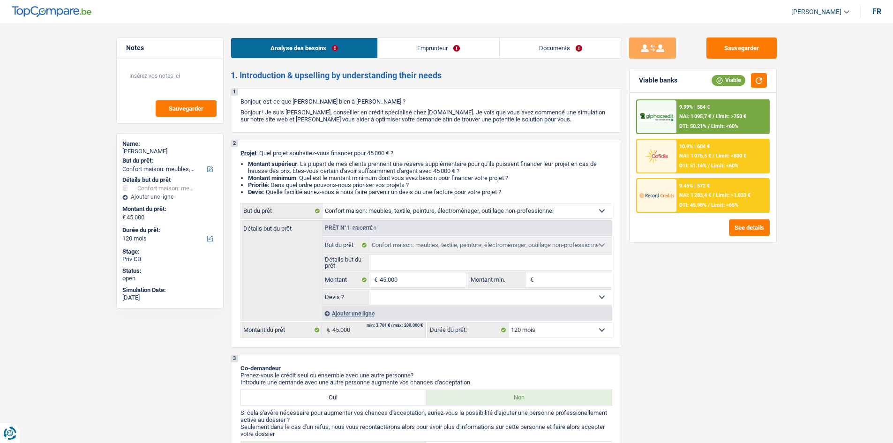
click at [551, 46] on link "Documents" at bounding box center [561, 48] width 122 height 20
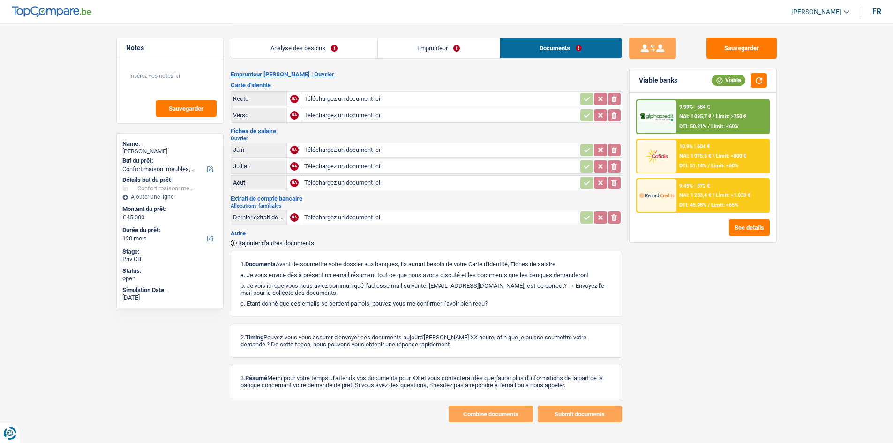
click at [338, 53] on link "Analyse des besoins" at bounding box center [304, 48] width 146 height 20
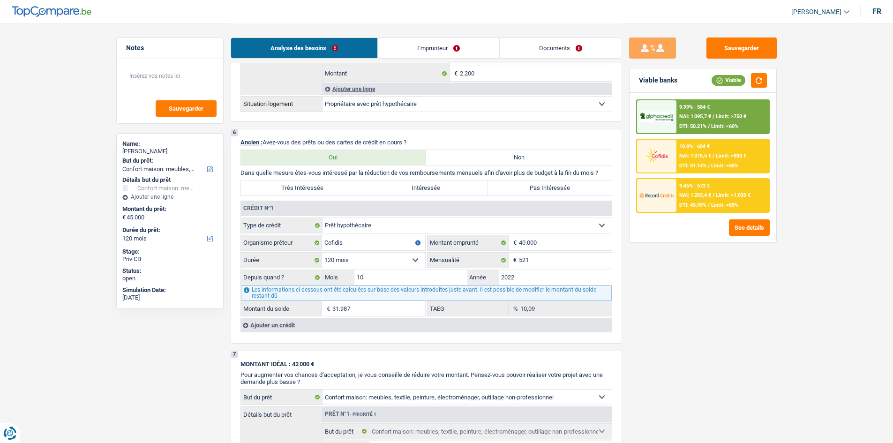
scroll to position [750, 0]
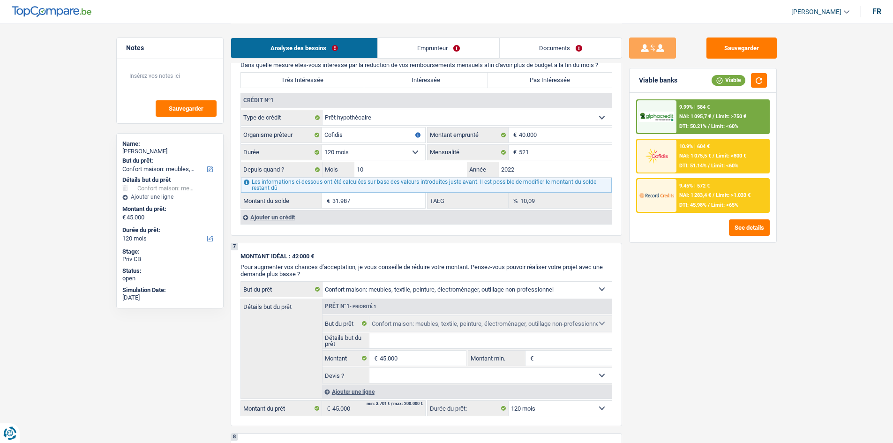
drag, startPoint x: 299, startPoint y: 215, endPoint x: 623, endPoint y: 324, distance: 341.9
click at [299, 215] on div "Ajouter un crédit" at bounding box center [426, 217] width 371 height 14
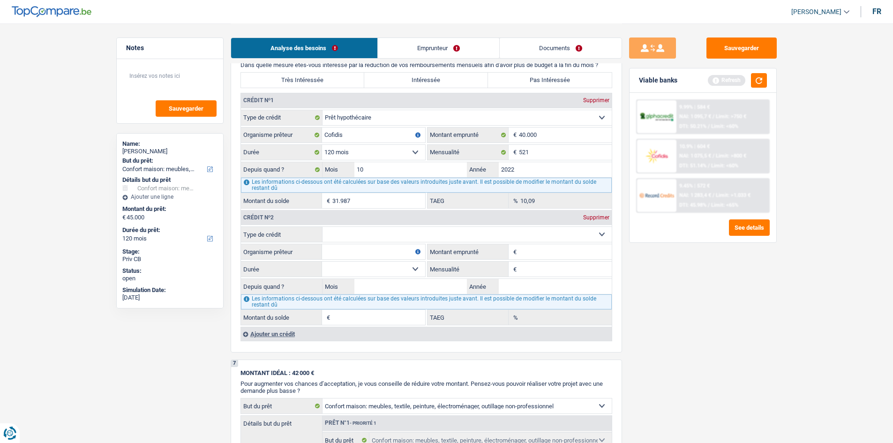
click at [597, 219] on div "Supprimer" at bounding box center [596, 218] width 31 height 6
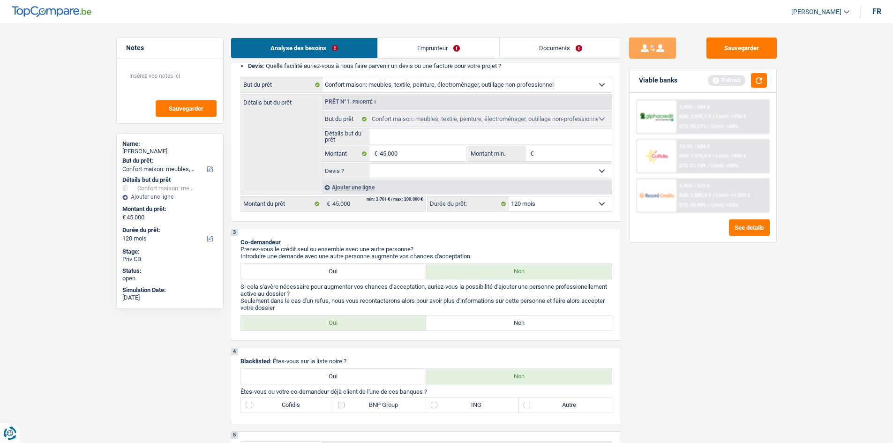
scroll to position [0, 0]
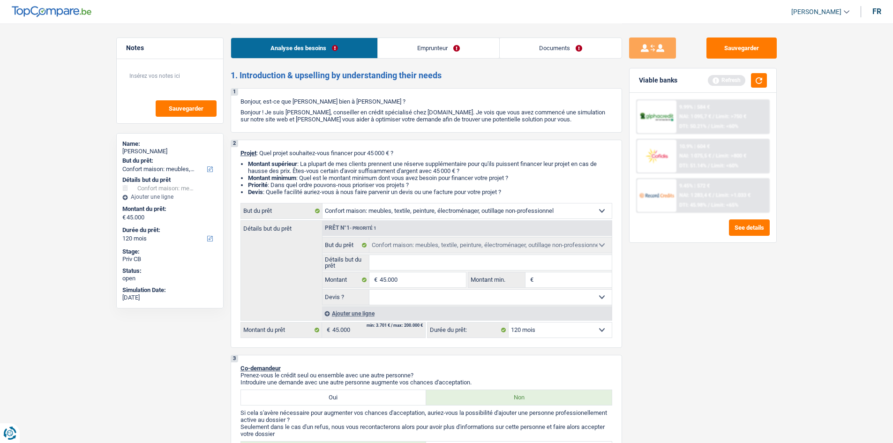
click at [536, 214] on select "Confort maison: meubles, textile, peinture, électroménager, outillage non-profe…" at bounding box center [467, 211] width 289 height 15
select select "other"
click at [323, 204] on select "Confort maison: meubles, textile, peinture, électroménager, outillage non-profe…" at bounding box center [467, 211] width 289 height 15
select select "other"
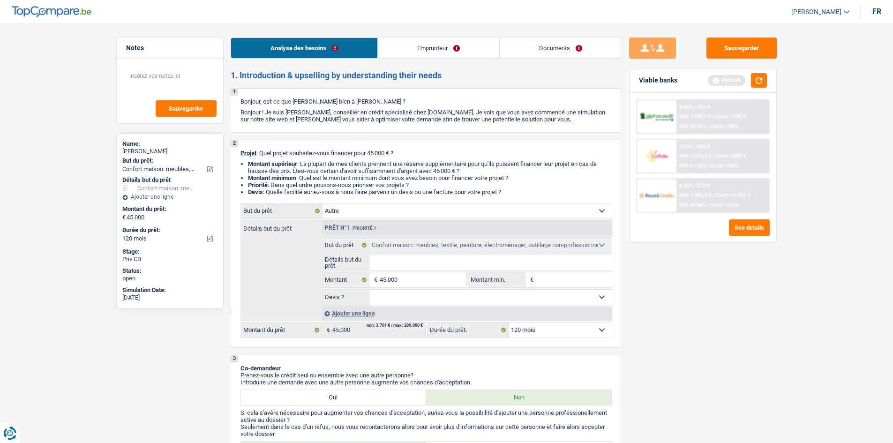
select select "other"
select select "household"
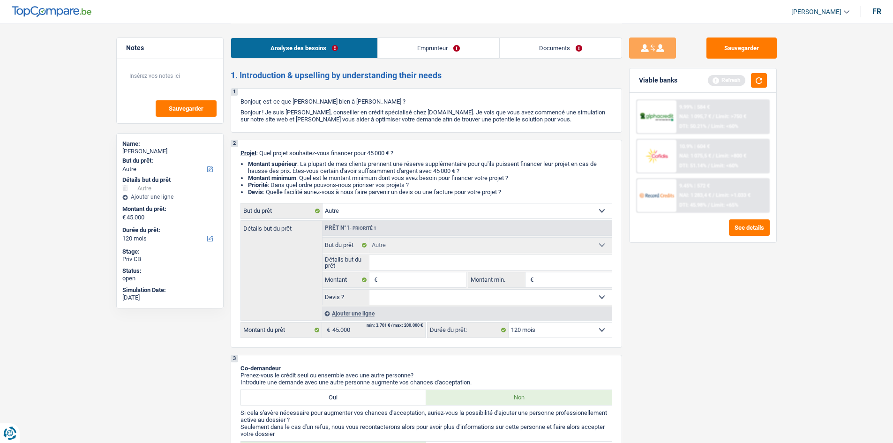
select select "household"
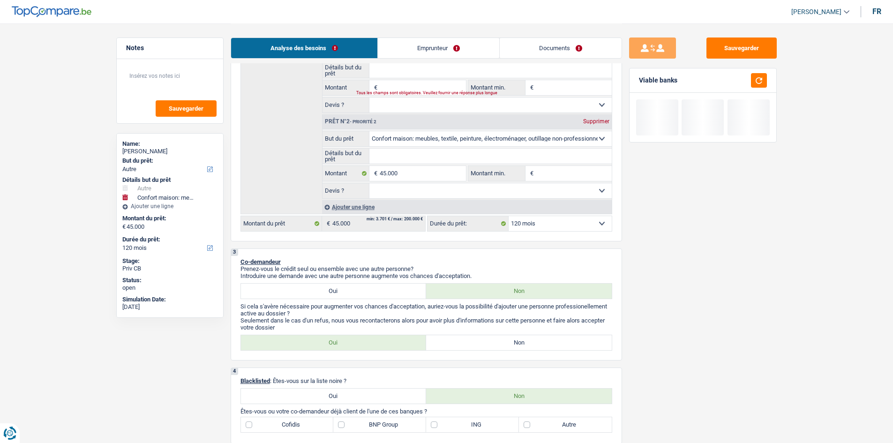
scroll to position [235, 0]
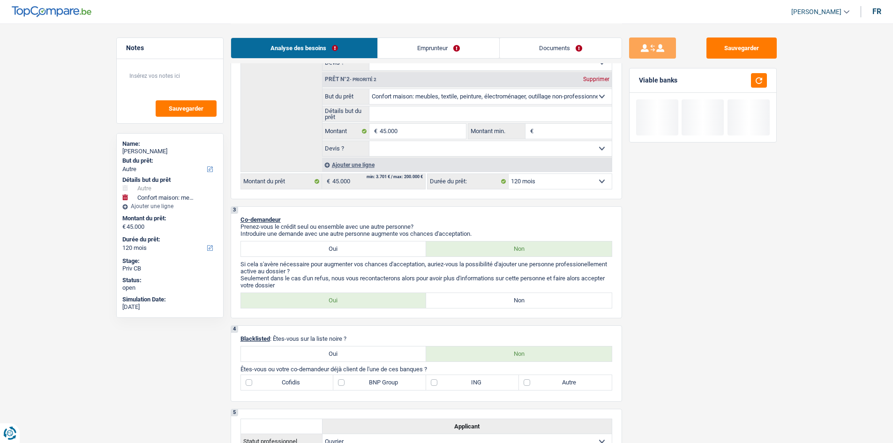
click at [598, 80] on div "Supprimer" at bounding box center [596, 79] width 31 height 6
type input "0"
select select
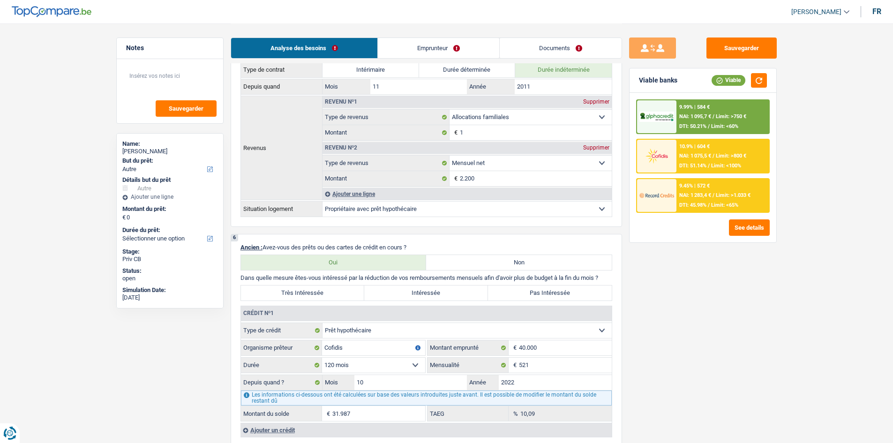
scroll to position [657, 0]
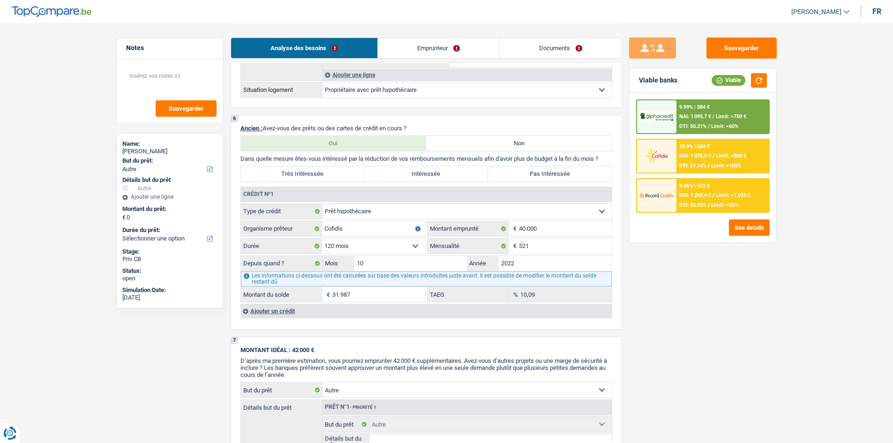
click at [400, 217] on select "Carte ou ouverture de crédit Prêt hypothécaire Vente à tempérament Prêt à tempé…" at bounding box center [467, 211] width 289 height 15
select select "personalLoan"
select select
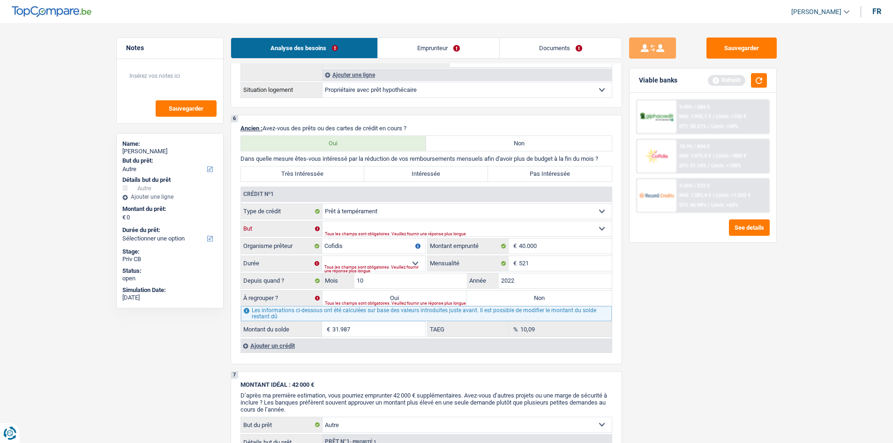
click at [425, 227] on select "Confort maison: meubles, textile, peinture, électroménager, outillage non-profe…" at bounding box center [467, 228] width 289 height 15
click at [435, 230] on select "Confort maison: meubles, textile, peinture, électroménager, outillage non-profe…" at bounding box center [467, 228] width 289 height 15
select select "other"
click at [323, 221] on select "Confort maison: meubles, textile, peinture, électroménager, outillage non-profe…" at bounding box center [467, 228] width 289 height 15
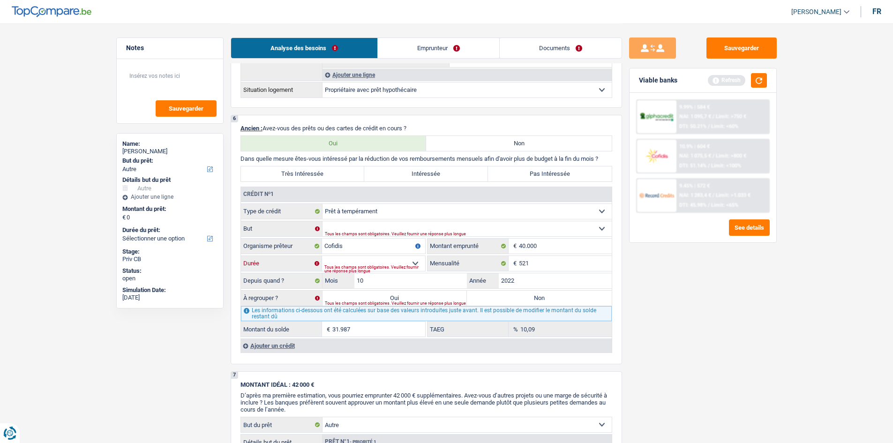
click at [409, 262] on select "12 mois 18 mois 24 mois 30 mois 36 mois 42 mois 48 mois 60 mois 72 mois 84 mois…" at bounding box center [373, 263] width 103 height 15
select select "120"
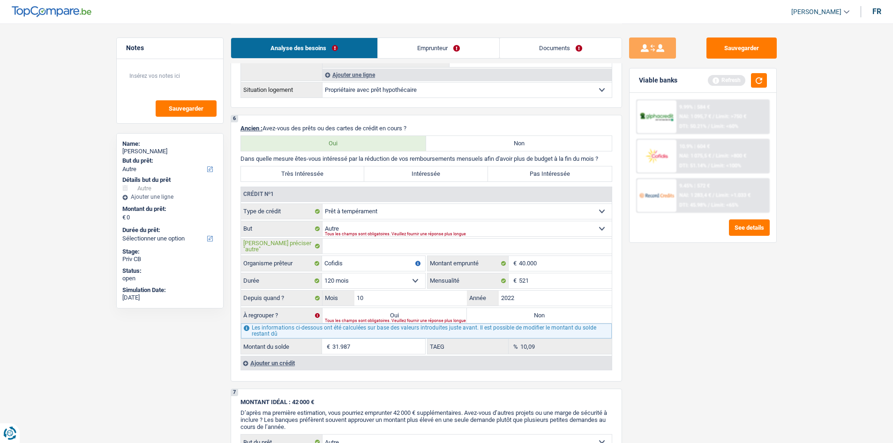
click at [422, 248] on input "[PERSON_NAME] préciser "autre"" at bounding box center [467, 246] width 289 height 15
type input "personnel"
click at [702, 322] on div "Sauvegarder Viable banks Refresh 9.99% | 584 € NAI: 1 095,7 € / Limit: >750 € D…" at bounding box center [703, 233] width 162 height 391
click at [413, 314] on label "Oui" at bounding box center [395, 315] width 145 height 15
click at [413, 314] on input "Oui" at bounding box center [395, 315] width 145 height 15
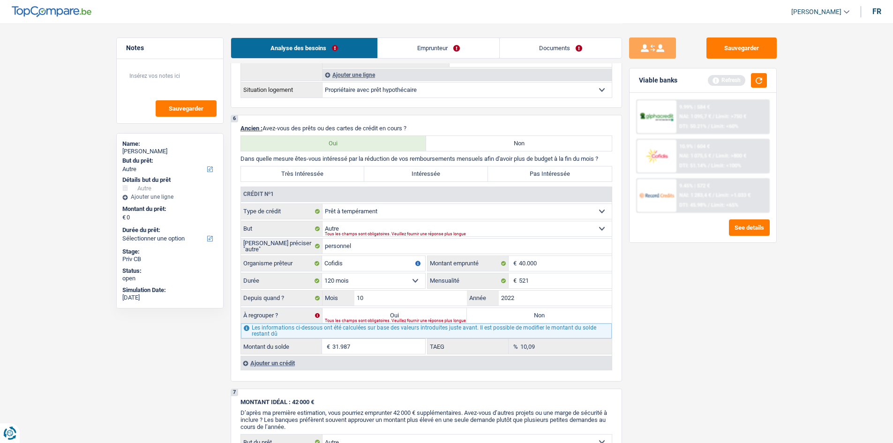
radio input "true"
type input "31.987"
select select "refinancing"
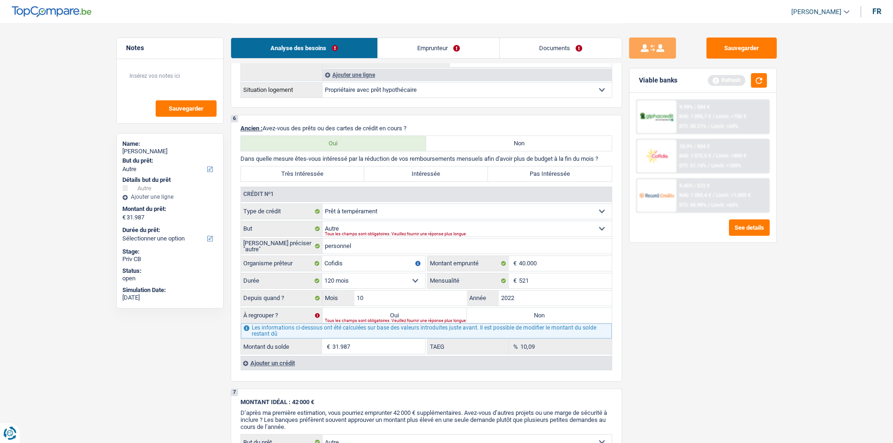
select select "refinancing"
select select "120"
select select "refinancing"
select select "120"
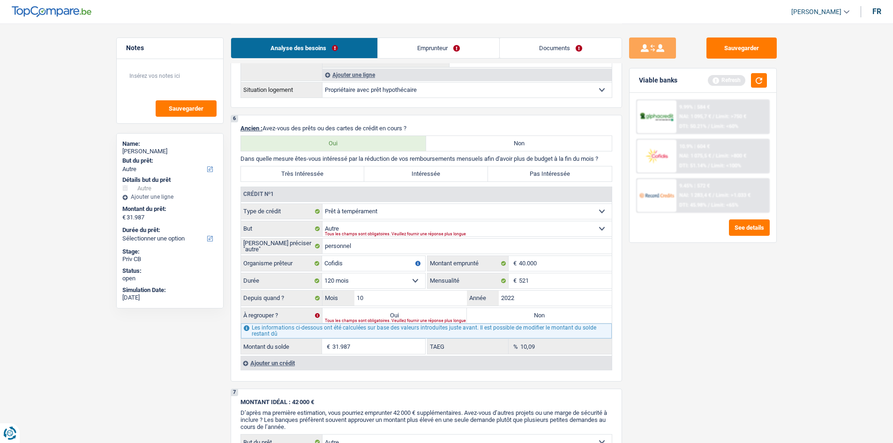
select select "refinancing"
select select "120"
select select "other"
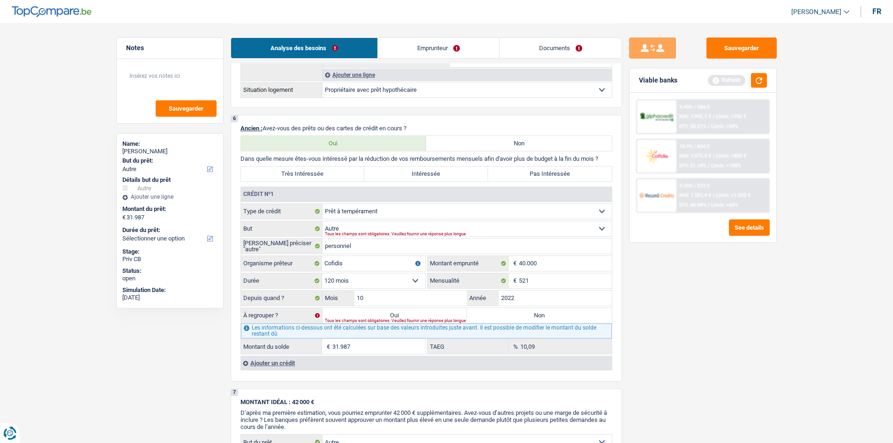
select select "other"
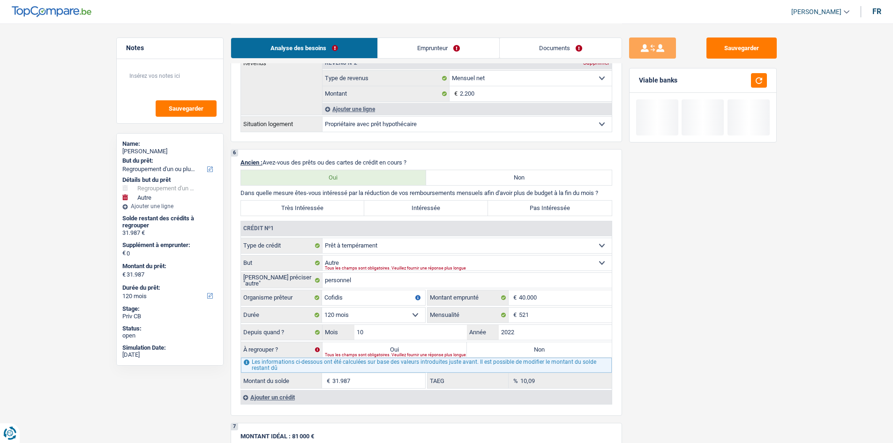
scroll to position [797, 0]
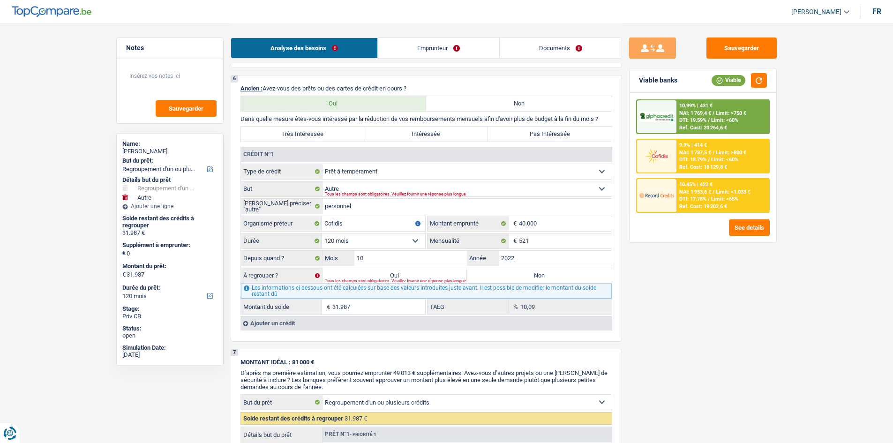
click at [382, 271] on label "Oui" at bounding box center [395, 275] width 145 height 15
click at [382, 271] on input "Oui" at bounding box center [395, 275] width 145 height 15
click at [766, 77] on button "button" at bounding box center [759, 80] width 16 height 15
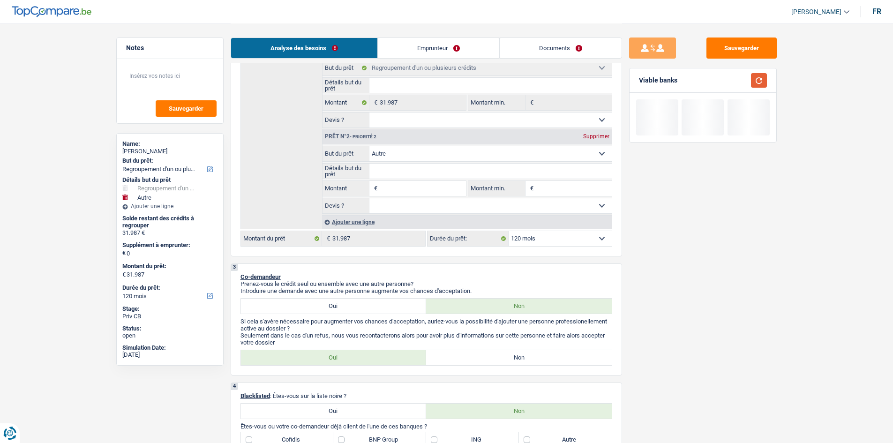
scroll to position [188, 0]
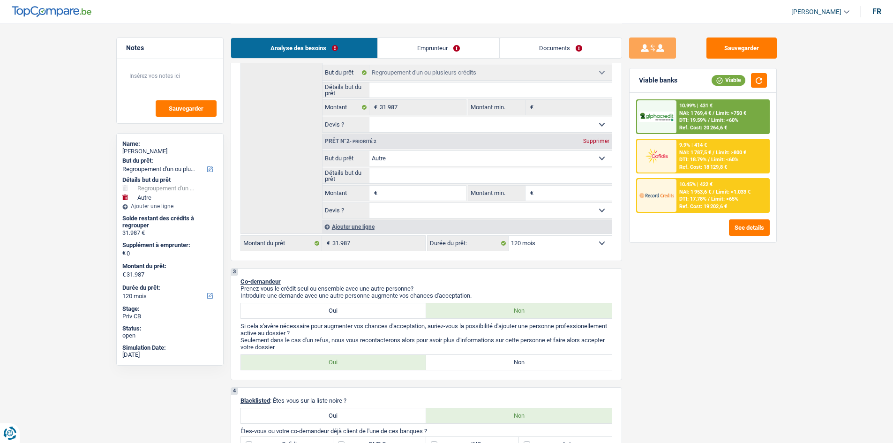
click at [601, 138] on div "Supprimer" at bounding box center [596, 141] width 31 height 6
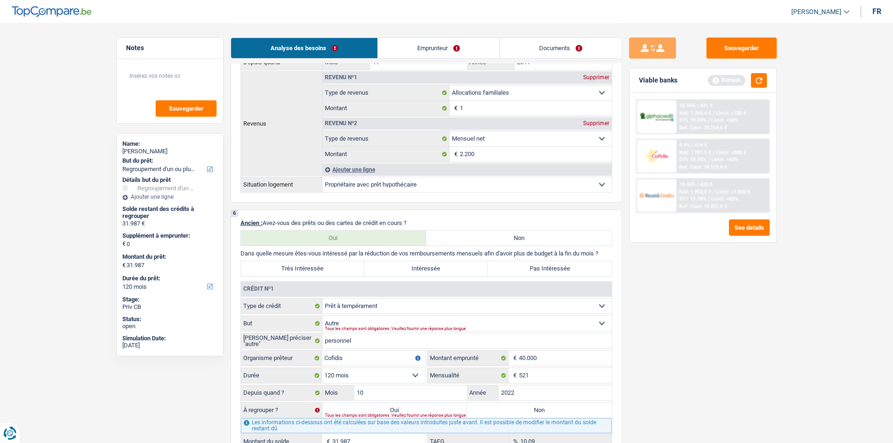
scroll to position [657, 0]
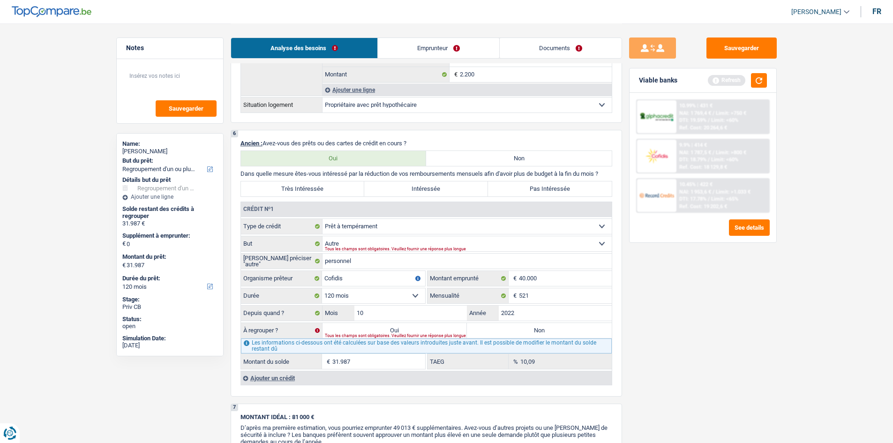
click at [405, 330] on label "Oui" at bounding box center [395, 330] width 145 height 15
click at [405, 330] on input "Oui" at bounding box center [395, 330] width 145 height 15
click at [515, 331] on label "Non" at bounding box center [539, 330] width 145 height 15
click at [515, 331] on input "Non" at bounding box center [539, 330] width 145 height 15
radio input "true"
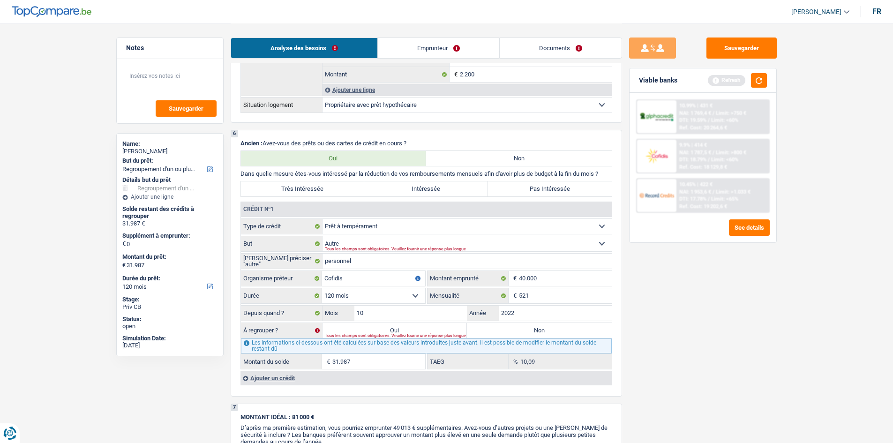
select select
select select "24"
select select
select select "24"
select select
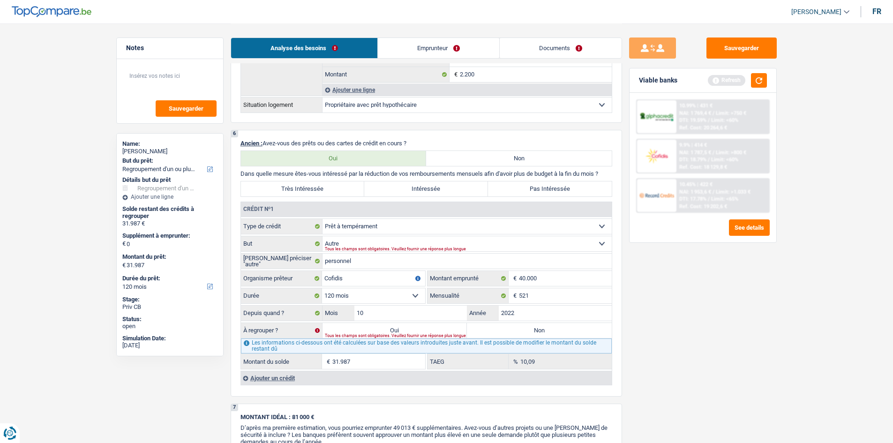
select select "24"
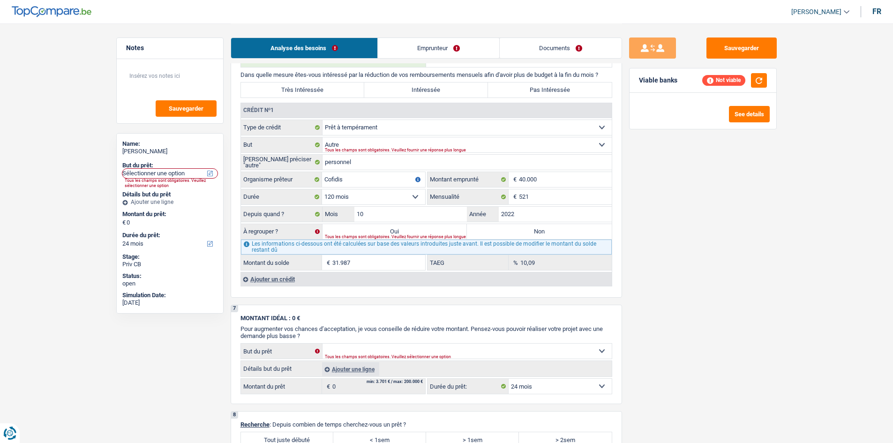
click at [389, 228] on label "Oui" at bounding box center [395, 231] width 145 height 15
click at [389, 228] on input "Oui" at bounding box center [395, 231] width 145 height 15
click at [389, 228] on label "Oui" at bounding box center [395, 231] width 145 height 15
click at [389, 228] on input "Oui" at bounding box center [395, 231] width 145 height 15
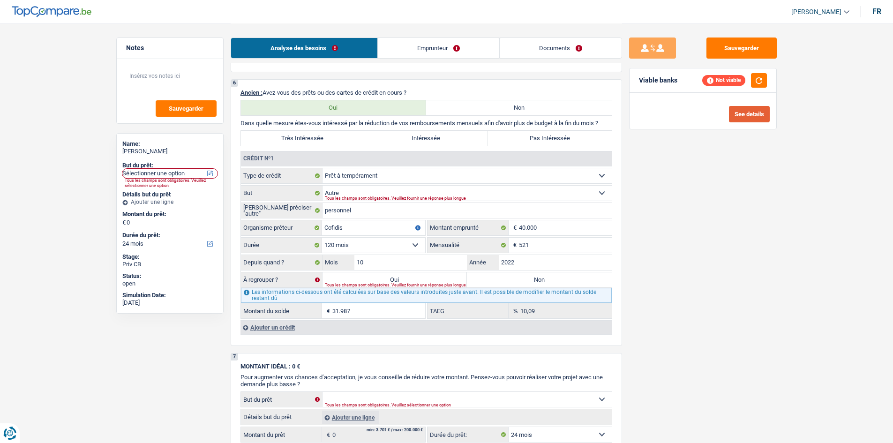
drag, startPoint x: 746, startPoint y: 190, endPoint x: 758, endPoint y: 107, distance: 84.4
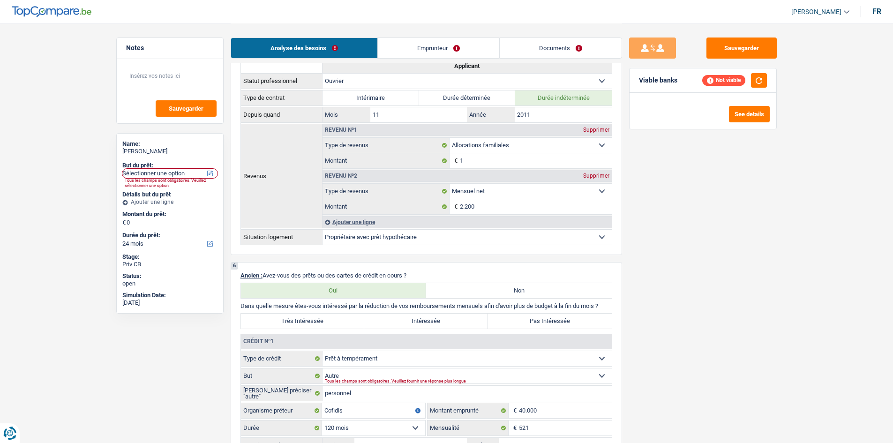
scroll to position [327, 0]
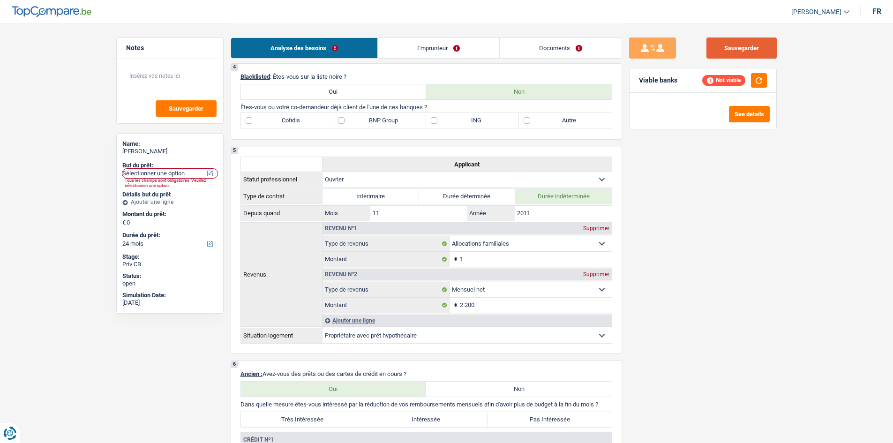
drag, startPoint x: 737, startPoint y: 51, endPoint x: 700, endPoint y: 233, distance: 186.2
click at [739, 48] on button "Sauvegarder" at bounding box center [742, 48] width 70 height 21
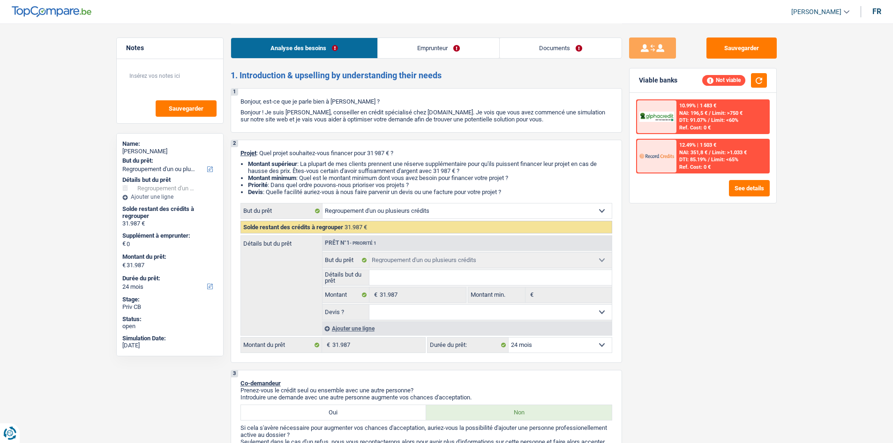
select select "refinancing"
select select "24"
select select "refinancing"
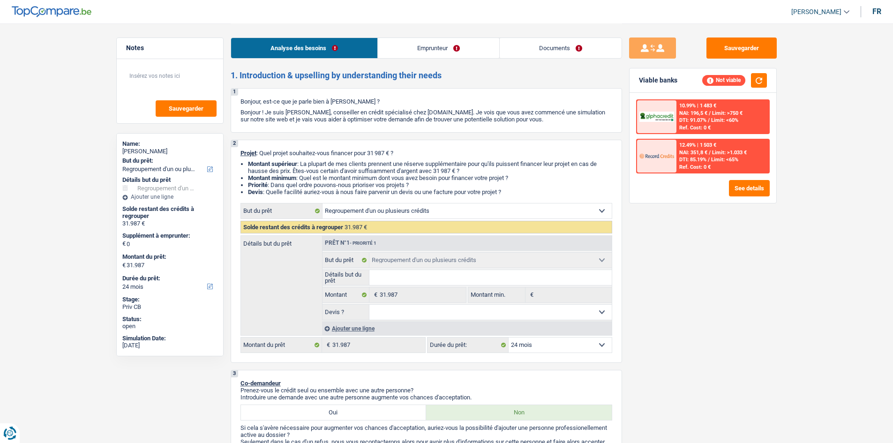
select select "24"
select select "worker"
select select "familyAllowances"
select select "netSalary"
select select "ownerWithMortgage"
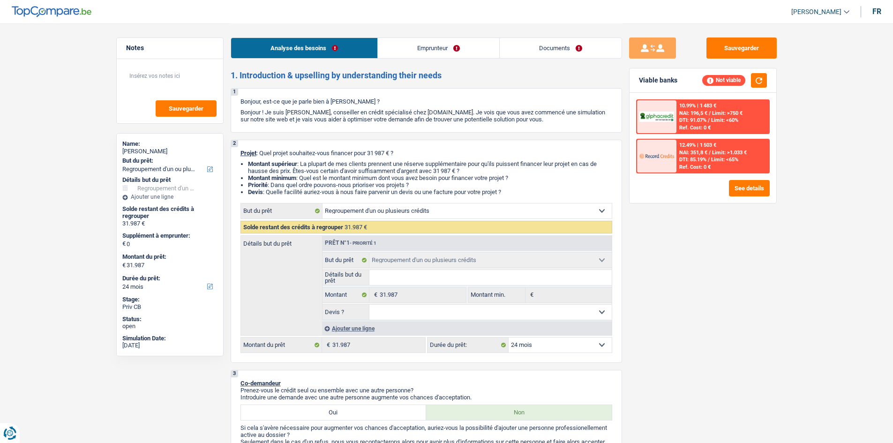
select select "personalLoan"
select select "other"
select select "120"
select select "mortgage"
select select "refinancing"
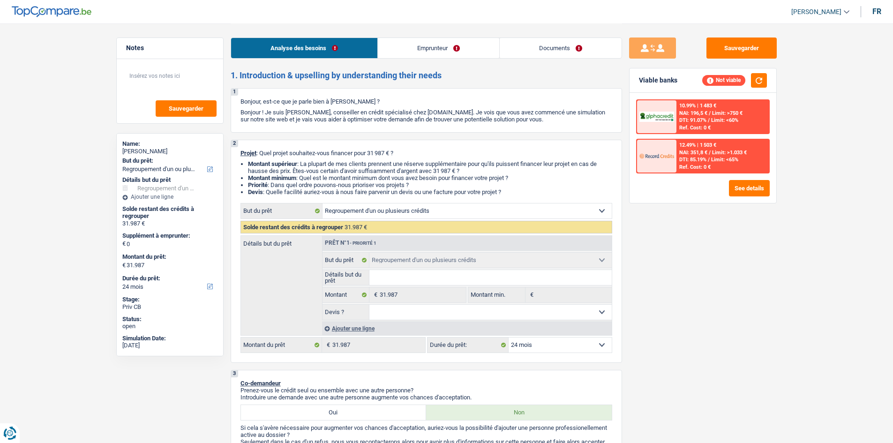
select select "refinancing"
select select "24"
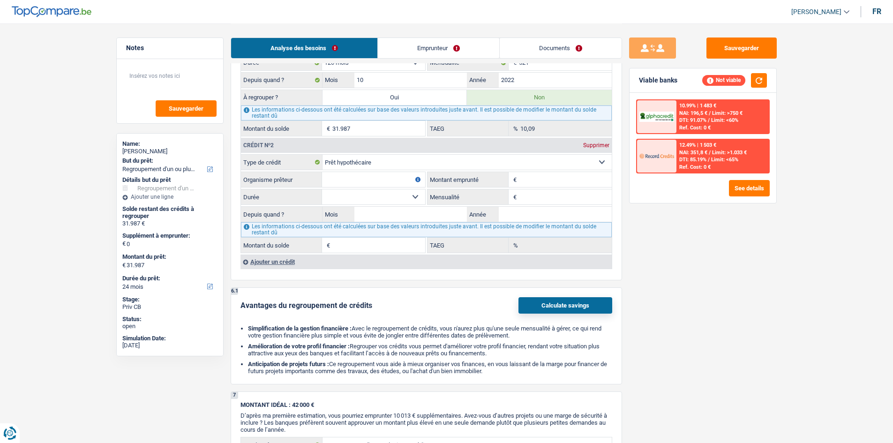
click at [597, 143] on div "Supprimer" at bounding box center [596, 146] width 31 height 6
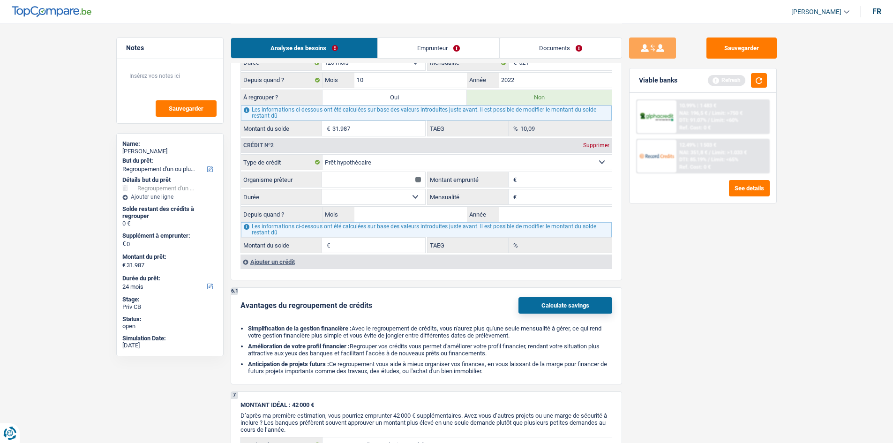
type input "0"
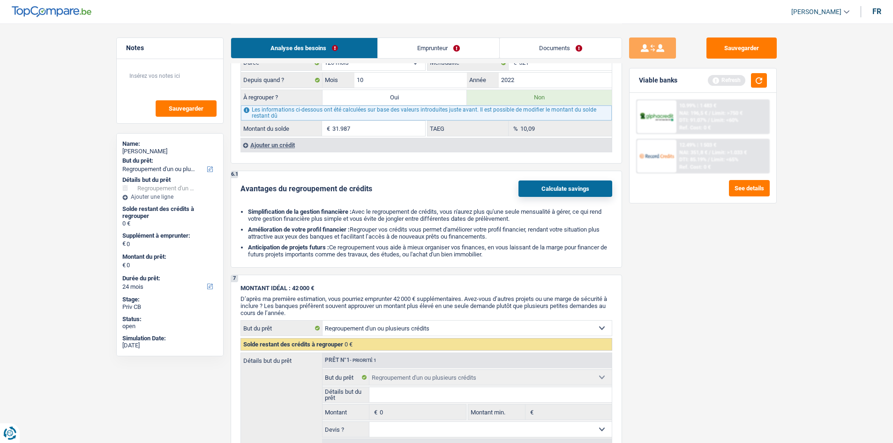
click at [372, 94] on label "Oui" at bounding box center [395, 97] width 145 height 15
click at [372, 94] on input "Oui" at bounding box center [395, 97] width 145 height 15
radio input "true"
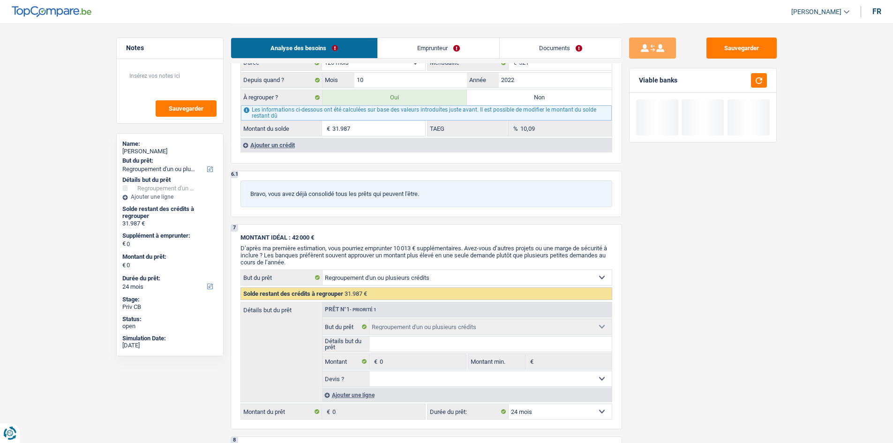
type input "31.987"
select select "120"
type input "31.987"
select select "120"
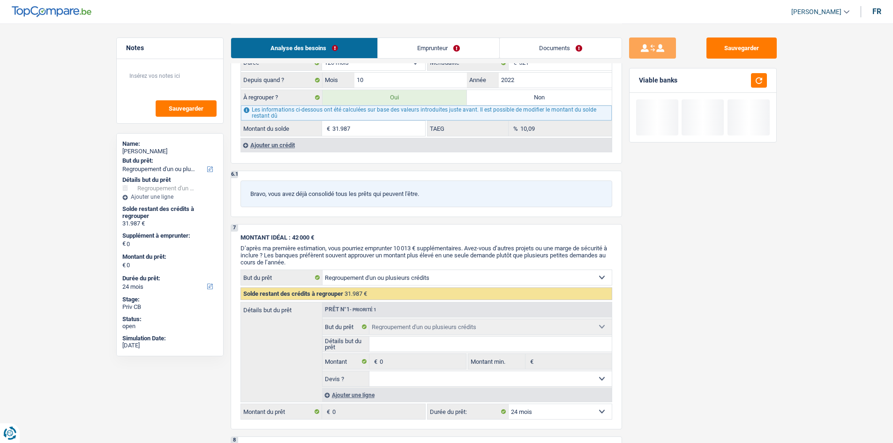
radio input "false"
type input "31.987"
select select "120"
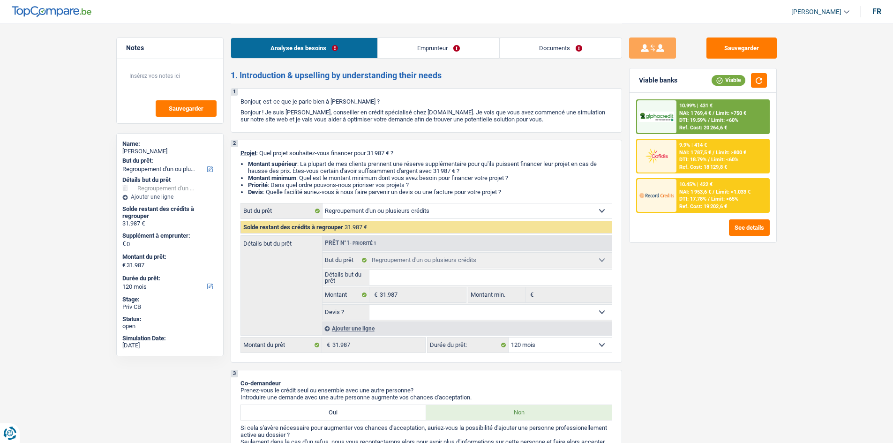
click at [464, 48] on link "Emprunteur" at bounding box center [438, 48] width 121 height 20
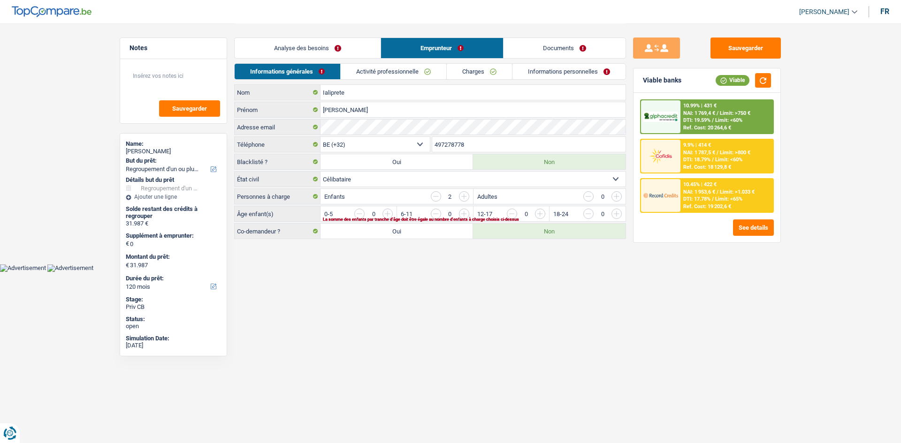
click at [448, 41] on link "Emprunteur" at bounding box center [442, 48] width 122 height 20
click at [404, 76] on link "Activité professionnelle" at bounding box center [394, 71] width 106 height 15
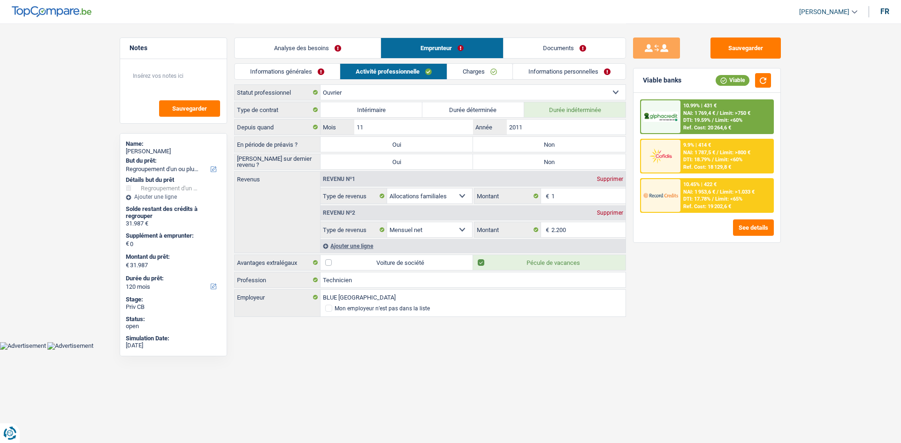
click at [505, 77] on link "Charges" at bounding box center [479, 71] width 65 height 15
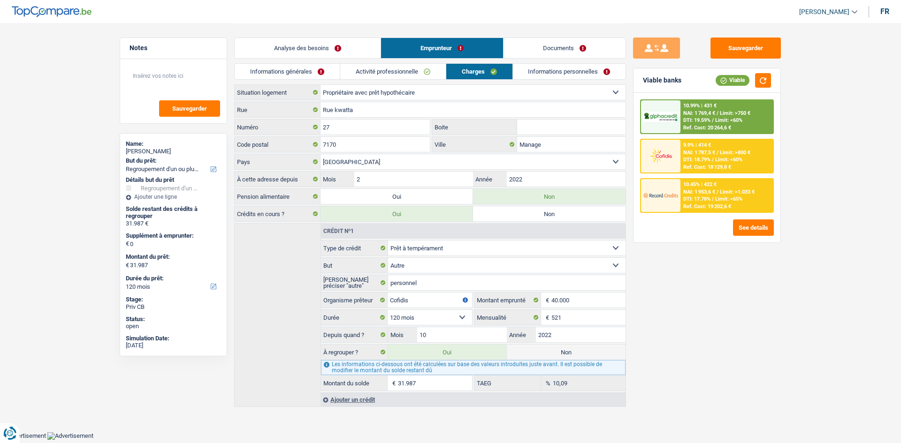
click at [553, 76] on link "Informations personnelles" at bounding box center [569, 71] width 113 height 15
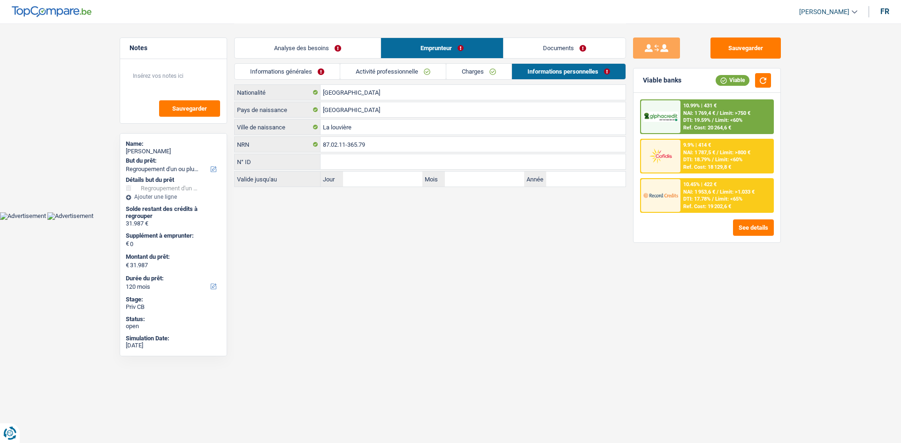
click at [307, 50] on link "Analyse des besoins" at bounding box center [308, 48] width 146 height 20
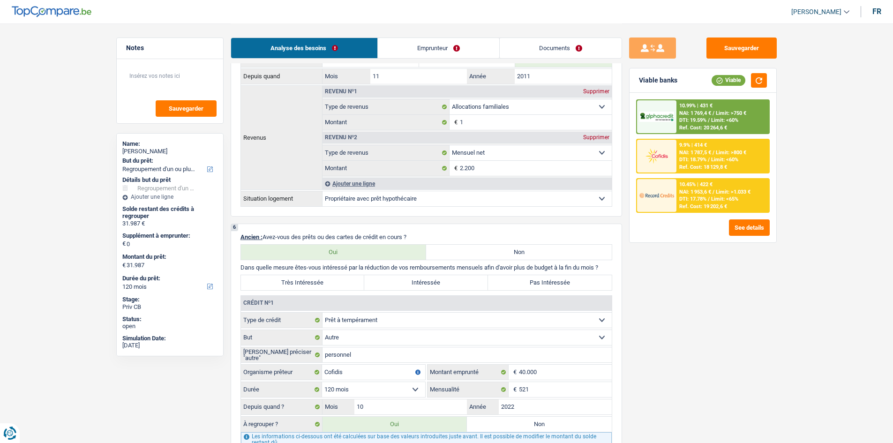
scroll to position [704, 0]
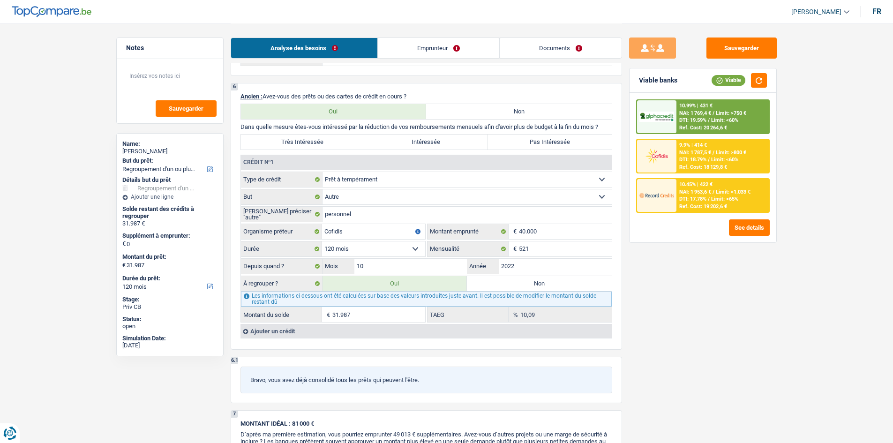
click at [295, 142] on label "Très Intéressée" at bounding box center [303, 142] width 124 height 15
click at [295, 142] on input "Très Intéressée" at bounding box center [303, 142] width 124 height 15
radio input "true"
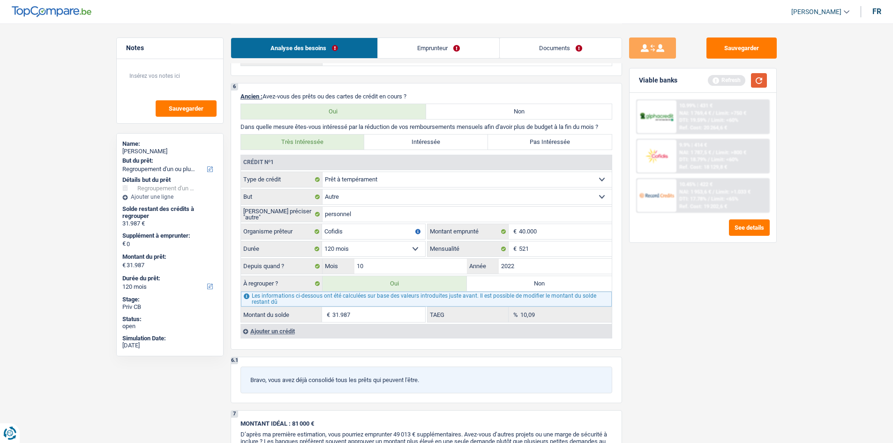
click at [761, 81] on button "button" at bounding box center [759, 80] width 16 height 15
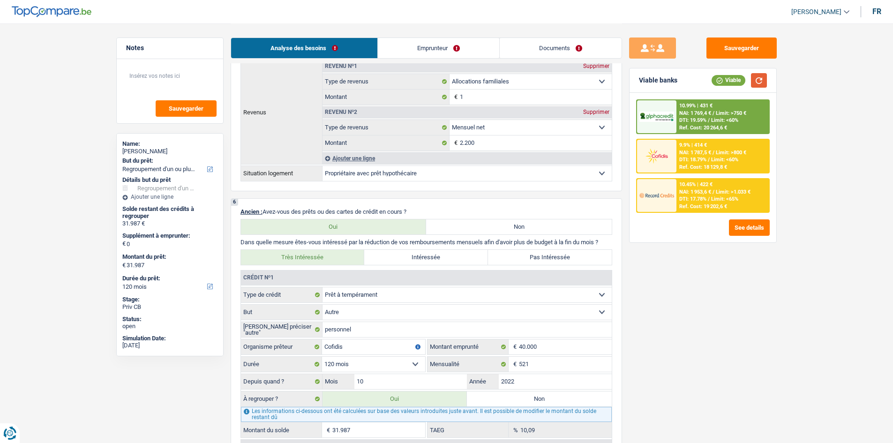
scroll to position [657, 0]
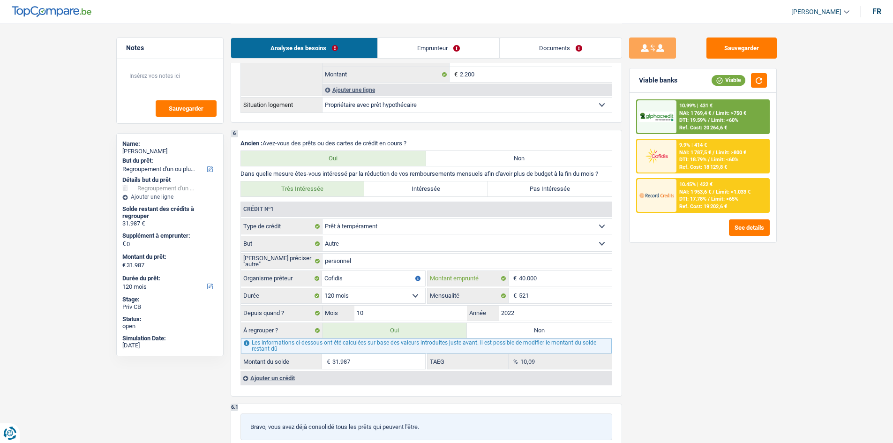
click at [555, 284] on input "40.000" at bounding box center [565, 278] width 93 height 15
click at [652, 293] on div "Sauvegarder Viable banks Viable 10.99% | 431 € NAI: 1 769,4 € / Limit: >750 € D…" at bounding box center [703, 233] width 162 height 391
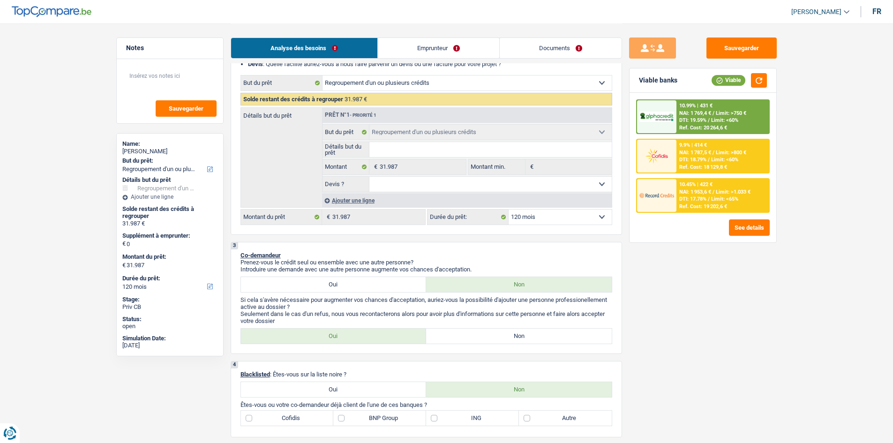
scroll to position [94, 0]
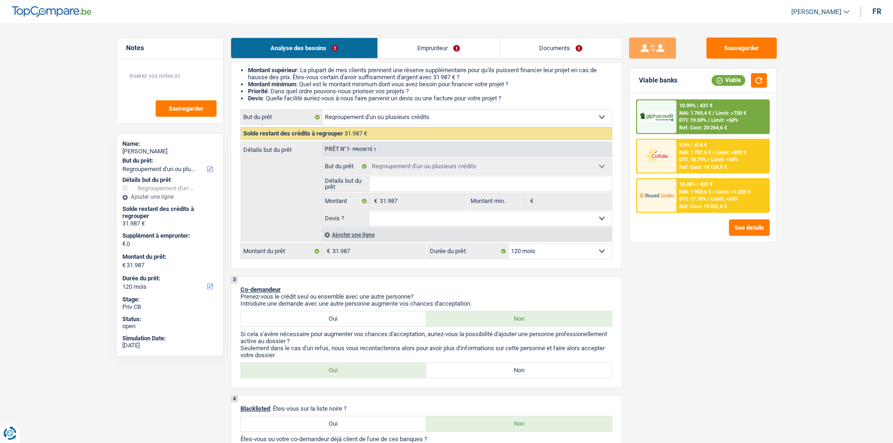
drag, startPoint x: 692, startPoint y: 181, endPoint x: 691, endPoint y: 187, distance: 6.1
click at [691, 187] on div "10.45% | 422 € NAI: 1 953,6 € / Limit: >1.033 € DTI: 17.78% / Limit: <65% Ref. …" at bounding box center [723, 195] width 92 height 33
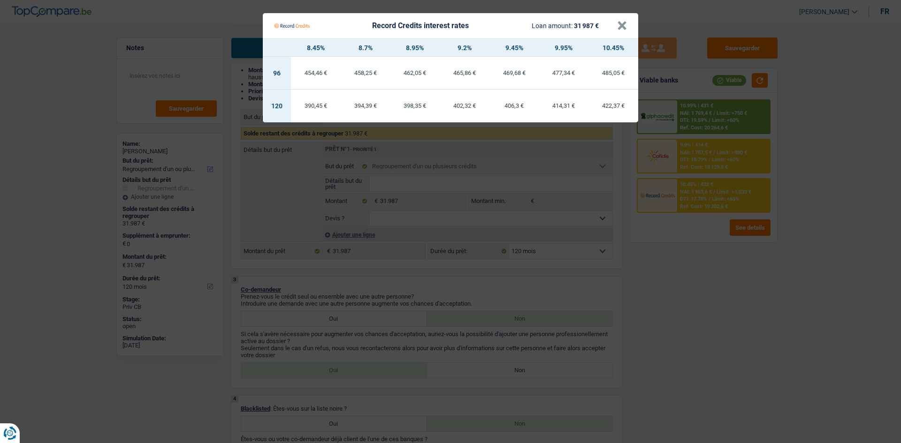
click at [676, 295] on Credits "Record Credits interest rates Loan amount: 31 987 € × 8.45% 8.7% 8.95% 9.2% 9.4…" at bounding box center [450, 221] width 901 height 443
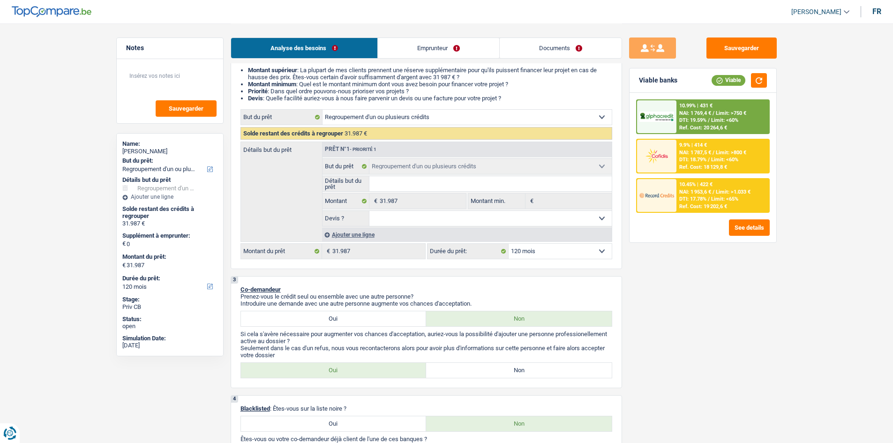
click at [704, 167] on div "Ref. Cost: 18 129,8 €" at bounding box center [704, 167] width 48 height 6
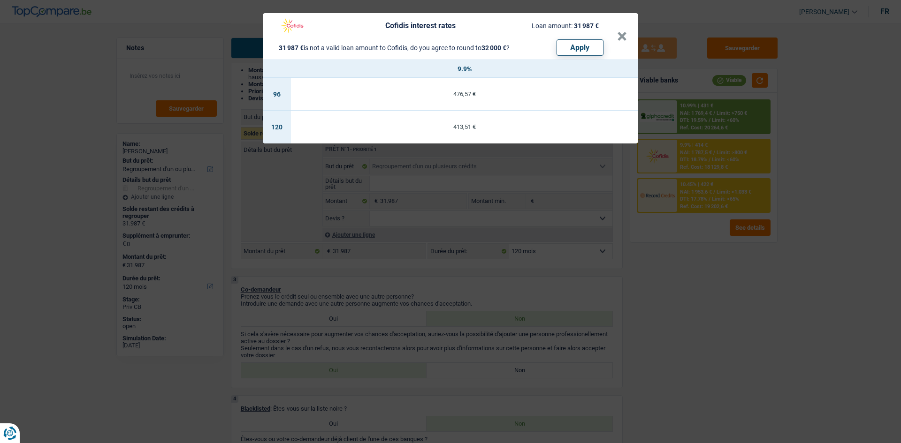
drag, startPoint x: 684, startPoint y: 337, endPoint x: 679, endPoint y: 334, distance: 5.7
click at [681, 338] on div "Cofidis interest rates Loan amount: 31 987 € 31 987 € is not a valid loan amoun…" at bounding box center [450, 221] width 901 height 443
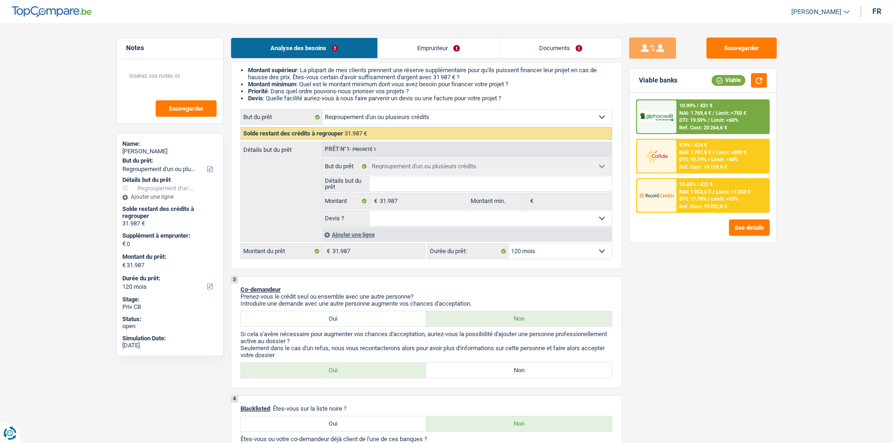
click at [708, 191] on span "NAI: 1 953,6 €" at bounding box center [696, 192] width 32 height 6
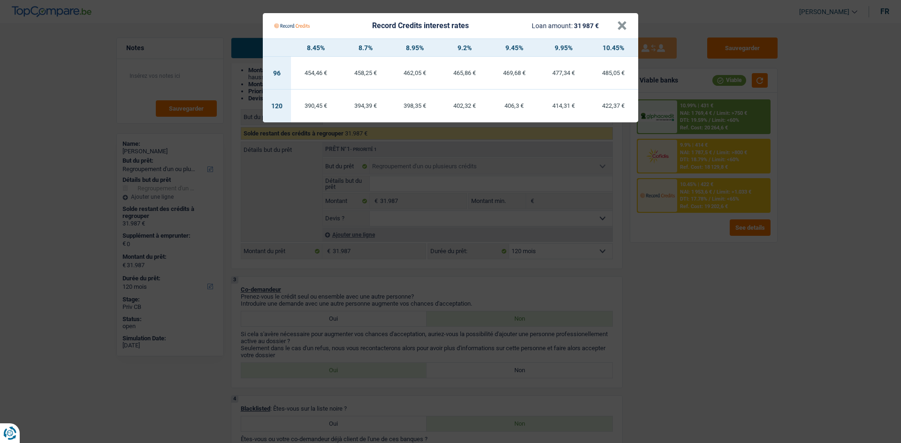
click at [693, 324] on Credits "Record Credits interest rates Loan amount: 31 987 € × 8.45% 8.7% 8.95% 9.2% 9.4…" at bounding box center [450, 221] width 901 height 443
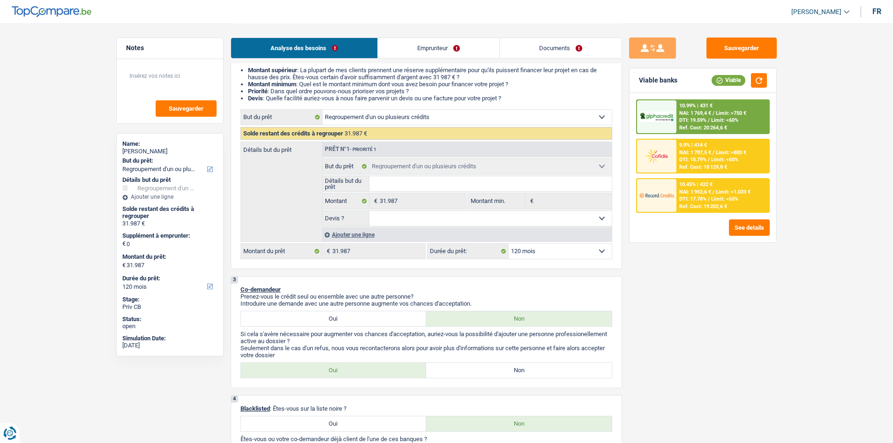
click at [695, 192] on span "NAI: 1 953,6 €" at bounding box center [696, 192] width 32 height 6
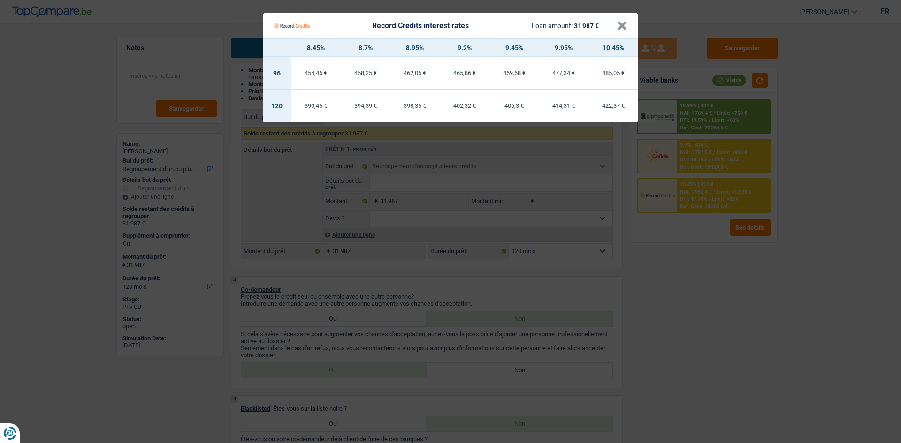
click at [685, 259] on Credits "Record Credits interest rates Loan amount: 31 987 € × 8.45% 8.7% 8.95% 9.2% 9.4…" at bounding box center [450, 221] width 901 height 443
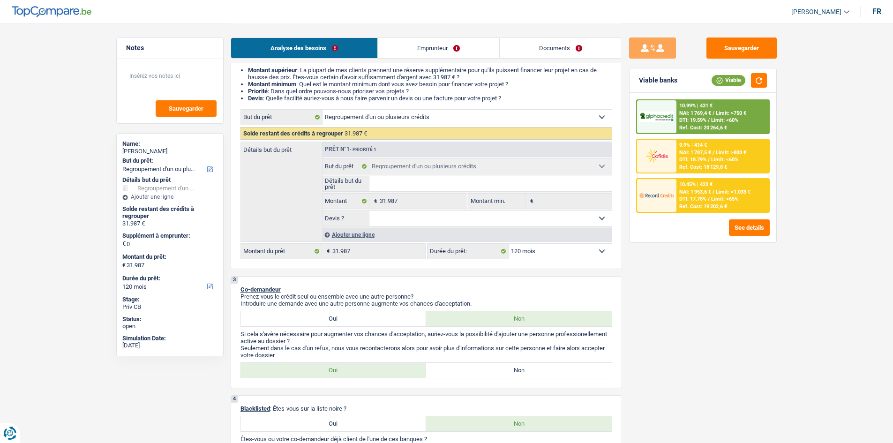
click at [349, 230] on div "Ajouter une ligne" at bounding box center [467, 235] width 290 height 14
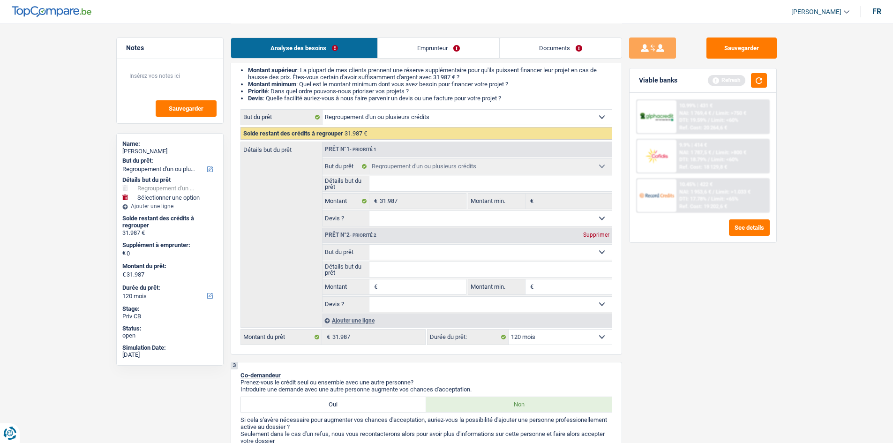
click at [439, 252] on select "Confort maison: meubles, textile, peinture, électroménager, outillage non-profe…" at bounding box center [491, 252] width 242 height 15
select select "household"
click at [370, 245] on select "Confort maison: meubles, textile, peinture, électroménager, outillage non-profe…" at bounding box center [491, 252] width 242 height 15
select select "household"
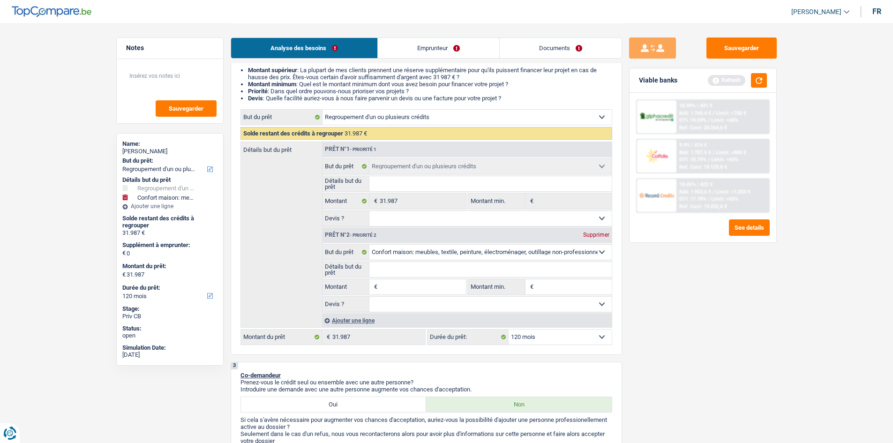
click at [407, 293] on input "Montant" at bounding box center [423, 287] width 86 height 15
type input "1"
type input "13"
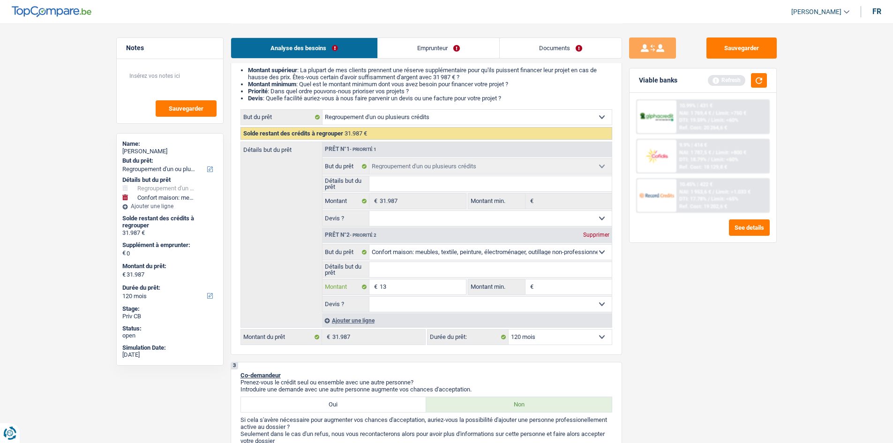
type input "130"
type input "1.300"
type input "13.000"
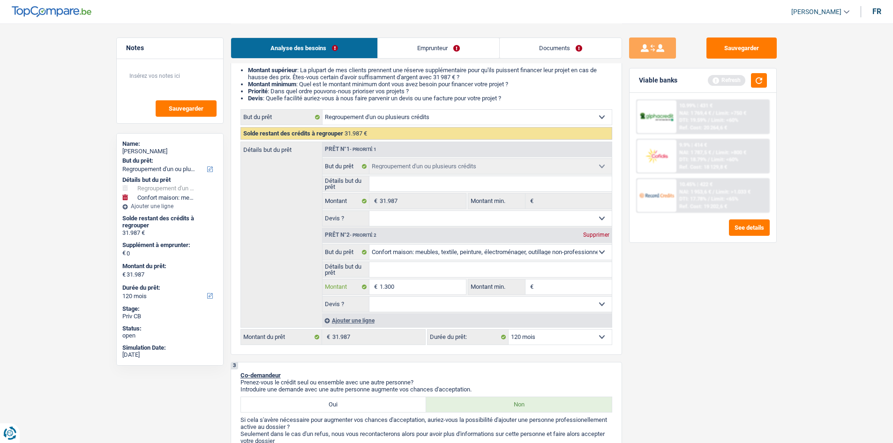
type input "13.000"
type input "44.987"
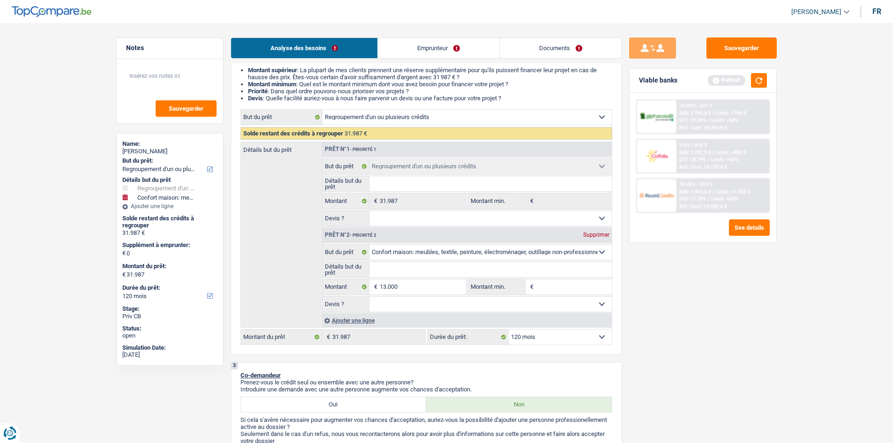
type input "44.987"
click at [700, 312] on div "Sauvegarder Viable banks Refresh 10.99% | 431 € NAI: 1 769,4 € / Limit: >750 € …" at bounding box center [703, 233] width 162 height 391
select select "144"
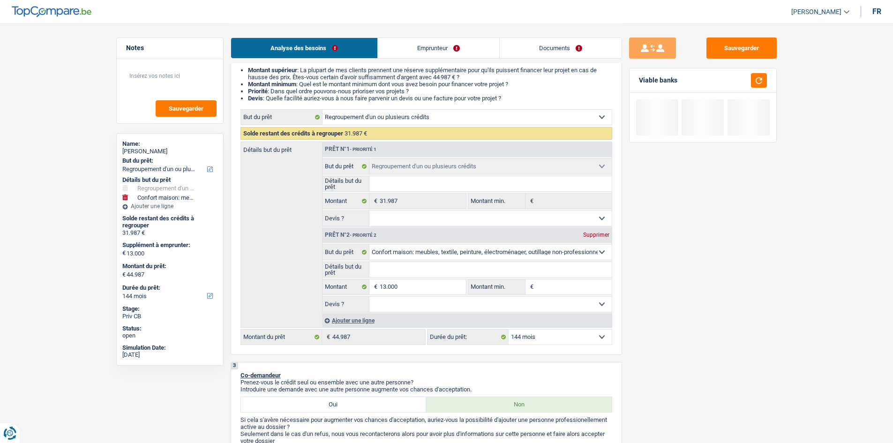
click at [562, 341] on select "12 mois 18 mois 24 mois 30 mois 36 mois 42 mois 48 mois 60 mois 72 mois 84 mois…" at bounding box center [560, 337] width 103 height 15
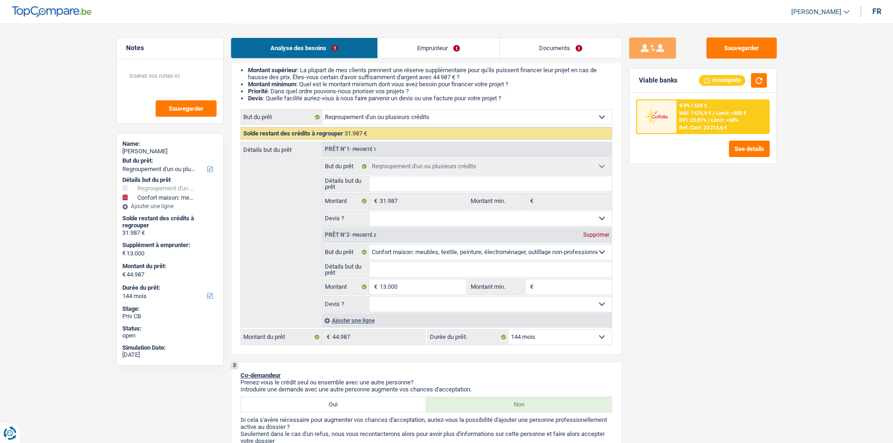
select select "120"
click at [509, 330] on select "12 mois 18 mois 24 mois 30 mois 36 mois 42 mois 48 mois 60 mois 72 mois 84 mois…" at bounding box center [560, 337] width 103 height 15
select select "120"
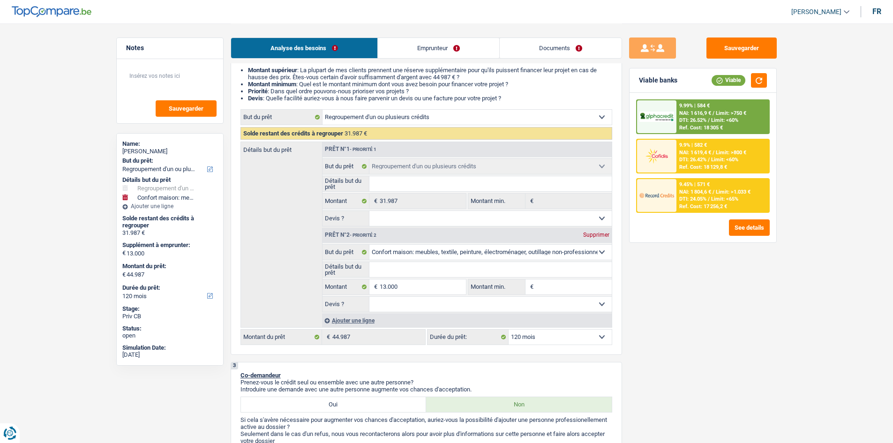
click at [420, 258] on select "Confort maison: meubles, textile, peinture, électroménager, outillage non-profe…" at bounding box center [491, 252] width 242 height 15
select select "houseOrGarden"
click at [370, 245] on select "Confort maison: meubles, textile, peinture, électroménager, outillage non-profe…" at bounding box center [491, 252] width 242 height 15
select select "houseOrGarden"
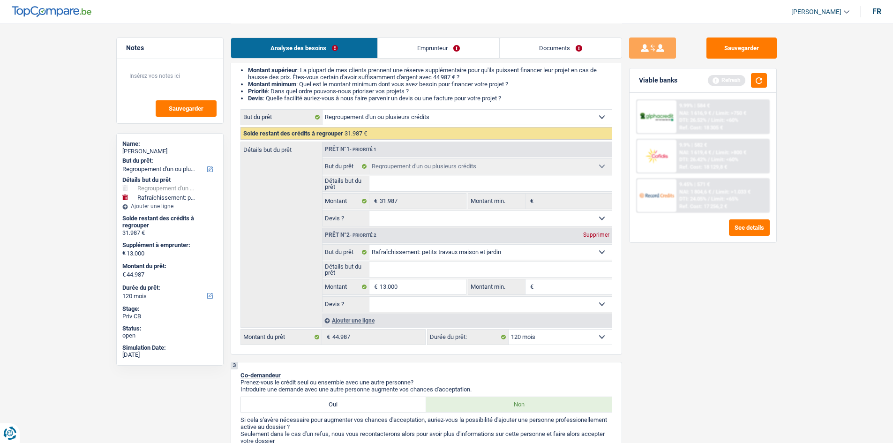
click at [442, 271] on input "Détails but du prêt" at bounding box center [491, 269] width 242 height 15
type input "t"
type input "tr"
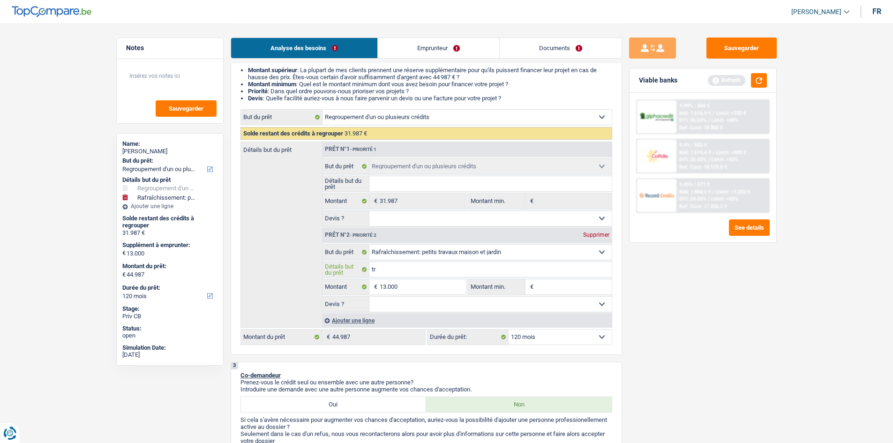
type input "tra"
type input "trav"
type input "trava"
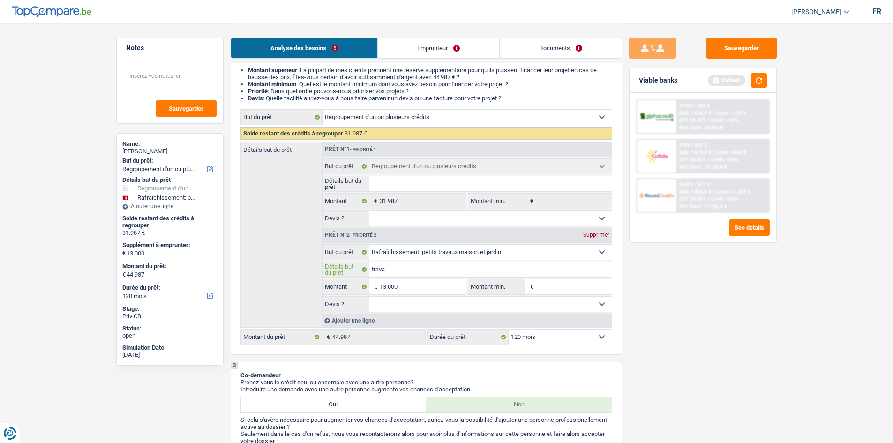
type input "trava"
type input "travau"
type input "travaux"
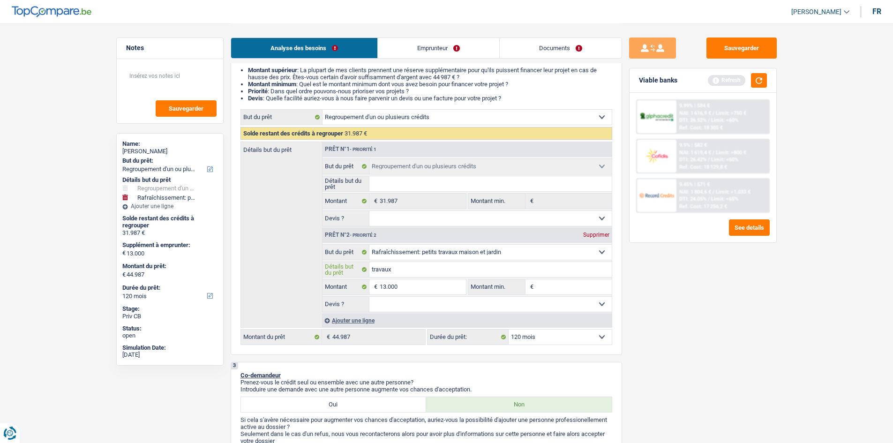
type input "travaux"
click at [776, 379] on div "Sauvegarder Viable banks Refresh 9.99% | 584 € NAI: 1 616,9 € / Limit: >750 € D…" at bounding box center [703, 233] width 162 height 391
click at [763, 86] on button "button" at bounding box center [759, 80] width 16 height 15
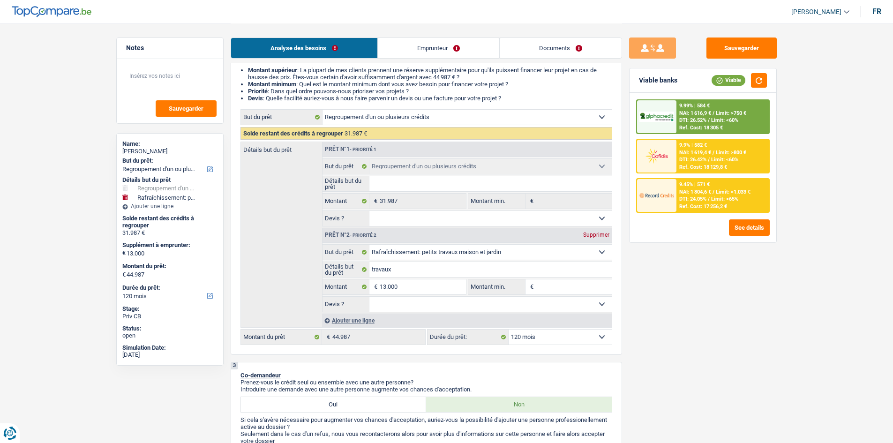
click at [706, 204] on div "Ref. Cost: 17 256,2 €" at bounding box center [704, 207] width 48 height 6
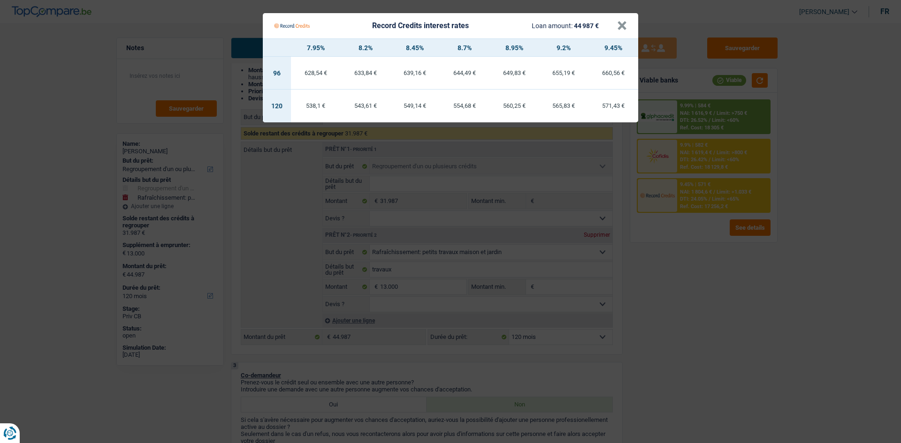
click at [715, 307] on Credits "Record Credits interest rates Loan amount: 44 987 € × 7.95% 8.2% 8.45% 8.7% 8.9…" at bounding box center [450, 221] width 901 height 443
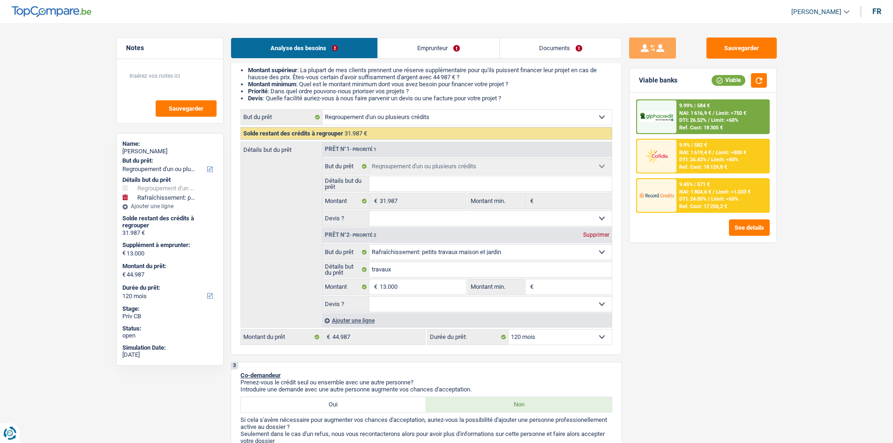
click at [727, 117] on span "Limit: <60%" at bounding box center [724, 120] width 27 height 6
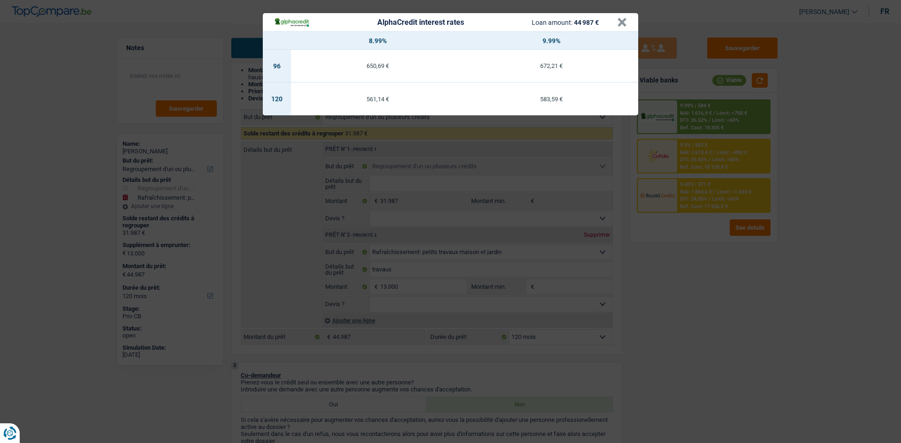
click at [722, 310] on div "AlphaCredit interest rates Loan amount: 44 987 € × 8.99% 9.99% 96 650,69 € 672,…" at bounding box center [450, 221] width 901 height 443
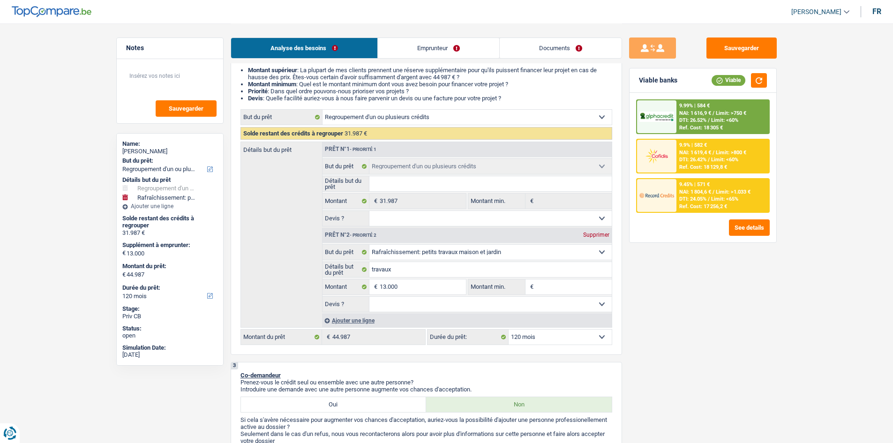
click at [682, 180] on div "9.45% | 571 € NAI: 1 804,6 € / Limit: >1.033 € DTI: 24.05% / Limit: <65% Ref. C…" at bounding box center [723, 195] width 92 height 33
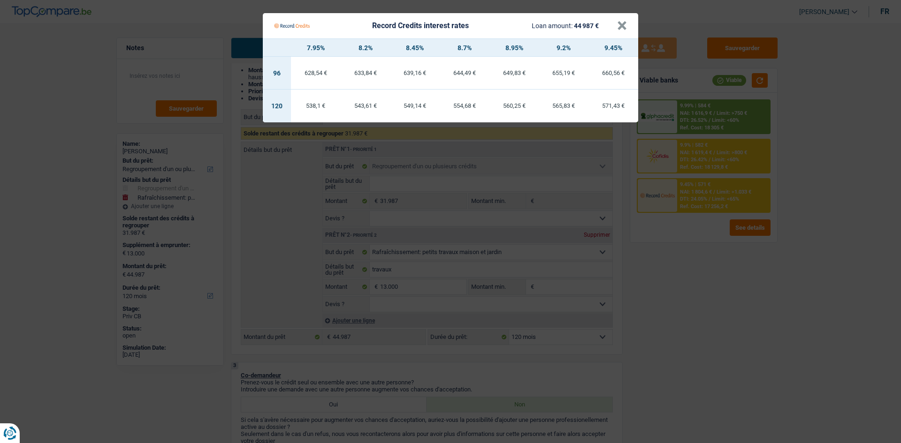
click at [694, 346] on Credits "Record Credits interest rates Loan amount: 44 987 € × 7.95% 8.2% 8.45% 8.7% 8.9…" at bounding box center [450, 221] width 901 height 443
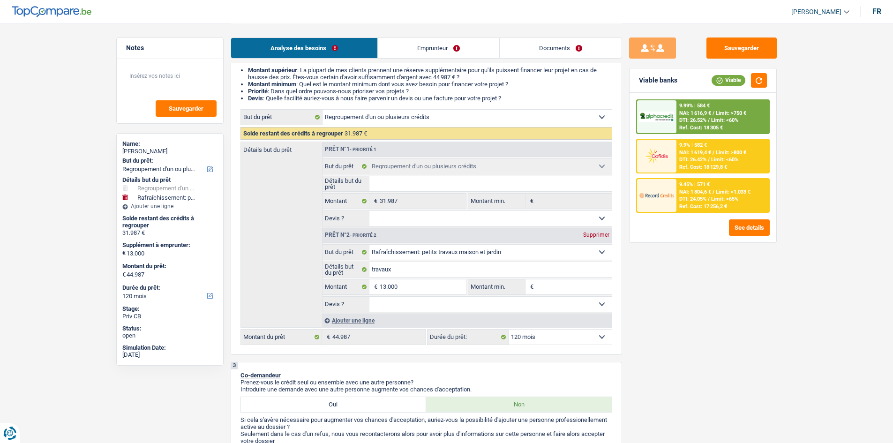
click at [716, 204] on div "Ref. Cost: 17 256,2 €" at bounding box center [704, 207] width 48 height 6
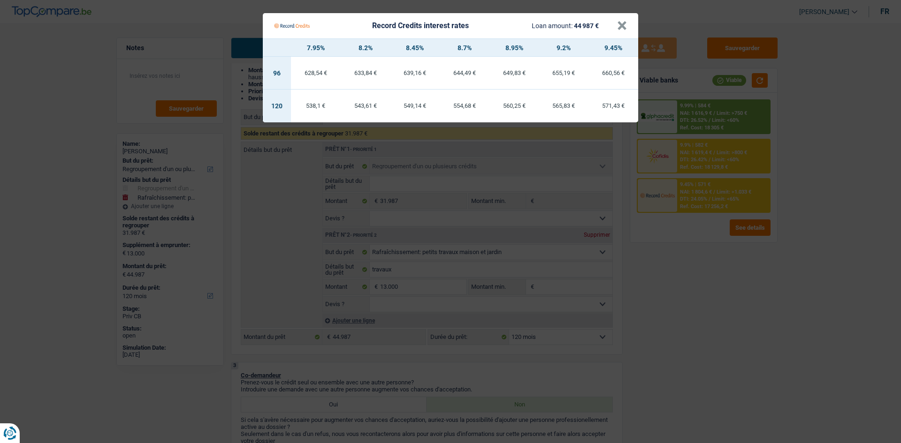
drag, startPoint x: 854, startPoint y: 276, endPoint x: 815, endPoint y: 234, distance: 57.7
click at [854, 276] on Credits "Record Credits interest rates Loan amount: 44 987 € × 7.95% 8.2% 8.45% 8.7% 8.9…" at bounding box center [450, 221] width 901 height 443
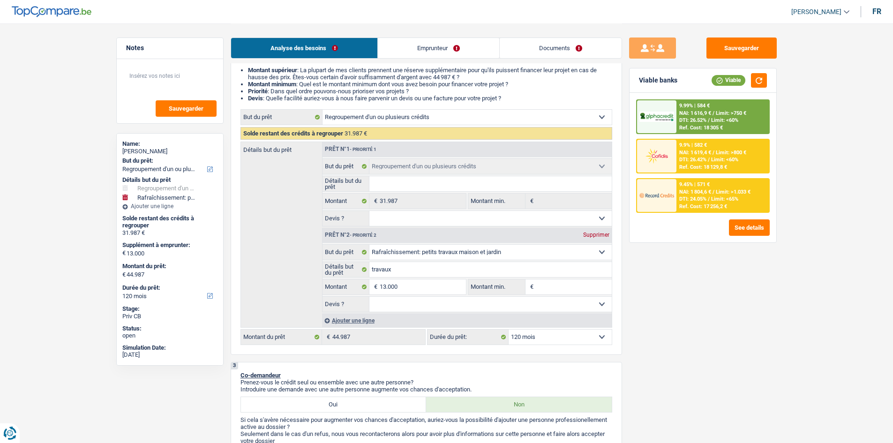
click at [742, 161] on div "9.9% | 582 € NAI: 1 619,4 € / Limit: >800 € DTI: 26.42% / Limit: <60% Ref. Cost…" at bounding box center [723, 156] width 92 height 33
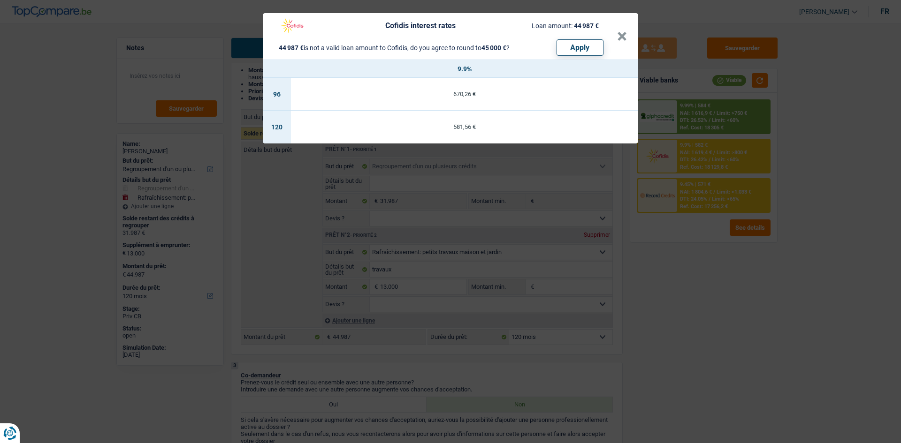
drag, startPoint x: 732, startPoint y: 318, endPoint x: 685, endPoint y: 239, distance: 91.7
click at [725, 305] on div "Cofidis interest rates Loan amount: 44 987 € 44 987 € is not a valid loan amoun…" at bounding box center [450, 221] width 901 height 443
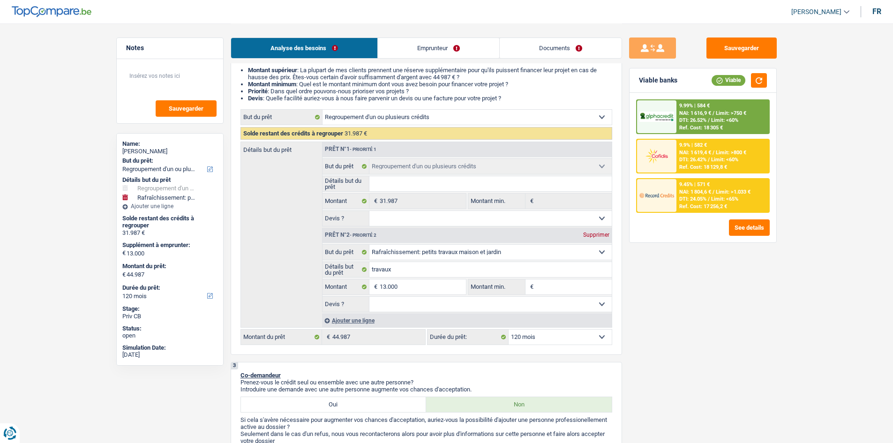
click at [711, 197] on div "DTI: 24.05% / Limit: <65%" at bounding box center [709, 199] width 59 height 6
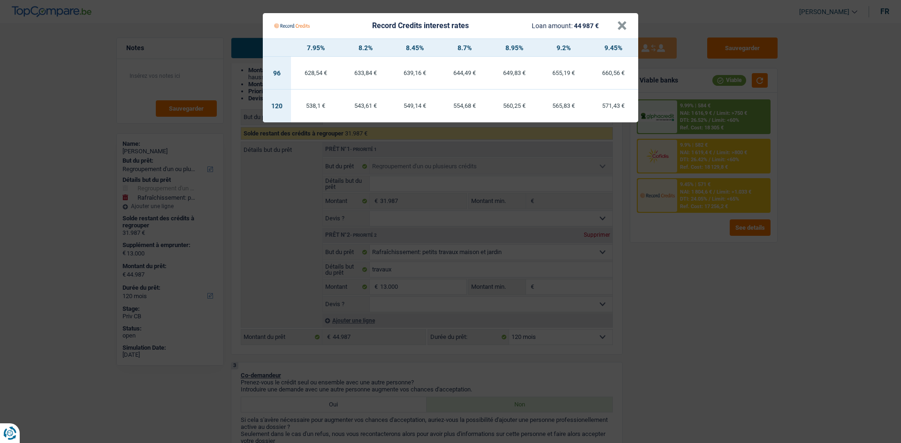
click at [702, 265] on Credits "Record Credits interest rates Loan amount: 44 987 € × 7.95% 8.2% 8.45% 8.7% 8.9…" at bounding box center [450, 221] width 901 height 443
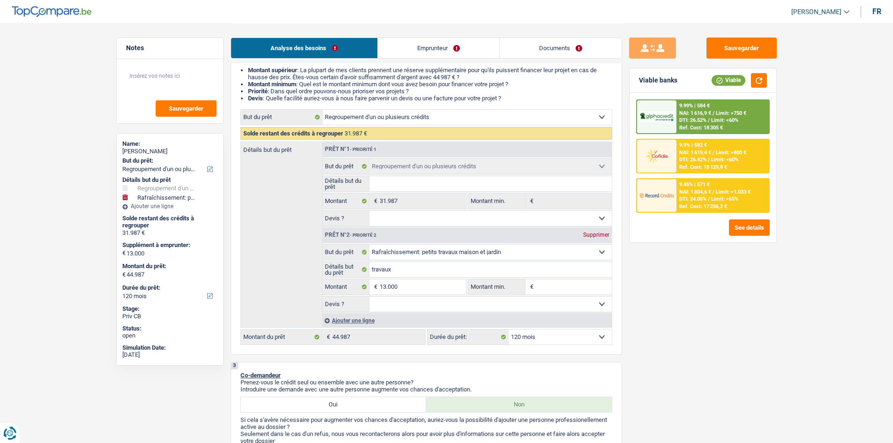
click at [718, 102] on div "9.99% | 584 € NAI: 1 616,9 € / Limit: >750 € DTI: 26.52% / Limit: <60% Ref. Cos…" at bounding box center [723, 116] width 92 height 33
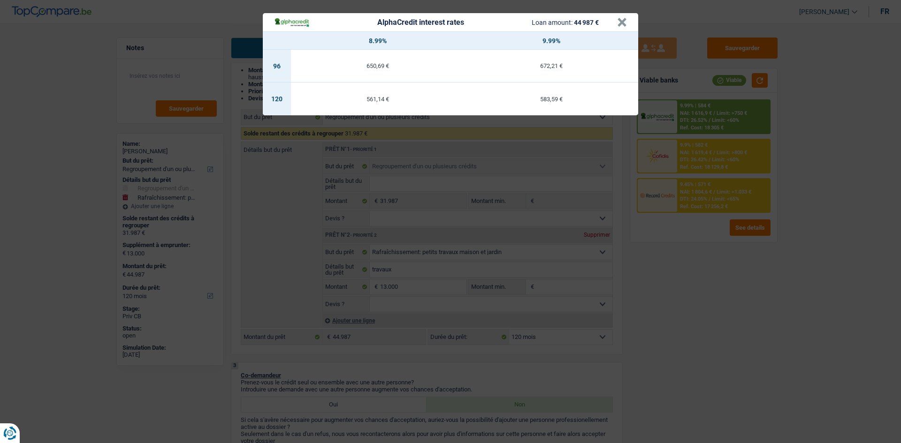
click at [722, 282] on div "AlphaCredit interest rates Loan amount: 44 987 € × 8.99% 9.99% 96 650,69 € 672,…" at bounding box center [450, 221] width 901 height 443
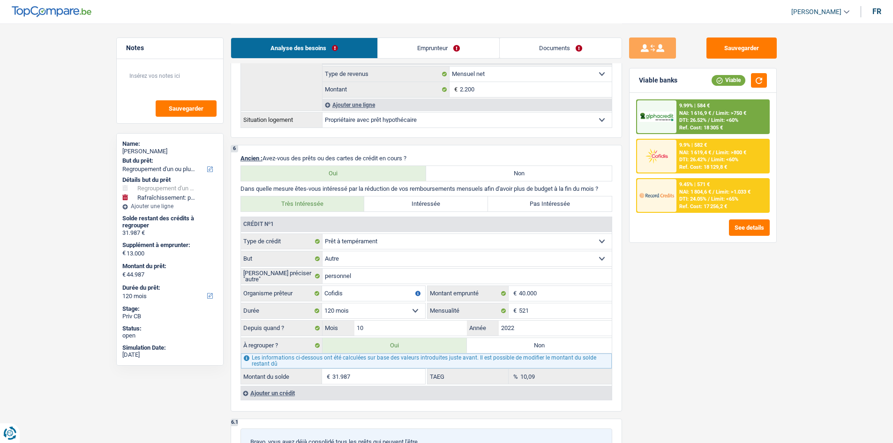
scroll to position [725, 0]
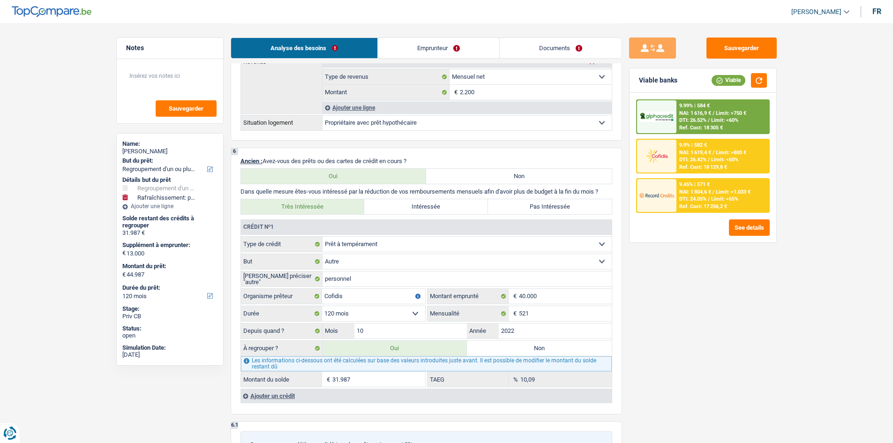
click at [697, 209] on div "Ref. Cost: 17 256,2 €" at bounding box center [704, 207] width 48 height 6
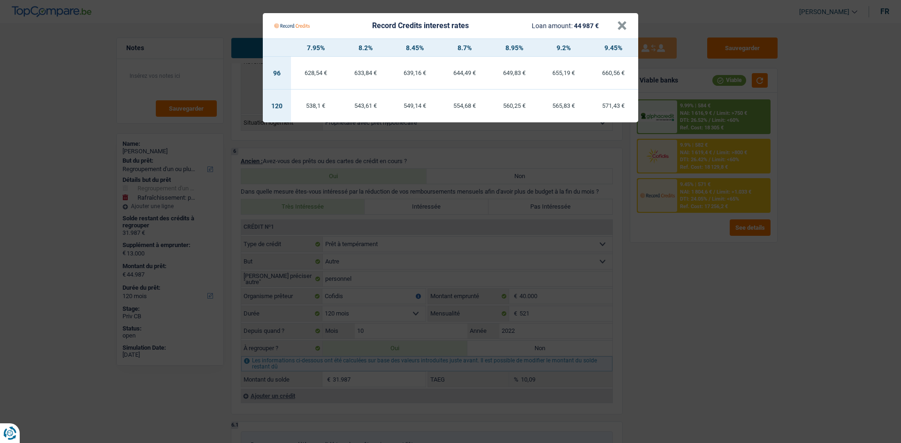
click at [704, 334] on Credits "Record Credits interest rates Loan amount: 44 987 € × 7.95% 8.2% 8.45% 8.7% 8.9…" at bounding box center [450, 221] width 901 height 443
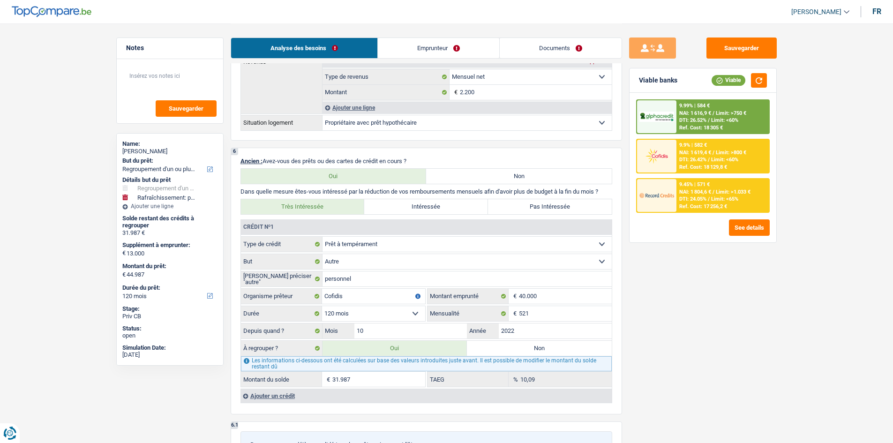
click at [693, 117] on span "DTI: 26.52%" at bounding box center [693, 120] width 27 height 6
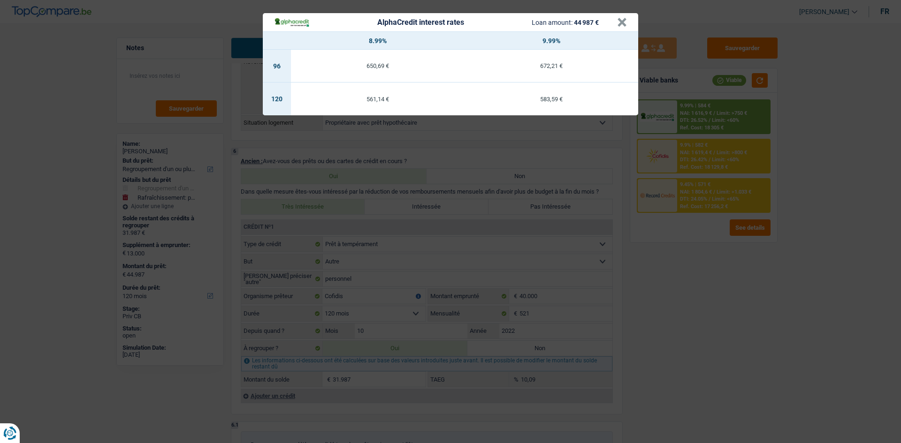
click at [726, 320] on div "AlphaCredit interest rates Loan amount: 44 987 € × 8.99% 9.99% 96 650,69 € 672,…" at bounding box center [450, 221] width 901 height 443
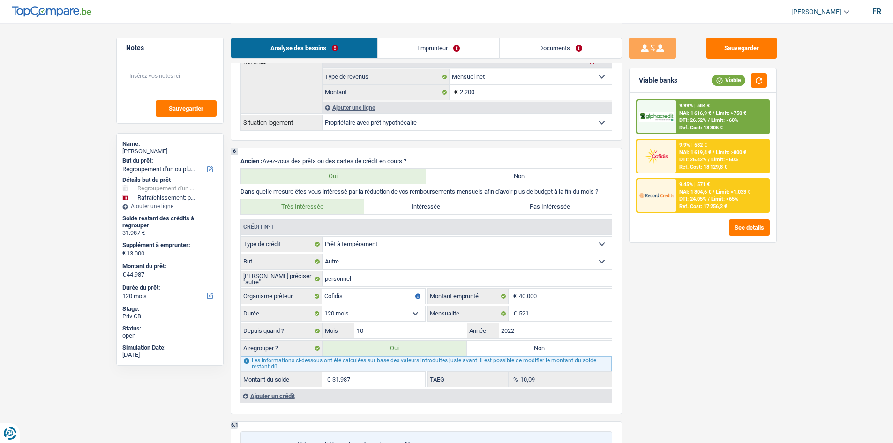
click at [701, 191] on span "NAI: 1 804,6 €" at bounding box center [696, 192] width 32 height 6
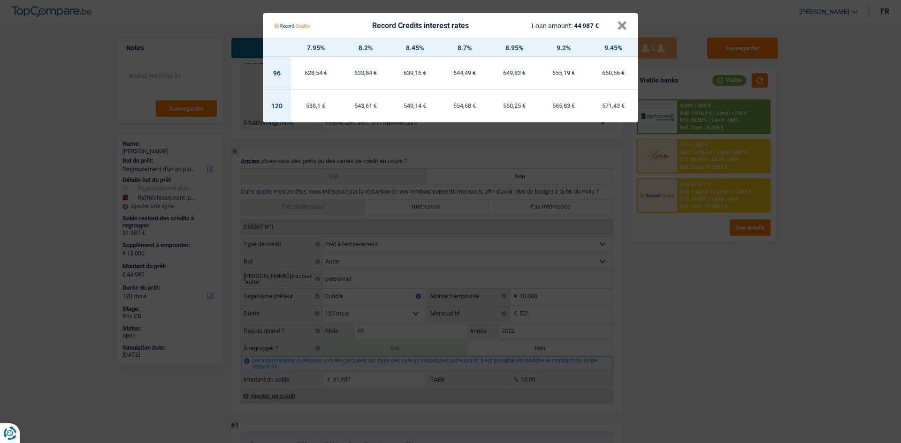
click at [747, 303] on Credits "Record Credits interest rates Loan amount: 44 987 € × 7.95% 8.2% 8.45% 8.7% 8.9…" at bounding box center [450, 221] width 901 height 443
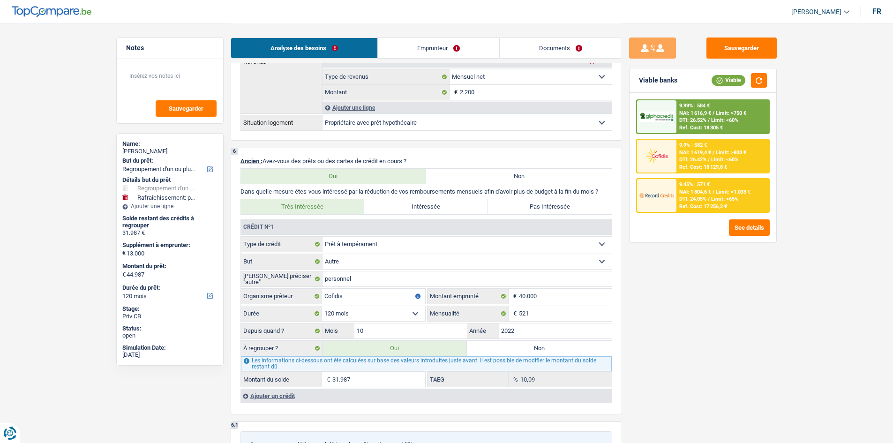
click at [694, 208] on div "Ref. Cost: 17 256,2 €" at bounding box center [704, 207] width 48 height 6
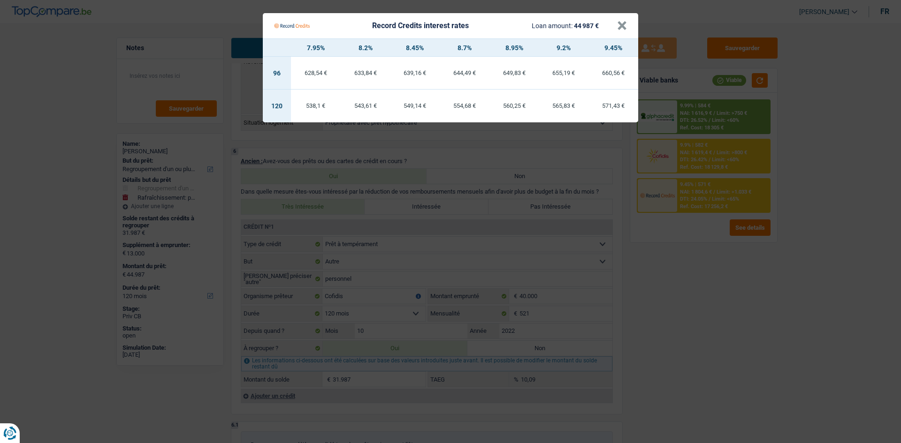
click at [715, 321] on Credits "Record Credits interest rates Loan amount: 44 987 € × 7.95% 8.2% 8.45% 8.7% 8.9…" at bounding box center [450, 221] width 901 height 443
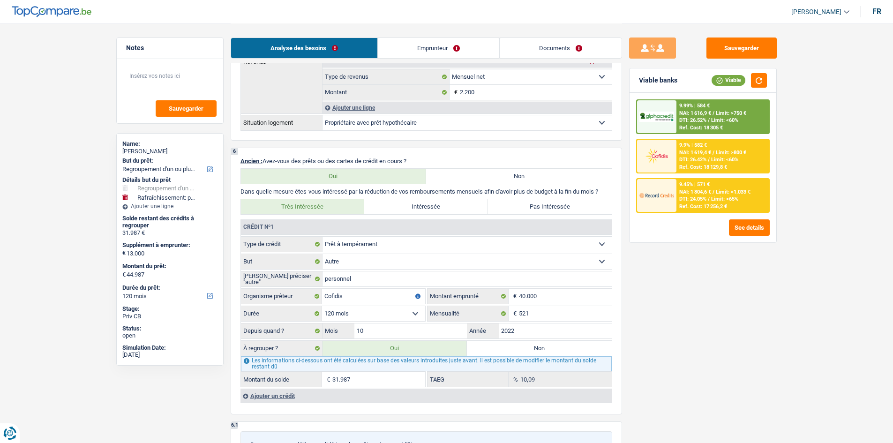
click at [702, 187] on div "9.45% | 571 €" at bounding box center [695, 185] width 30 height 6
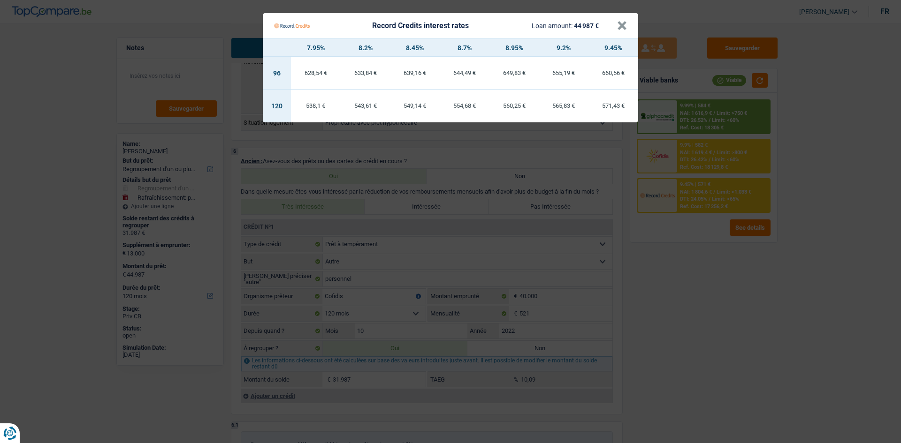
click at [693, 328] on Credits "Record Credits interest rates Loan amount: 44 987 € × 7.95% 8.2% 8.45% 8.7% 8.9…" at bounding box center [450, 221] width 901 height 443
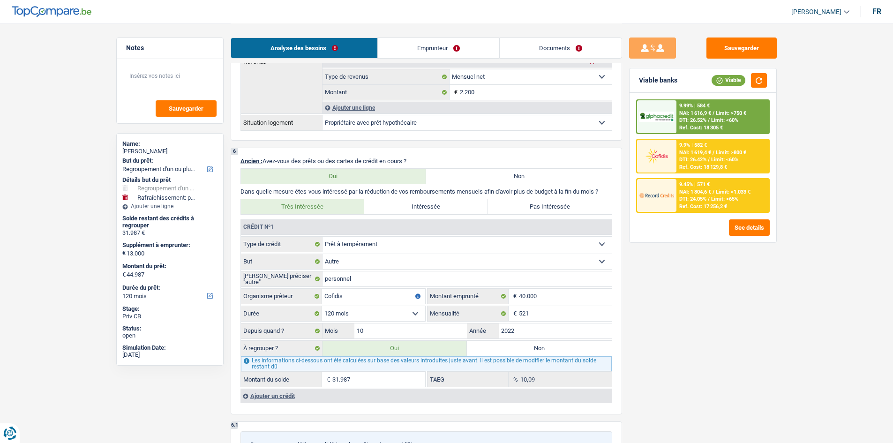
click at [728, 117] on span "Limit: <60%" at bounding box center [724, 120] width 27 height 6
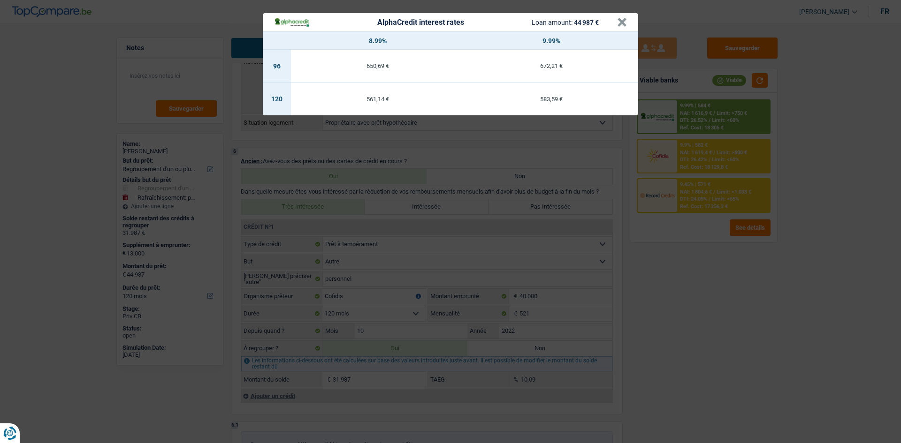
click at [714, 345] on div "AlphaCredit interest rates Loan amount: 44 987 € × 8.99% 9.99% 96 650,69 € 672,…" at bounding box center [450, 221] width 901 height 443
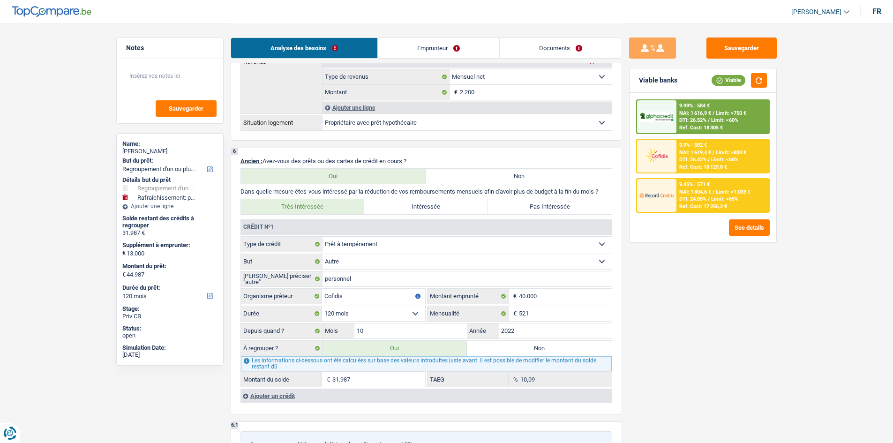
click at [706, 199] on span "DTI: 24.05%" at bounding box center [693, 199] width 27 height 6
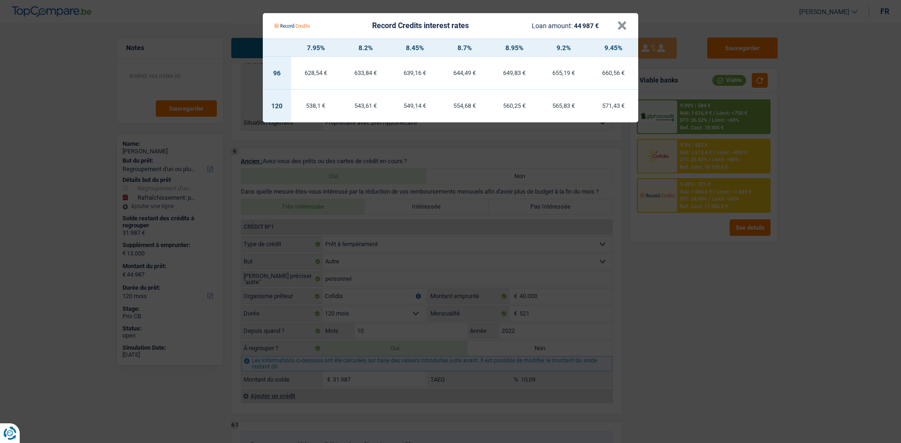
click at [690, 314] on Credits "Record Credits interest rates Loan amount: 44 987 € × 7.95% 8.2% 8.45% 8.7% 8.9…" at bounding box center [450, 221] width 901 height 443
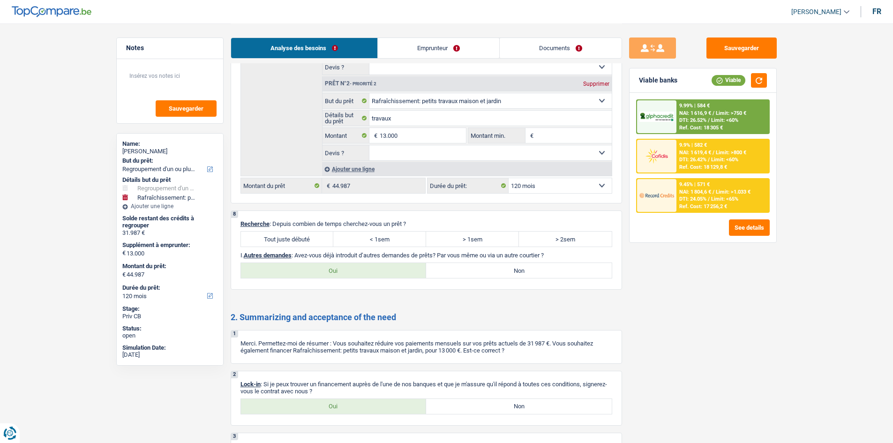
click at [318, 240] on label "Tout juste débuté" at bounding box center [287, 239] width 93 height 15
click at [318, 240] on input "Tout juste débuté" at bounding box center [287, 239] width 93 height 15
radio input "true"
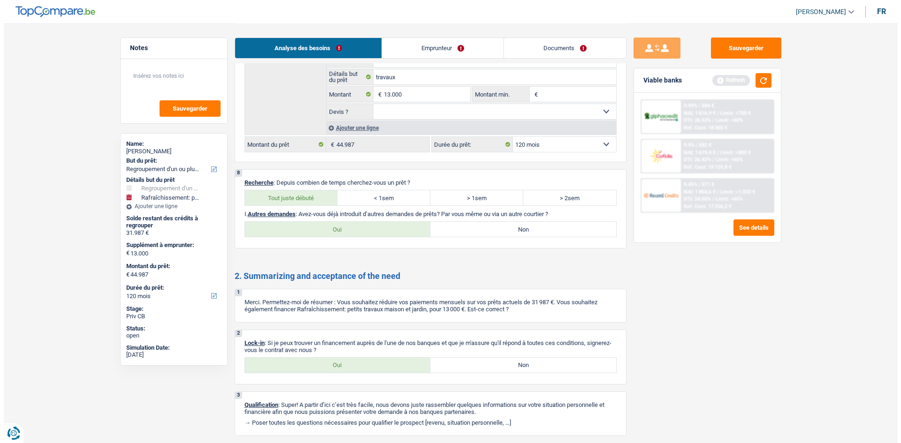
scroll to position [1359, 0]
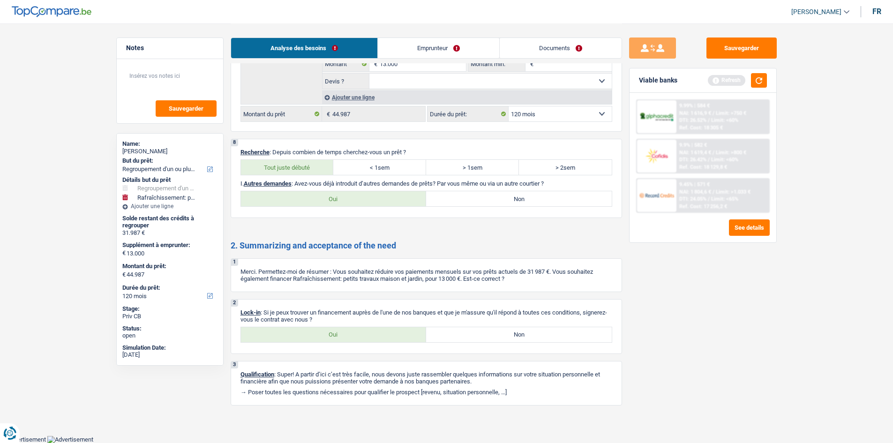
click at [368, 328] on label "Oui" at bounding box center [334, 334] width 186 height 15
click at [368, 328] on input "Oui" at bounding box center [334, 334] width 186 height 15
radio input "true"
click at [539, 205] on label "Non" at bounding box center [519, 198] width 186 height 15
click at [539, 205] on input "Non" at bounding box center [519, 198] width 186 height 15
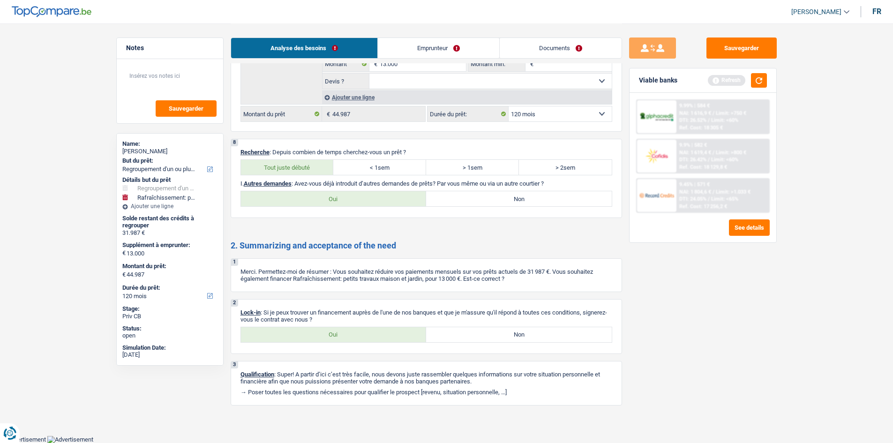
radio input "true"
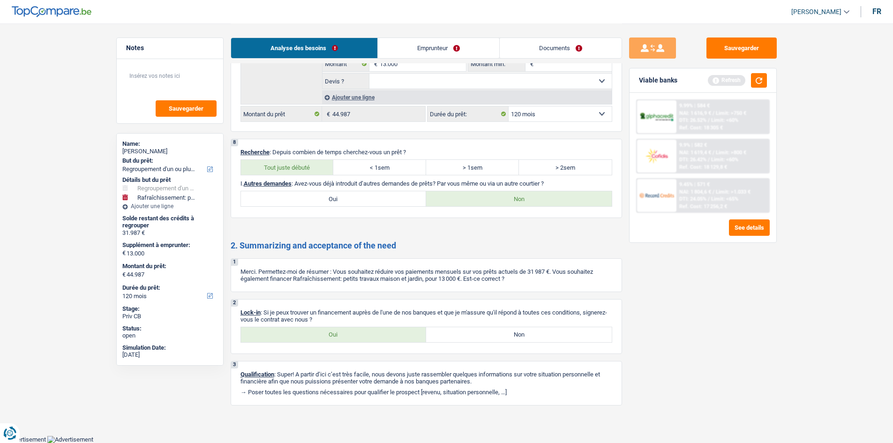
click at [667, 197] on img at bounding box center [657, 195] width 35 height 17
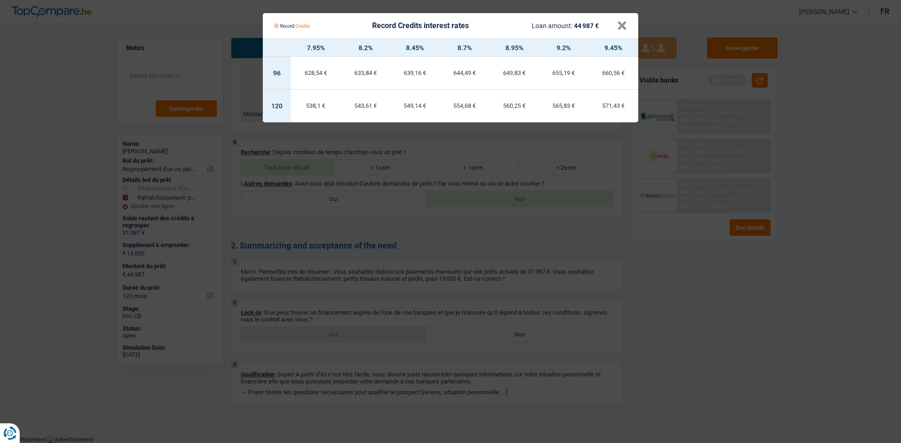
click at [651, 266] on Credits "Record Credits interest rates Loan amount: 44 987 € × 7.95% 8.2% 8.45% 8.7% 8.9…" at bounding box center [450, 221] width 901 height 443
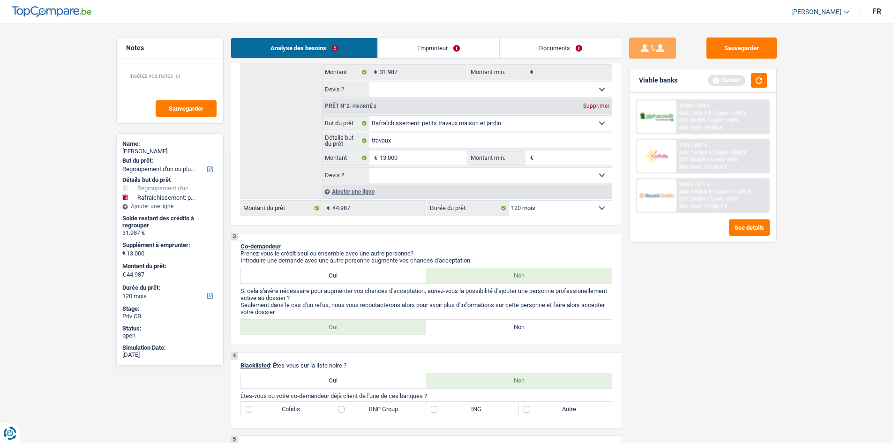
scroll to position [327, 0]
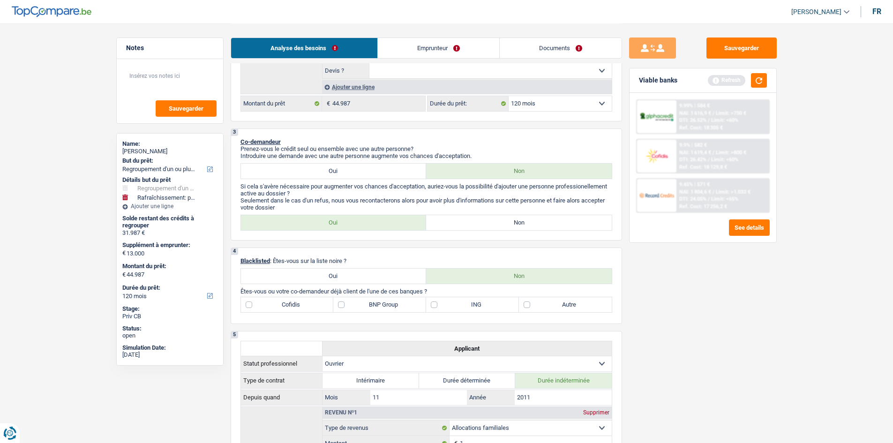
click at [579, 222] on label "Non" at bounding box center [519, 222] width 186 height 15
click at [579, 222] on input "Non" at bounding box center [519, 222] width 186 height 15
radio input "true"
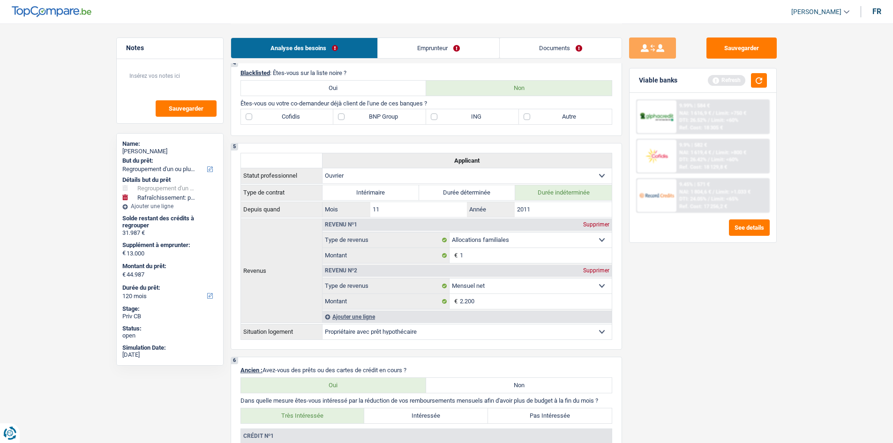
scroll to position [515, 0]
click at [275, 130] on div "4 Blacklisted : Êtes-vous sur la liste noire ? Oui Non Êtes-vous ou votre co-de…" at bounding box center [427, 98] width 392 height 76
click at [291, 121] on label "Cofidis" at bounding box center [287, 117] width 93 height 15
click at [291, 121] on input "Cofidis" at bounding box center [287, 117] width 93 height 15
checkbox input "true"
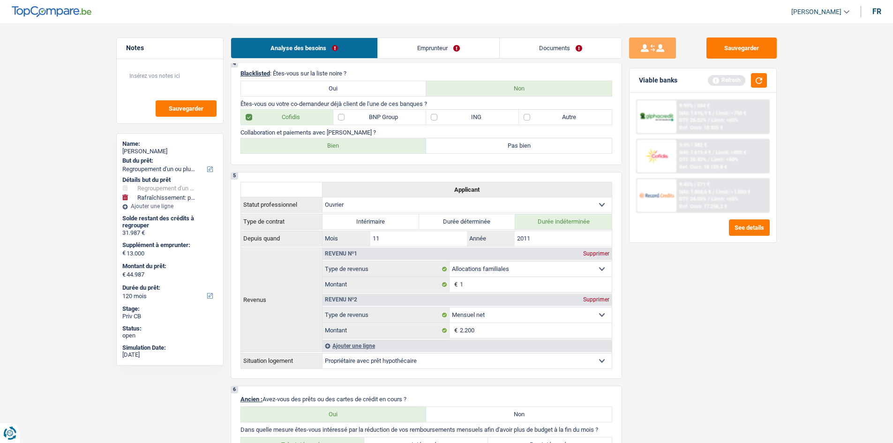
click at [289, 139] on label "Bien" at bounding box center [334, 145] width 186 height 15
click at [289, 139] on input "Bien" at bounding box center [334, 145] width 186 height 15
radio input "true"
drag, startPoint x: 472, startPoint y: 52, endPoint x: 480, endPoint y: 65, distance: 15.1
click at [472, 52] on link "Emprunteur" at bounding box center [438, 48] width 121 height 20
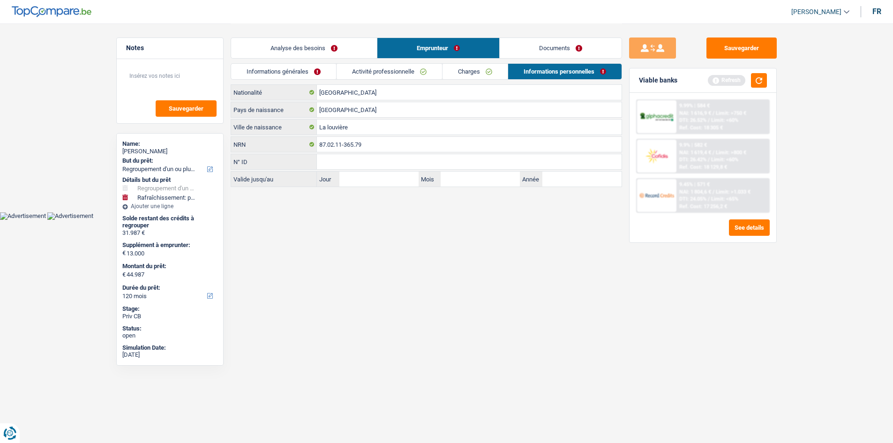
scroll to position [0, 0]
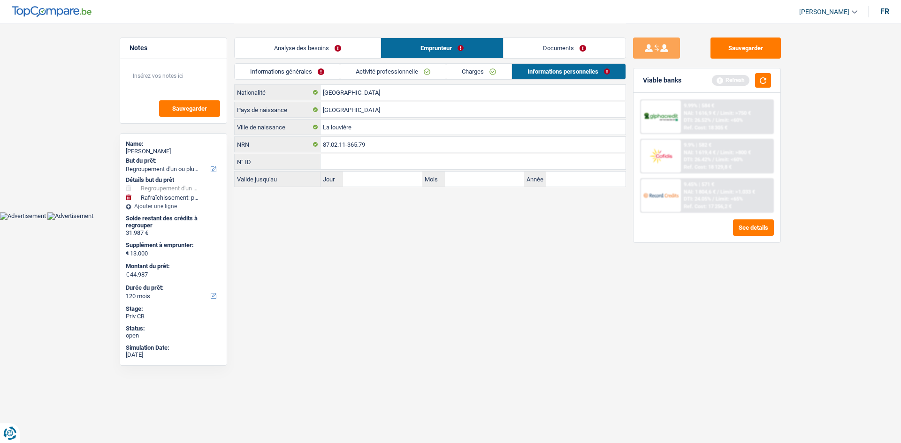
click at [485, 75] on link "Charges" at bounding box center [478, 71] width 65 height 15
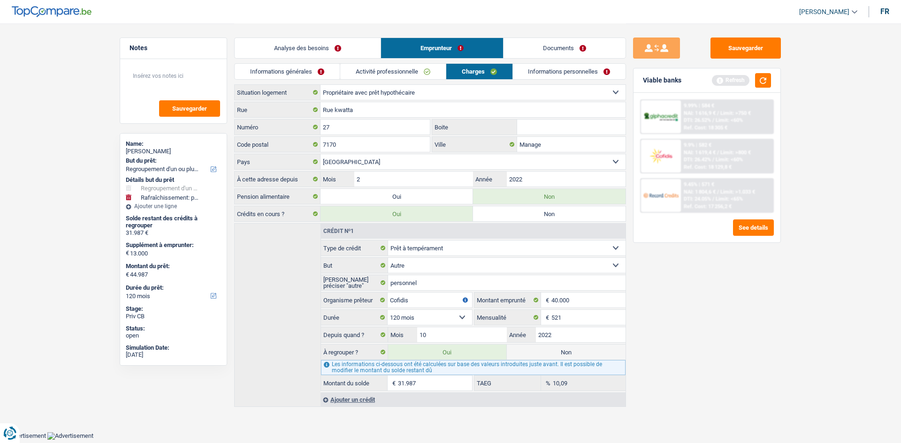
click at [301, 61] on div "Analyse des besoins Emprunteur Documents" at bounding box center [430, 43] width 392 height 40
click at [305, 66] on link "Informations générales" at bounding box center [287, 71] width 105 height 15
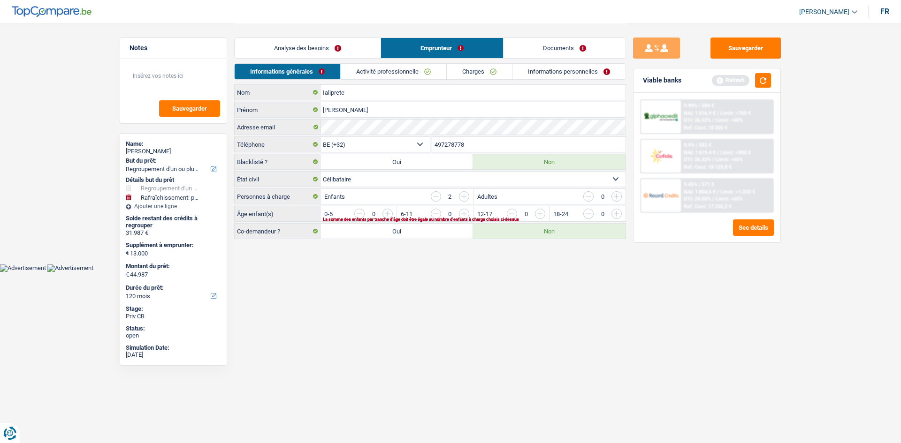
click at [461, 212] on input "button" at bounding box center [654, 216] width 391 height 15
click at [386, 214] on input "button" at bounding box center [577, 216] width 391 height 15
click at [389, 76] on link "Activité professionnelle" at bounding box center [394, 71] width 106 height 15
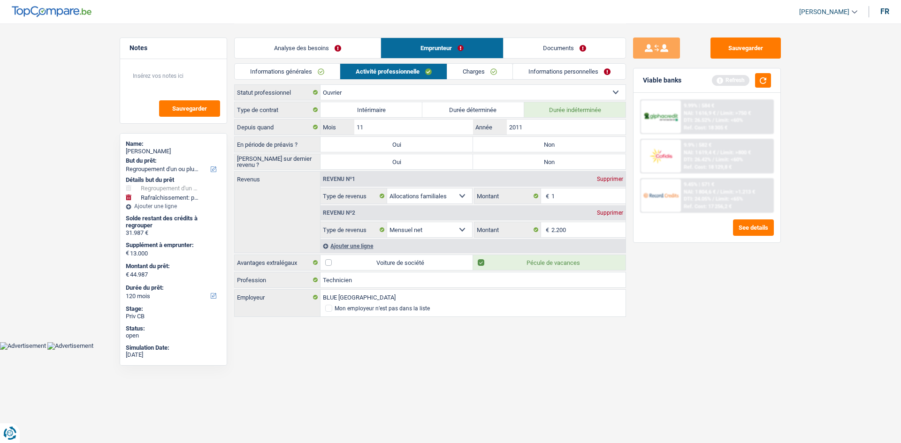
click at [554, 146] on label "Non" at bounding box center [549, 144] width 152 height 15
click at [554, 146] on input "Non" at bounding box center [549, 144] width 152 height 15
radio input "true"
click at [549, 161] on label "Non" at bounding box center [549, 161] width 152 height 15
click at [549, 161] on input "Non" at bounding box center [549, 161] width 152 height 15
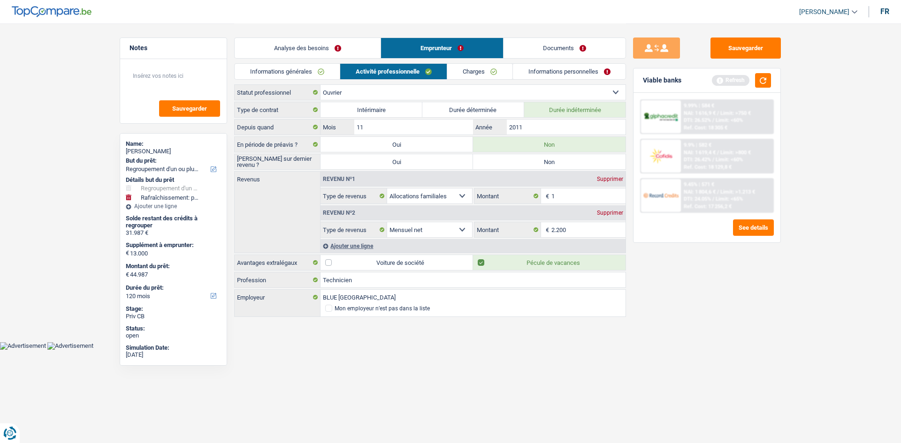
radio input "true"
click at [562, 126] on input "2011" at bounding box center [566, 127] width 119 height 15
click at [603, 178] on div "Supprimer" at bounding box center [609, 179] width 31 height 6
select select "netSalary"
type input "2.200"
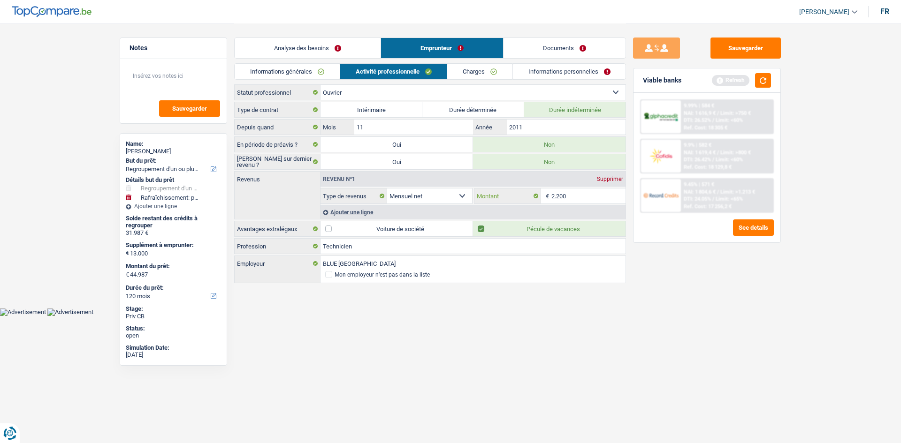
click at [575, 195] on input "2.200" at bounding box center [588, 196] width 75 height 15
click at [356, 212] on div "Ajouter une ligne" at bounding box center [472, 212] width 305 height 14
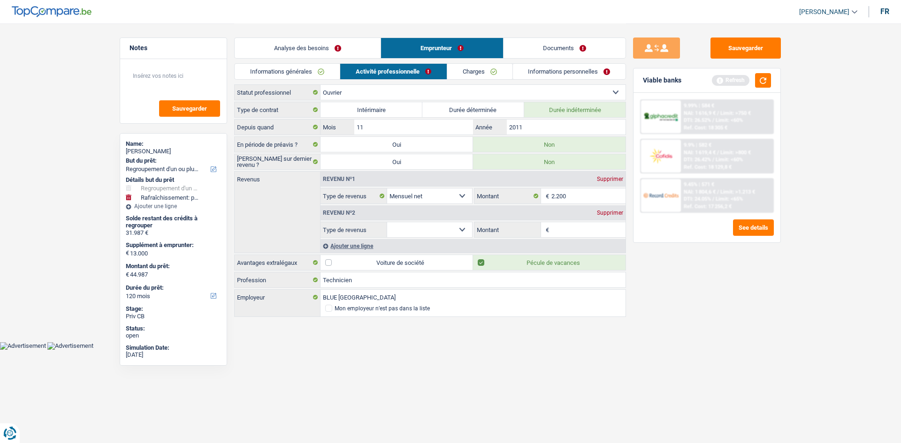
drag, startPoint x: 432, startPoint y: 228, endPoint x: 435, endPoint y: 221, distance: 7.4
click at [433, 227] on select "Allocation d'handicap Allocations chômage Allocations familiales Chèques repas …" at bounding box center [429, 229] width 85 height 15
select select "mealVouchers"
click at [387, 222] on select "Allocation d'handicap Allocations chômage Allocations familiales Chèques repas …" at bounding box center [429, 229] width 85 height 15
click at [578, 221] on div "Revenu nº2 Supprimer Allocation d'handicap Allocations chômage Allocations fami…" at bounding box center [472, 221] width 305 height 34
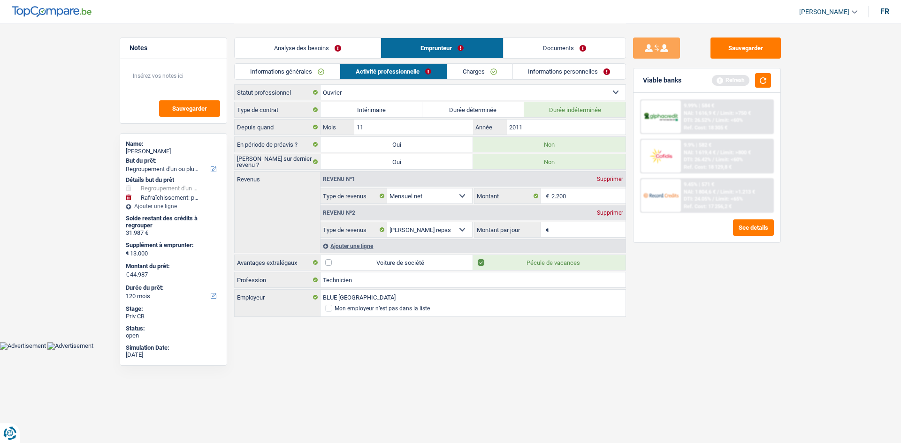
click at [605, 234] on input "Montant par jour" at bounding box center [588, 229] width 75 height 15
click at [613, 210] on div "Supprimer" at bounding box center [609, 213] width 31 height 6
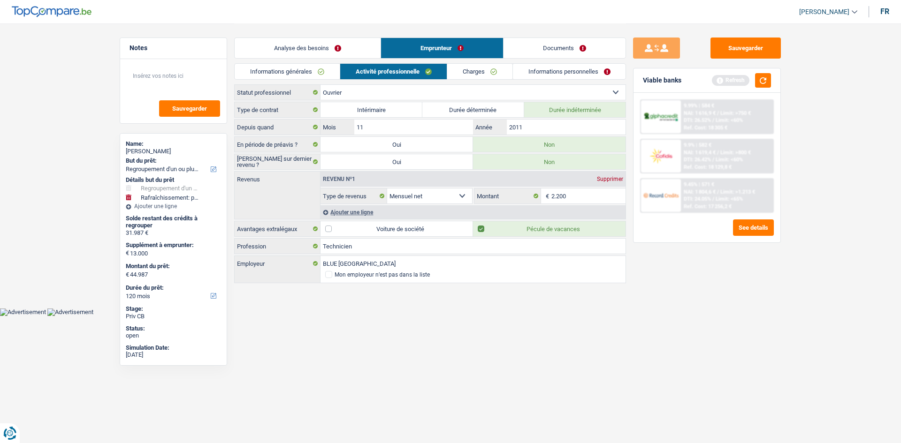
click at [515, 74] on link "Informations personnelles" at bounding box center [569, 71] width 113 height 15
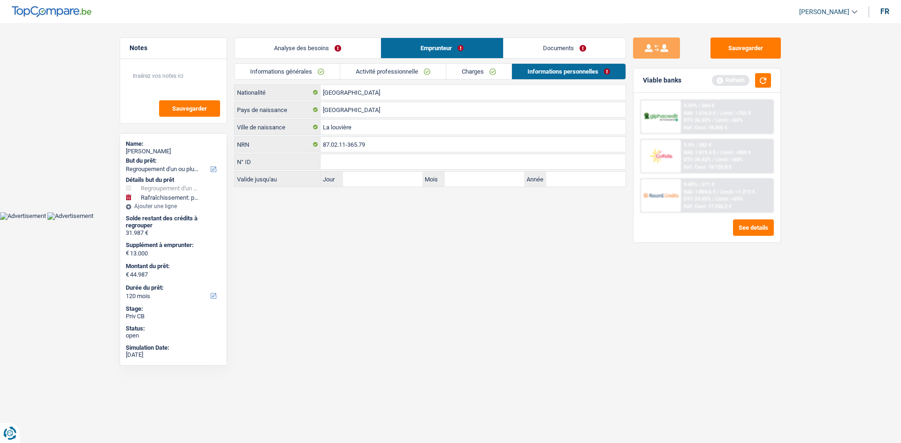
click at [509, 76] on link "Charges" at bounding box center [478, 71] width 65 height 15
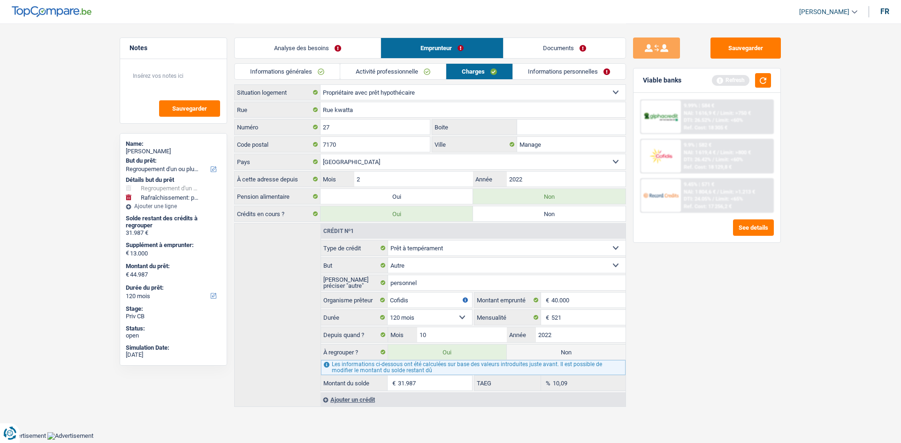
drag, startPoint x: 419, startPoint y: 68, endPoint x: 438, endPoint y: 80, distance: 21.9
click at [419, 68] on link "Activité professionnelle" at bounding box center [393, 71] width 106 height 15
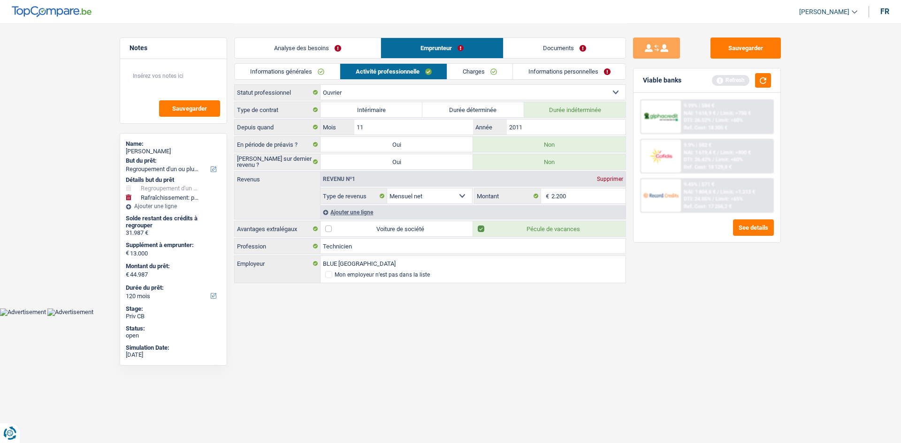
click at [347, 210] on div "Ajouter une ligne" at bounding box center [472, 212] width 305 height 14
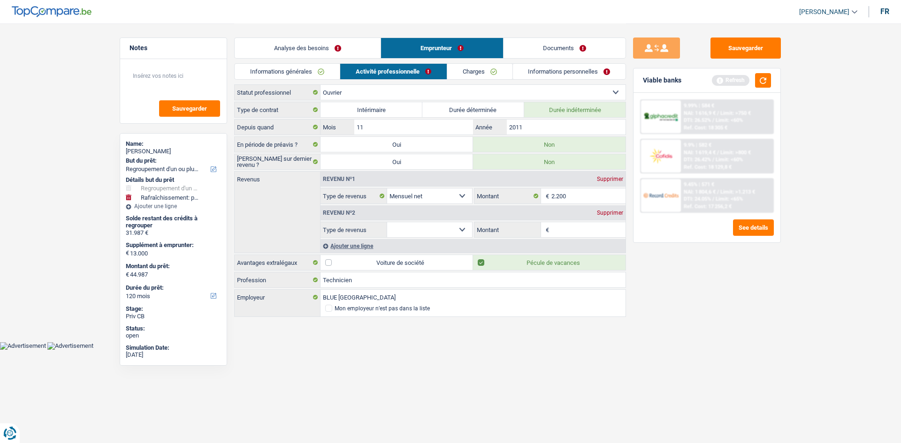
click at [458, 226] on select "Allocation d'handicap Allocations chômage Allocations familiales Chèques repas …" at bounding box center [429, 229] width 85 height 15
select select "other"
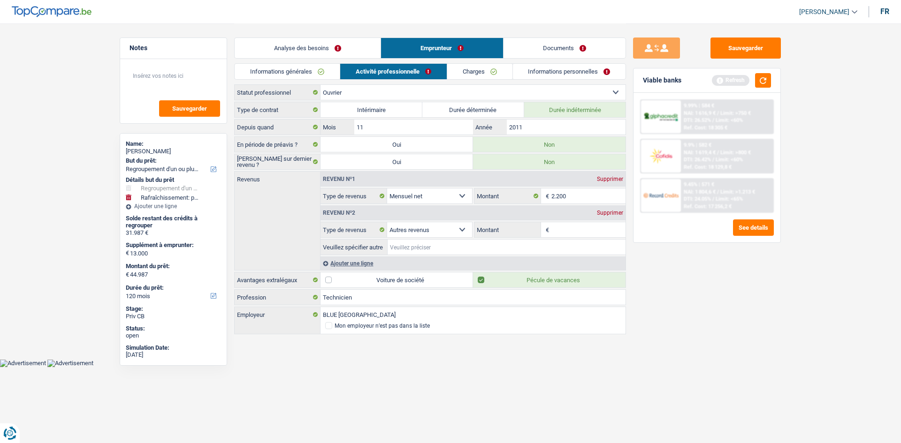
click at [454, 248] on input "Veuillez spécifier autre" at bounding box center [506, 247] width 238 height 15
type input "onem"
click at [573, 233] on input "Montant" at bounding box center [588, 229] width 75 height 15
type input "140"
click at [718, 307] on div "Sauvegarder Viable banks Refresh 9.99% | 584 € NAI: 1 616,9 € / Limit: >750 € D…" at bounding box center [707, 233] width 162 height 391
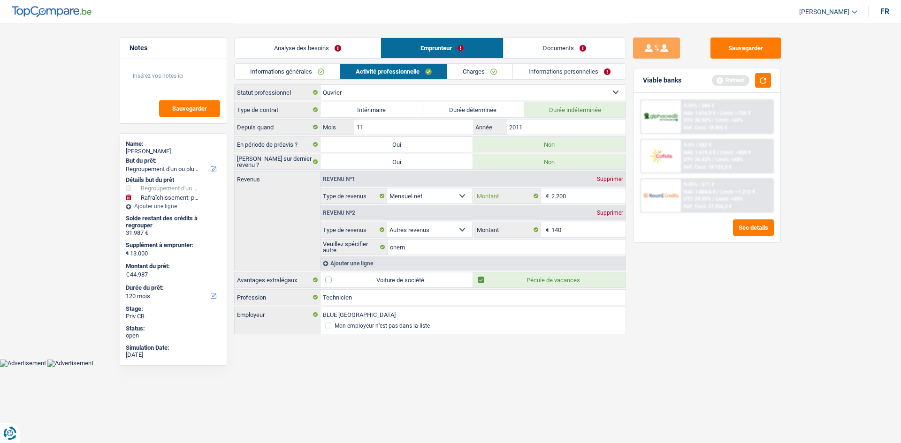
click at [575, 198] on input "2.200" at bounding box center [588, 196] width 75 height 15
type input "2.000"
click at [679, 336] on div "Sauvegarder Viable banks Refresh 9.99% | 584 € NAI: 1 616,9 € / Limit: >750 € D…" at bounding box center [707, 233] width 162 height 391
click at [462, 74] on link "Charges" at bounding box center [479, 71] width 65 height 15
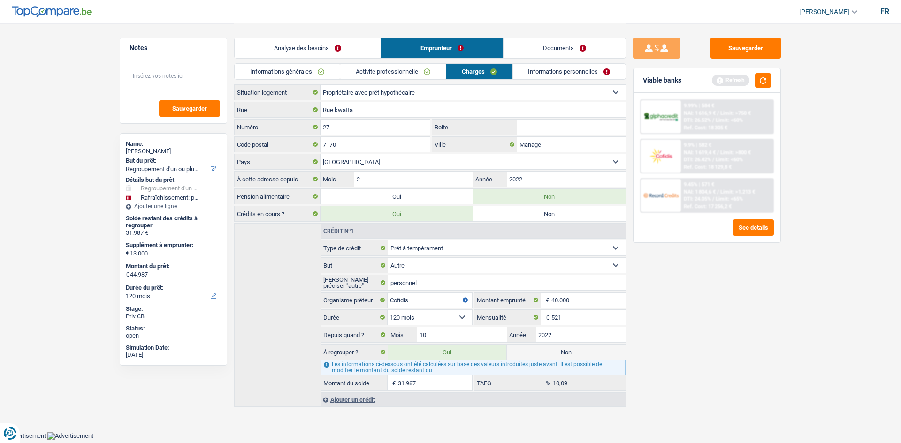
click at [378, 397] on div "Ajouter un crédit" at bounding box center [472, 400] width 305 height 14
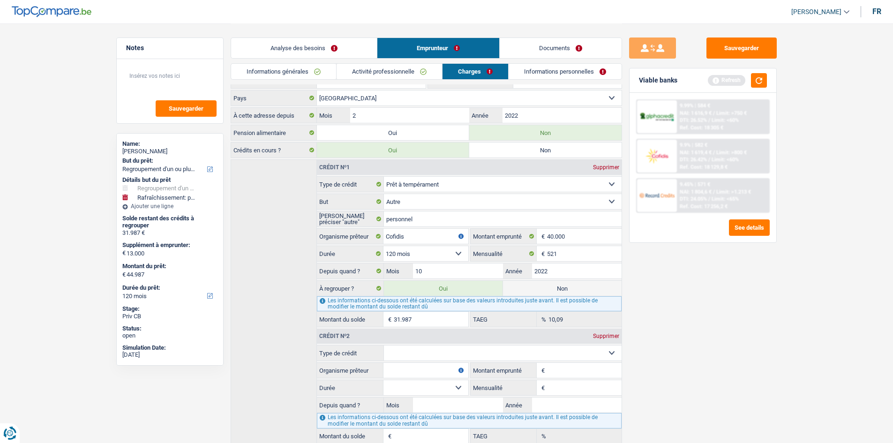
scroll to position [113, 0]
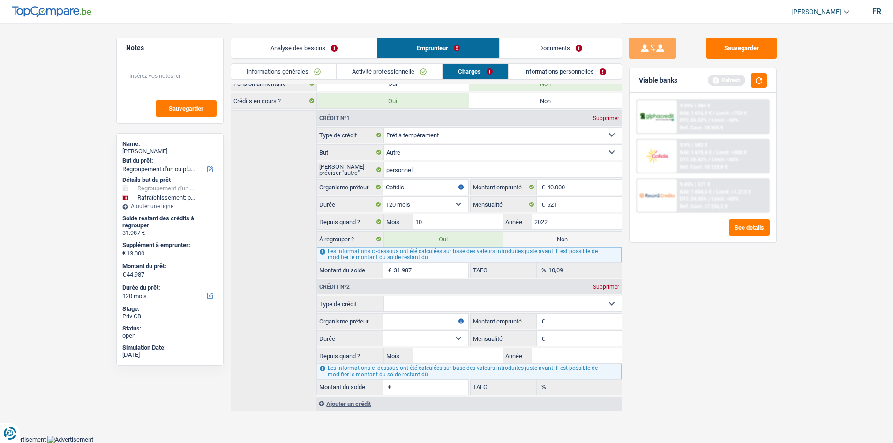
click at [423, 300] on select "Carte ou ouverture de crédit Prêt hypothécaire Vente à tempérament Prêt à tempé…" at bounding box center [503, 303] width 238 height 15
select select "mortgage"
click at [384, 296] on select "Carte ou ouverture de crédit Prêt hypothécaire Vente à tempérament Prêt à tempé…" at bounding box center [503, 303] width 238 height 15
type input "0"
click at [565, 326] on input "Montant" at bounding box center [584, 321] width 74 height 15
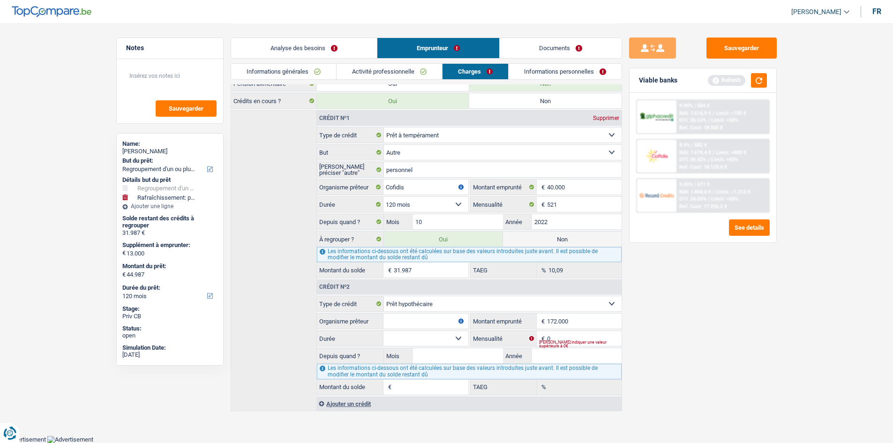
type input "172.000"
click at [732, 342] on div "Sauvegarder Viable banks Refresh 9.99% | 584 € NAI: 1 616,9 € / Limit: >750 € D…" at bounding box center [703, 233] width 162 height 391
drag, startPoint x: 575, startPoint y: 340, endPoint x: 720, endPoint y: 329, distance: 145.8
click at [576, 340] on input "0" at bounding box center [584, 338] width 74 height 15
type input "830"
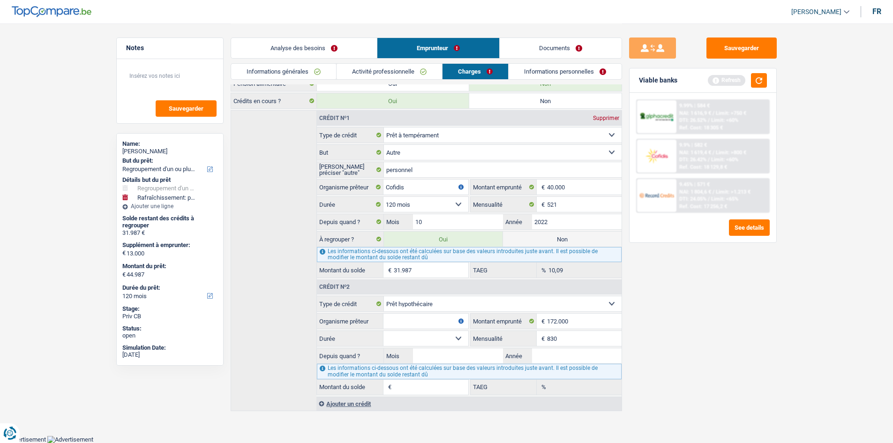
click at [766, 324] on div "Sauvegarder Viable banks Refresh 9.99% | 584 € NAI: 1 616,9 € / Limit: >750 € D…" at bounding box center [703, 233] width 162 height 391
click at [546, 358] on input "Année" at bounding box center [577, 355] width 90 height 15
type input "2022"
click at [438, 333] on select "120 mois 132 mois 144 mois 180 mois 240 mois 300 mois 360 mois 420 mois Sélecti…" at bounding box center [426, 338] width 84 height 15
select select "240"
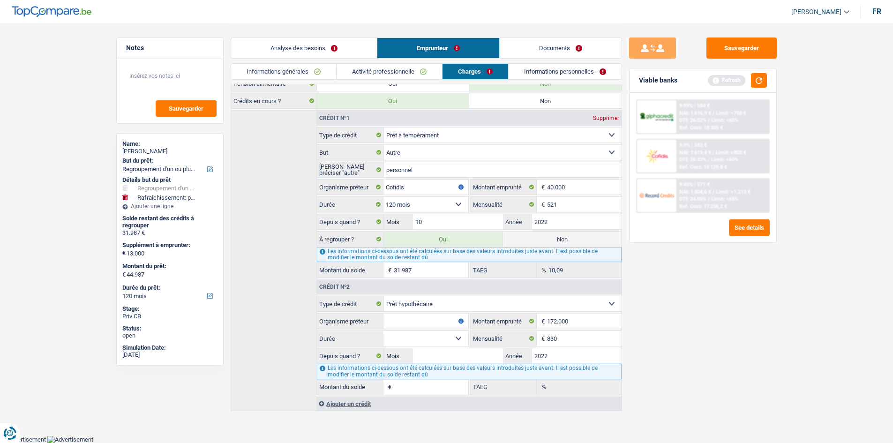
click at [384, 331] on select "120 mois 132 mois 144 mois 180 mois 240 mois 300 mois 360 mois 420 mois Sélecti…" at bounding box center [426, 338] width 84 height 15
click at [453, 352] on input "Mois" at bounding box center [458, 355] width 90 height 15
type input "2"
type input "144.851"
type input "1,51"
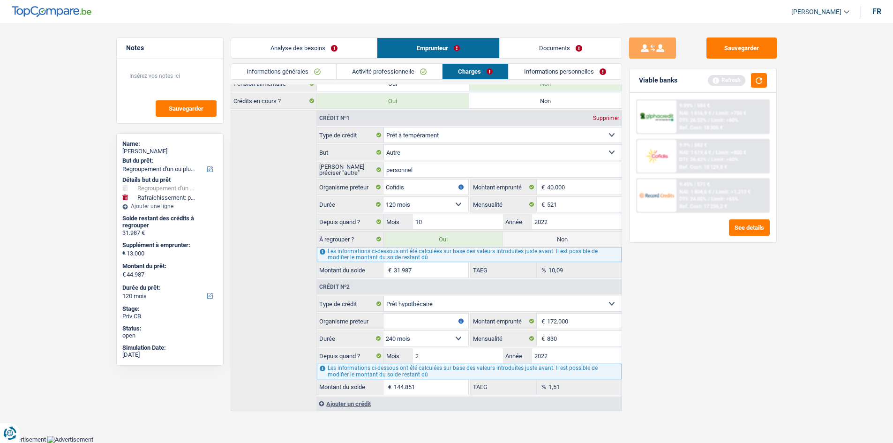
click at [681, 332] on div "Sauvegarder Viable banks Refresh 9.99% | 584 € NAI: 1 616,9 € / Limit: >750 € D…" at bounding box center [703, 233] width 162 height 391
click at [427, 315] on input "Organisme prêteur" at bounding box center [426, 321] width 84 height 15
type input "BHE"
click at [414, 338] on select "120 mois 132 mois 144 mois 180 mois 240 mois 300 mois 360 mois 420 mois Sélecti…" at bounding box center [426, 338] width 84 height 15
select select "300"
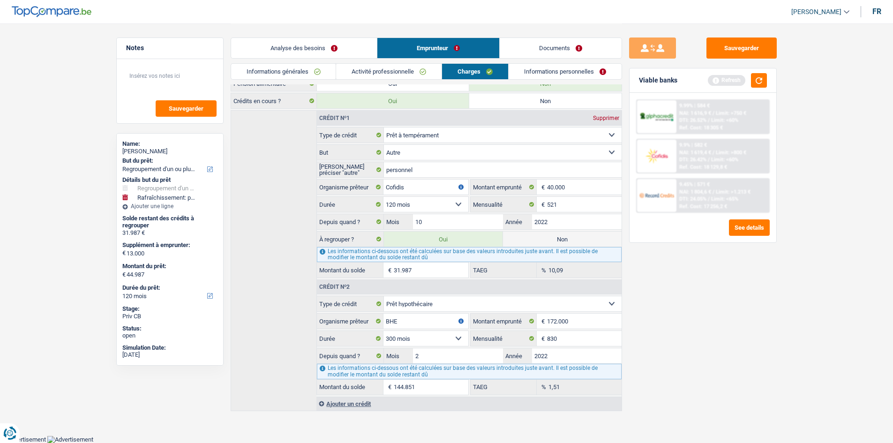
click at [384, 331] on select "120 mois 132 mois 144 mois 180 mois 240 mois 300 mois 360 mois 420 mois Sélecti…" at bounding box center [426, 338] width 84 height 15
type input "154.855"
type input "3,21"
click at [571, 68] on link "Informations personnelles" at bounding box center [565, 71] width 113 height 15
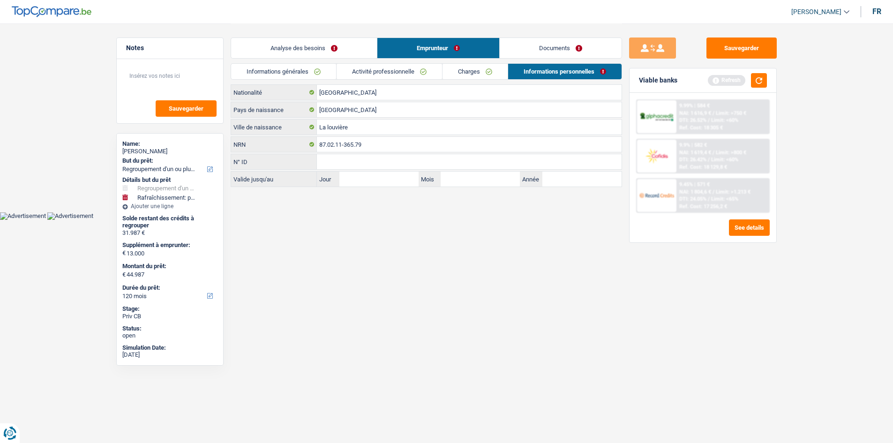
scroll to position [0, 0]
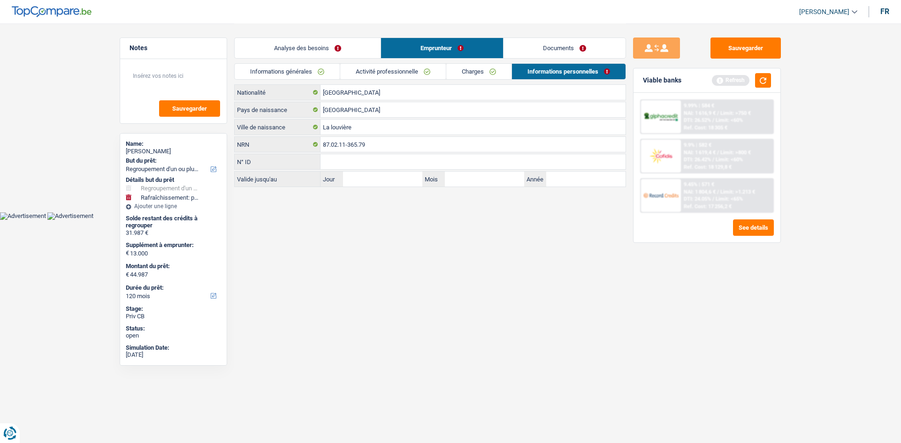
click at [377, 43] on link "Analyse des besoins" at bounding box center [308, 48] width 146 height 20
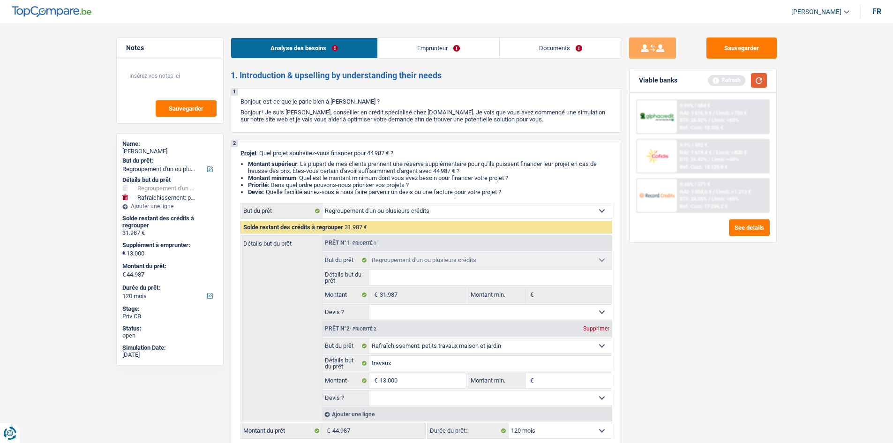
drag, startPoint x: 760, startPoint y: 83, endPoint x: 754, endPoint y: 88, distance: 7.6
click at [762, 83] on button "button" at bounding box center [759, 80] width 16 height 15
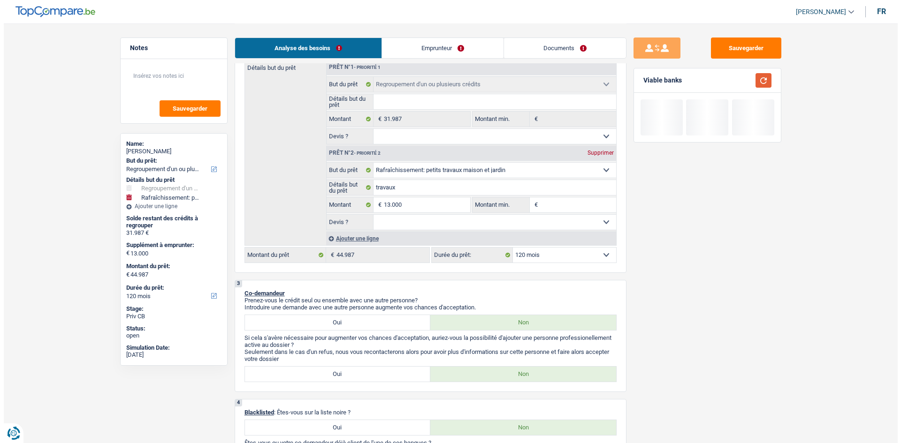
scroll to position [281, 0]
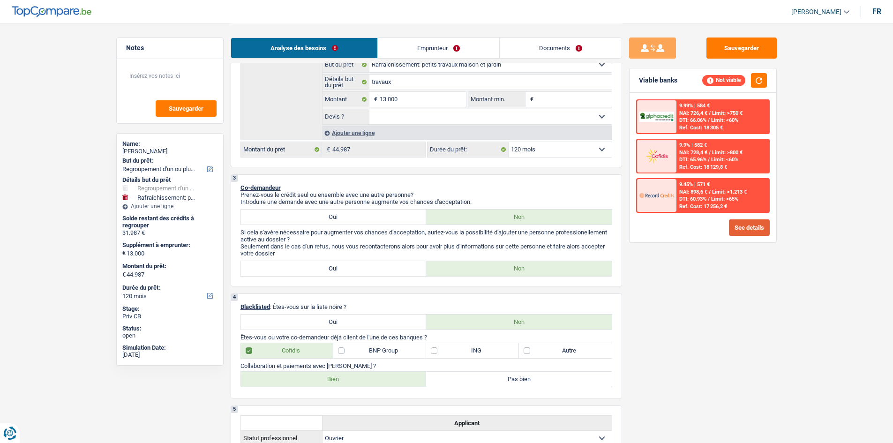
click at [759, 235] on button "See details" at bounding box center [749, 227] width 41 height 16
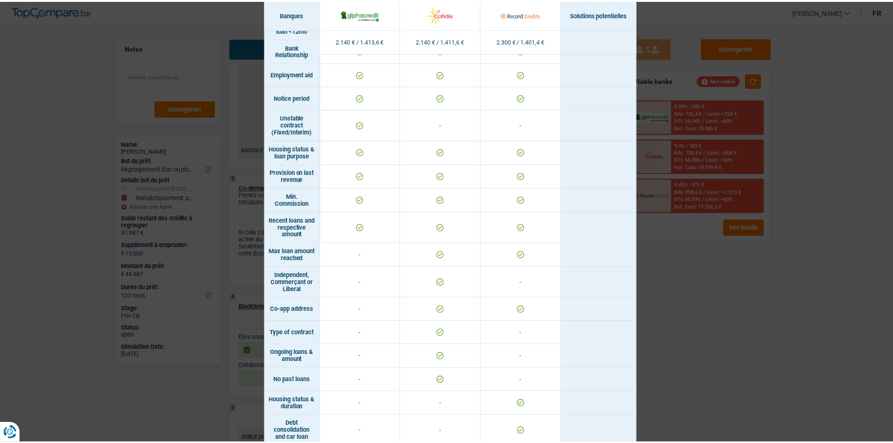
scroll to position [610, 0]
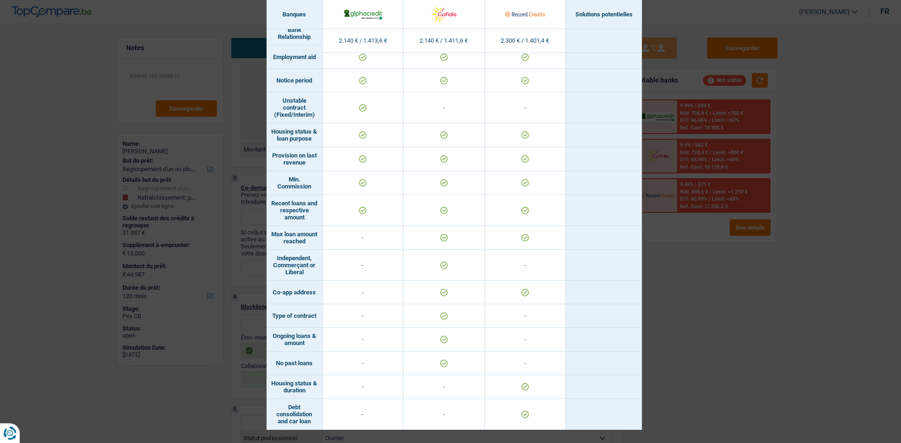
click at [708, 302] on div "Banks conditions × Banques Solutions potentielles Revenus / Charges 2.140 € / 1…" at bounding box center [450, 221] width 901 height 443
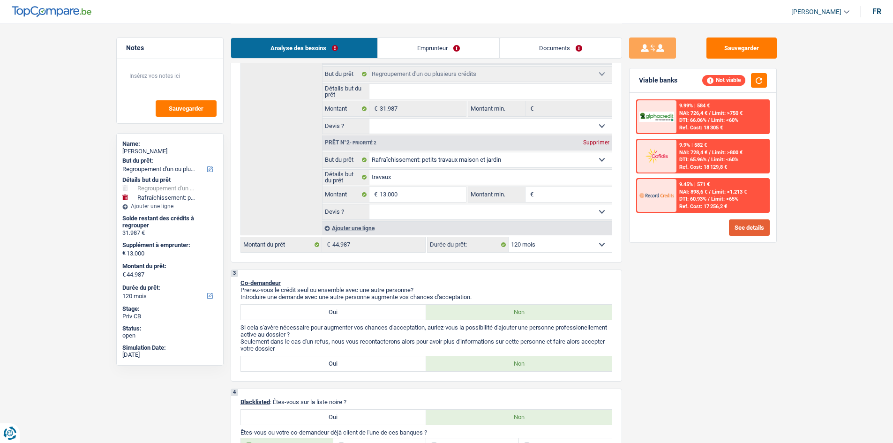
scroll to position [94, 0]
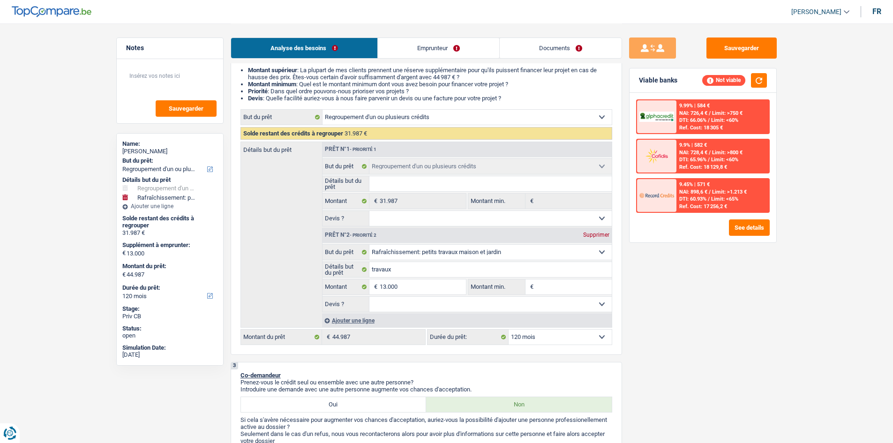
click at [400, 43] on link "Emprunteur" at bounding box center [438, 48] width 121 height 20
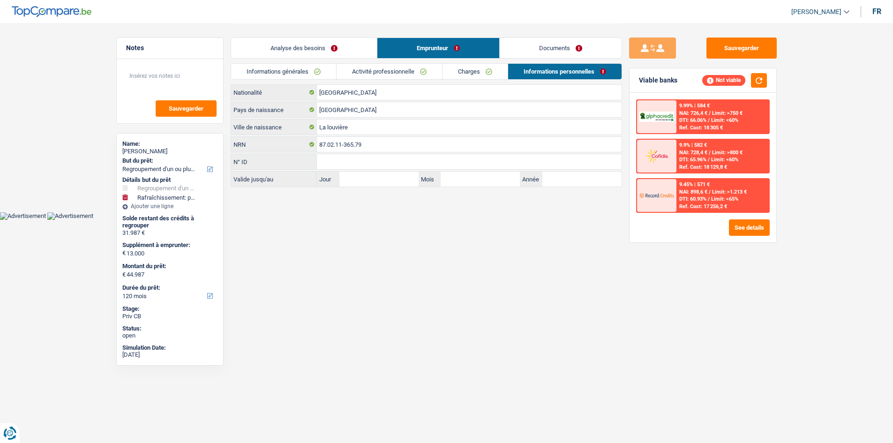
scroll to position [0, 0]
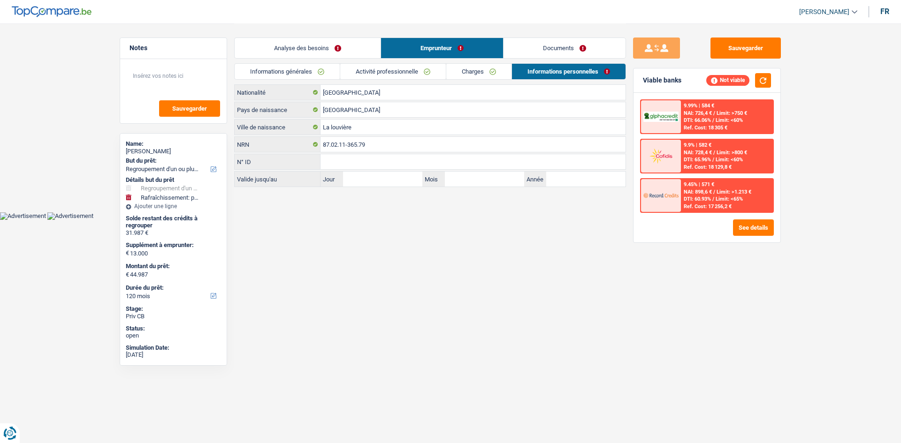
click at [307, 64] on link "Informations générales" at bounding box center [287, 71] width 105 height 15
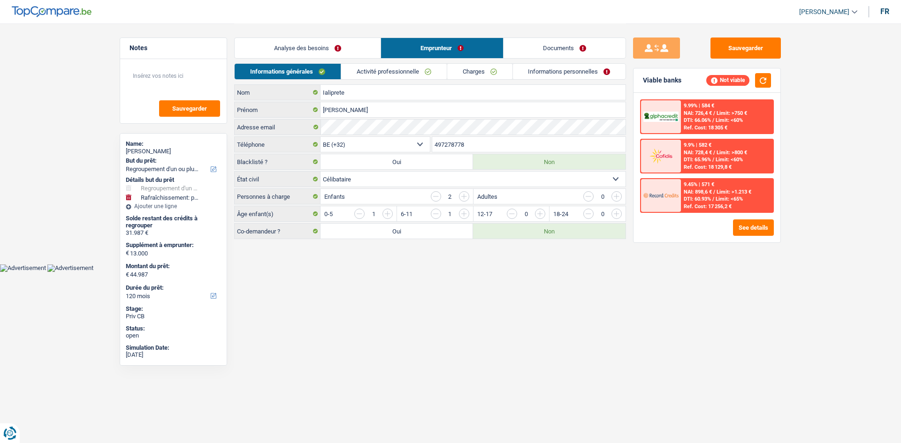
click at [386, 180] on select "Célibataire Marié(e) Cohabitant(e) légal(e) Divorcé(e) Veuf(ve) Séparé (de fait…" at bounding box center [472, 179] width 305 height 15
drag, startPoint x: 412, startPoint y: 238, endPoint x: 509, endPoint y: 302, distance: 115.9
click at [412, 238] on label "Oui" at bounding box center [396, 231] width 152 height 15
click at [412, 238] on input "Oui" at bounding box center [396, 231] width 152 height 15
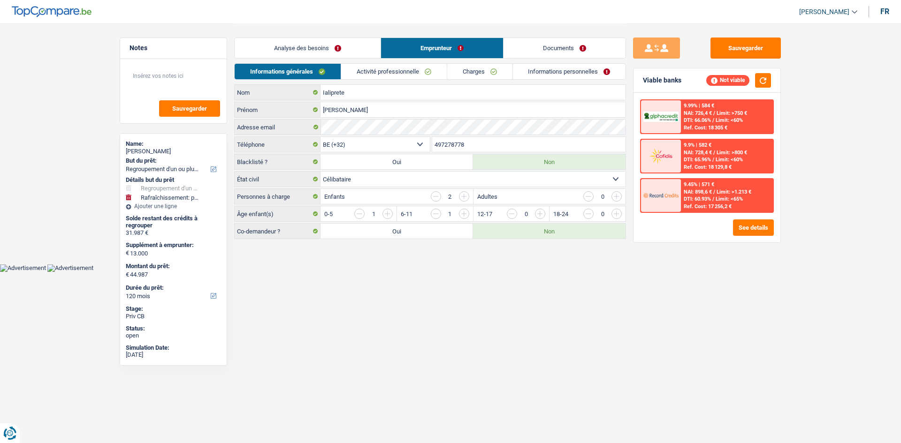
radio input "true"
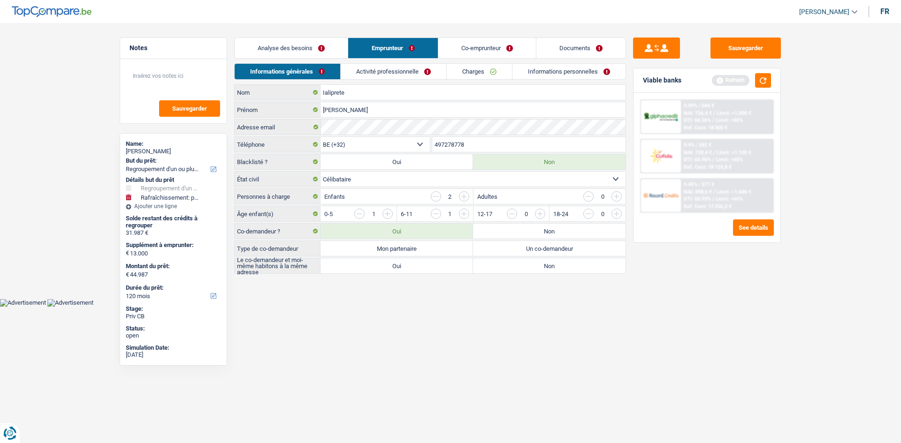
click at [548, 237] on label "Non" at bounding box center [549, 231] width 152 height 15
click at [548, 237] on input "Non" at bounding box center [549, 231] width 152 height 15
radio input "true"
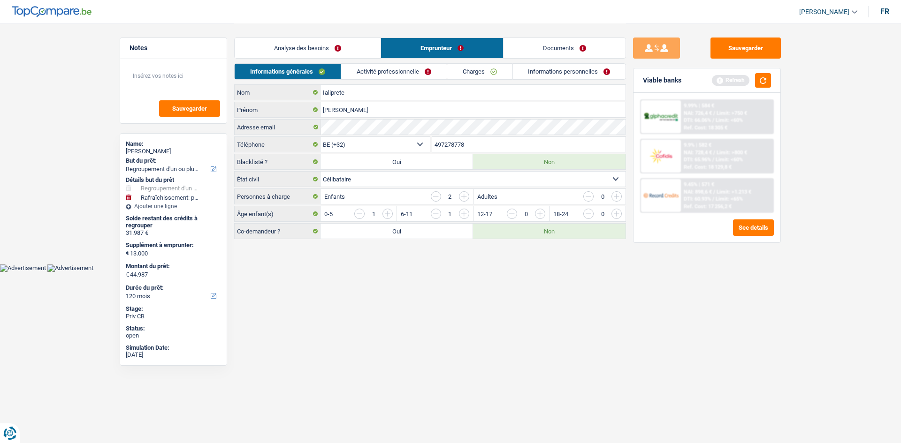
click at [367, 57] on link "Analyse des besoins" at bounding box center [308, 48] width 146 height 20
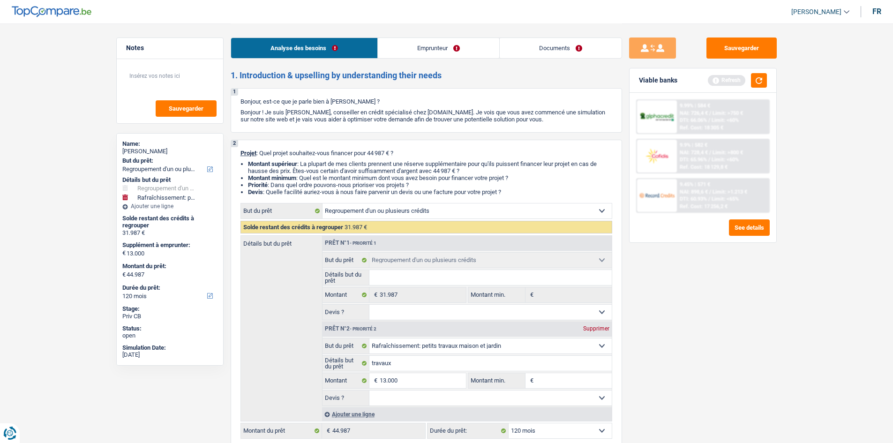
click at [442, 55] on link "Emprunteur" at bounding box center [438, 48] width 121 height 20
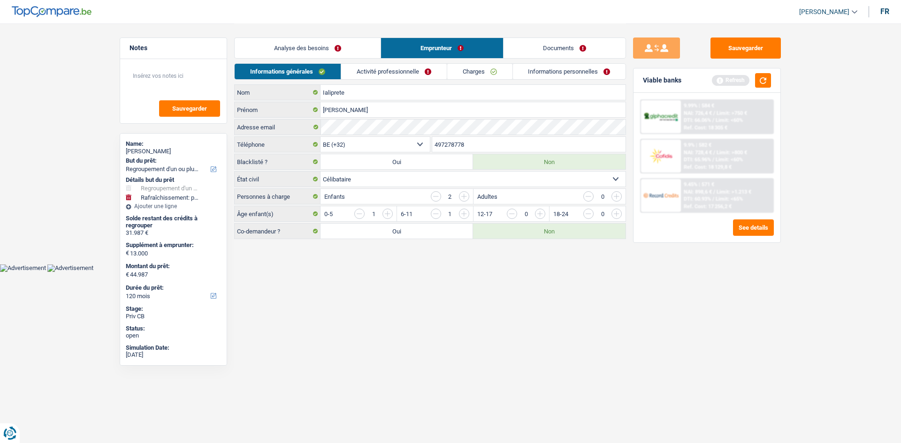
click at [566, 78] on link "Informations personnelles" at bounding box center [569, 71] width 113 height 15
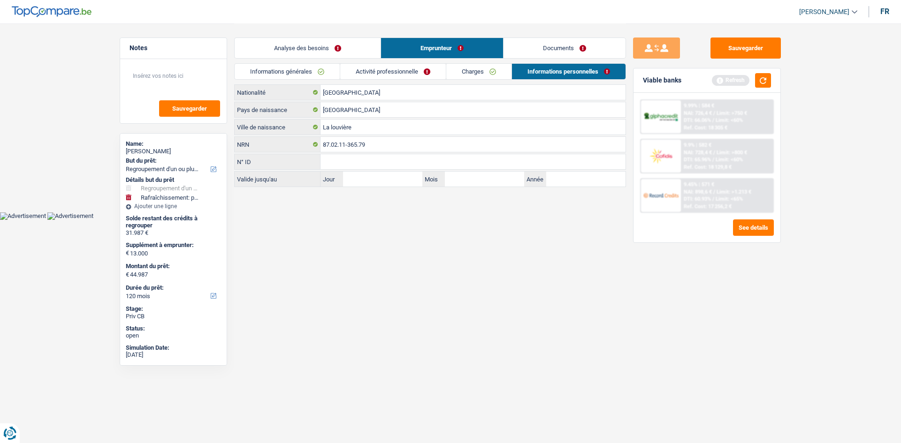
click at [468, 78] on link "Charges" at bounding box center [478, 71] width 65 height 15
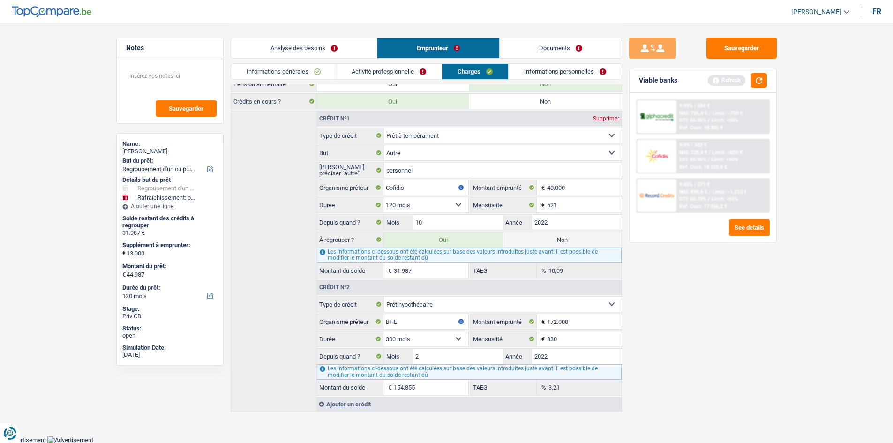
scroll to position [113, 0]
drag, startPoint x: 564, startPoint y: 341, endPoint x: 701, endPoint y: 368, distance: 140.1
click at [564, 341] on input "830" at bounding box center [584, 338] width 74 height 15
click at [589, 347] on fieldset "830 € Mensualité" at bounding box center [546, 339] width 151 height 16
click at [588, 340] on input "830" at bounding box center [584, 338] width 74 height 15
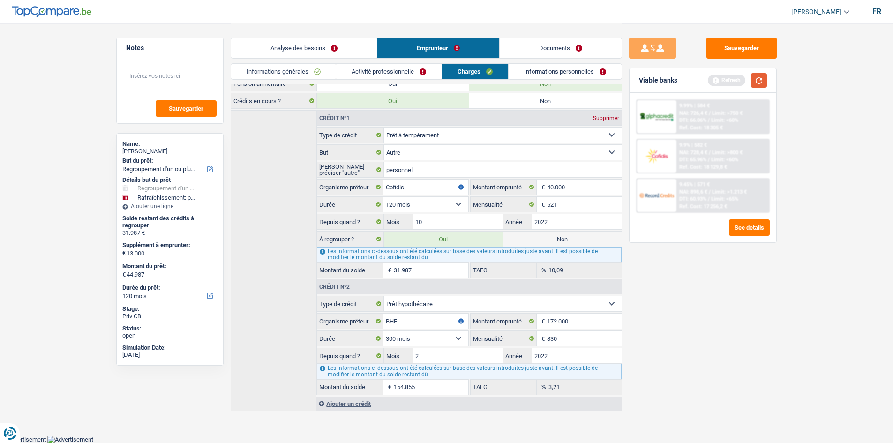
click at [755, 80] on button "button" at bounding box center [759, 80] width 16 height 15
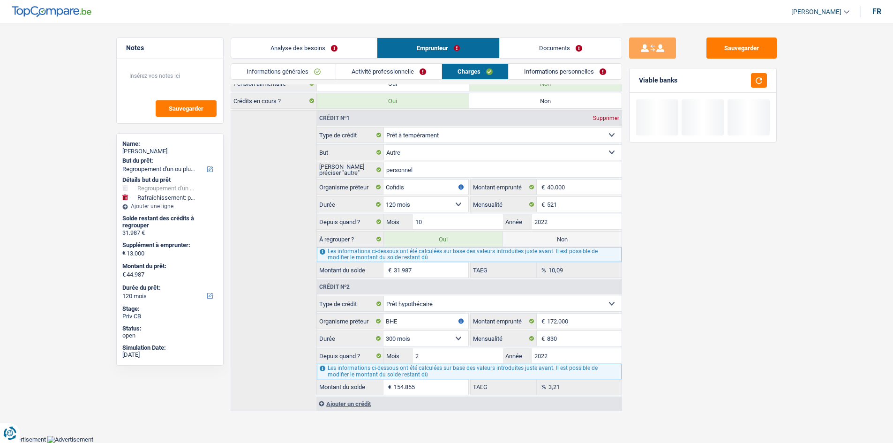
click at [344, 41] on link "Analyse des besoins" at bounding box center [304, 48] width 146 height 20
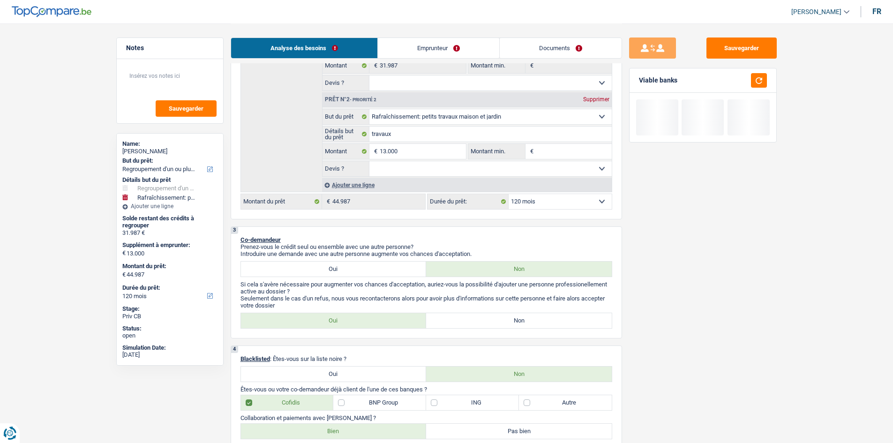
scroll to position [301, 0]
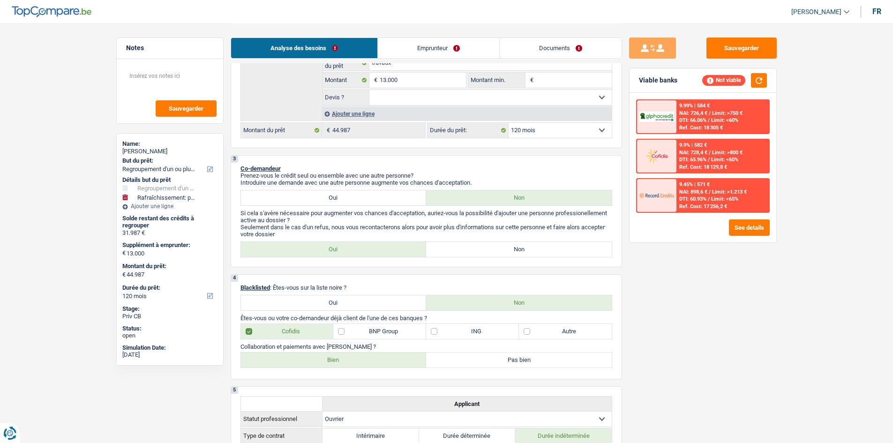
click at [723, 198] on span "Limit: <65%" at bounding box center [724, 199] width 27 height 6
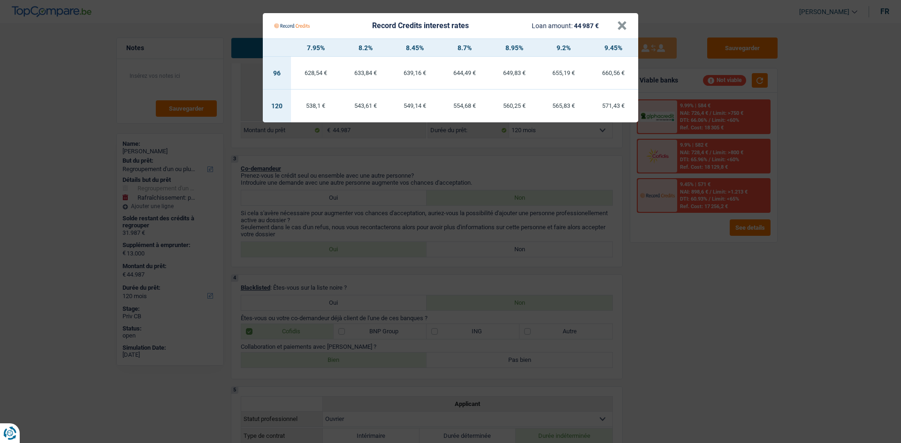
drag, startPoint x: 722, startPoint y: 284, endPoint x: 757, endPoint y: 260, distance: 42.2
click at [724, 284] on Credits "Record Credits interest rates Loan amount: 44 987 € × 7.95% 8.2% 8.45% 8.7% 8.9…" at bounding box center [450, 221] width 901 height 443
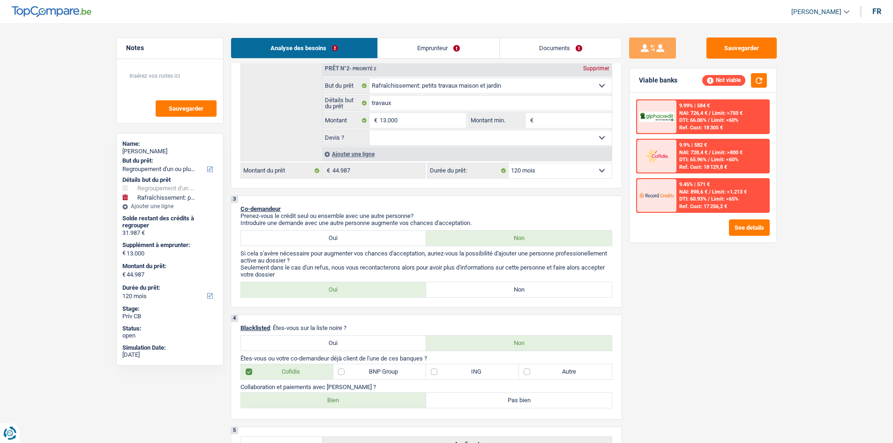
scroll to position [207, 0]
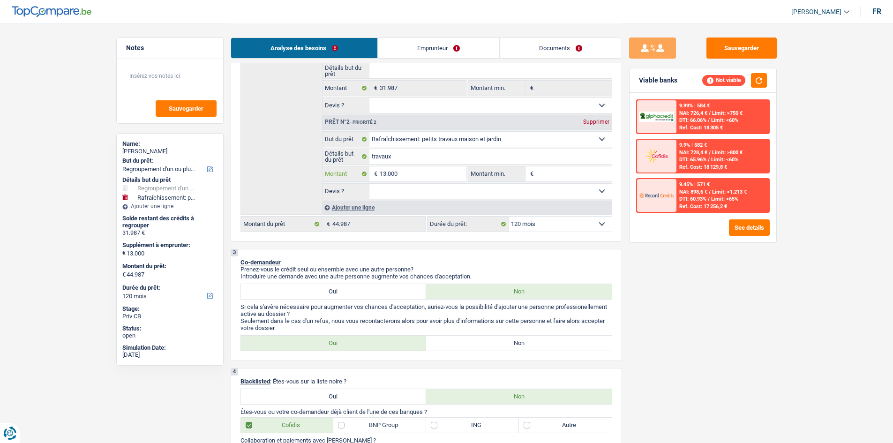
click at [415, 169] on input "13.000" at bounding box center [423, 173] width 86 height 15
type input "1.300"
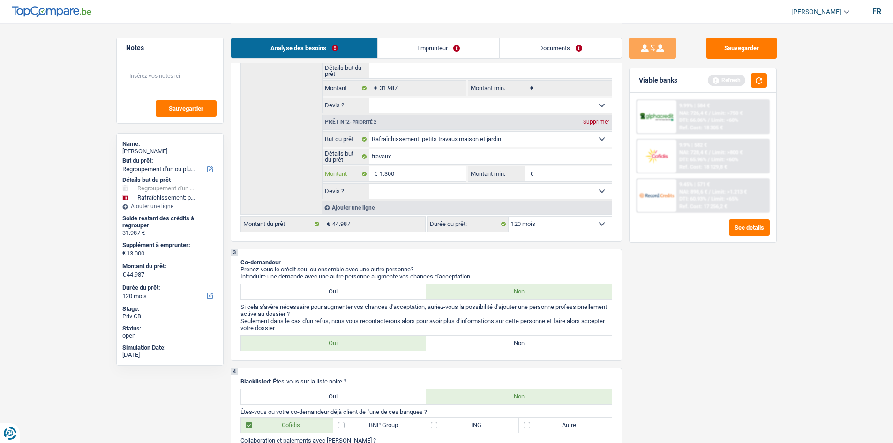
type input "130"
type input "13"
type input "1"
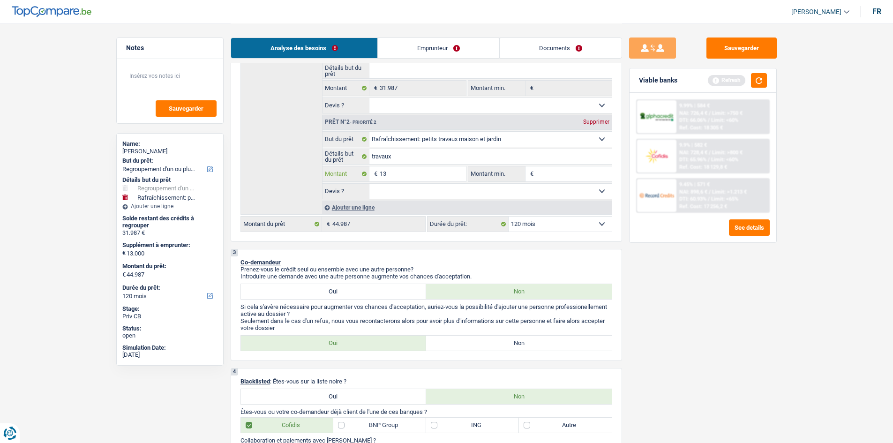
type input "1"
type input "10"
type input "100"
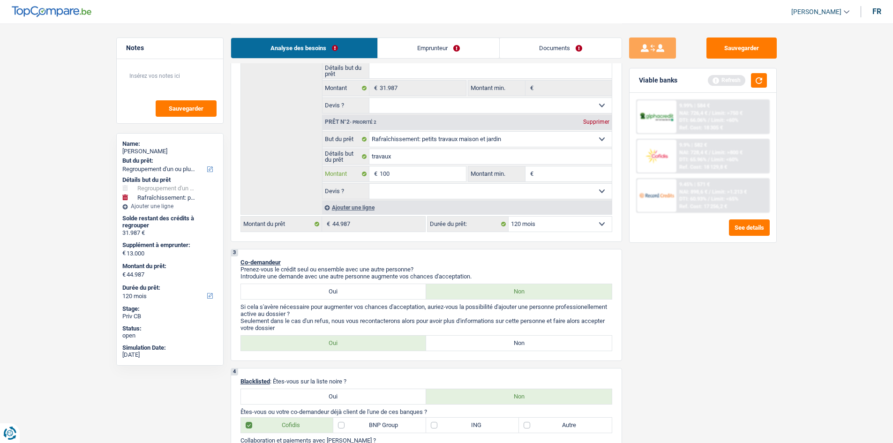
type input "1.000"
type input "10.000"
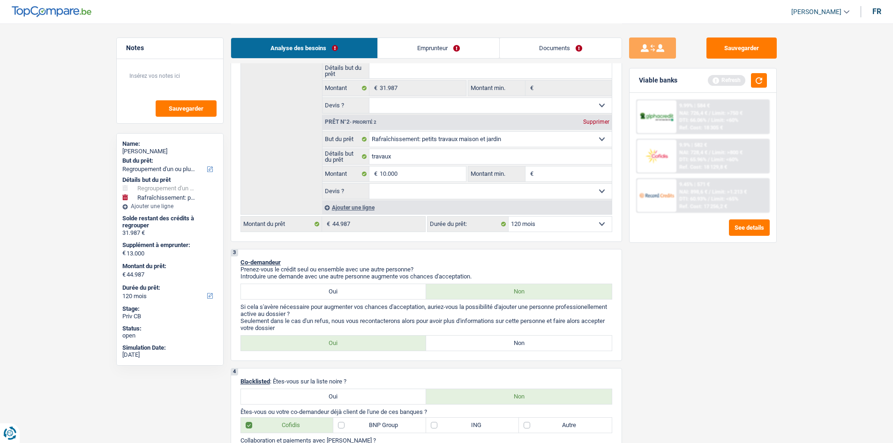
type input "10.000"
type input "41.987"
select select "144"
type input "41.987"
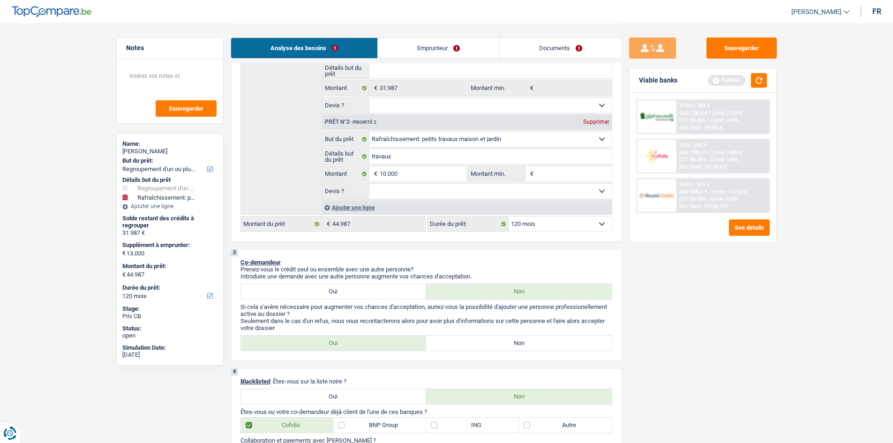
select select "144"
type input "41.987"
select select "144"
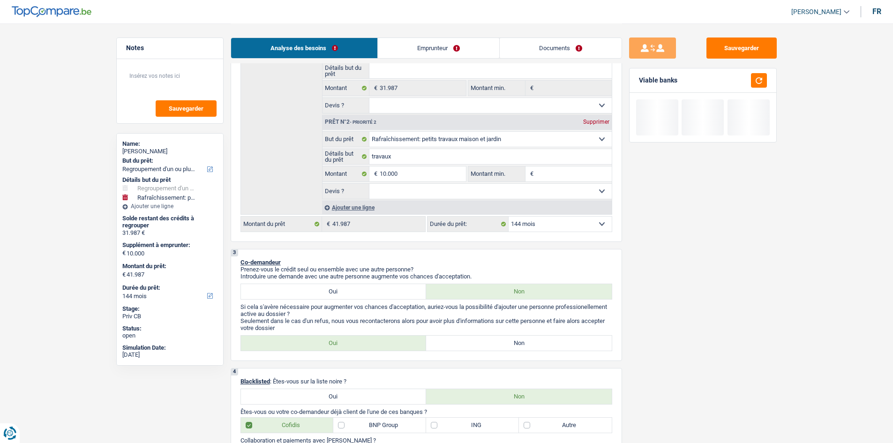
drag, startPoint x: 568, startPoint y: 224, endPoint x: 568, endPoint y: 231, distance: 7.1
click at [568, 224] on select "12 mois 18 mois 24 mois 30 mois 36 mois 42 mois 48 mois 60 mois 72 mois 84 mois…" at bounding box center [560, 224] width 103 height 15
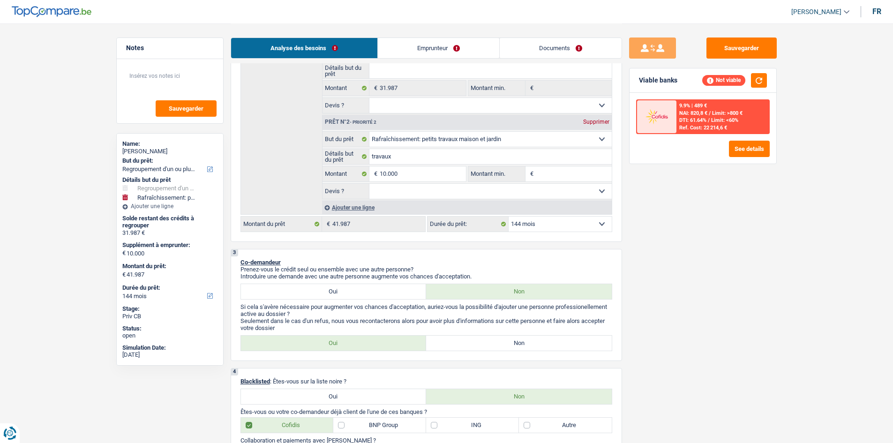
select select "120"
click at [509, 217] on select "12 mois 18 mois 24 mois 30 mois 36 mois 42 mois 48 mois 60 mois 72 mois 84 mois…" at bounding box center [560, 224] width 103 height 15
select select "120"
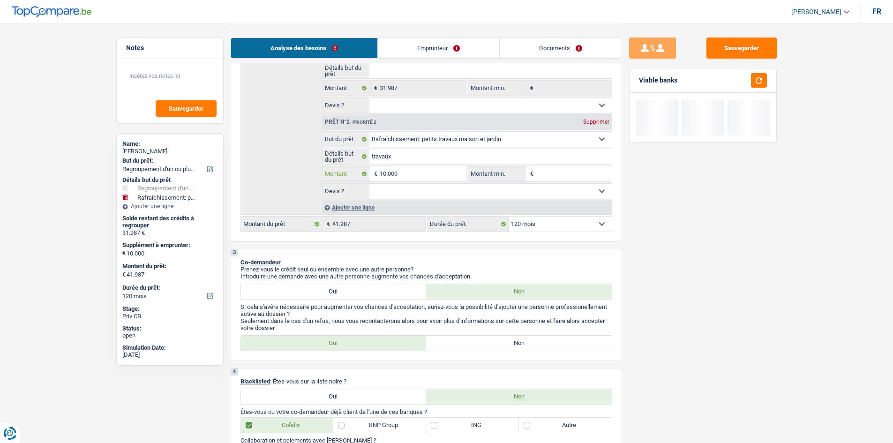
click at [419, 170] on input "10.000" at bounding box center [423, 173] width 86 height 15
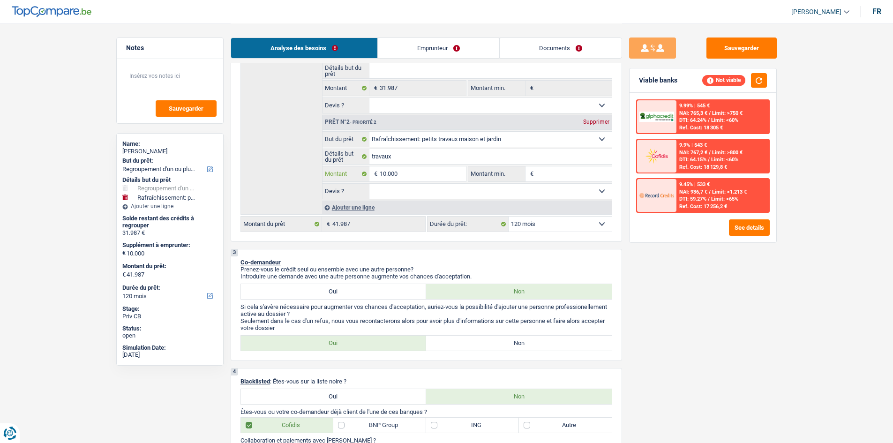
type input "1.000"
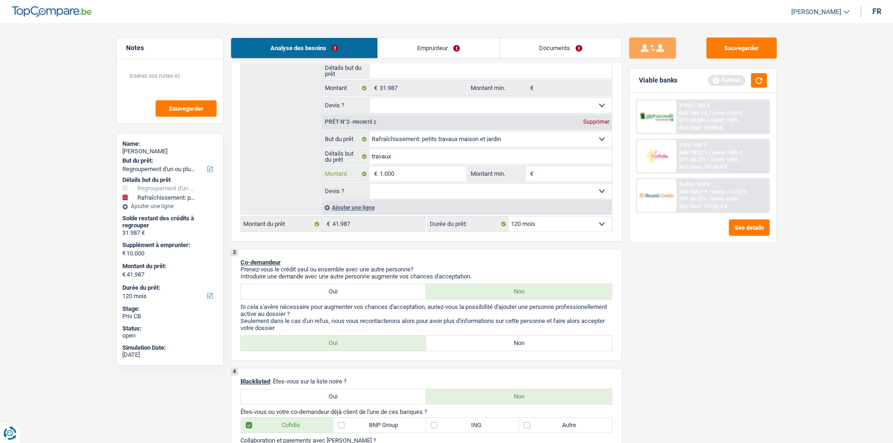
type input "100"
type input "10"
type input "1"
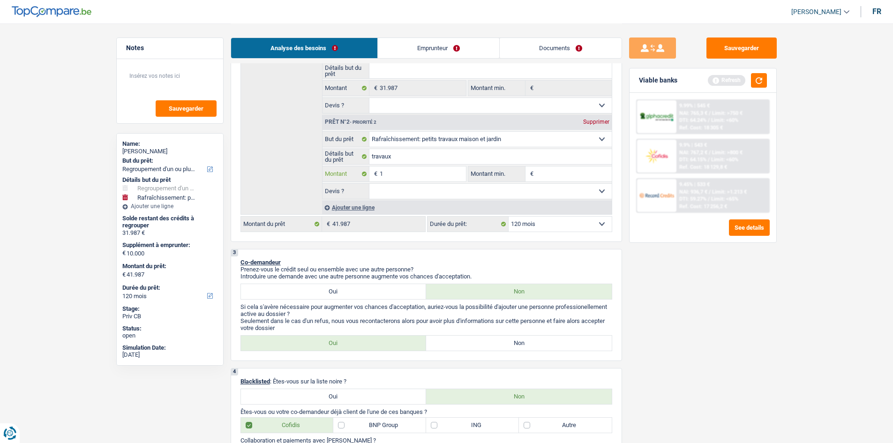
type input "1"
type input "5"
type input "50"
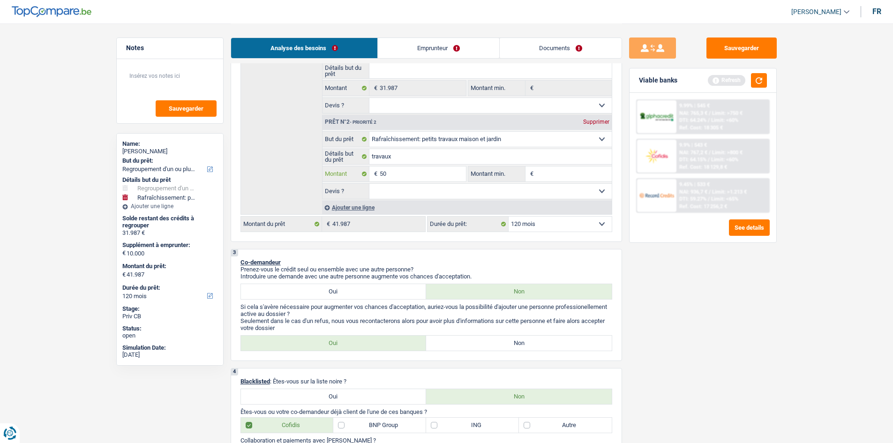
type input "500"
type input "5.000"
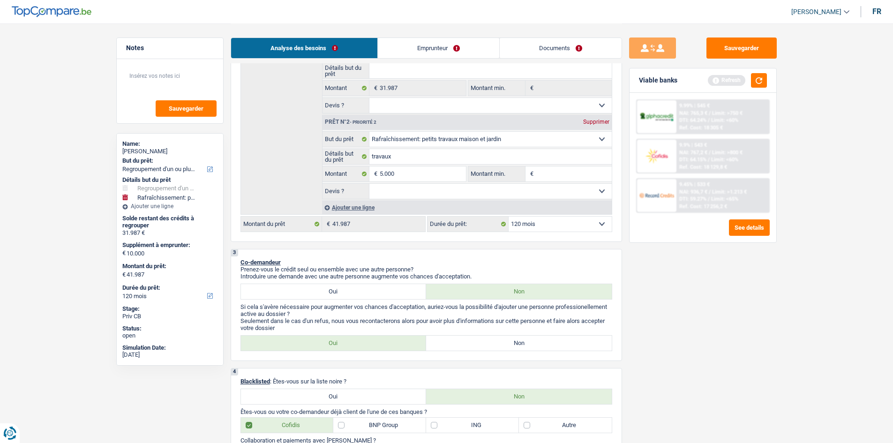
type input "5.000"
type input "36.987"
click at [720, 261] on div "Sauvegarder Viable banks Refresh 9.99% | 545 € NAI: 765,3 € / Limit: >750 € DTI…" at bounding box center [703, 233] width 162 height 391
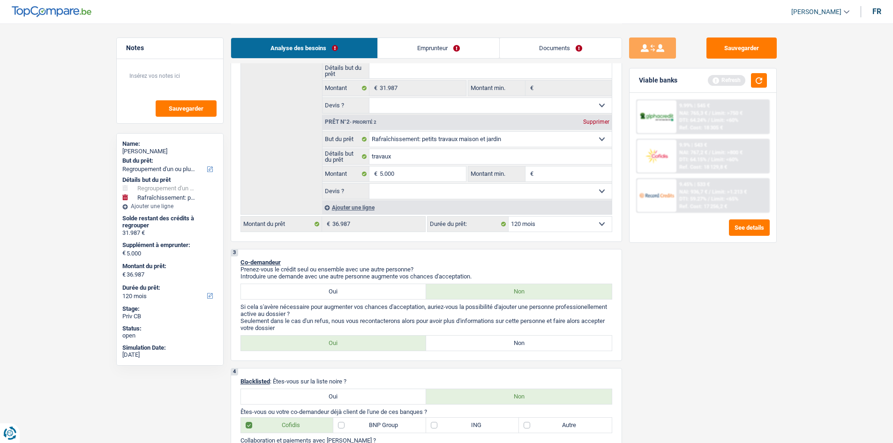
drag, startPoint x: 720, startPoint y: 261, endPoint x: 659, endPoint y: 238, distance: 65.4
click at [659, 238] on div "9.99% | 545 € NAI: 765,3 € / Limit: >750 € DTI: 64.24% / Limit: <60% Ref. Cost:…" at bounding box center [703, 168] width 147 height 150
click at [749, 80] on div "Refresh" at bounding box center [737, 80] width 59 height 15
click at [767, 82] on button "button" at bounding box center [759, 80] width 16 height 15
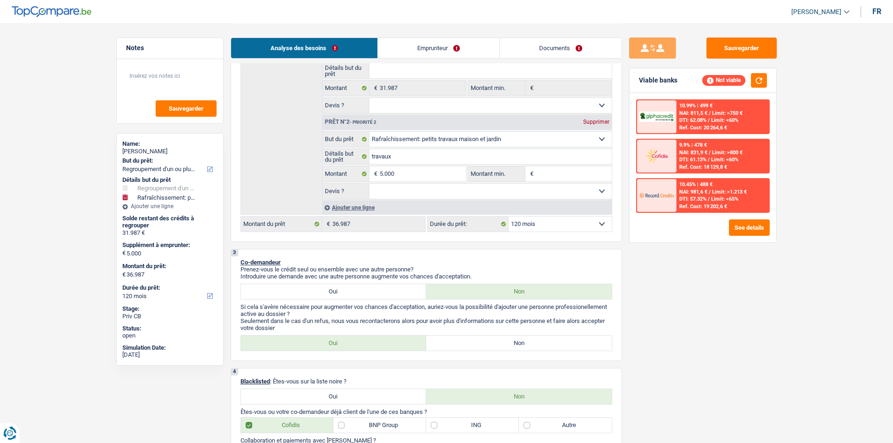
click at [601, 121] on div "Supprimer" at bounding box center [596, 122] width 31 height 6
type input "0"
type input "31.987"
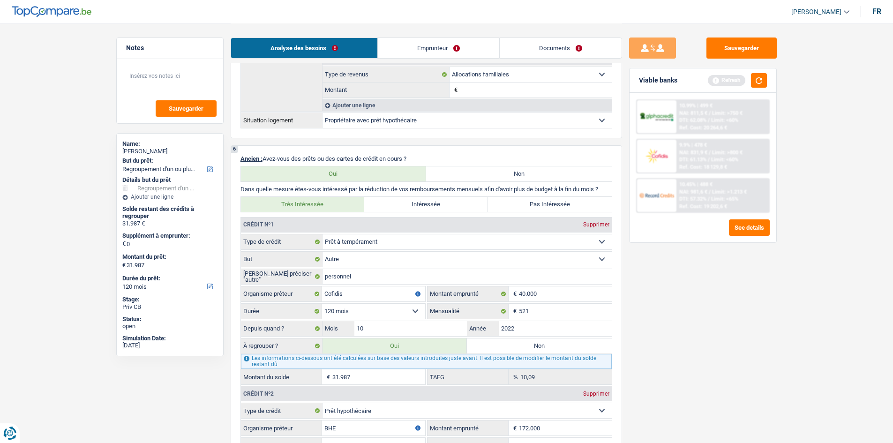
scroll to position [817, 0]
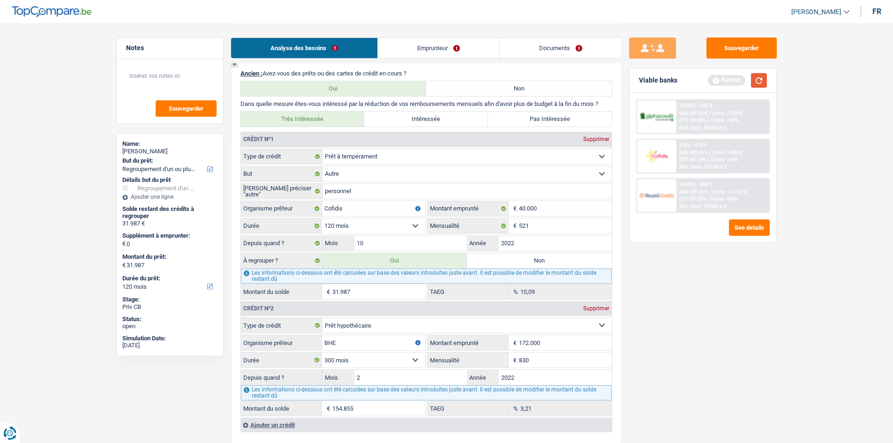
click at [759, 82] on button "button" at bounding box center [759, 80] width 16 height 15
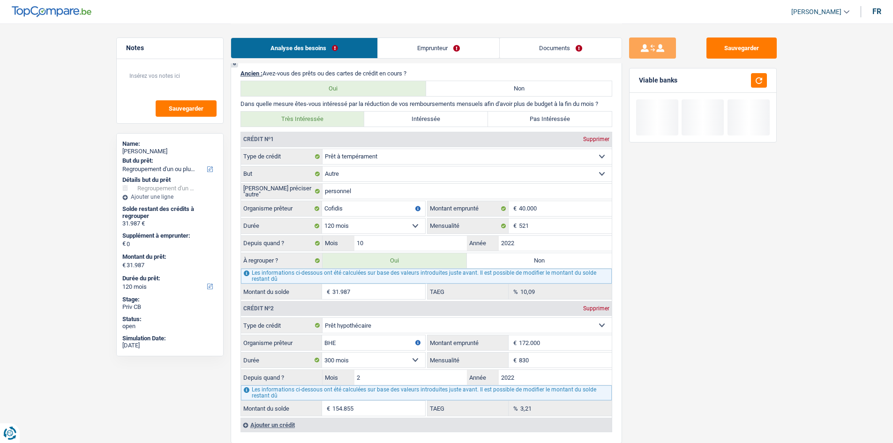
drag, startPoint x: 580, startPoint y: 357, endPoint x: 624, endPoint y: 345, distance: 46.3
click at [576, 356] on input "830" at bounding box center [565, 360] width 93 height 15
click at [681, 335] on div "Sauvegarder Viable banks" at bounding box center [703, 233] width 162 height 391
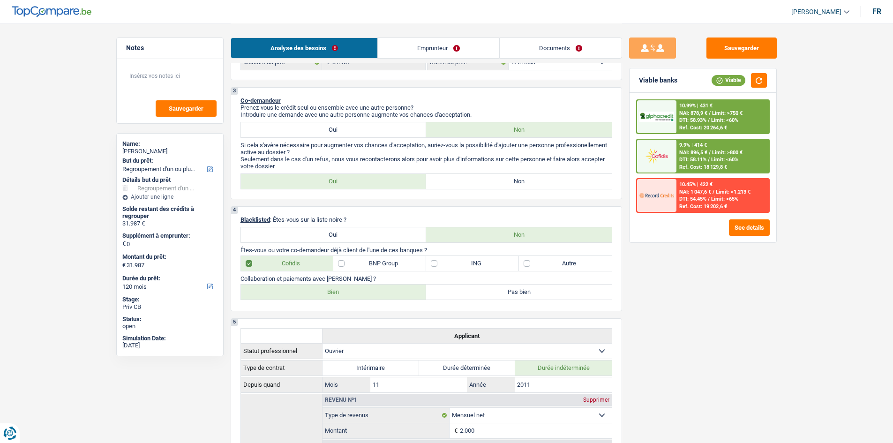
scroll to position [160, 0]
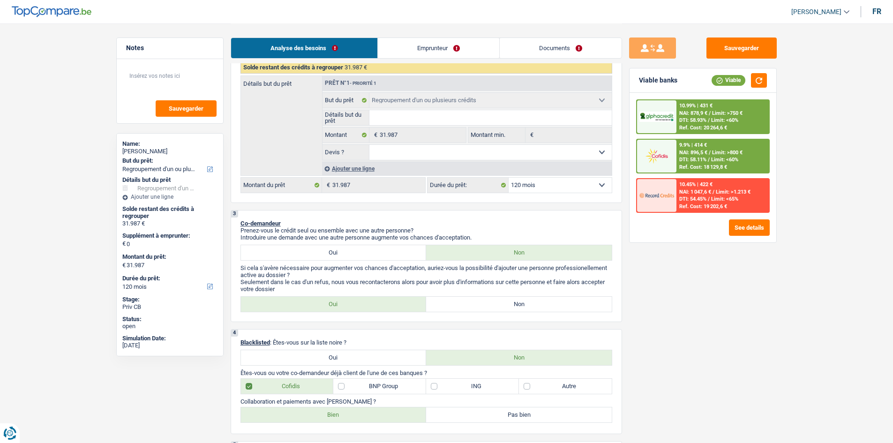
click at [368, 165] on div "Ajouter une ligne" at bounding box center [467, 169] width 290 height 14
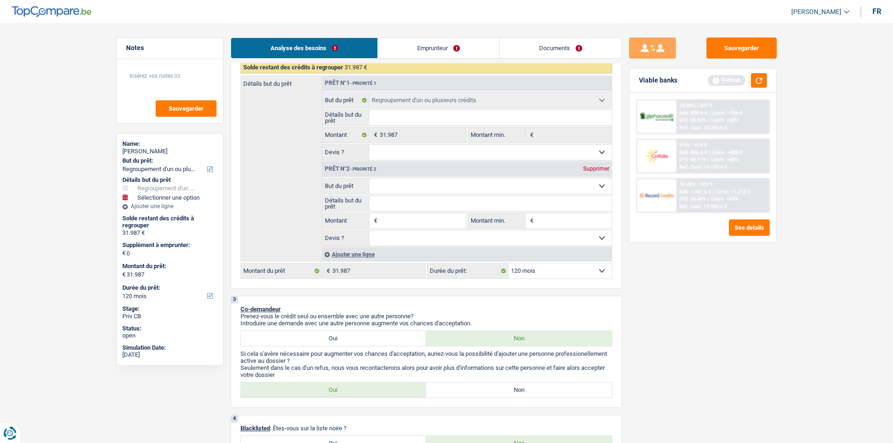
drag, startPoint x: 435, startPoint y: 184, endPoint x: 435, endPoint y: 189, distance: 5.2
click at [435, 184] on select "Confort maison: meubles, textile, peinture, électroménager, outillage non-profe…" at bounding box center [491, 186] width 242 height 15
select select "houseOrGarden"
click at [370, 179] on select "Confort maison: meubles, textile, peinture, électroménager, outillage non-profe…" at bounding box center [491, 186] width 242 height 15
select select "houseOrGarden"
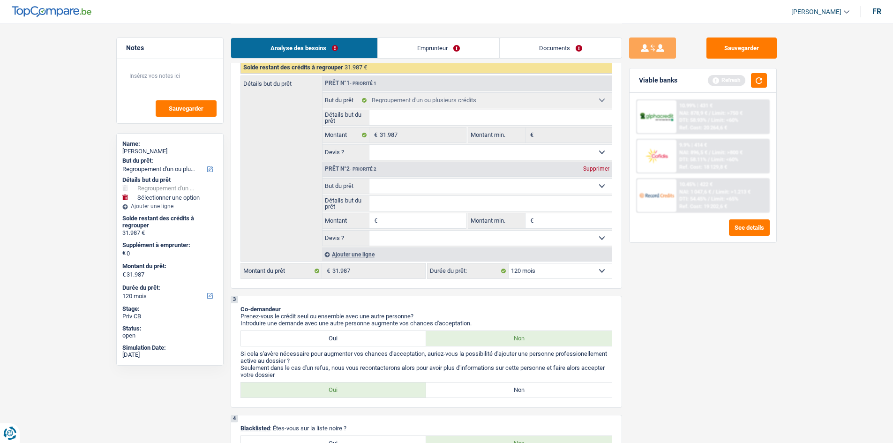
select select "houseOrGarden"
click at [409, 226] on input "Montant" at bounding box center [423, 220] width 86 height 15
type input "3"
type input "30"
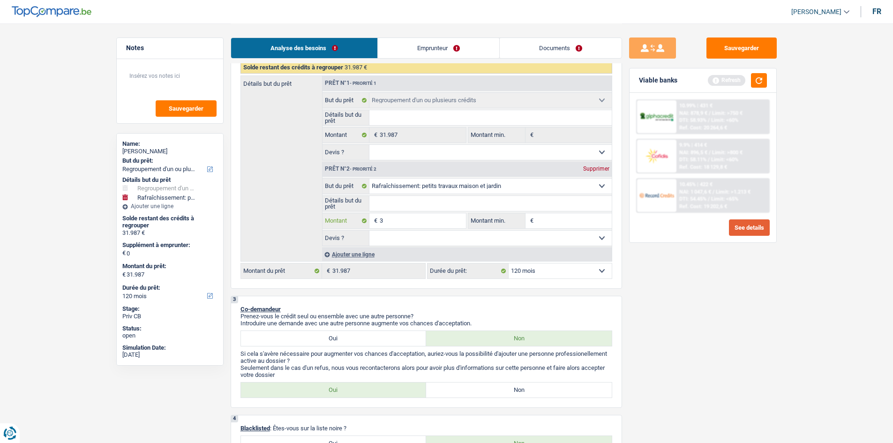
type input "30"
type input "300"
type input "3.000"
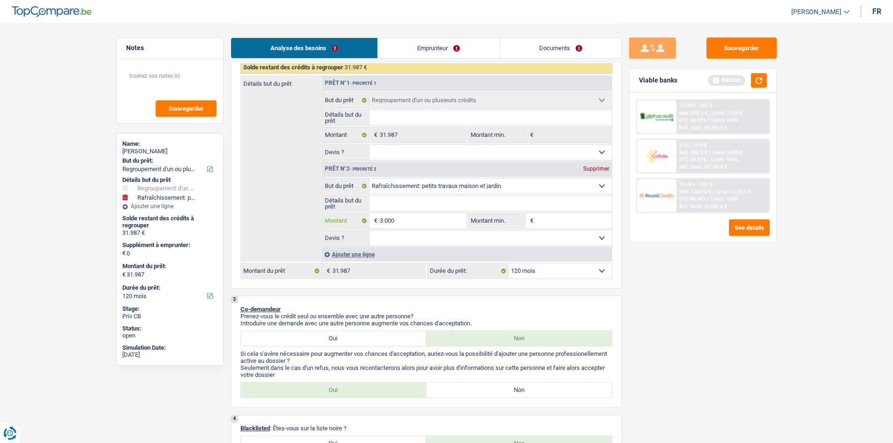
type input "3.000"
type input "34.987"
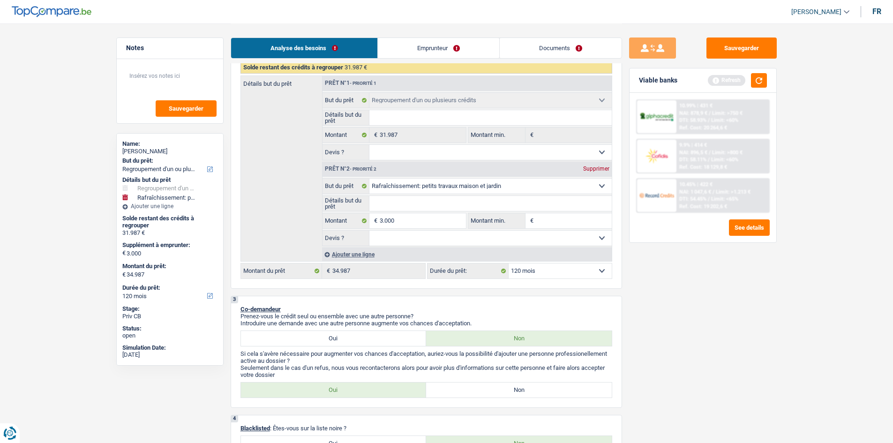
click at [737, 249] on div "Sauvegarder Viable banks Refresh 10.99% | 431 € NAI: 878,9 € / Limit: >750 € DT…" at bounding box center [703, 233] width 162 height 391
click at [757, 82] on button "button" at bounding box center [759, 80] width 16 height 15
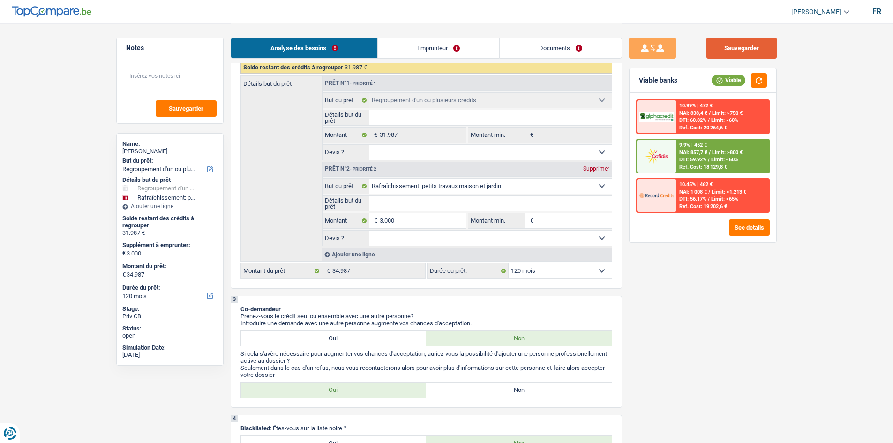
click at [753, 53] on button "Sauvegarder" at bounding box center [742, 48] width 70 height 21
drag, startPoint x: 560, startPoint y: 394, endPoint x: 758, endPoint y: 405, distance: 197.8
click at [560, 394] on label "Non" at bounding box center [519, 390] width 186 height 15
click at [560, 394] on input "Non" at bounding box center [519, 390] width 186 height 15
radio input "true"
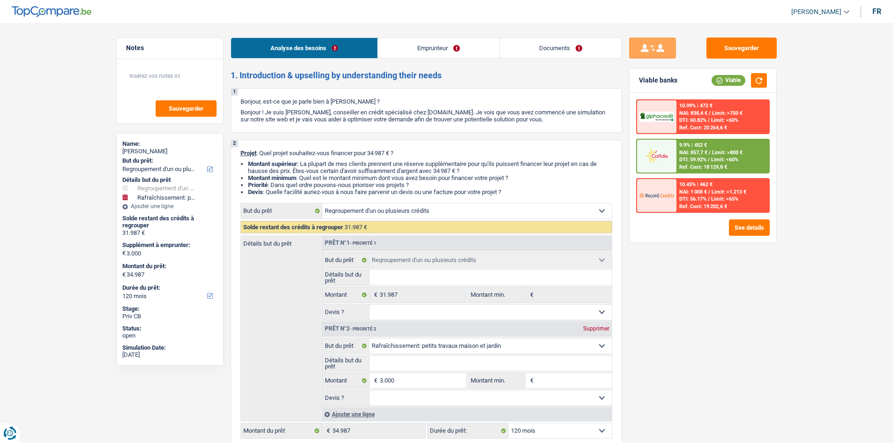
select select "refinancing"
select select "houseOrGarden"
select select "120"
select select "refinancing"
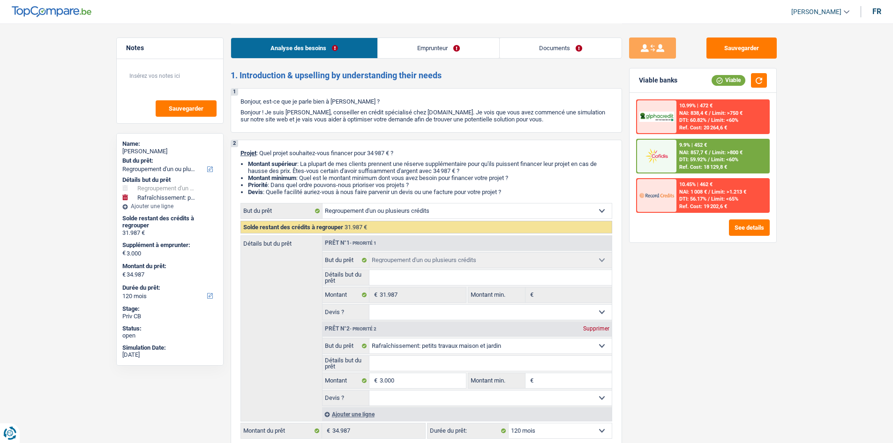
select select "refinancing"
select select "houseOrGarden"
select select "120"
select select "worker"
select select "netSalary"
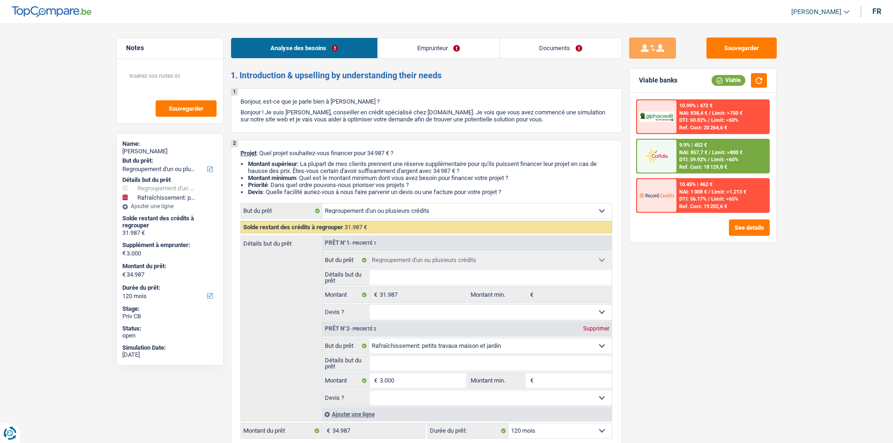
select select "other"
select select "familyAllowances"
select select "ownerWithMortgage"
select select "personalLoan"
select select "other"
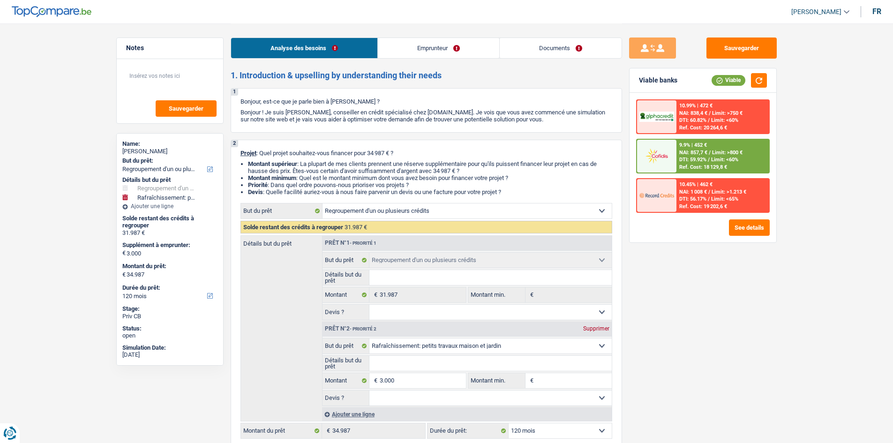
select select "120"
select select "mortgage"
select select "300"
select select "refinancing"
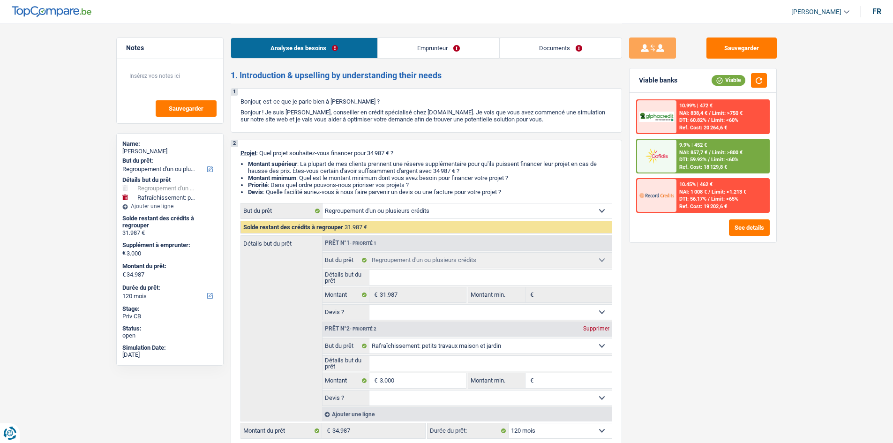
select select "houseOrGarden"
select select "120"
click at [422, 373] on input "3.000" at bounding box center [423, 380] width 86 height 15
type input "300"
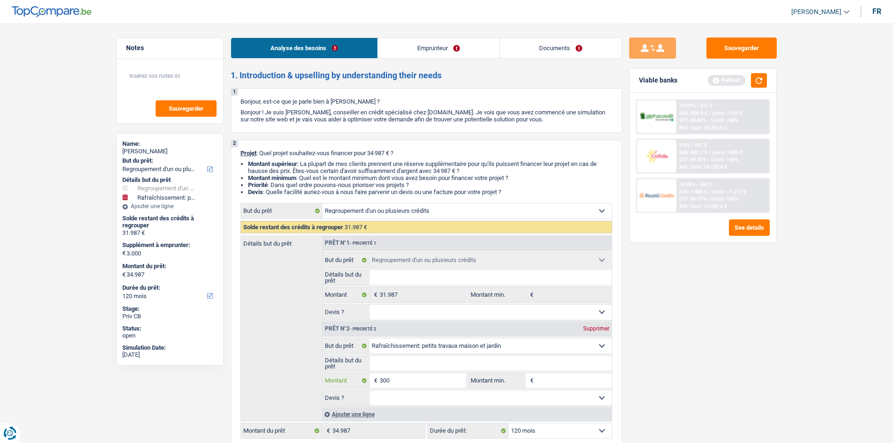
type input "30"
type input "3"
type input "1"
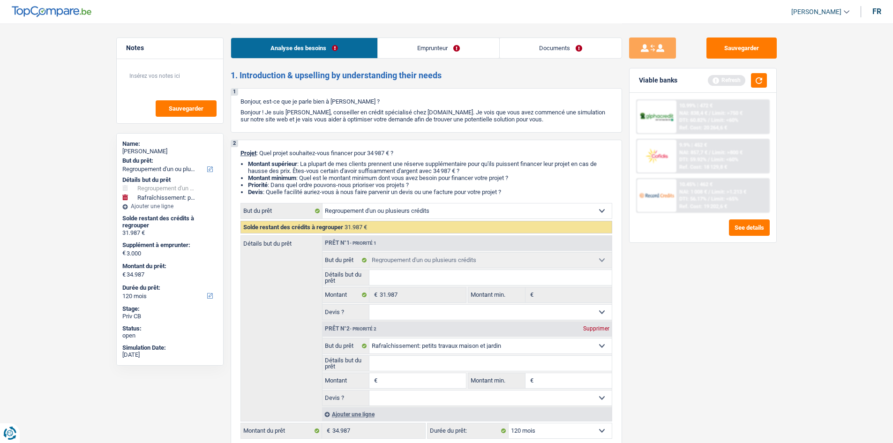
type input "1"
type input "13"
type input "130"
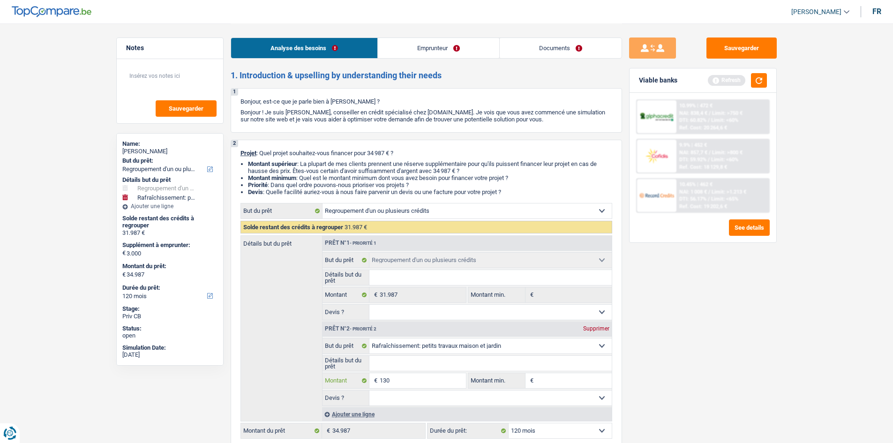
type input "1.300"
type input "13.000"
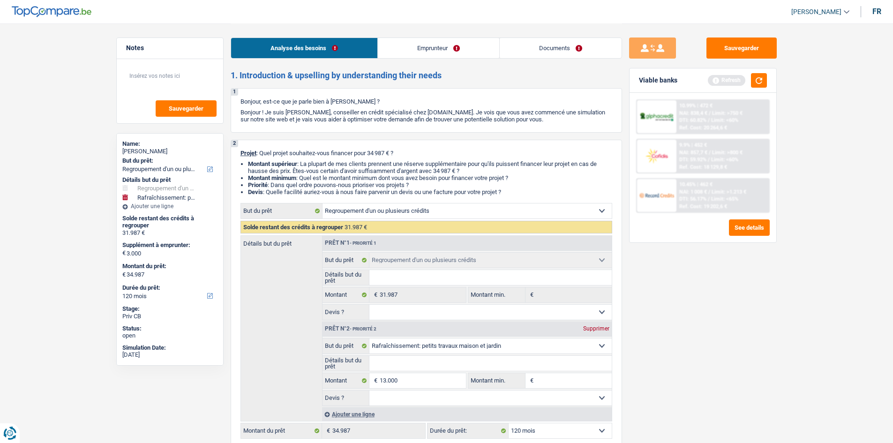
drag, startPoint x: 748, startPoint y: 348, endPoint x: 775, endPoint y: 355, distance: 28.1
click at [747, 348] on div "Sauvegarder Viable banks Refresh 10.99% | 472 € NAI: 838,4 € / Limit: >750 € DT…" at bounding box center [703, 233] width 162 height 391
type input "13.000"
type input "44.987"
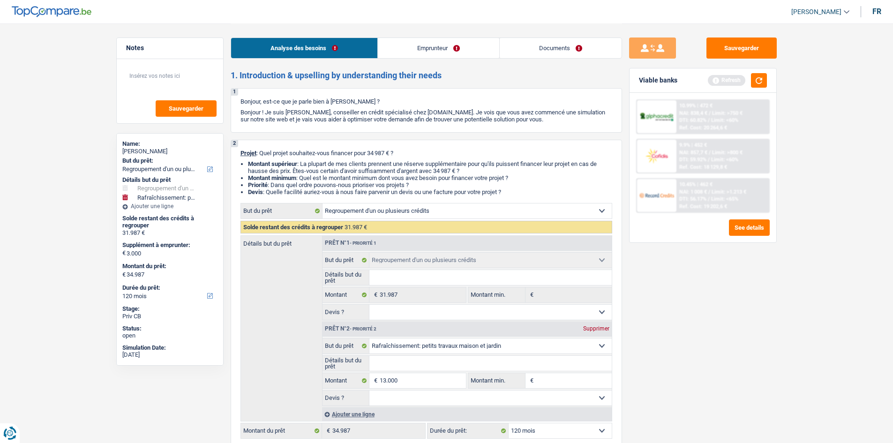
type input "44.987"
select select "144"
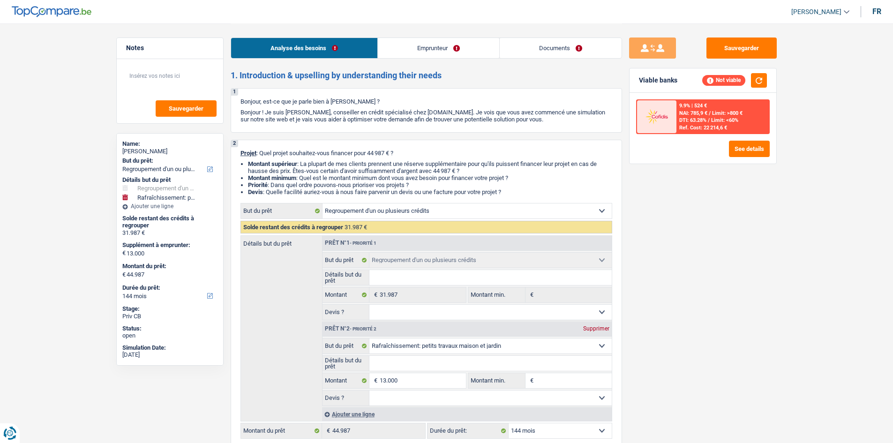
click at [524, 433] on select "12 mois 18 mois 24 mois 30 mois 36 mois 42 mois 48 mois 60 mois 72 mois 84 mois…" at bounding box center [560, 431] width 103 height 15
select select "120"
click at [509, 424] on select "12 mois 18 mois 24 mois 30 mois 36 mois 42 mois 48 mois 60 mois 72 mois 84 mois…" at bounding box center [560, 431] width 103 height 15
select select "120"
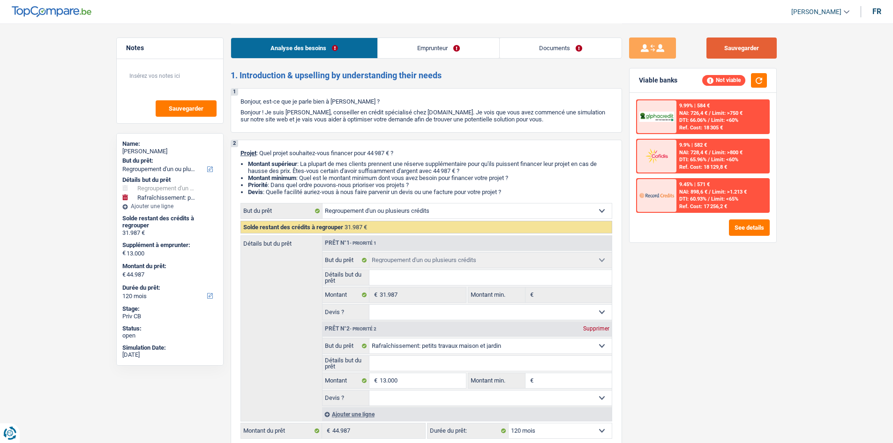
click at [764, 49] on button "Sauvegarder" at bounding box center [742, 48] width 70 height 21
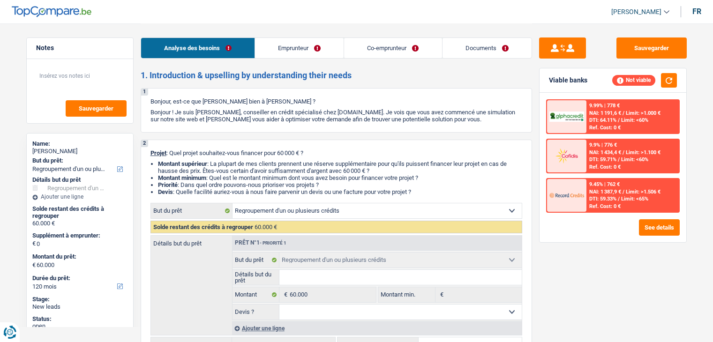
select select "refinancing"
select select "120"
select select "refinancing"
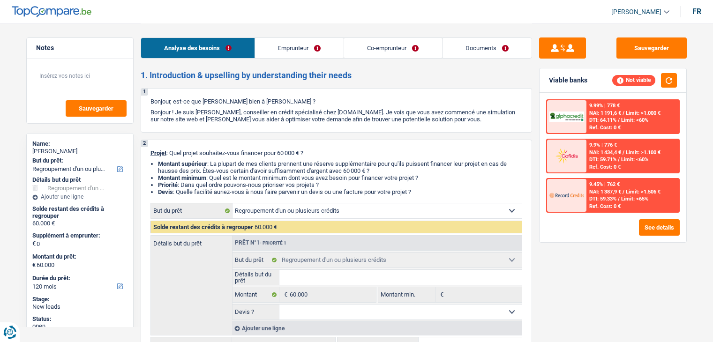
select select "120"
select select "privateEmployee"
select select "netSalary"
select select "mealVouchers"
select select "rentalIncome"
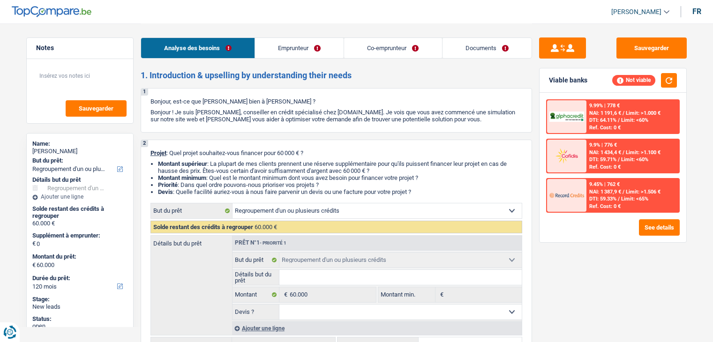
select select "ownerWithMortgage"
select select "mortgage"
select select "300"
select select "refinancing"
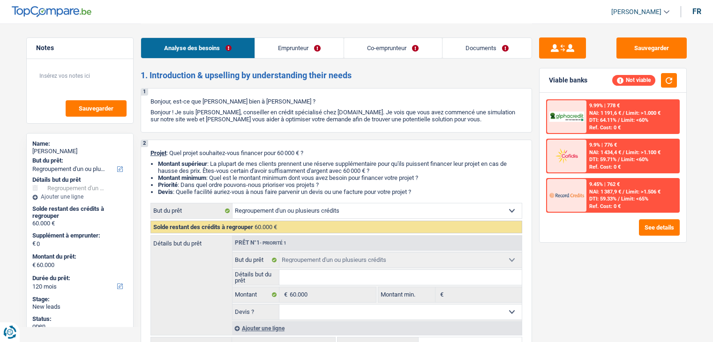
select select "120"
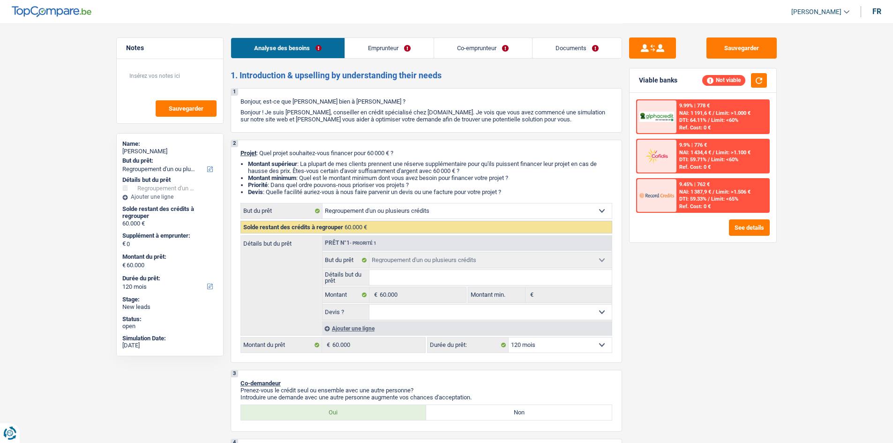
drag, startPoint x: 405, startPoint y: 211, endPoint x: 435, endPoint y: 293, distance: 87.4
click at [405, 211] on select "Confort maison: meubles, textile, peinture, électroménager, outillage non-profe…" at bounding box center [467, 211] width 289 height 15
select select "other"
click at [323, 204] on select "Confort maison: meubles, textile, peinture, électroménager, outillage non-profe…" at bounding box center [467, 211] width 289 height 15
select select "other"
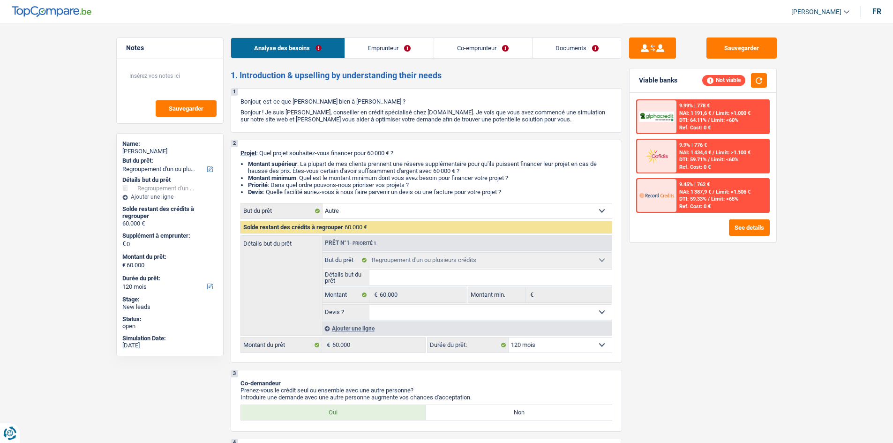
select select "other"
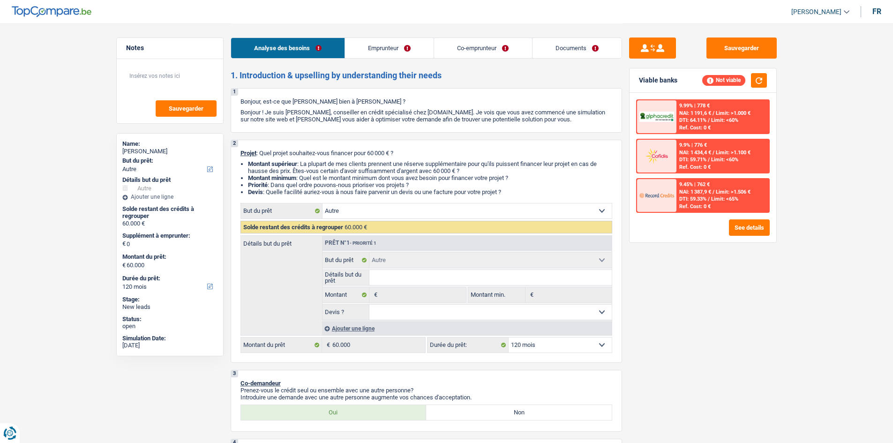
select select "refinancing"
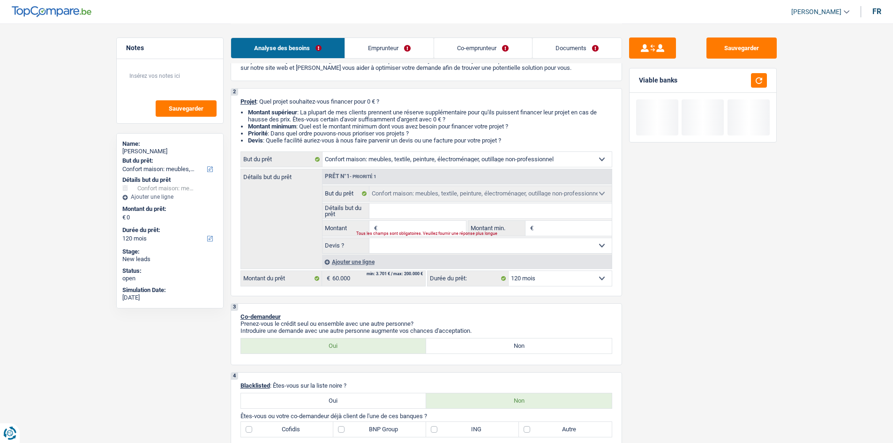
scroll to position [47, 0]
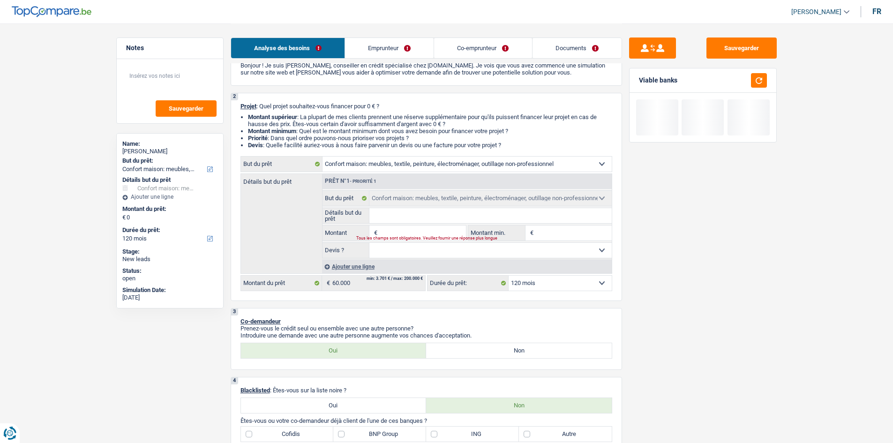
drag, startPoint x: 484, startPoint y: 47, endPoint x: 476, endPoint y: 50, distance: 8.5
click at [484, 47] on link "Co-emprunteur" at bounding box center [483, 48] width 98 height 20
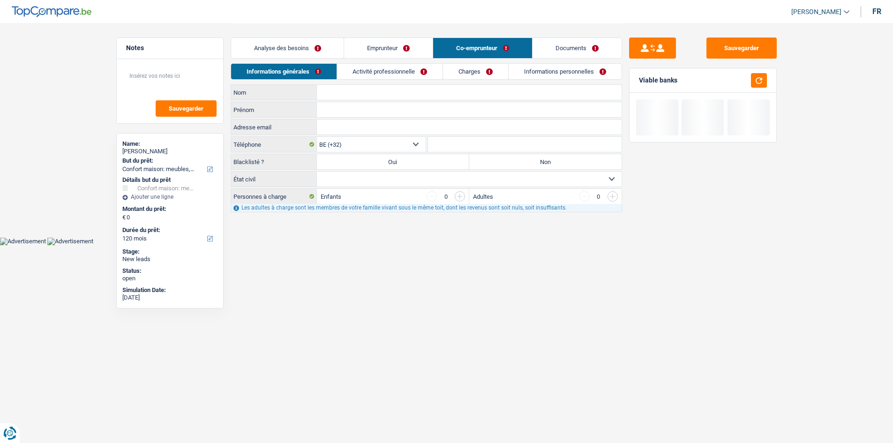
scroll to position [0, 0]
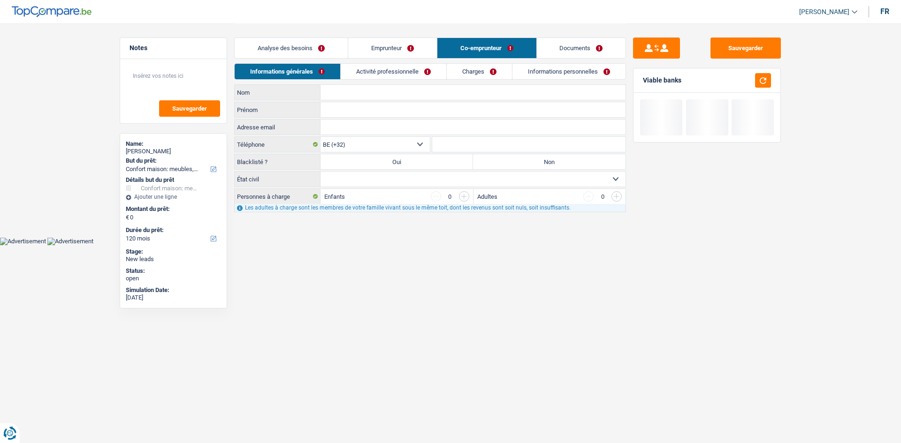
click at [436, 68] on link "Activité professionnelle" at bounding box center [394, 71] width 106 height 15
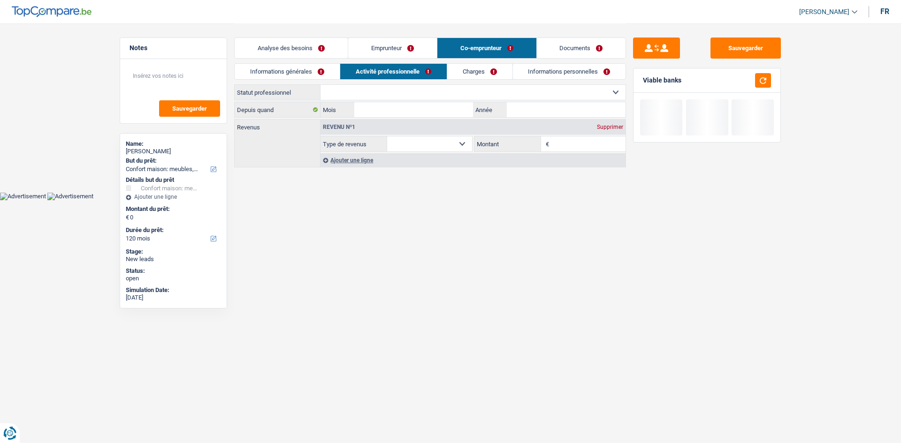
click at [417, 53] on link "Emprunteur" at bounding box center [392, 48] width 89 height 20
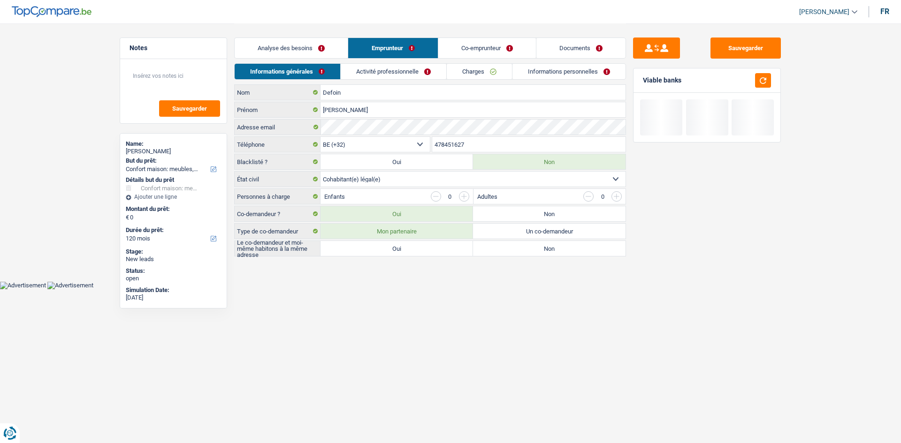
click at [327, 51] on link "Analyse des besoins" at bounding box center [291, 48] width 113 height 20
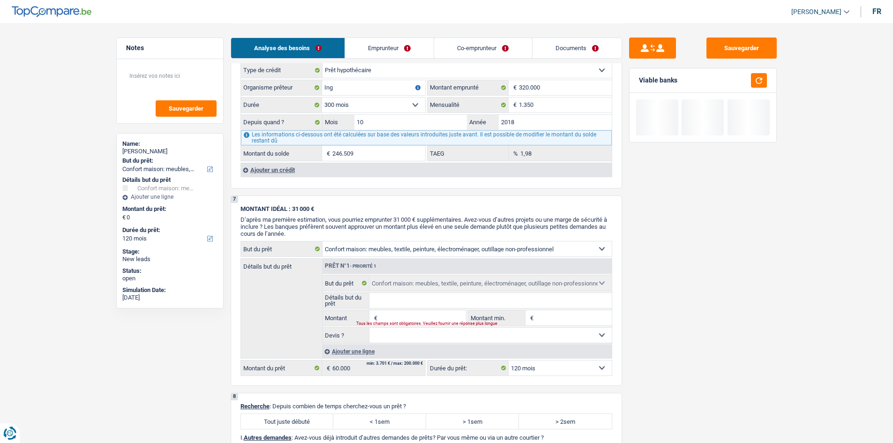
scroll to position [750, 0]
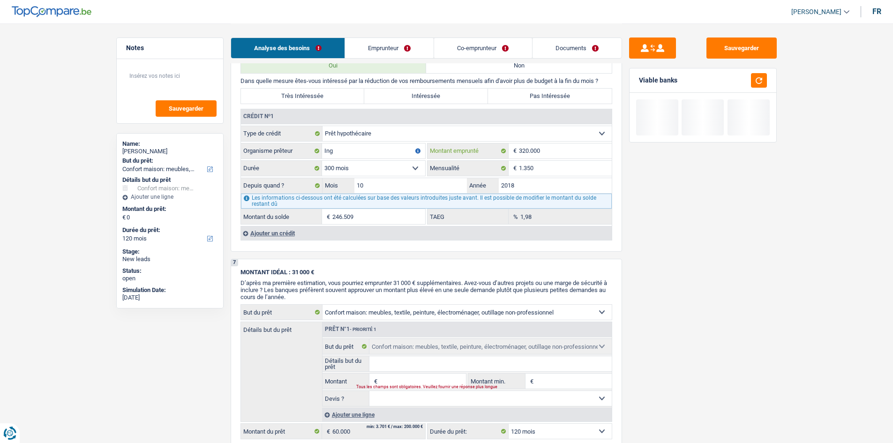
click at [585, 150] on input "320.000" at bounding box center [565, 151] width 93 height 15
click at [568, 174] on input "1.350" at bounding box center [565, 168] width 93 height 15
drag, startPoint x: 722, startPoint y: 205, endPoint x: 712, endPoint y: 189, distance: 19.5
click at [713, 189] on div "Sauvegarder Viable banks" at bounding box center [703, 233] width 162 height 391
click at [315, 237] on div "Ajouter un crédit" at bounding box center [426, 233] width 371 height 14
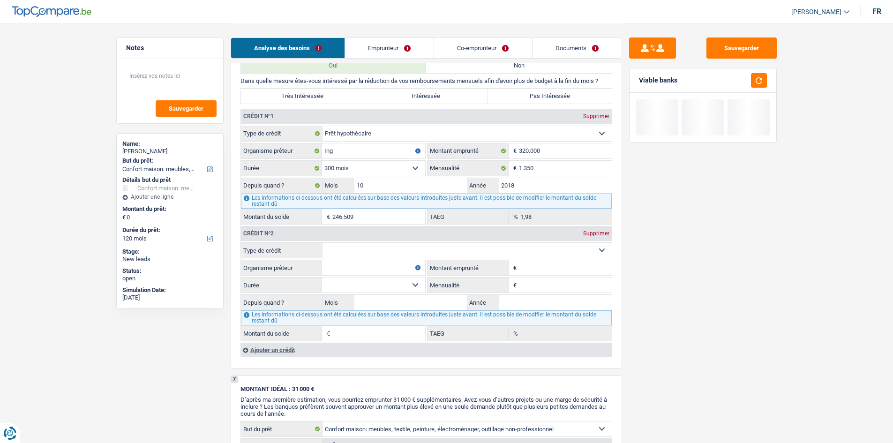
click at [358, 249] on select "Carte ou ouverture de crédit Prêt hypothécaire Vente à tempérament Prêt à tempé…" at bounding box center [467, 250] width 289 height 15
select select "personalLoan"
type input "0"
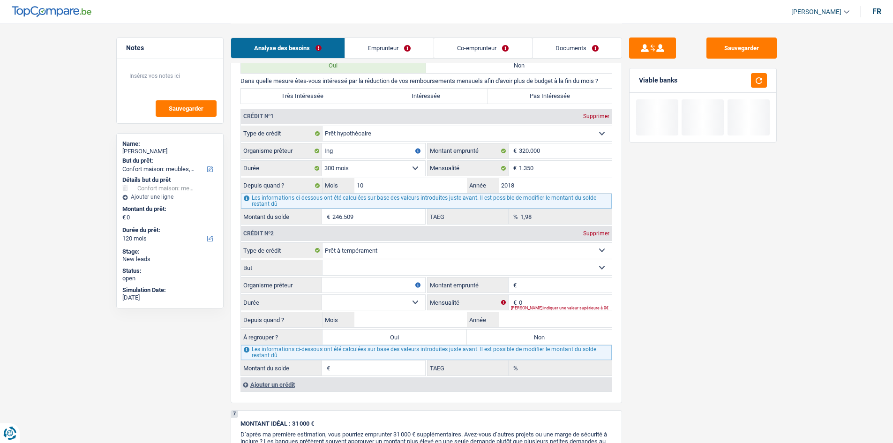
click at [366, 271] on select "Confort maison: meubles, textile, peinture, électroménager, outillage non-profe…" at bounding box center [467, 267] width 289 height 15
click at [374, 254] on select "Carte ou ouverture de crédit Prêt hypothécaire Vente à tempérament Prêt à tempé…" at bounding box center [467, 250] width 289 height 15
click at [323, 243] on select "Carte ou ouverture de crédit Prêt hypothécaire Vente à tempérament Prêt à tempé…" at bounding box center [467, 250] width 289 height 15
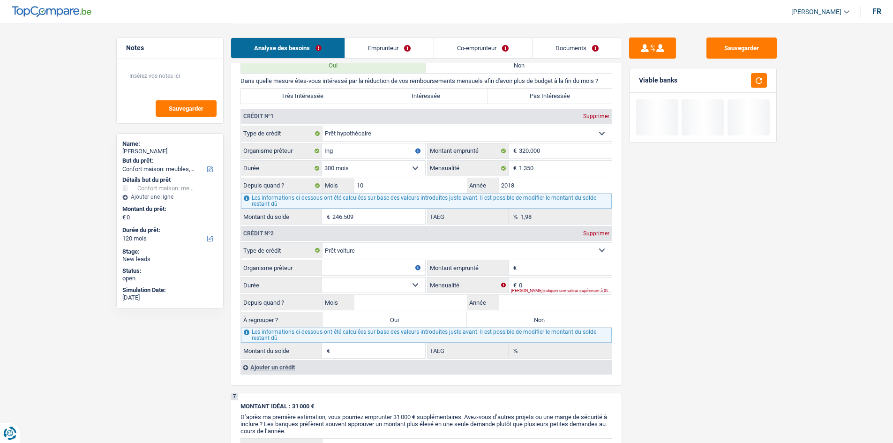
click at [444, 243] on select "Carte ou ouverture de crédit Prêt hypothécaire Vente à tempérament Prêt à tempé…" at bounding box center [467, 250] width 289 height 15
click at [323, 243] on select "Carte ou ouverture de crédit Prêt hypothécaire Vente à tempérament Prêt à tempé…" at bounding box center [467, 250] width 289 height 15
click at [535, 274] on input "Montant emprunté" at bounding box center [565, 267] width 93 height 15
drag, startPoint x: 338, startPoint y: 250, endPoint x: 354, endPoint y: 251, distance: 16.1
click at [341, 246] on select "Carte ou ouverture de crédit Prêt hypothécaire Vente à tempérament Prêt à tempé…" at bounding box center [467, 250] width 289 height 15
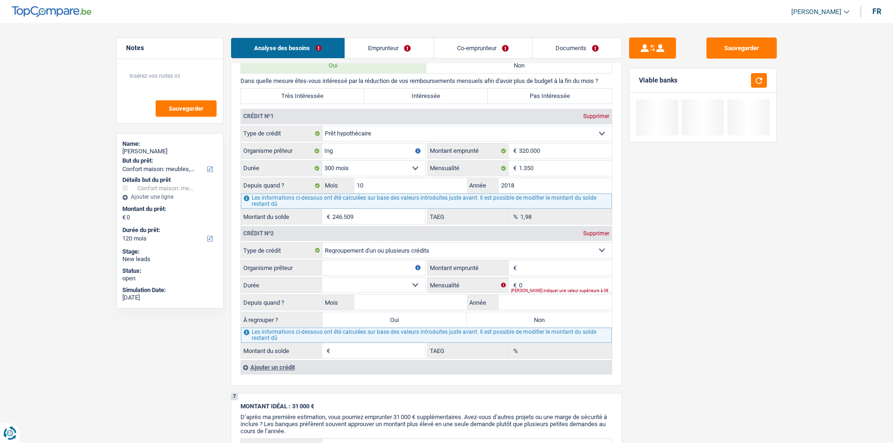
select select "personalLoan"
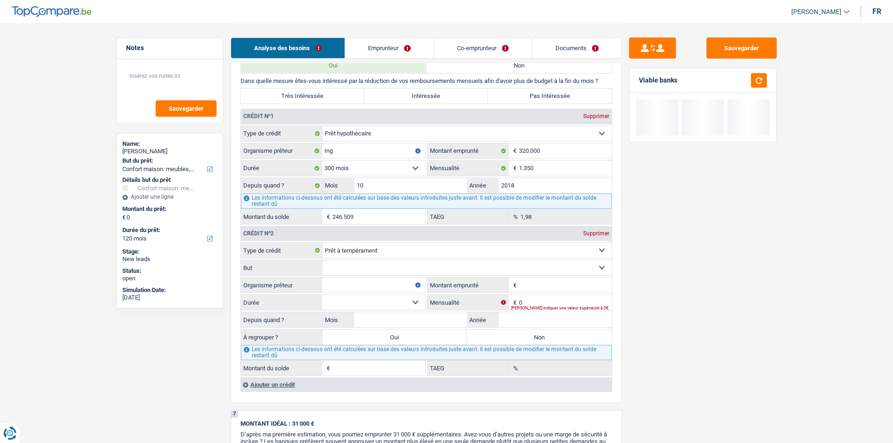
click at [380, 266] on select "Confort maison: meubles, textile, peinture, électroménager, outillage non-profe…" at bounding box center [467, 267] width 289 height 15
select select "other"
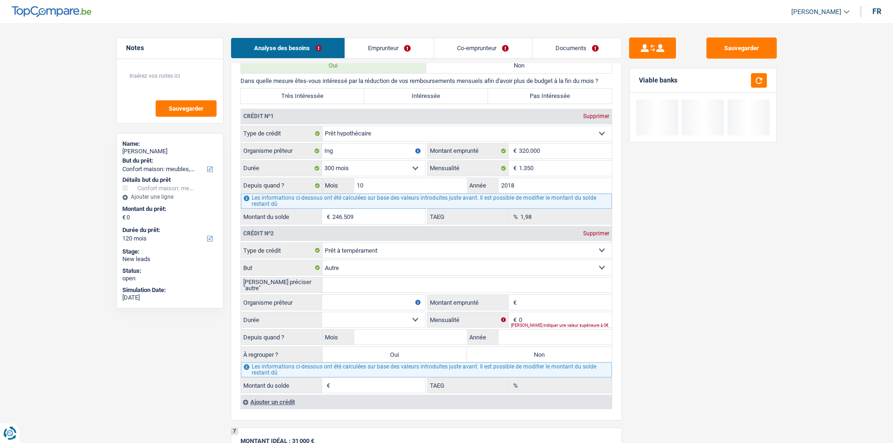
drag, startPoint x: 386, startPoint y: 289, endPoint x: 397, endPoint y: 290, distance: 10.4
click at [392, 289] on input "[PERSON_NAME] préciser "autre"" at bounding box center [467, 285] width 289 height 15
type input "voiture"
click at [558, 302] on input "Montant emprunté" at bounding box center [565, 302] width 93 height 15
type input "45.000"
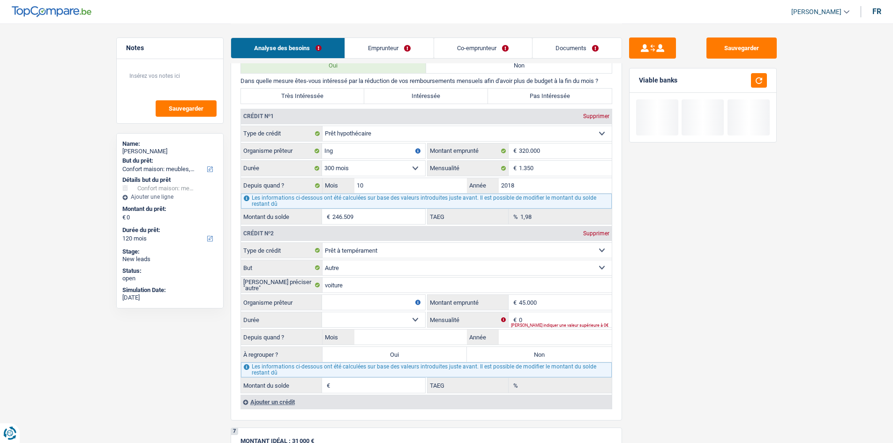
click at [710, 265] on div "Sauvegarder Viable banks" at bounding box center [703, 233] width 162 height 391
click at [575, 321] on input "0" at bounding box center [565, 319] width 93 height 15
type input "613"
click at [540, 334] on input "Année" at bounding box center [555, 337] width 113 height 15
type input "2023"
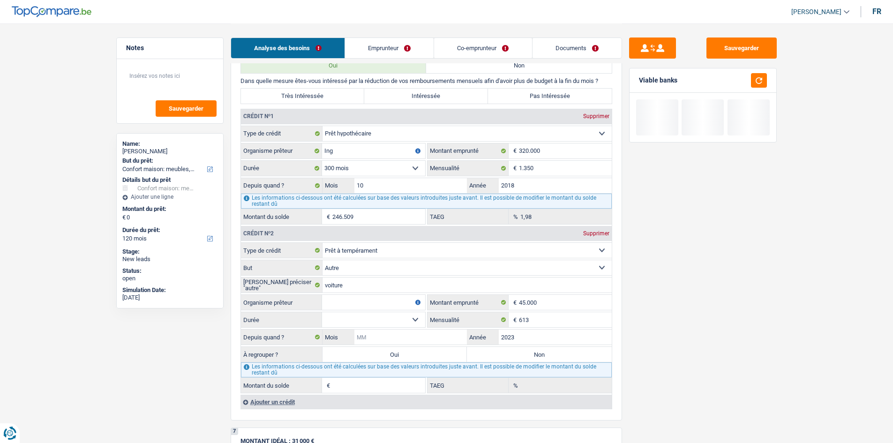
click at [409, 338] on input "Mois" at bounding box center [411, 337] width 113 height 15
type input "2"
click at [359, 315] on select "12 mois 18 mois 24 mois 30 mois 36 mois 42 mois 48 mois 60 mois 72 mois 84 mois…" at bounding box center [373, 319] width 103 height 15
select select "120"
click at [322, 312] on select "12 mois 18 mois 24 mois 30 mois 36 mois 42 mois 48 mois 60 mois 72 mois 84 mois…" at bounding box center [373, 319] width 103 height 15
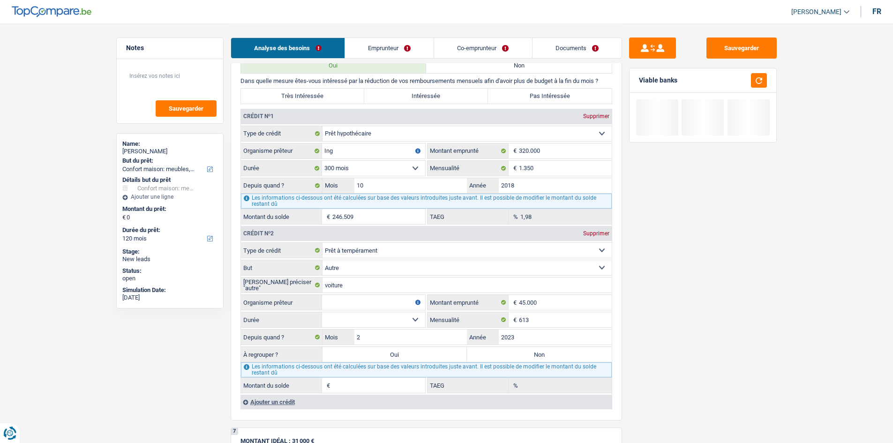
type input "37.514"
type input "11,27"
click at [348, 314] on select "12 mois 18 mois 24 mois 30 mois 36 mois 42 mois 48 mois 60 mois 72 mois 84 mois…" at bounding box center [373, 319] width 103 height 15
select select "60"
click at [322, 312] on select "12 mois 18 mois 24 mois 30 mois 36 mois 42 mois 48 mois 60 mois 72 mois 84 mois…" at bounding box center [373, 319] width 103 height 15
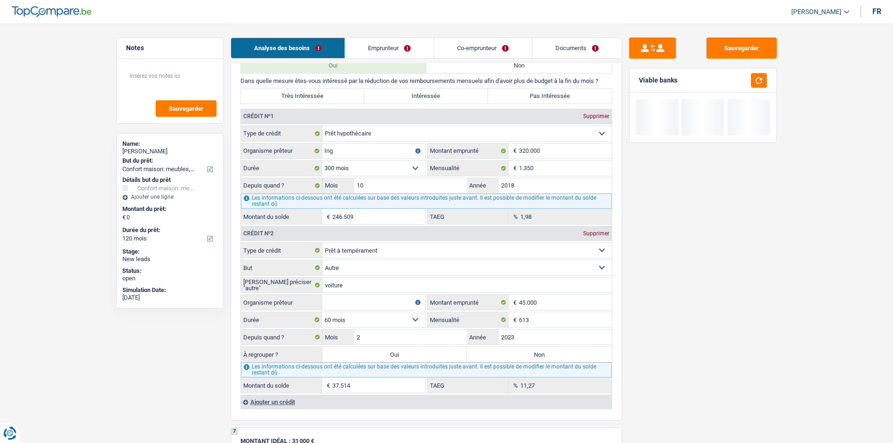
type input "19.600"
type input "0,00"
click at [363, 302] on input "Organisme prêteur" at bounding box center [373, 302] width 103 height 15
type input "van breda"
click at [447, 342] on label "Oui" at bounding box center [395, 354] width 145 height 15
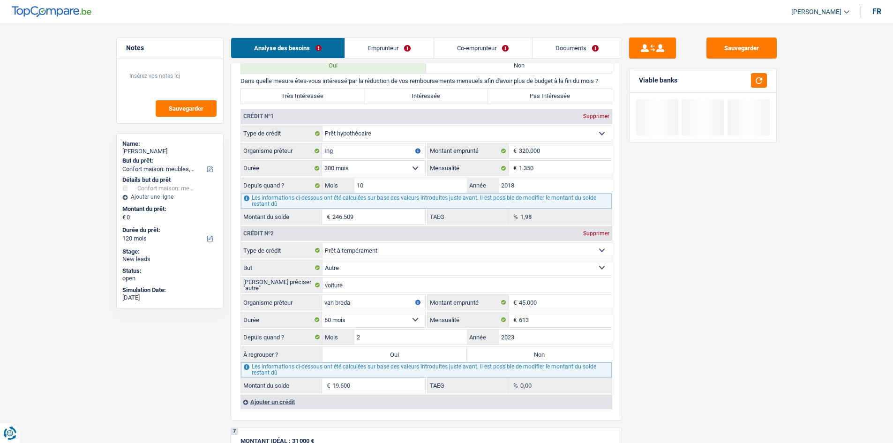
click at [447, 342] on input "Oui" at bounding box center [395, 354] width 145 height 15
radio input "true"
select select "84"
type input "19.600"
select select "84"
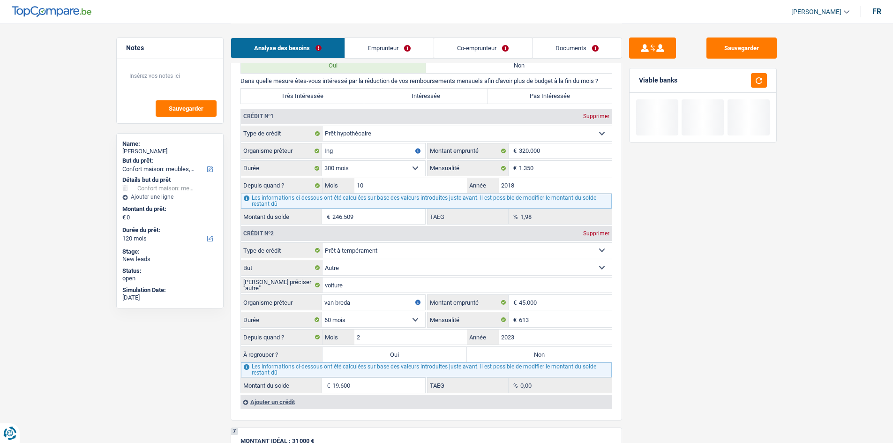
type input "19.600"
select select "84"
type input "19.600"
select select "refinancing"
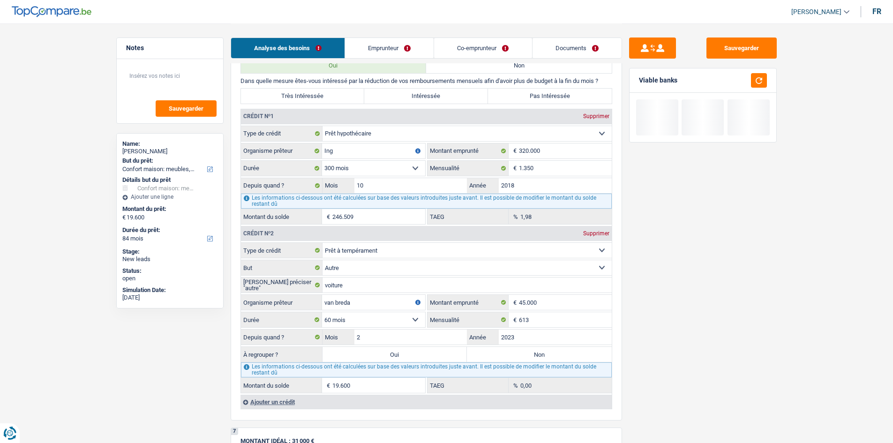
select select "refinancing"
select select "other"
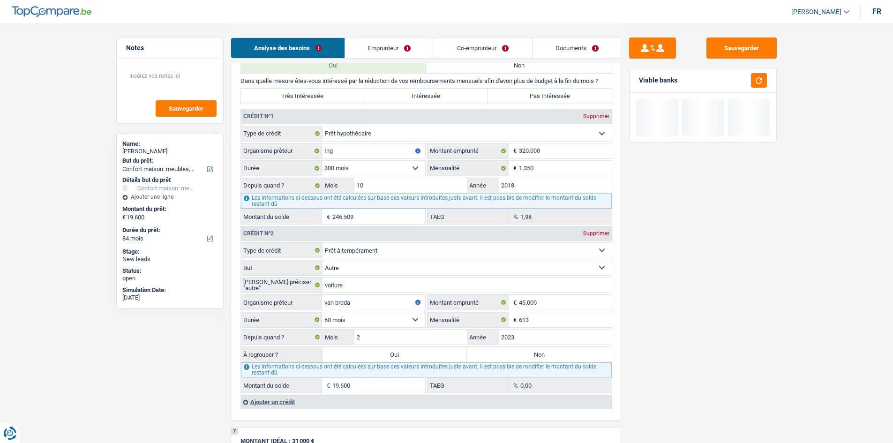
select select "other"
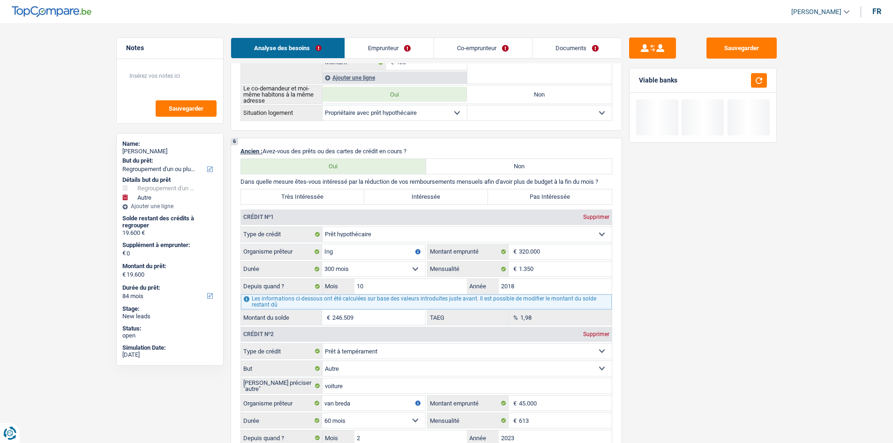
scroll to position [891, 0]
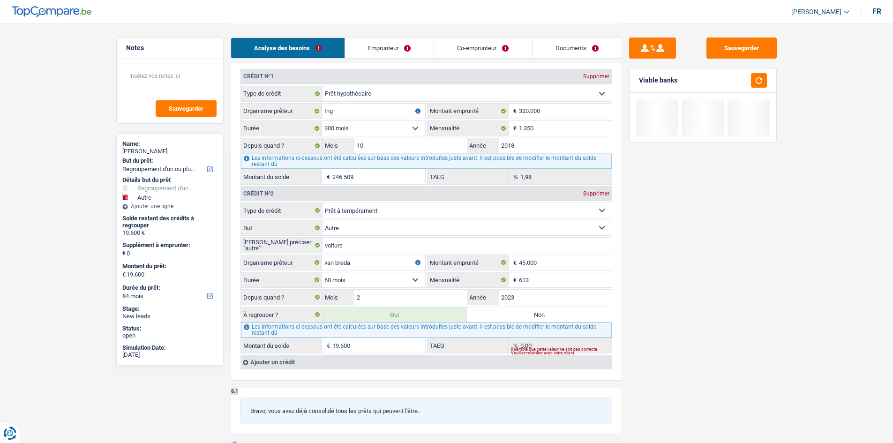
click at [278, 342] on div "Ajouter un crédit" at bounding box center [426, 362] width 371 height 14
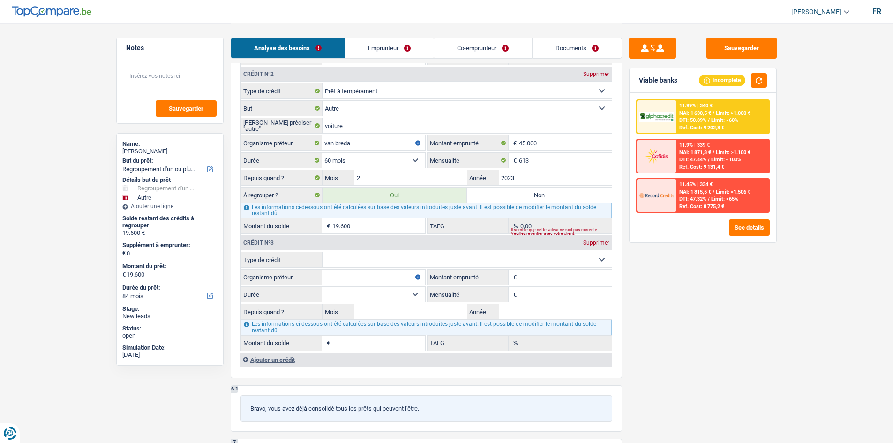
scroll to position [1079, 0]
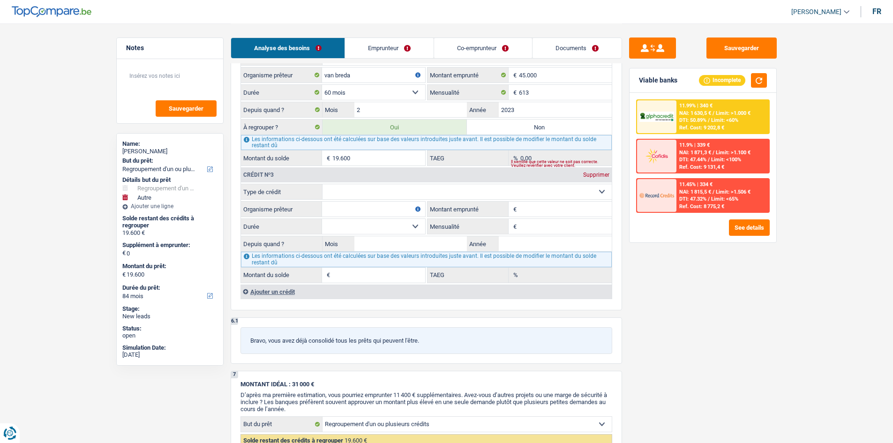
click at [465, 188] on select "Carte ou ouverture de crédit Prêt hypothécaire Vente à tempérament Prêt à tempé…" at bounding box center [467, 191] width 289 height 15
select select "personalLoan"
type input "0"
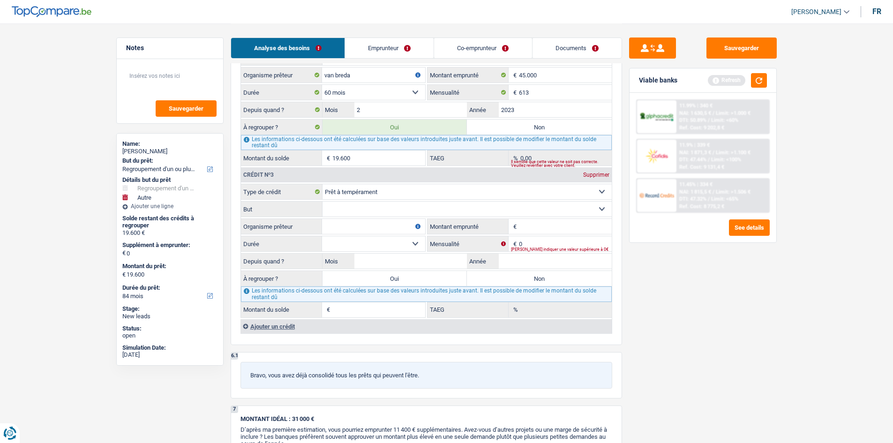
click at [389, 208] on select "Confort maison: meubles, textile, peinture, électroménager, outillage non-profe…" at bounding box center [467, 209] width 289 height 15
click at [323, 202] on select "Confort maison: meubles, textile, peinture, électroménager, outillage non-profe…" at bounding box center [467, 209] width 289 height 15
click at [379, 204] on select "Confort maison: meubles, textile, peinture, électroménager, outillage non-profe…" at bounding box center [467, 209] width 289 height 15
select select "other"
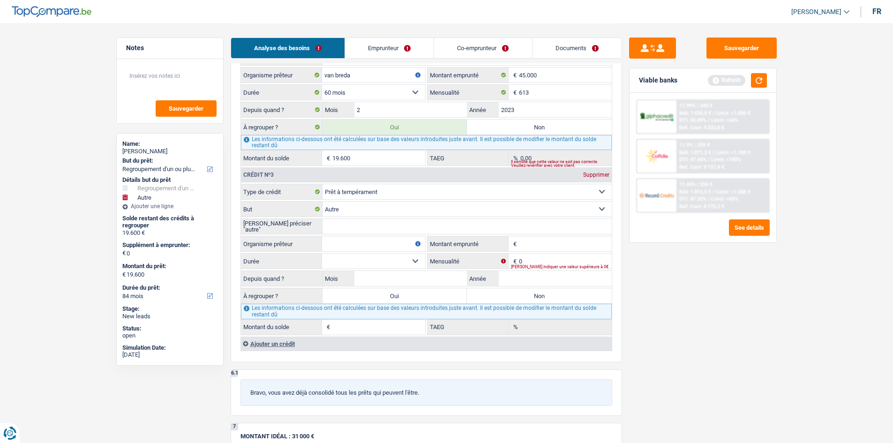
click at [373, 227] on input "[PERSON_NAME] préciser "autre"" at bounding box center [467, 226] width 289 height 15
type input "personnel"
click at [557, 247] on input "Montant emprunté" at bounding box center [565, 243] width 93 height 15
type input "20.000"
click at [185, 78] on textarea at bounding box center [169, 80] width 93 height 28
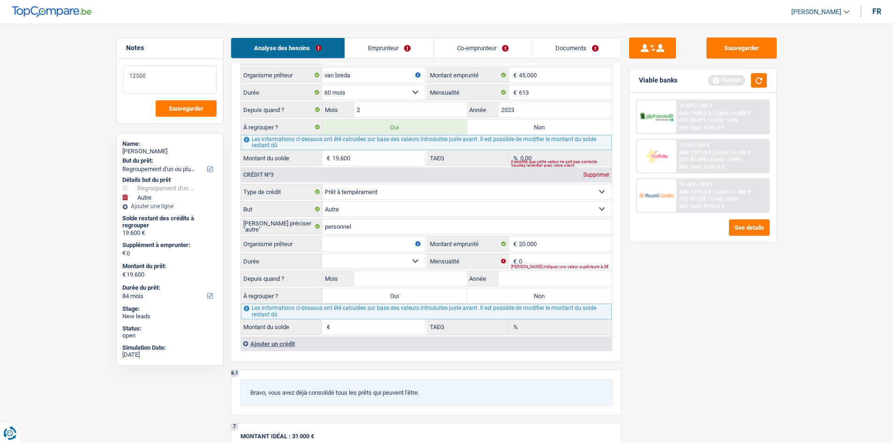
type textarea "12500"
click at [696, 278] on div "Sauvegarder Viable banks Refresh 11.99% | 340 € NAI: 1 630,5 € / Limit: >1.000 …" at bounding box center [703, 233] width 162 height 391
drag, startPoint x: 539, startPoint y: 253, endPoint x: 624, endPoint y: 269, distance: 85.9
click at [539, 253] on fieldset "Carte ou ouverture de crédit Prêt hypothécaire Vente à tempérament Prêt à tempé…" at bounding box center [426, 259] width 371 height 151
click at [591, 257] on input "0" at bounding box center [565, 261] width 93 height 15
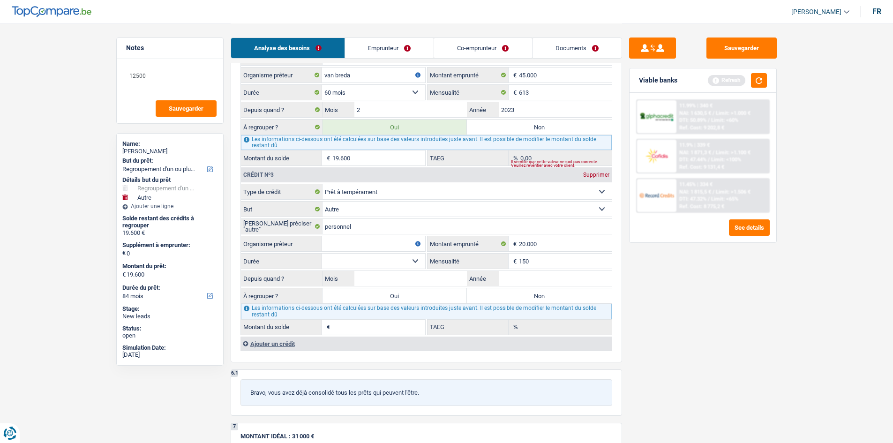
type input "150"
click at [691, 342] on div "Sauvegarder Viable banks Refresh 11.99% | 340 € NAI: 1 630,5 € / Limit: >1.000 …" at bounding box center [703, 233] width 162 height 391
drag, startPoint x: 559, startPoint y: 282, endPoint x: 565, endPoint y: 272, distance: 12.0
click at [564, 274] on input "Année" at bounding box center [555, 278] width 113 height 15
type input "2019"
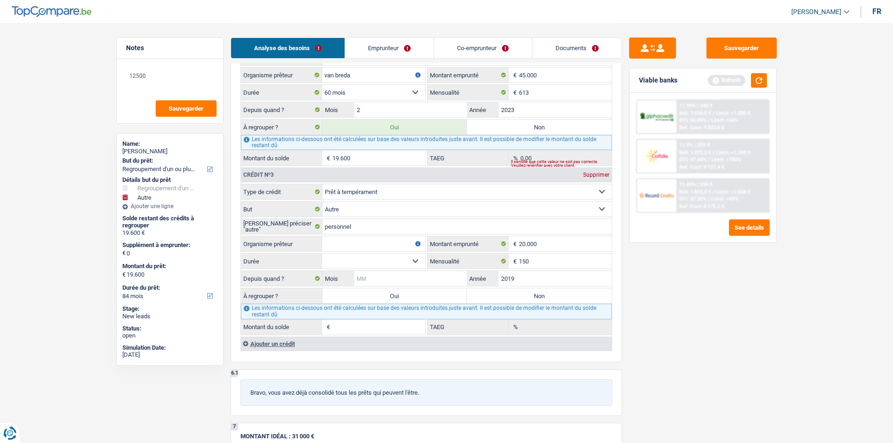
drag, startPoint x: 371, startPoint y: 284, endPoint x: 377, endPoint y: 280, distance: 7.8
click at [371, 284] on input "Mois" at bounding box center [411, 278] width 113 height 15
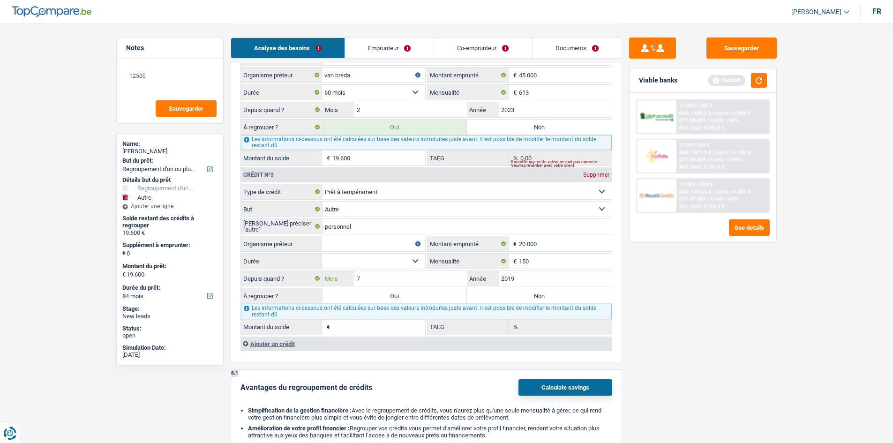
type input "7"
click at [422, 257] on select "12 mois 18 mois 24 mois 30 mois 36 mois 42 mois 48 mois 60 mois 72 mois 84 mois…" at bounding box center [373, 261] width 103 height 15
select select "84"
click at [322, 254] on select "12 mois 18 mois 24 mois 30 mois 36 mois 42 mois 48 mois 60 mois 72 mois 84 mois…" at bounding box center [373, 261] width 103 height 15
type input "1.587"
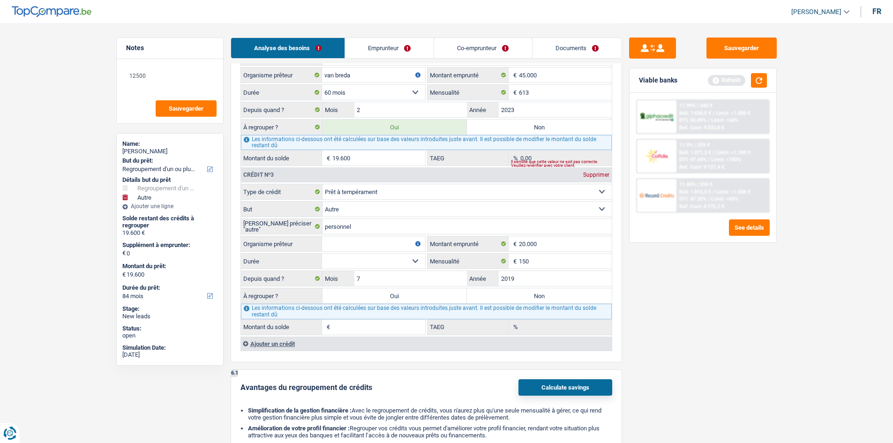
type input "0,00"
click at [408, 259] on select "12 mois 18 mois 24 mois 30 mois 36 mois 42 mois 48 mois 60 mois 72 mois 84 mois…" at bounding box center [373, 261] width 103 height 15
select select "60"
click at [322, 254] on select "12 mois 18 mois 24 mois 30 mois 36 mois 42 mois 48 mois 60 mois 72 mois 84 mois…" at bounding box center [373, 261] width 103 height 15
type input "1"
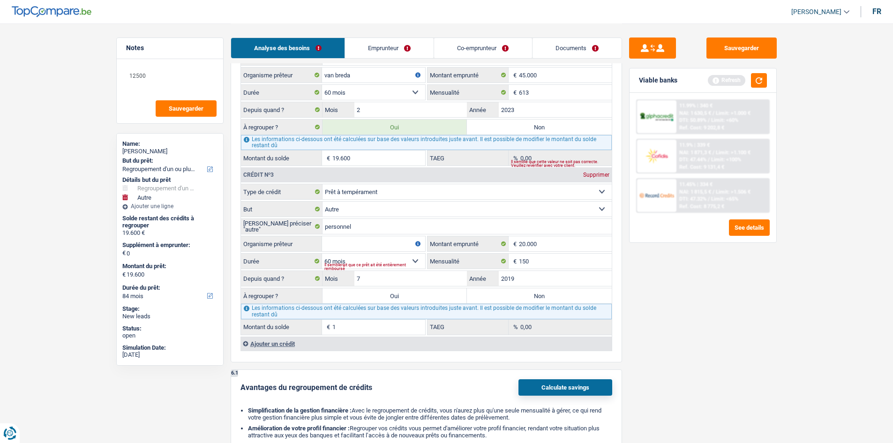
click at [387, 265] on div "Il semblerait que ce prêt ait été entièrement remboursé" at bounding box center [375, 267] width 101 height 4
click at [415, 262] on select "12 mois 18 mois 24 mois 30 mois 36 mois 42 mois 48 mois 60 mois 72 mois 84 mois…" at bounding box center [373, 261] width 103 height 15
select select "84"
click at [322, 254] on select "12 mois 18 mois 24 mois 30 mois 36 mois 42 mois 48 mois 60 mois 72 mois 84 mois…" at bounding box center [373, 261] width 103 height 15
type input "1.587"
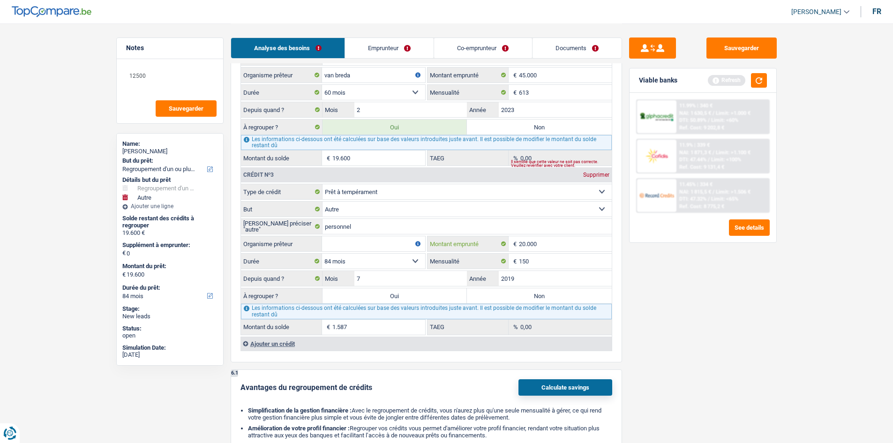
click at [579, 251] on input "20.000" at bounding box center [565, 243] width 93 height 15
type input "2.000"
select select
type input "20.001"
drag, startPoint x: 634, startPoint y: 274, endPoint x: 603, endPoint y: 270, distance: 31.7
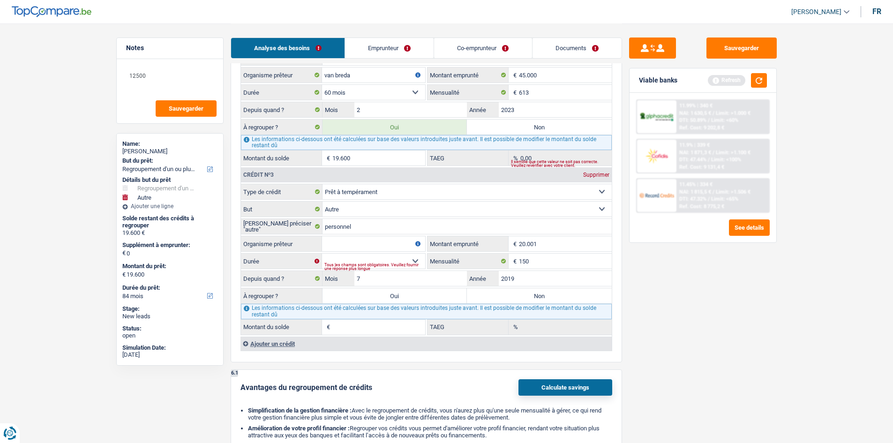
click at [634, 273] on div "Sauvegarder Viable banks Refresh 11.99% | 340 € NAI: 1 630,5 € / Limit: >1.000 …" at bounding box center [703, 233] width 162 height 391
click at [369, 261] on select "12 mois 18 mois 24 mois 30 mois 36 mois 42 mois 48 mois 60 mois 72 mois 84 mois…" at bounding box center [373, 261] width 103 height 15
select select "120"
click at [322, 254] on select "12 mois 18 mois 24 mois 30 mois 36 mois 42 mois 48 mois 60 mois 72 mois 84 mois…" at bounding box center [373, 261] width 103 height 15
type input "7.186"
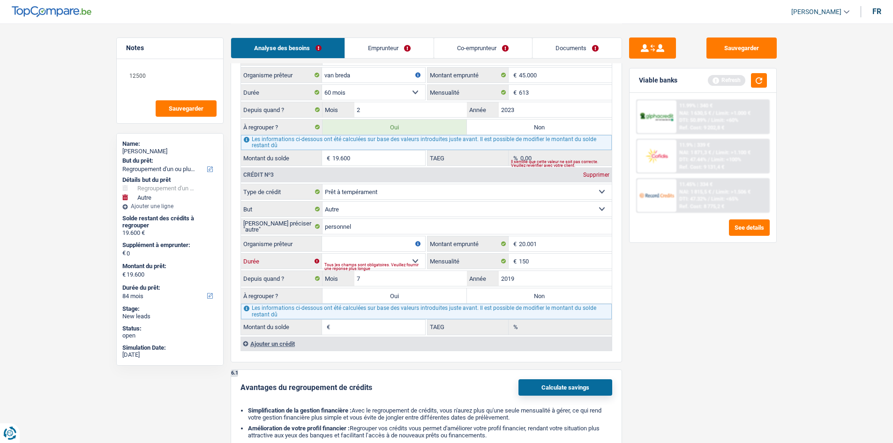
type input "0,00"
click at [356, 240] on input "Organisme prêteur" at bounding box center [373, 243] width 103 height 15
drag, startPoint x: 605, startPoint y: 175, endPoint x: 676, endPoint y: 221, distance: 84.8
click at [605, 175] on div "Supprimer" at bounding box center [596, 175] width 31 height 6
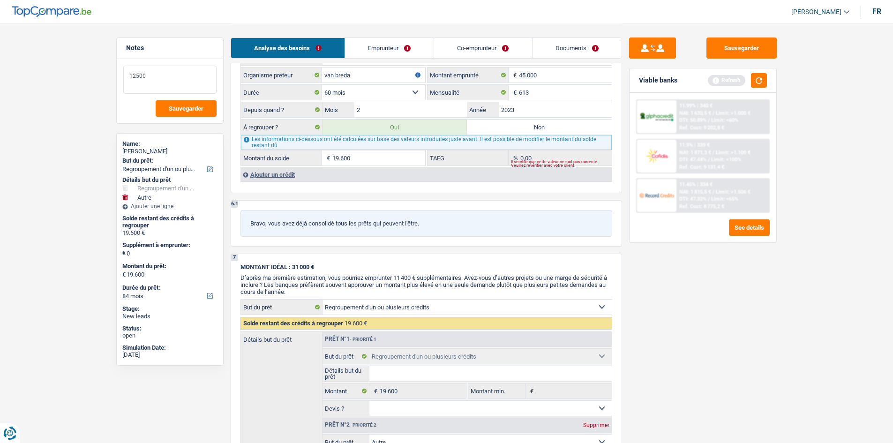
drag, startPoint x: 188, startPoint y: 77, endPoint x: 196, endPoint y: 73, distance: 9.0
click at [670, 342] on div "Sauvegarder Viable banks Refresh 11.99% | 340 € NAI: 1 630,5 € / Limit: >1.000 …" at bounding box center [703, 233] width 162 height 391
click at [283, 171] on div "Ajouter un crédit" at bounding box center [426, 174] width 371 height 14
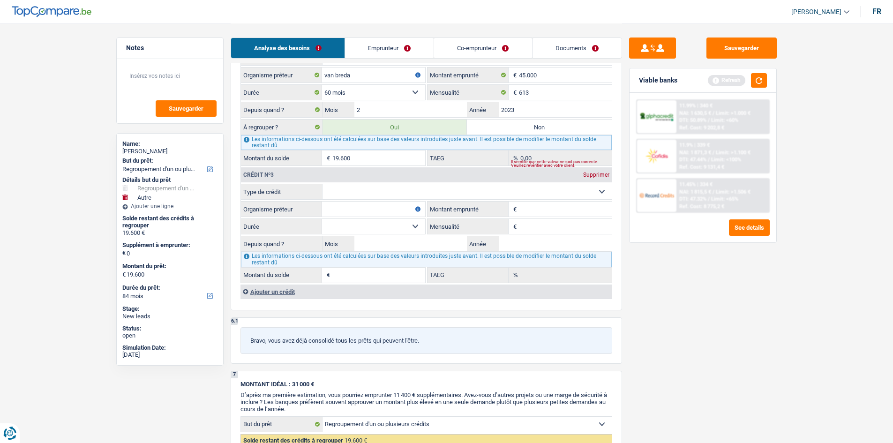
click at [445, 182] on div "Crédit nº3 Supprimer" at bounding box center [426, 174] width 371 height 15
drag, startPoint x: 426, startPoint y: 190, endPoint x: 421, endPoint y: 195, distance: 6.6
click at [425, 191] on select "Carte ou ouverture de crédit Prêt hypothécaire Vente à tempérament Prêt à tempé…" at bounding box center [467, 191] width 289 height 15
select select "cardOrCredit"
type input "0"
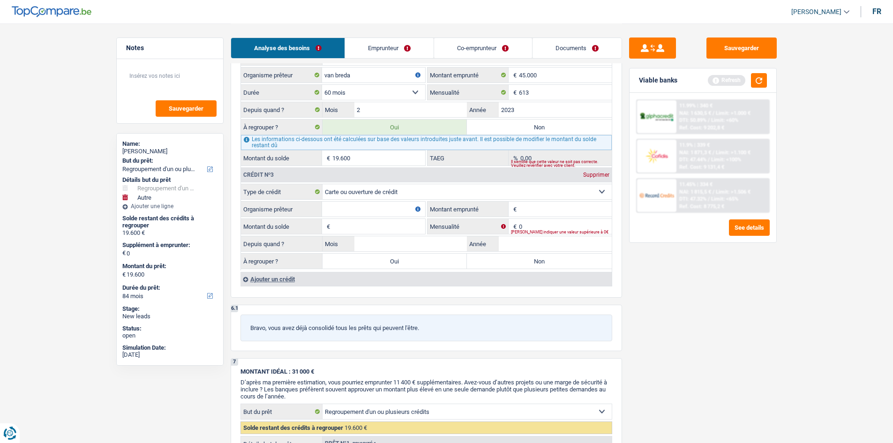
click at [535, 206] on input "Montant emprunté" at bounding box center [565, 209] width 93 height 15
type input "2.000"
click at [416, 219] on input "Montant du solde" at bounding box center [379, 226] width 93 height 15
type input "2.000"
click at [354, 213] on input "Organisme prêteur" at bounding box center [373, 209] width 103 height 15
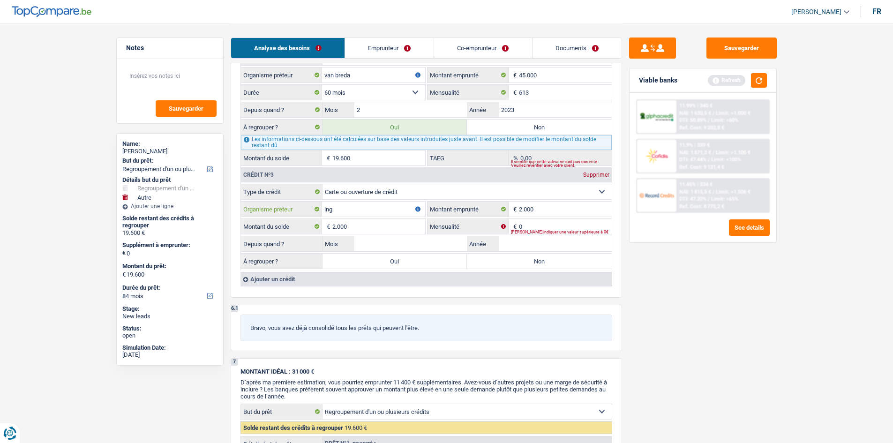
type input "ing"
click at [532, 247] on input "Année" at bounding box center [555, 243] width 113 height 15
type input "2021"
drag, startPoint x: 370, startPoint y: 242, endPoint x: 398, endPoint y: 249, distance: 29.1
click at [370, 242] on input "Mois" at bounding box center [411, 243] width 113 height 15
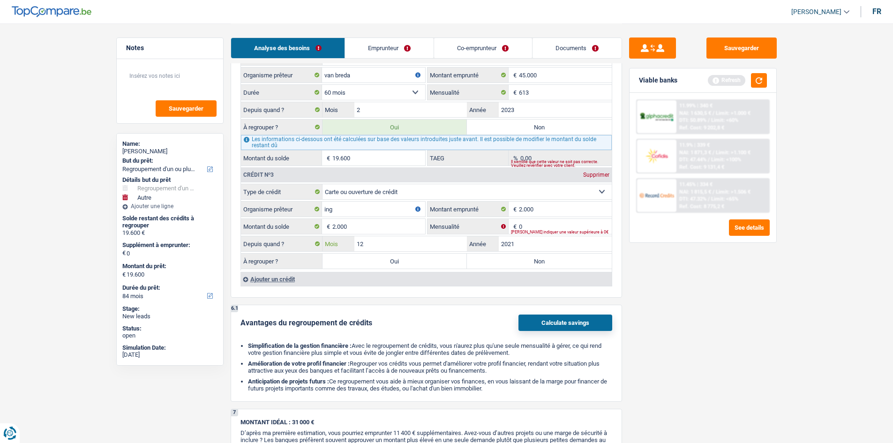
drag, startPoint x: 378, startPoint y: 240, endPoint x: 409, endPoint y: 249, distance: 32.3
click at [378, 225] on fieldset "Carte ou ouverture de crédit Prêt hypothécaire Vente à tempérament Prêt à tempé…" at bounding box center [426, 227] width 371 height 87
type input "1"
drag, startPoint x: 749, startPoint y: 328, endPoint x: 486, endPoint y: 235, distance: 278.9
click at [713, 321] on div "Sauvegarder Viable banks Refresh 11.99% | 340 € NAI: 1 630,5 € / Limit: >1.000 …" at bounding box center [703, 233] width 162 height 391
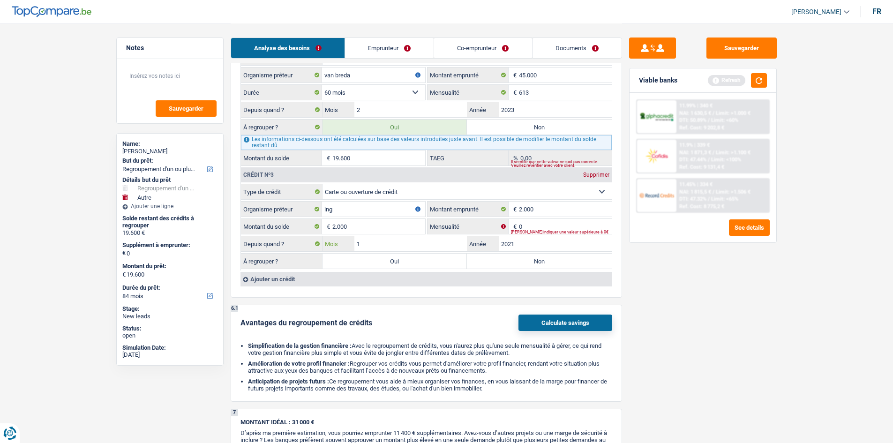
click at [370, 243] on input "1" at bounding box center [411, 243] width 113 height 15
type input "7"
click at [566, 216] on input "2.000" at bounding box center [565, 209] width 93 height 15
click at [570, 230] on div "[PERSON_NAME] indiquer une valeur supérieure à 0€" at bounding box center [561, 232] width 101 height 4
click at [573, 225] on input "0" at bounding box center [565, 226] width 93 height 15
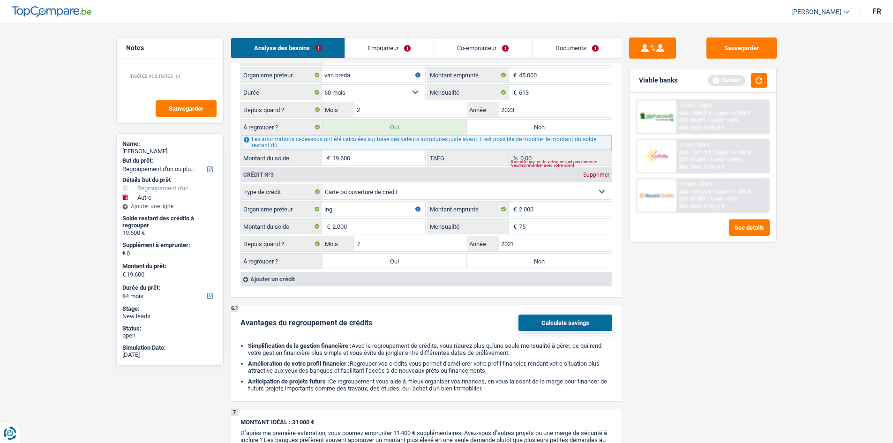
type input "75"
drag, startPoint x: 566, startPoint y: 268, endPoint x: 727, endPoint y: 333, distance: 174.6
click at [566, 268] on label "Non" at bounding box center [539, 261] width 145 height 15
click at [566, 268] on input "Non" at bounding box center [539, 261] width 145 height 15
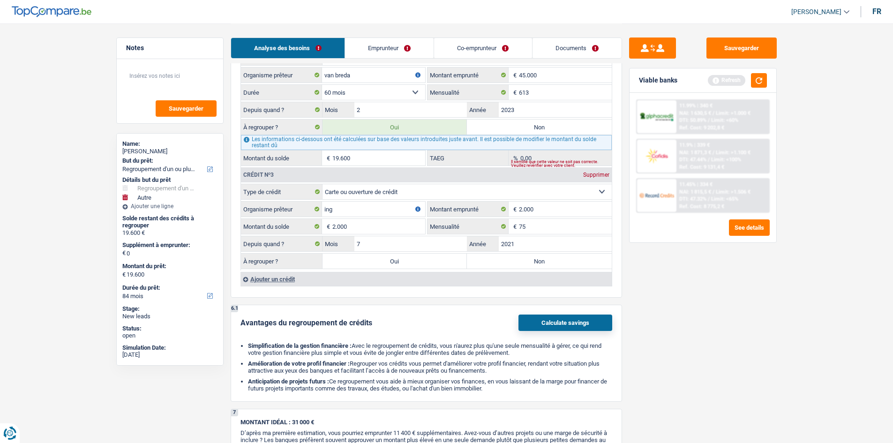
radio input "true"
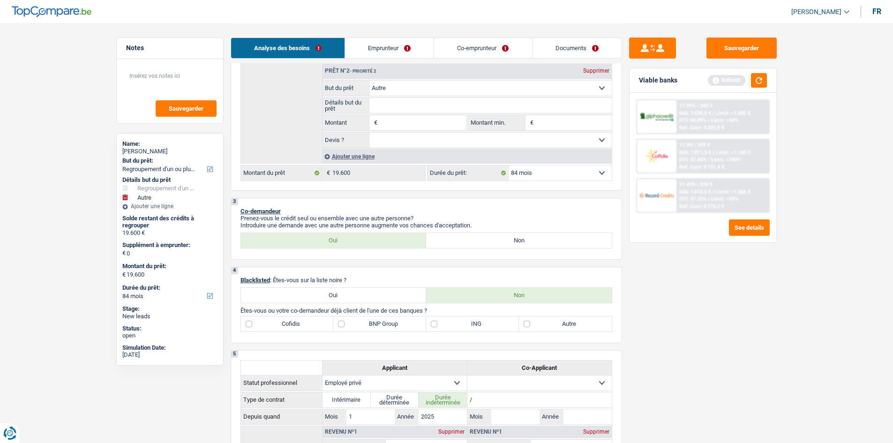
scroll to position [235, 0]
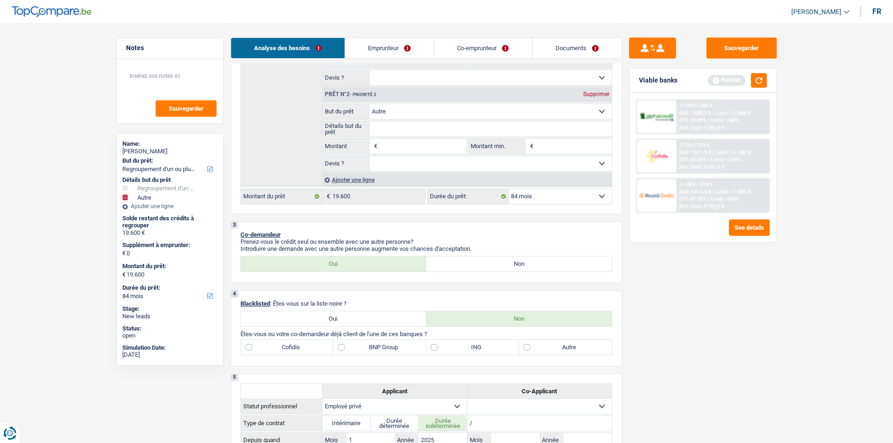
click at [604, 95] on div "Supprimer" at bounding box center [596, 94] width 31 height 6
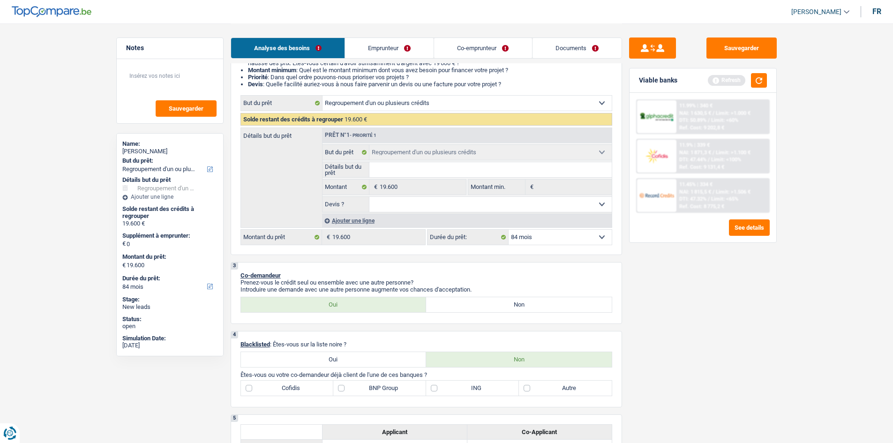
scroll to position [94, 0]
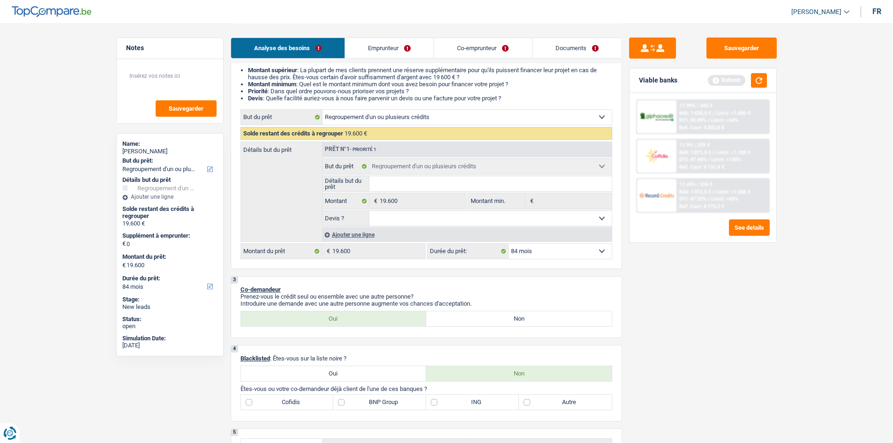
click at [419, 52] on link "Emprunteur" at bounding box center [389, 48] width 89 height 20
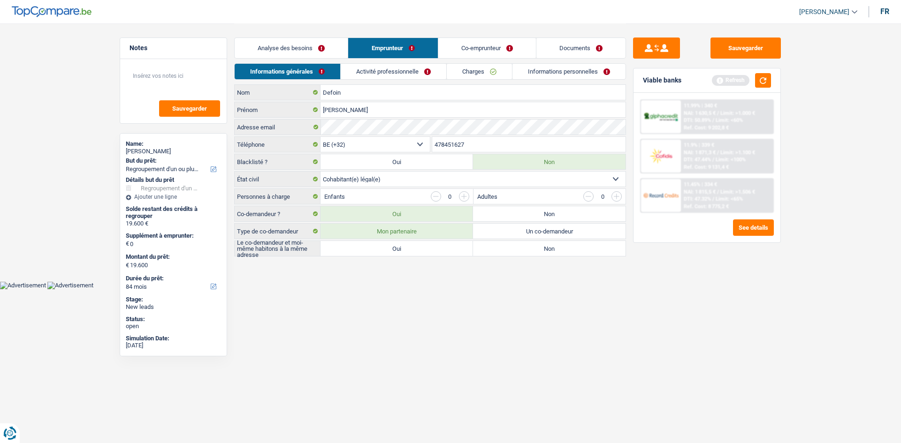
click at [485, 73] on link "Charges" at bounding box center [479, 71] width 65 height 15
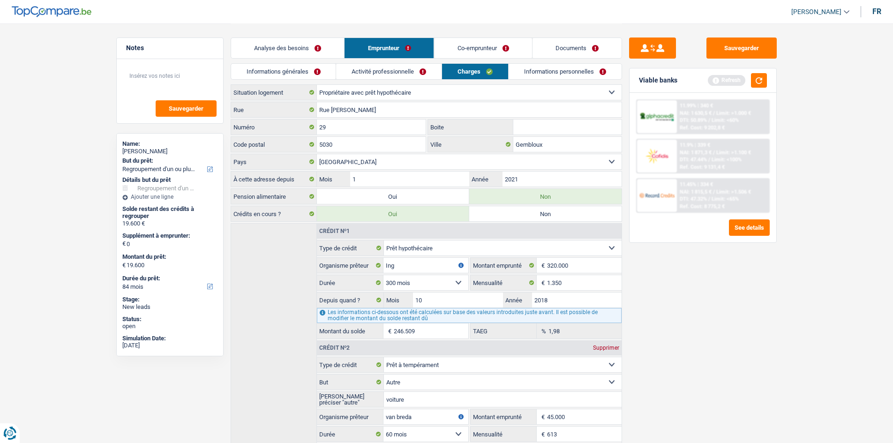
drag, startPoint x: 425, startPoint y: 72, endPoint x: 443, endPoint y: 63, distance: 20.6
click at [426, 72] on link "Activité professionnelle" at bounding box center [389, 71] width 106 height 15
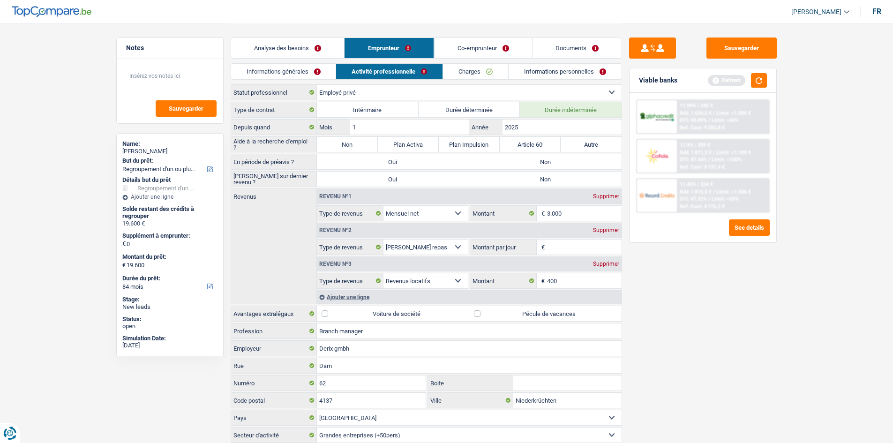
click at [467, 50] on link "Co-emprunteur" at bounding box center [483, 48] width 98 height 20
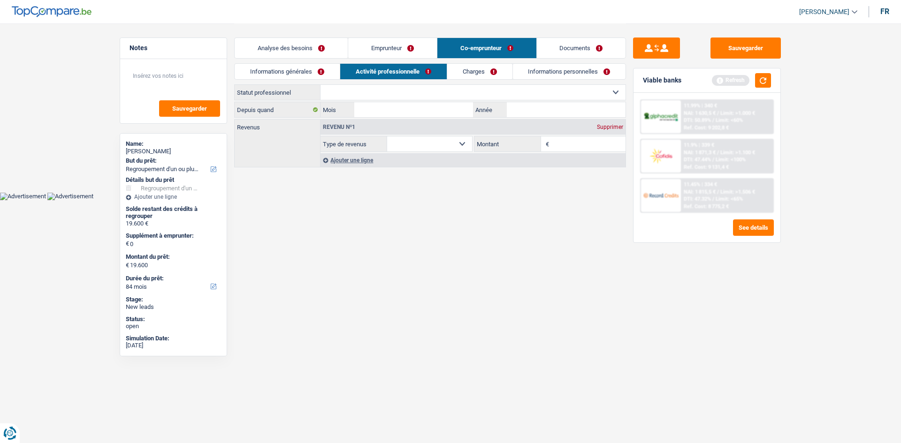
click at [286, 44] on link "Analyse des besoins" at bounding box center [291, 48] width 113 height 20
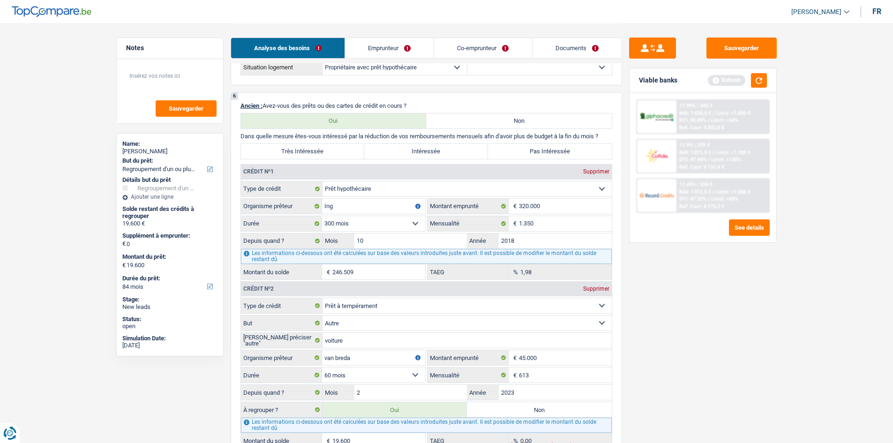
scroll to position [797, 0]
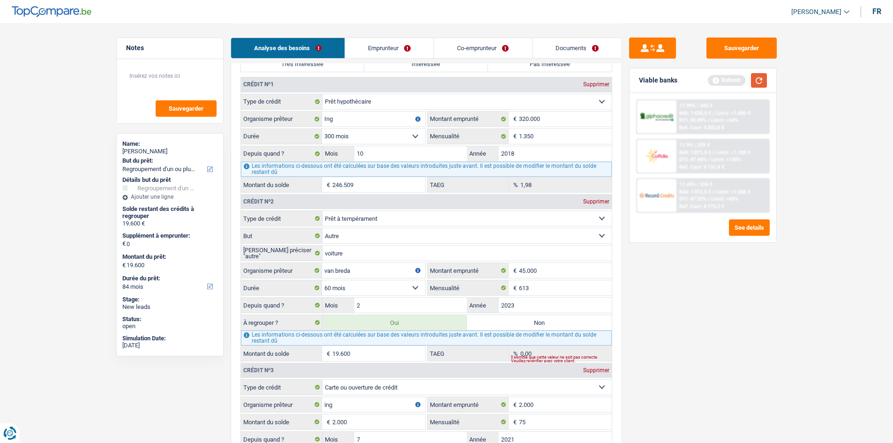
click at [713, 76] on button "button" at bounding box center [759, 80] width 16 height 15
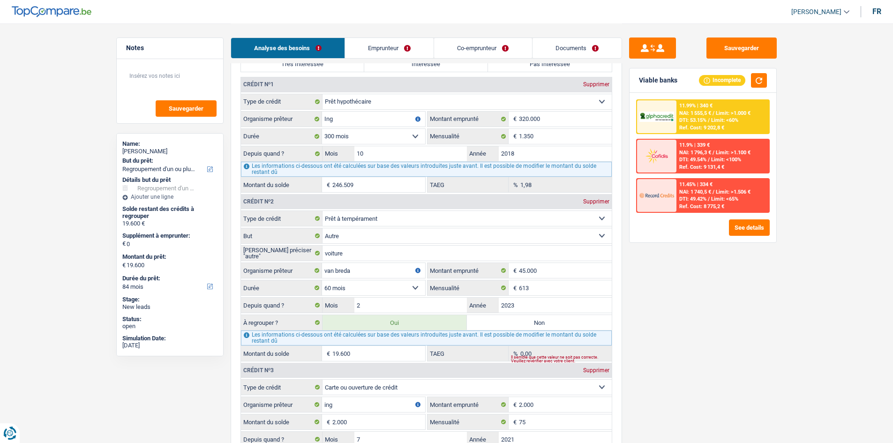
click at [708, 111] on span "NAI: 1 555,5 €" at bounding box center [696, 113] width 32 height 6
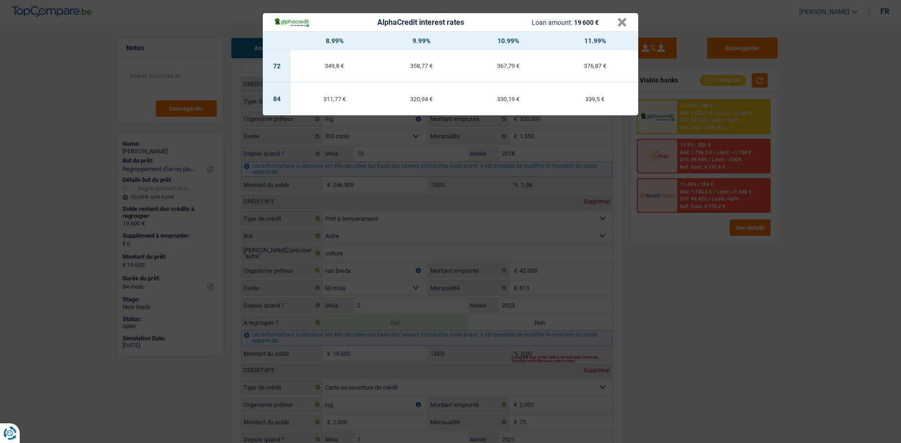
click at [693, 273] on div "AlphaCredit interest rates Loan amount: 19 600 € × 8.99% 9.99% 10.99% 11.99% 72…" at bounding box center [450, 221] width 901 height 443
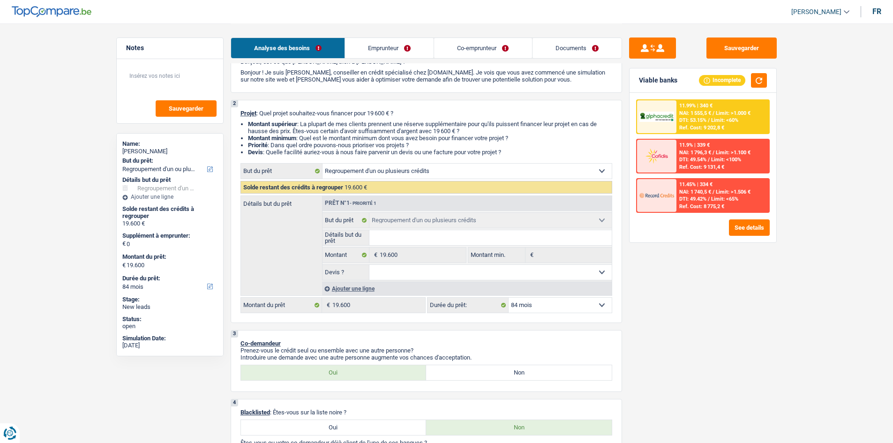
scroll to position [0, 0]
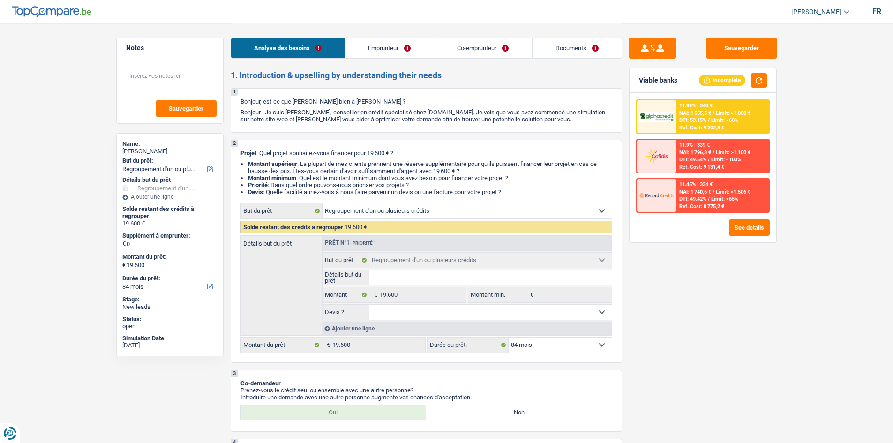
drag, startPoint x: 386, startPoint y: 42, endPoint x: 411, endPoint y: 47, distance: 25.0
click at [386, 42] on link "Emprunteur" at bounding box center [389, 48] width 89 height 20
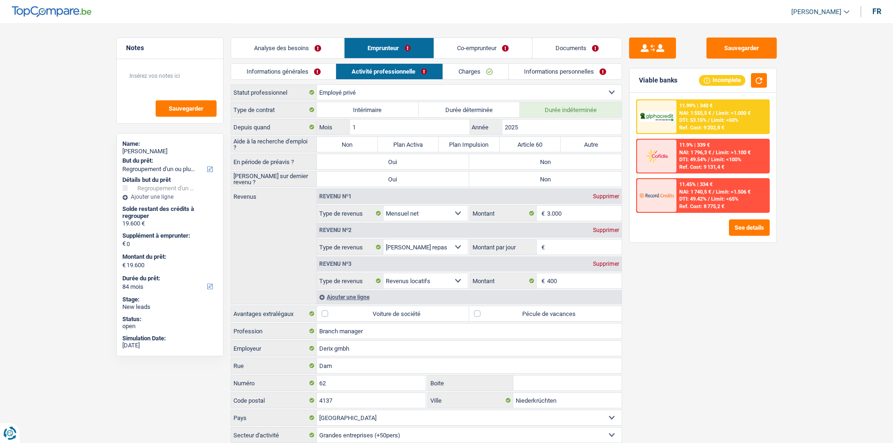
click at [484, 72] on link "Charges" at bounding box center [475, 71] width 65 height 15
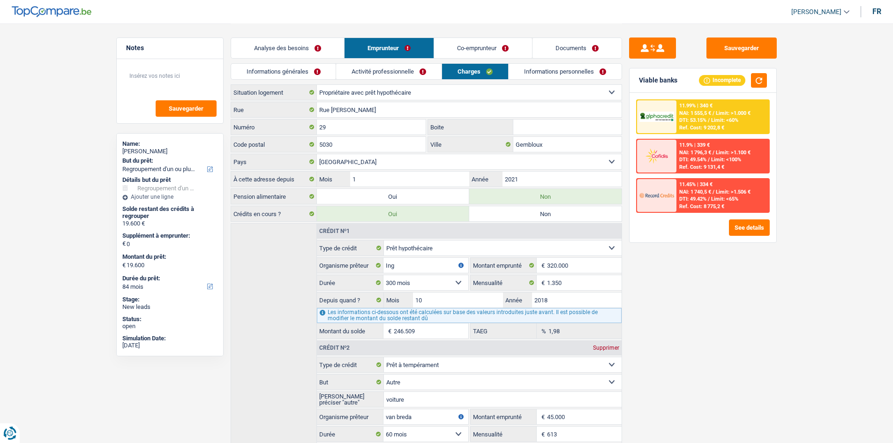
click at [565, 77] on link "Informations personnelles" at bounding box center [565, 71] width 113 height 15
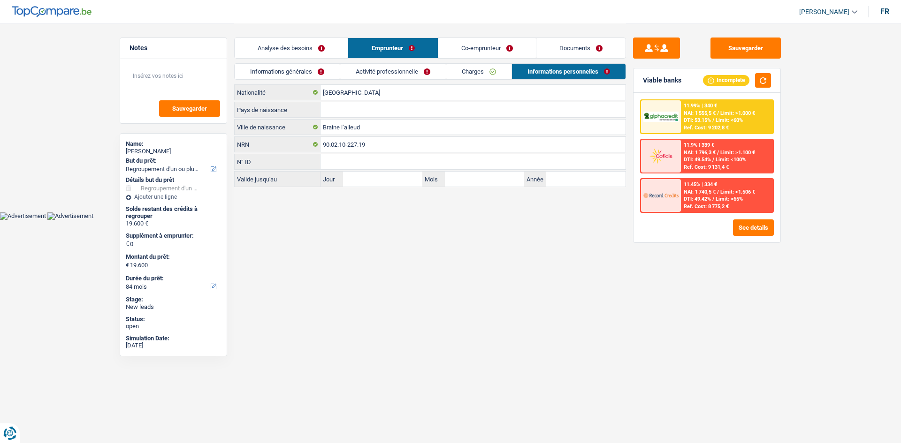
click at [492, 54] on link "Co-emprunteur" at bounding box center [487, 48] width 98 height 20
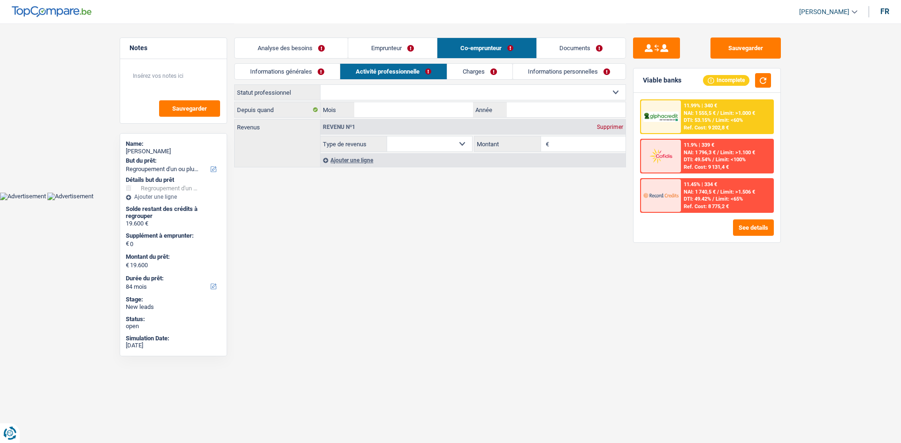
click at [493, 70] on link "Charges" at bounding box center [479, 71] width 65 height 15
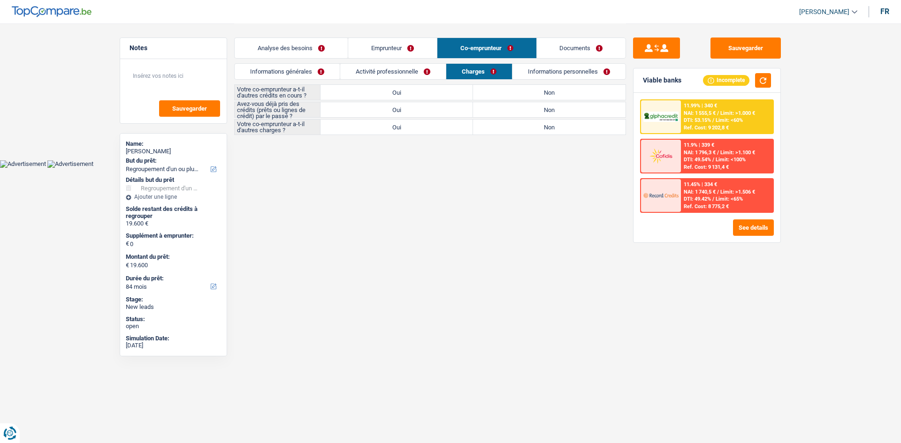
click at [540, 74] on link "Informations personnelles" at bounding box center [568, 71] width 113 height 15
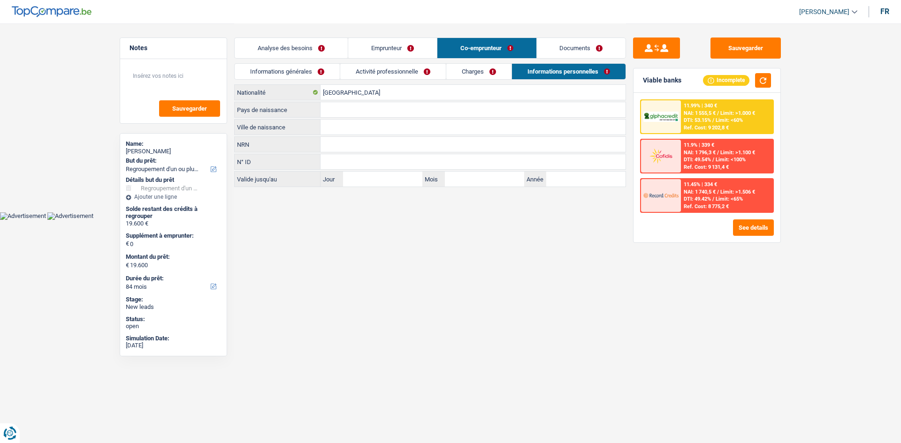
click at [507, 68] on link "Charges" at bounding box center [478, 71] width 65 height 15
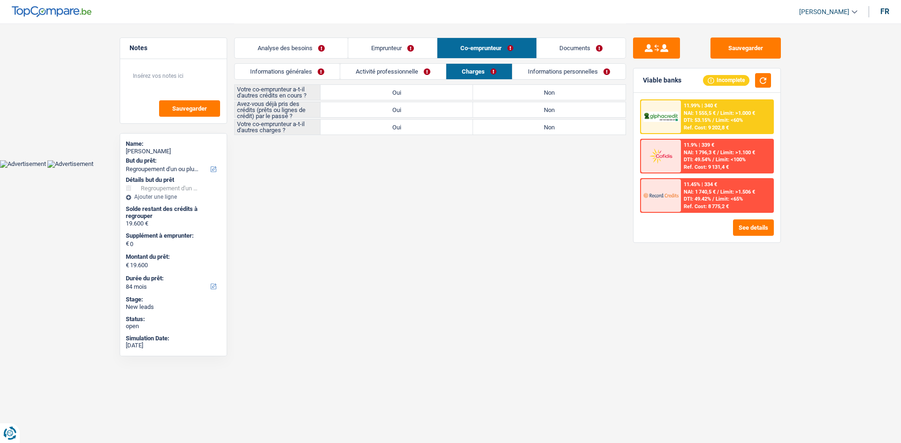
click at [435, 79] on li "Activité professionnelle" at bounding box center [393, 71] width 106 height 16
click at [435, 73] on link "Activité professionnelle" at bounding box center [393, 71] width 106 height 15
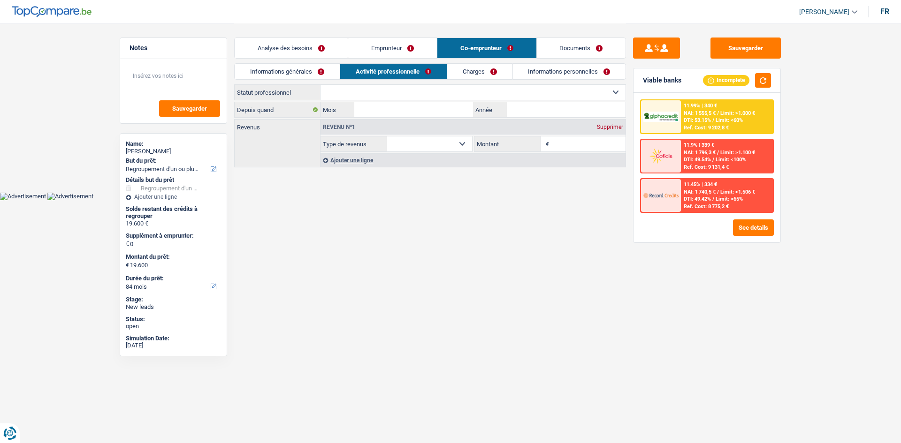
click at [338, 72] on link "Informations générales" at bounding box center [287, 71] width 105 height 15
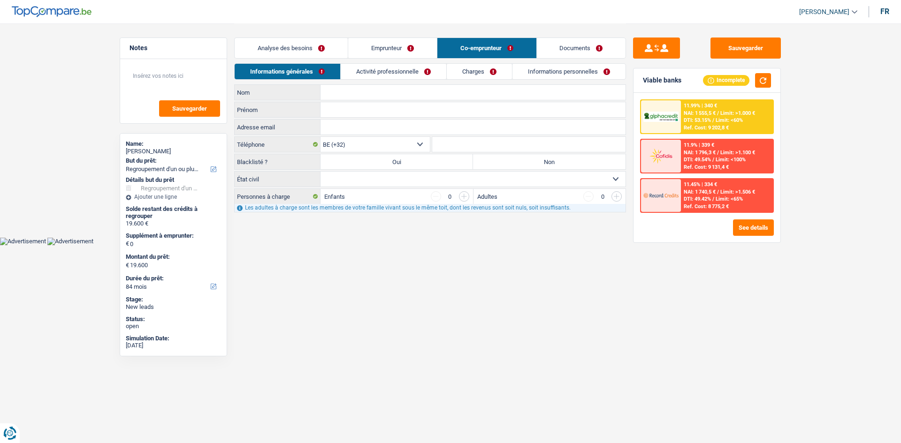
click at [344, 59] on div "Analyse des besoins Emprunteur Co-emprunteur Documents" at bounding box center [430, 43] width 392 height 40
click at [324, 50] on link "Analyse des besoins" at bounding box center [291, 48] width 113 height 20
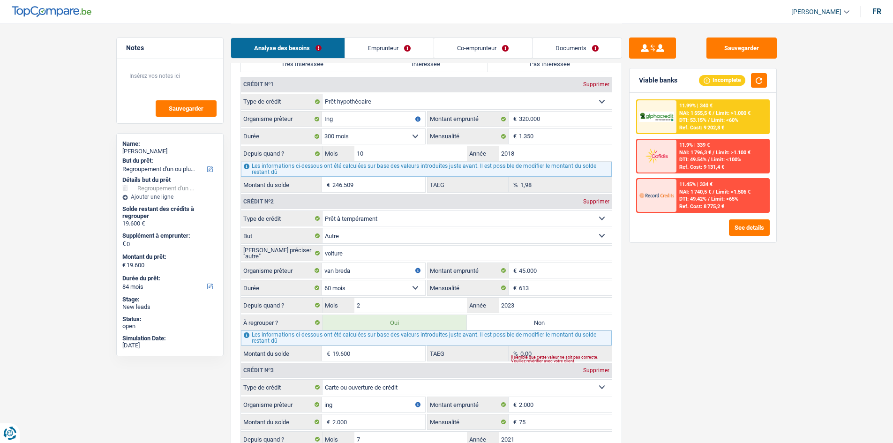
scroll to position [657, 0]
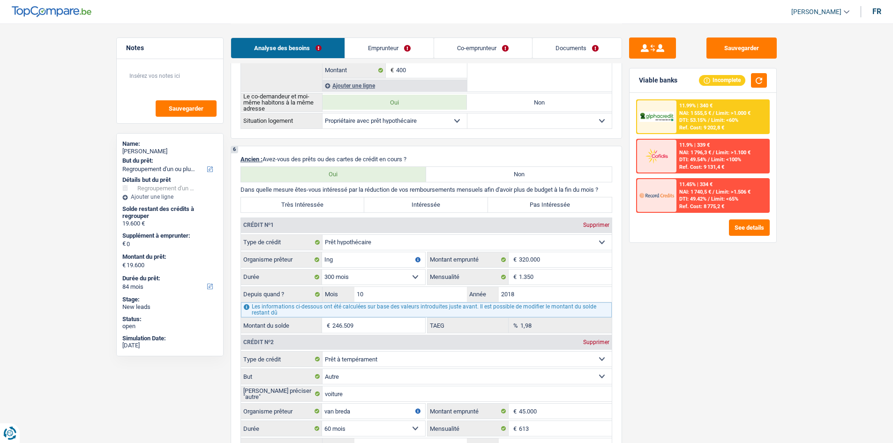
click at [304, 203] on label "Très Intéressée" at bounding box center [303, 204] width 124 height 15
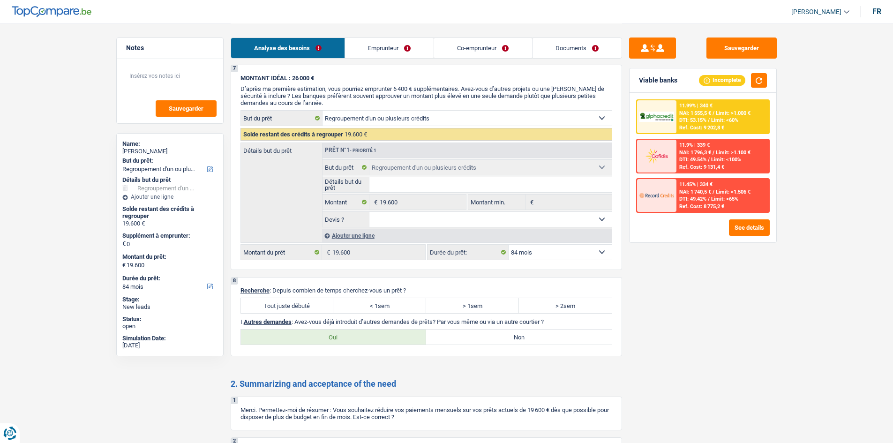
scroll to position [1407, 0]
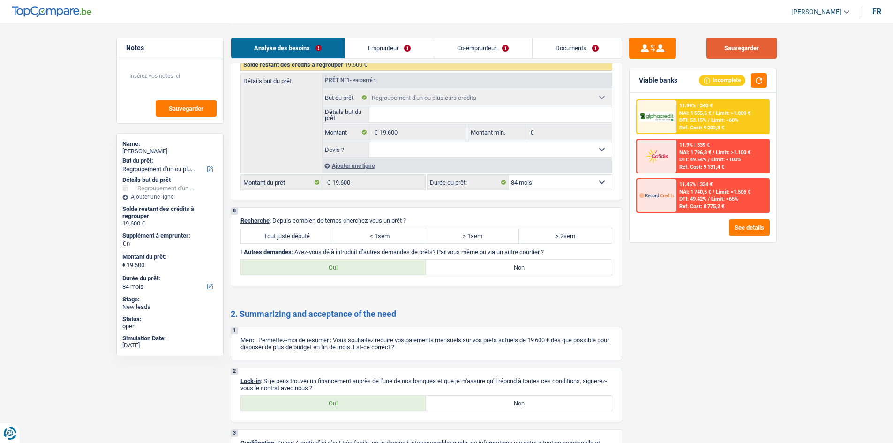
drag, startPoint x: 749, startPoint y: 43, endPoint x: 758, endPoint y: 47, distance: 10.9
click at [713, 41] on button "Sauvegarder" at bounding box center [742, 48] width 70 height 21
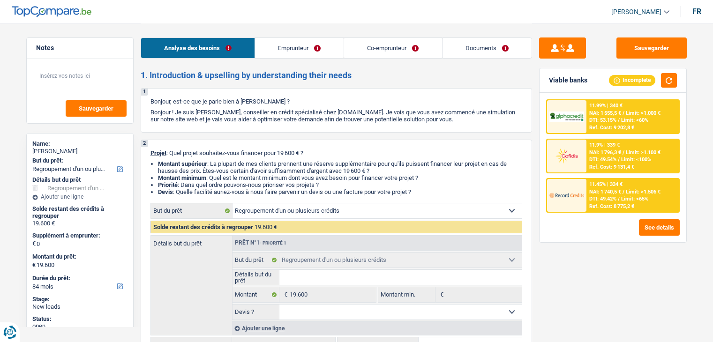
select select "refinancing"
select select "84"
select select "refinancing"
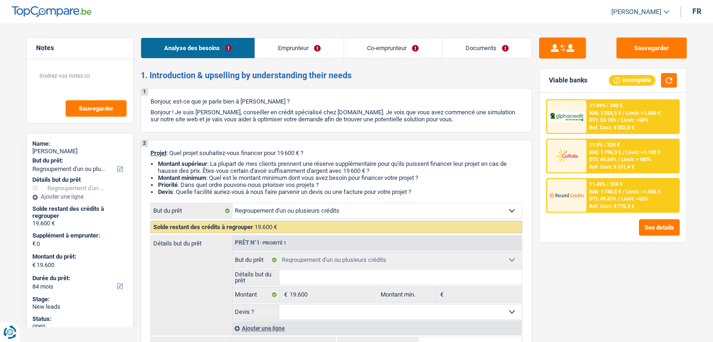
select select "84"
select select "privateEmployee"
select select "netSalary"
select select "mealVouchers"
select select "rentalIncome"
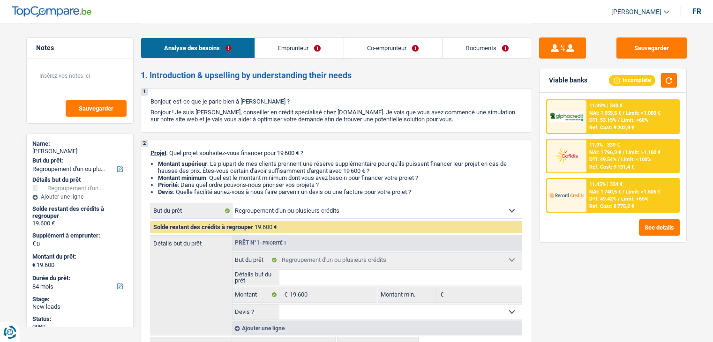
select select "ownerWithMortgage"
select select "mortgage"
select select "300"
select select "personalLoan"
select select "other"
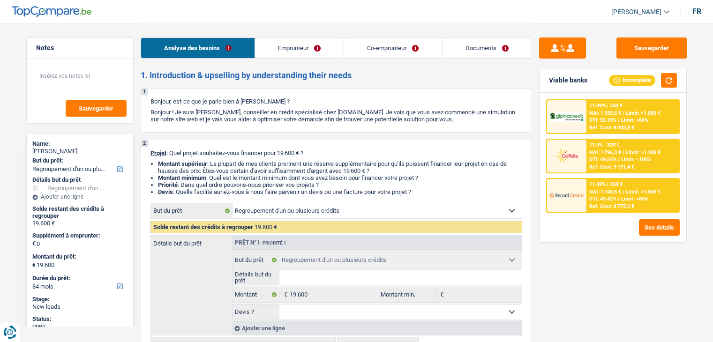
select select "60"
select select "cardOrCredit"
select select "refinancing"
select select "84"
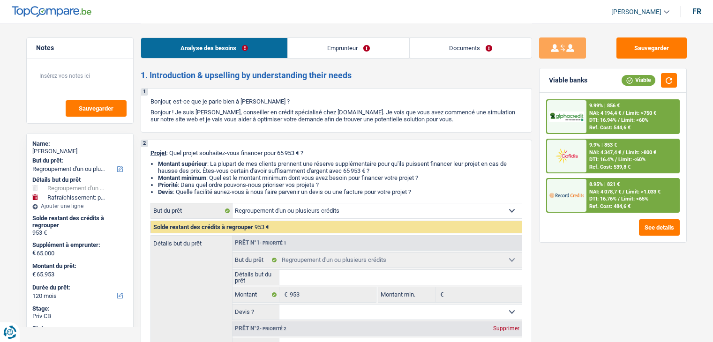
select select "refinancing"
select select "houseOrGarden"
select select "120"
select select "refinancing"
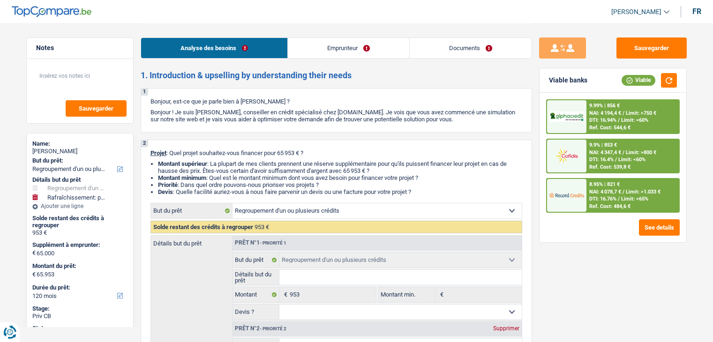
select select "refinancing"
select select "houseOrGarden"
select select "120"
select select "invalid"
select select "mutualityIndemnity"
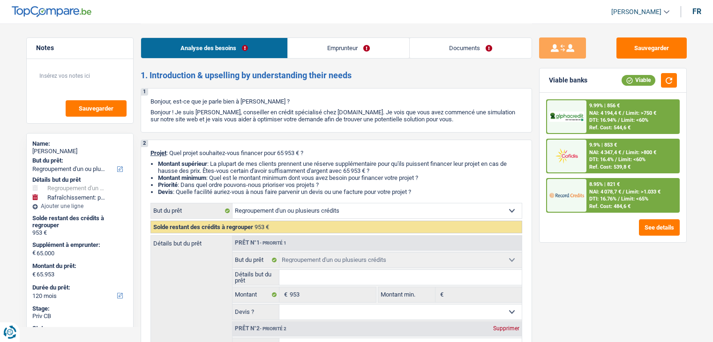
select select "disabilityPension"
select select "familyAllowances"
select select "ownerWithoutMortgage"
select select "personalLoan"
select select "smallWorks"
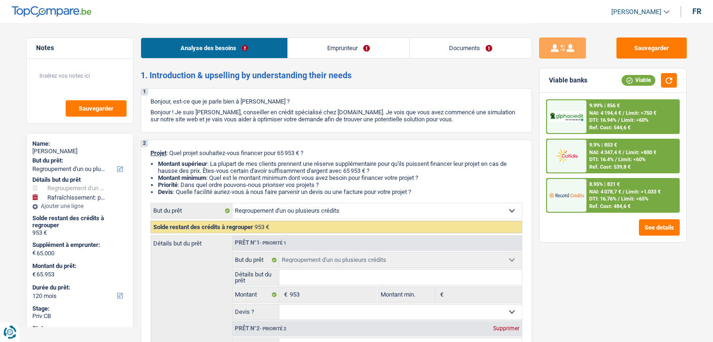
select select "48"
select select "refinancing"
select select "houseOrGarden"
select select "120"
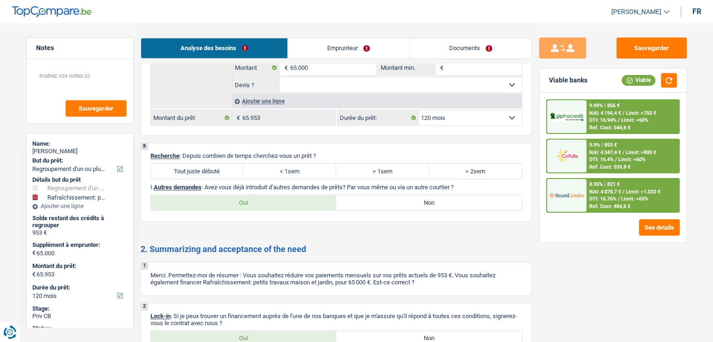
scroll to position [1456, 0]
